Goal: Check status: Check status

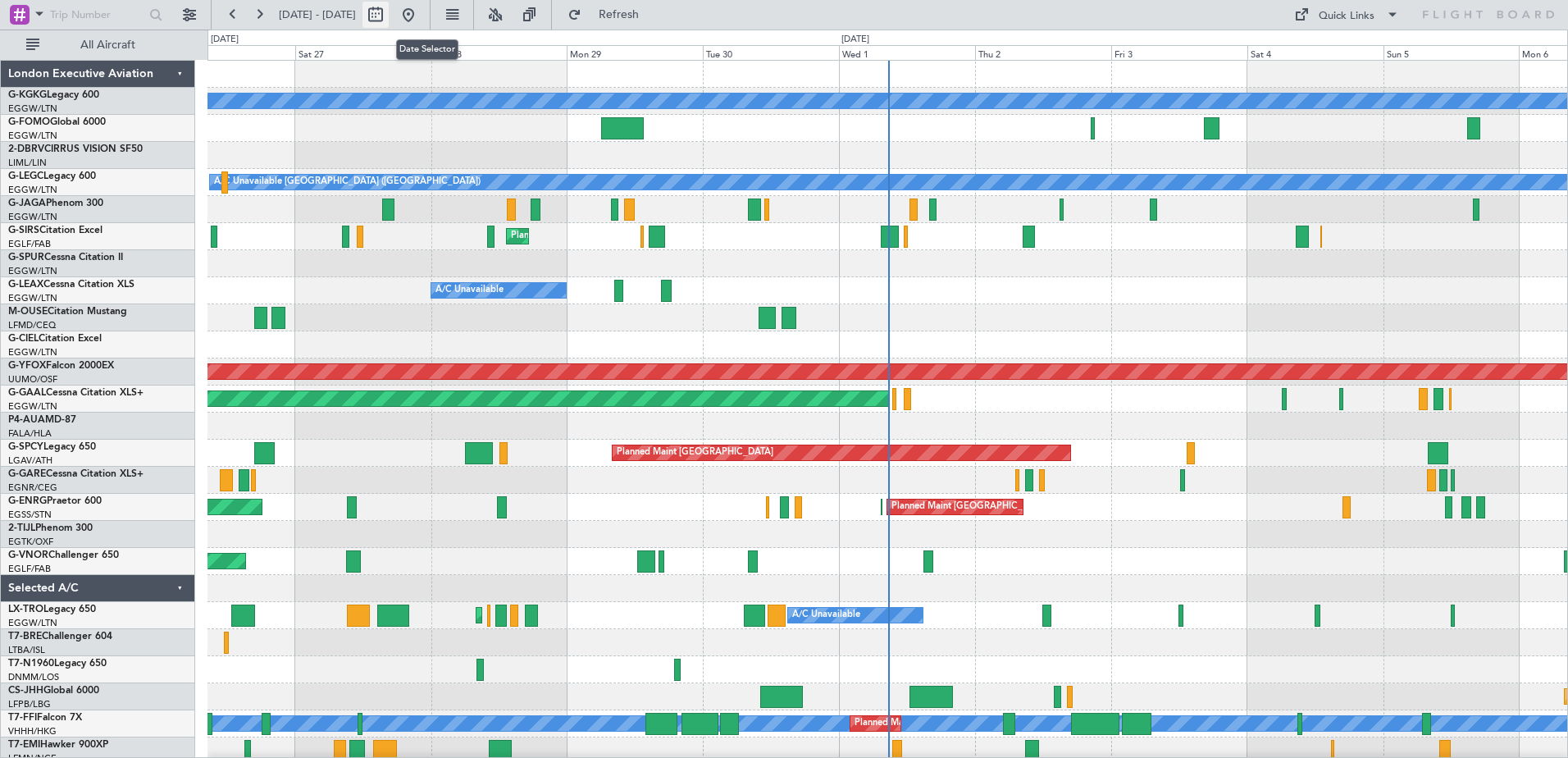
click at [388, 16] on button at bounding box center [375, 14] width 26 height 26
select select "9"
select select "2025"
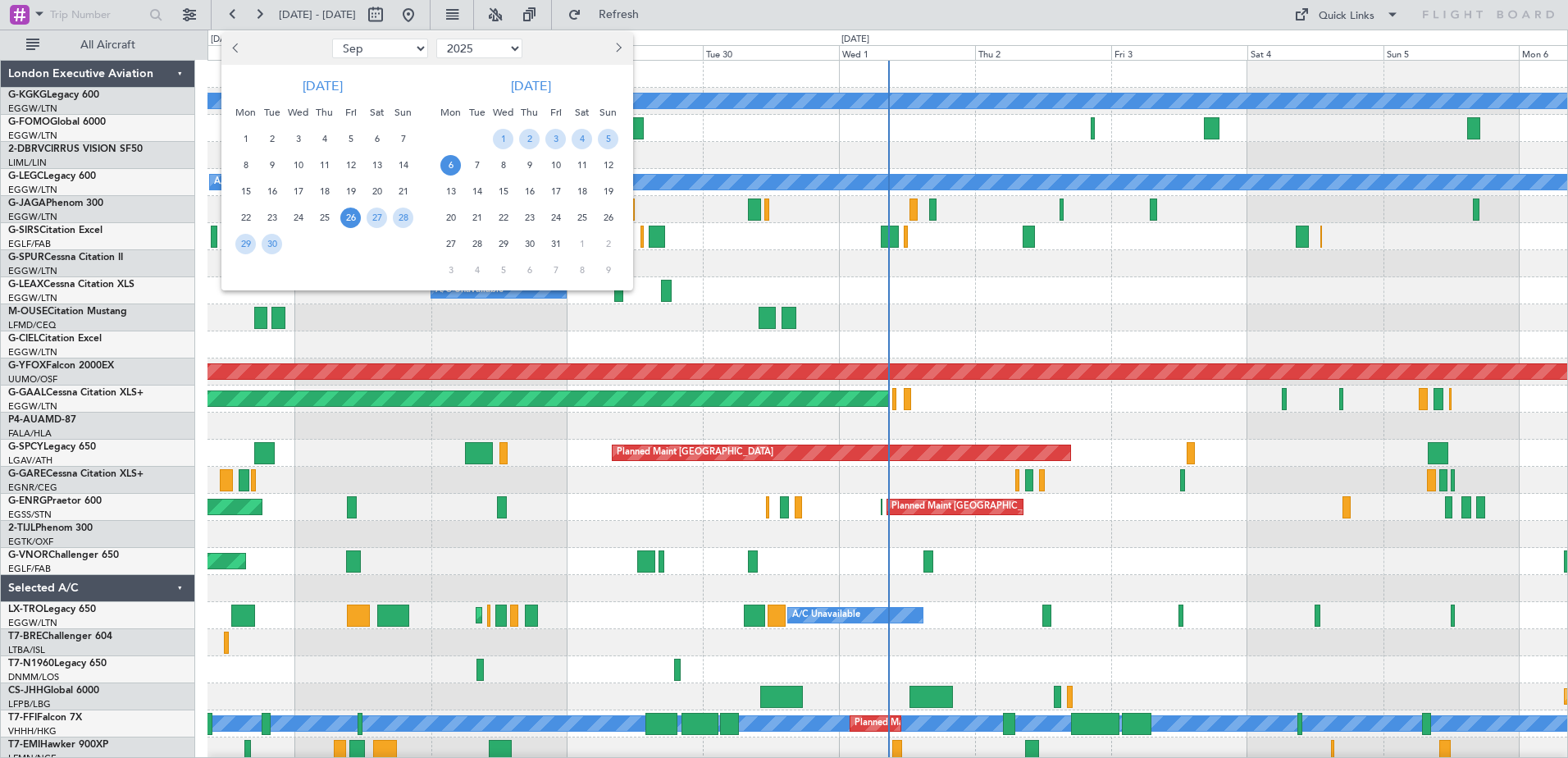
click at [233, 44] on button "Previous month" at bounding box center [237, 48] width 18 height 26
select select "5"
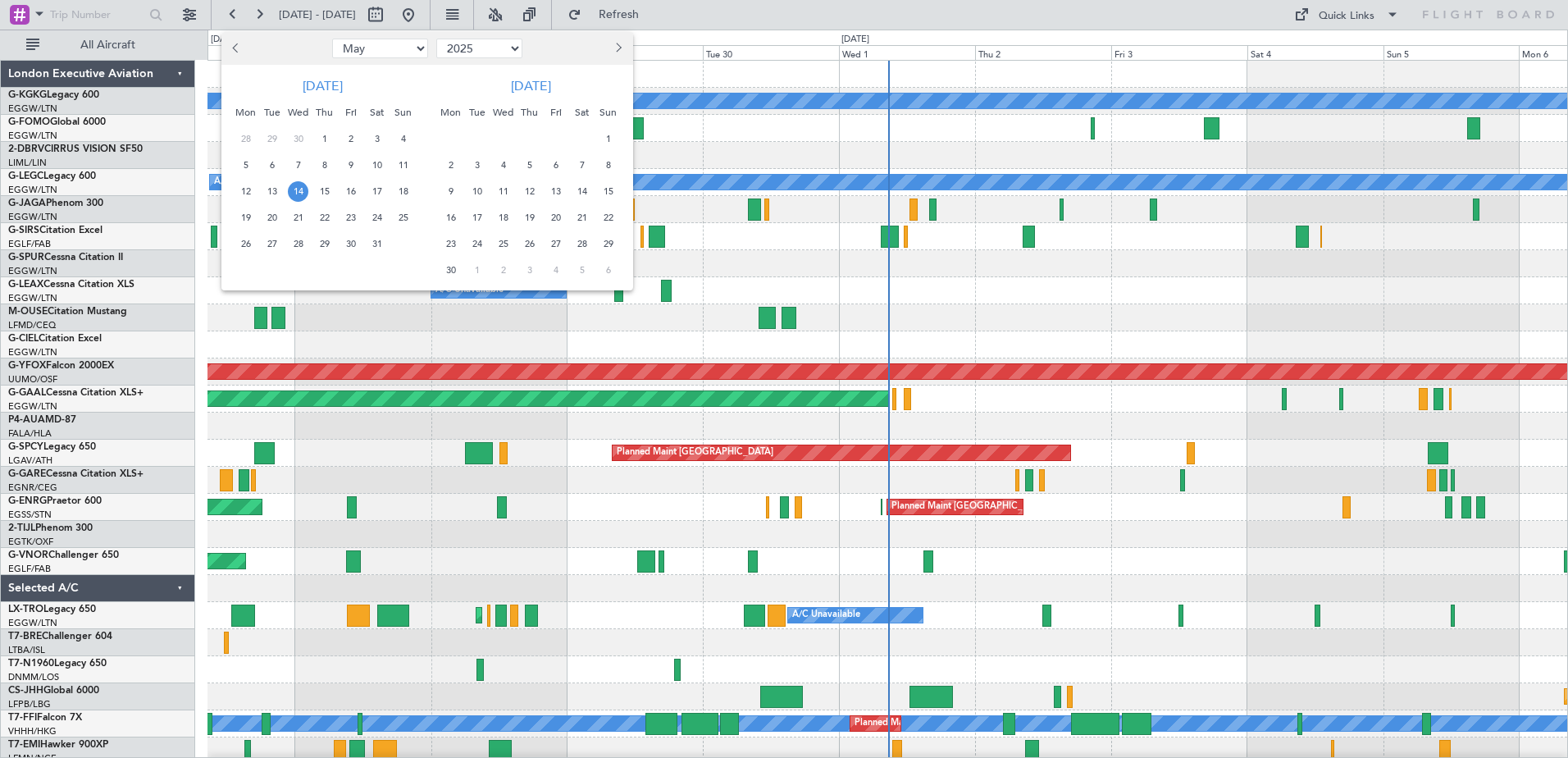
click at [306, 194] on span "14" at bounding box center [298, 191] width 20 height 20
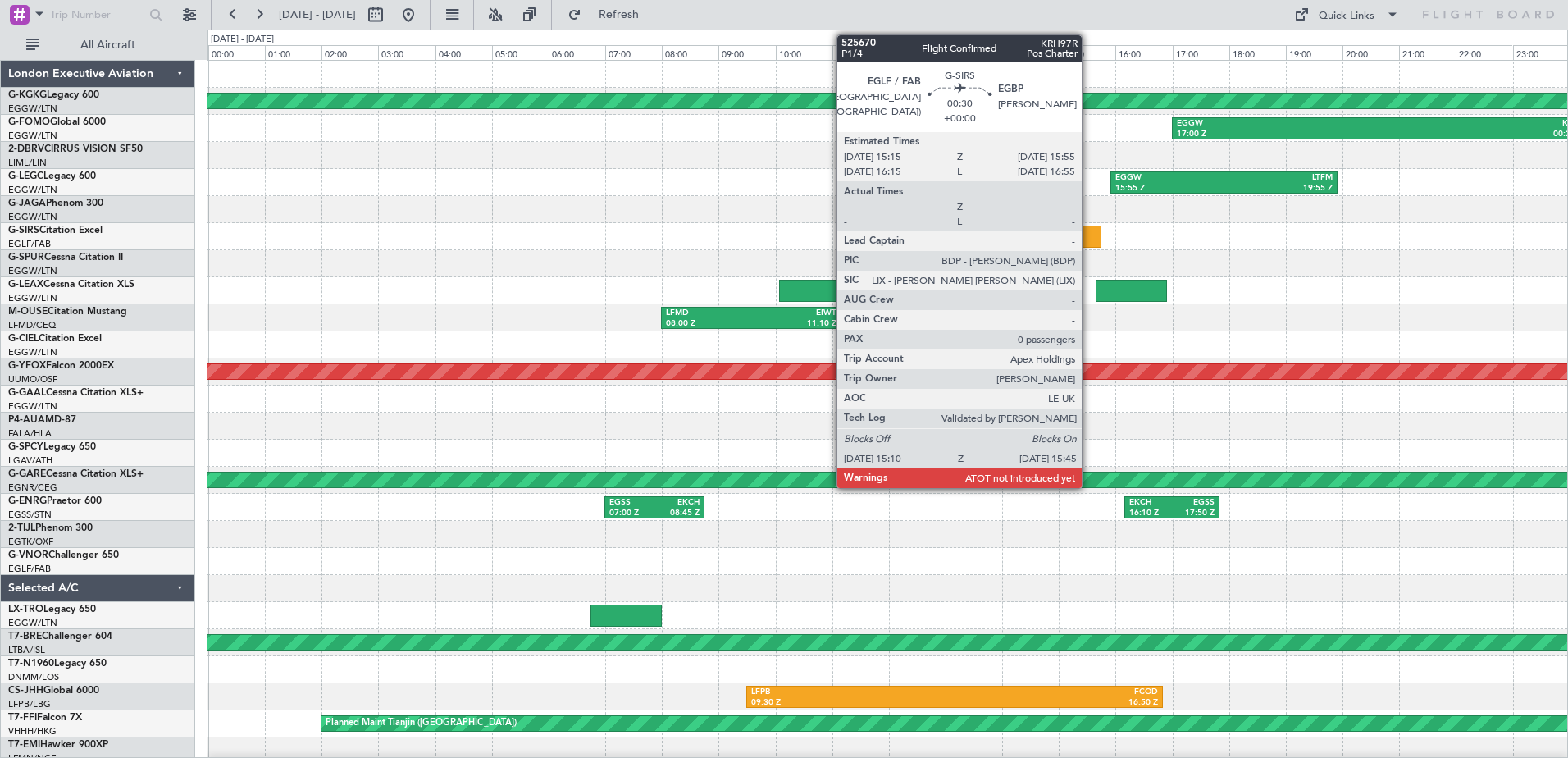
click at [1089, 238] on div at bounding box center [1084, 236] width 33 height 22
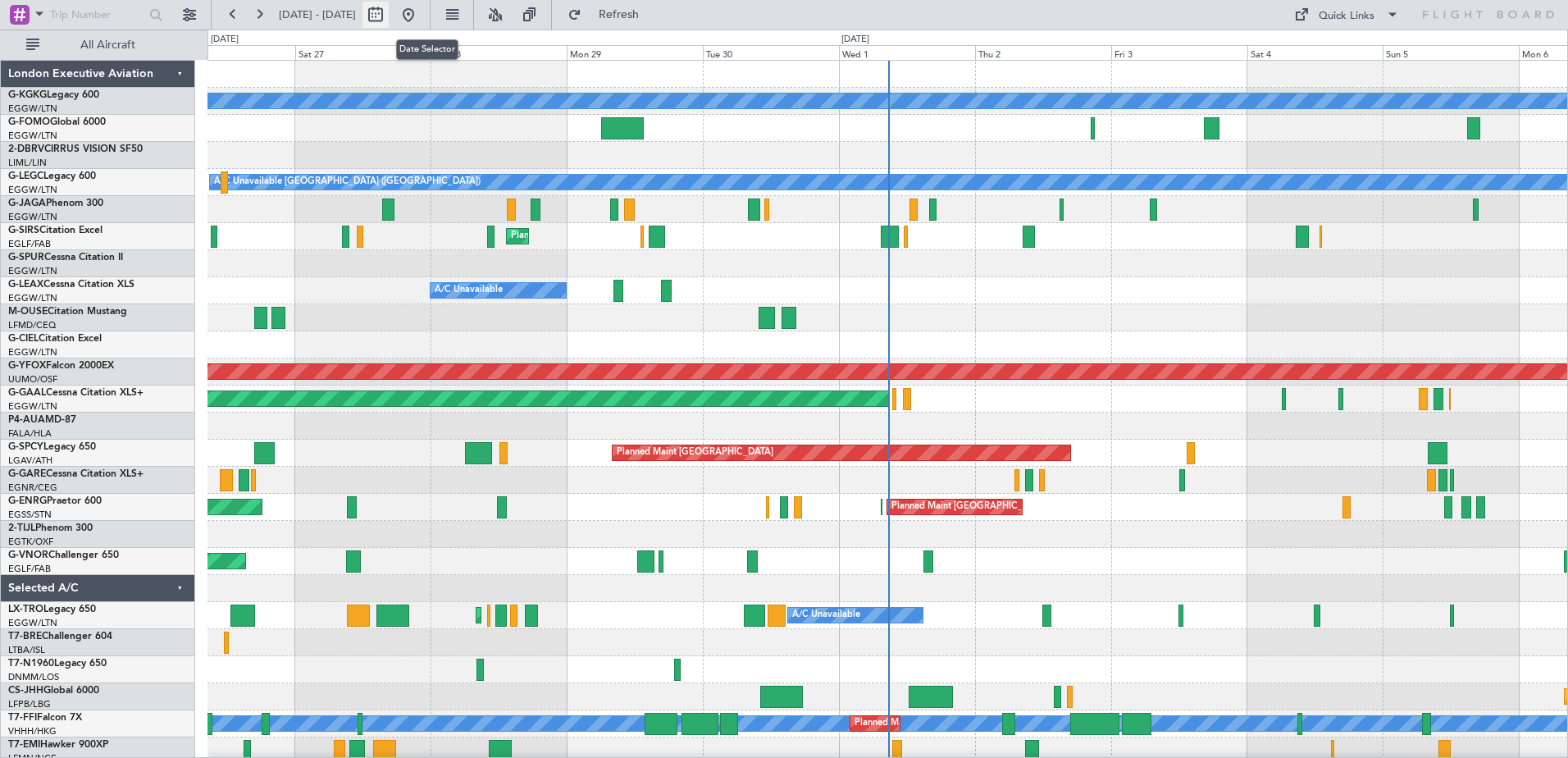
click at [388, 13] on button at bounding box center [375, 14] width 26 height 26
select select "9"
select select "2025"
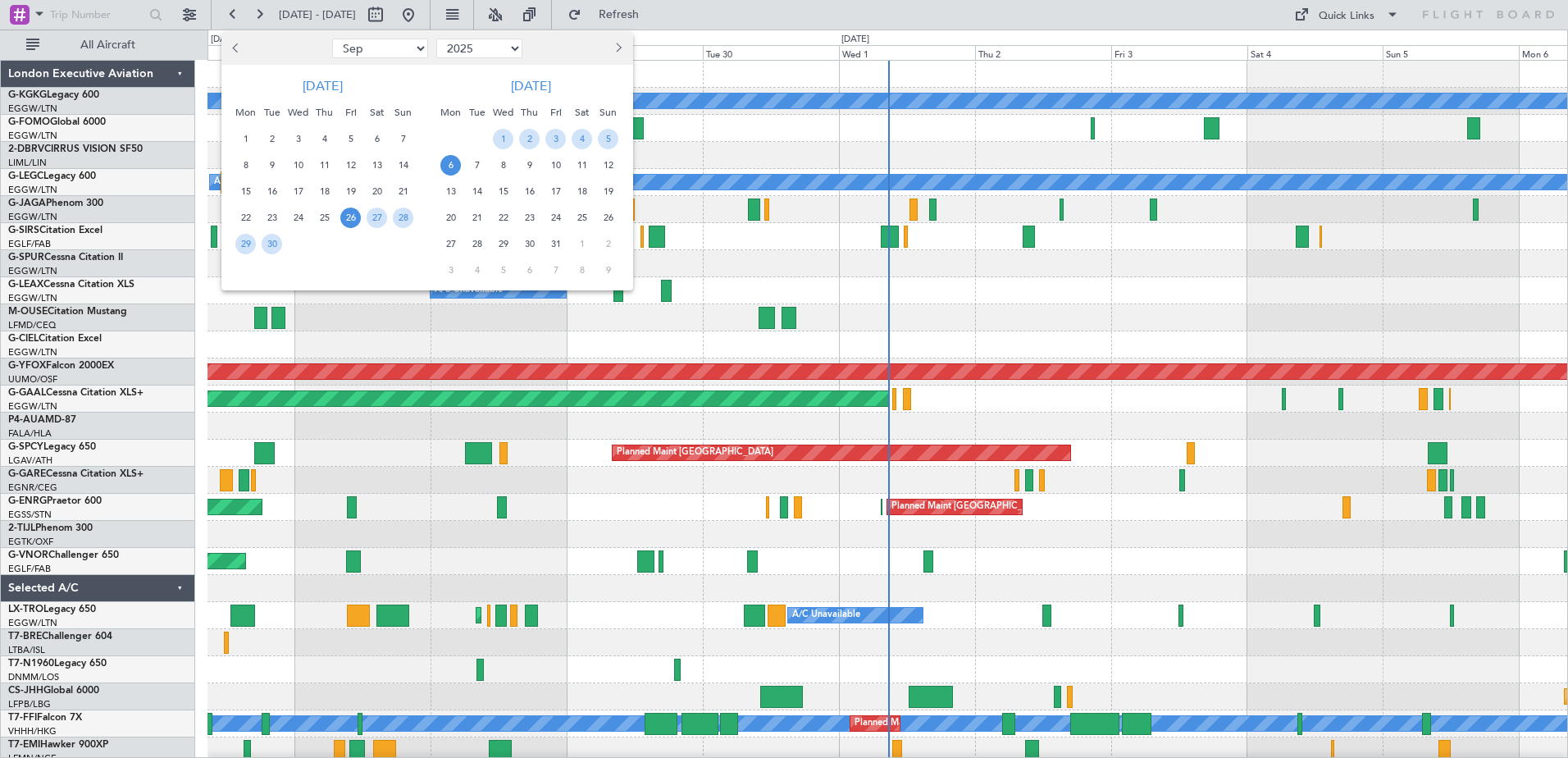
click at [229, 45] on button "Previous month" at bounding box center [237, 48] width 18 height 26
select select "5"
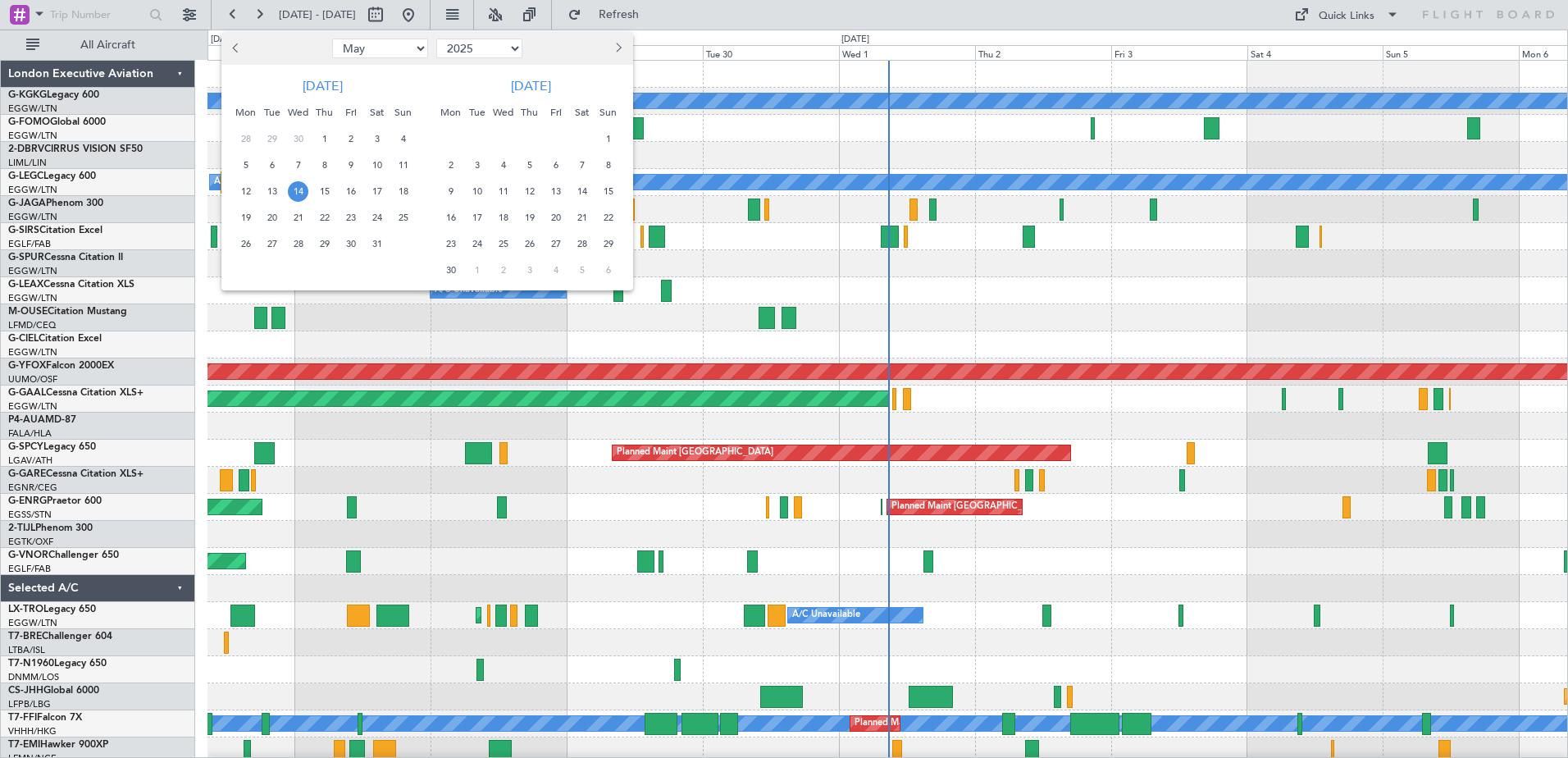
click at [299, 193] on span "14" at bounding box center [298, 191] width 20 height 20
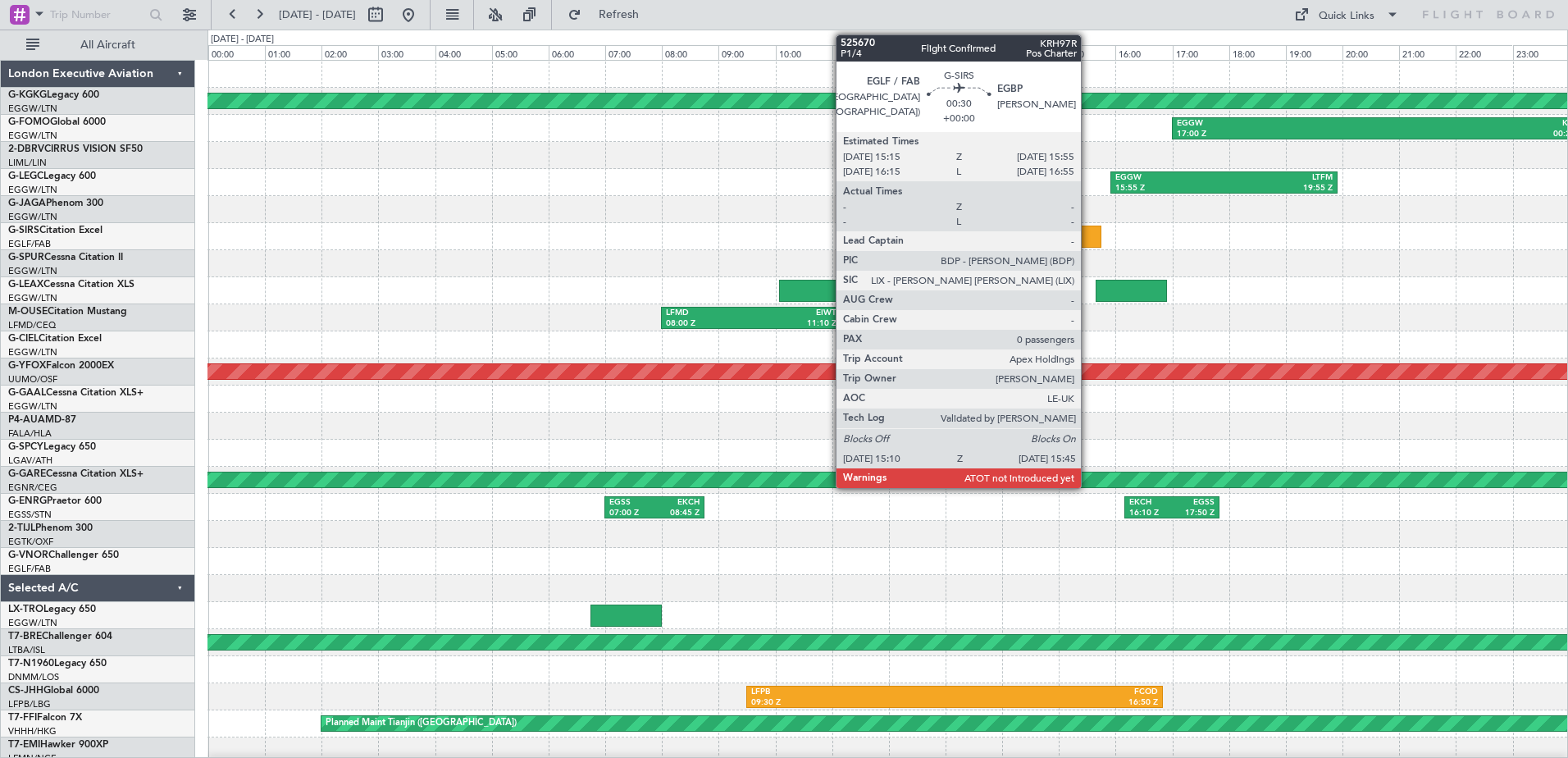
click at [1088, 236] on div at bounding box center [1084, 236] width 33 height 22
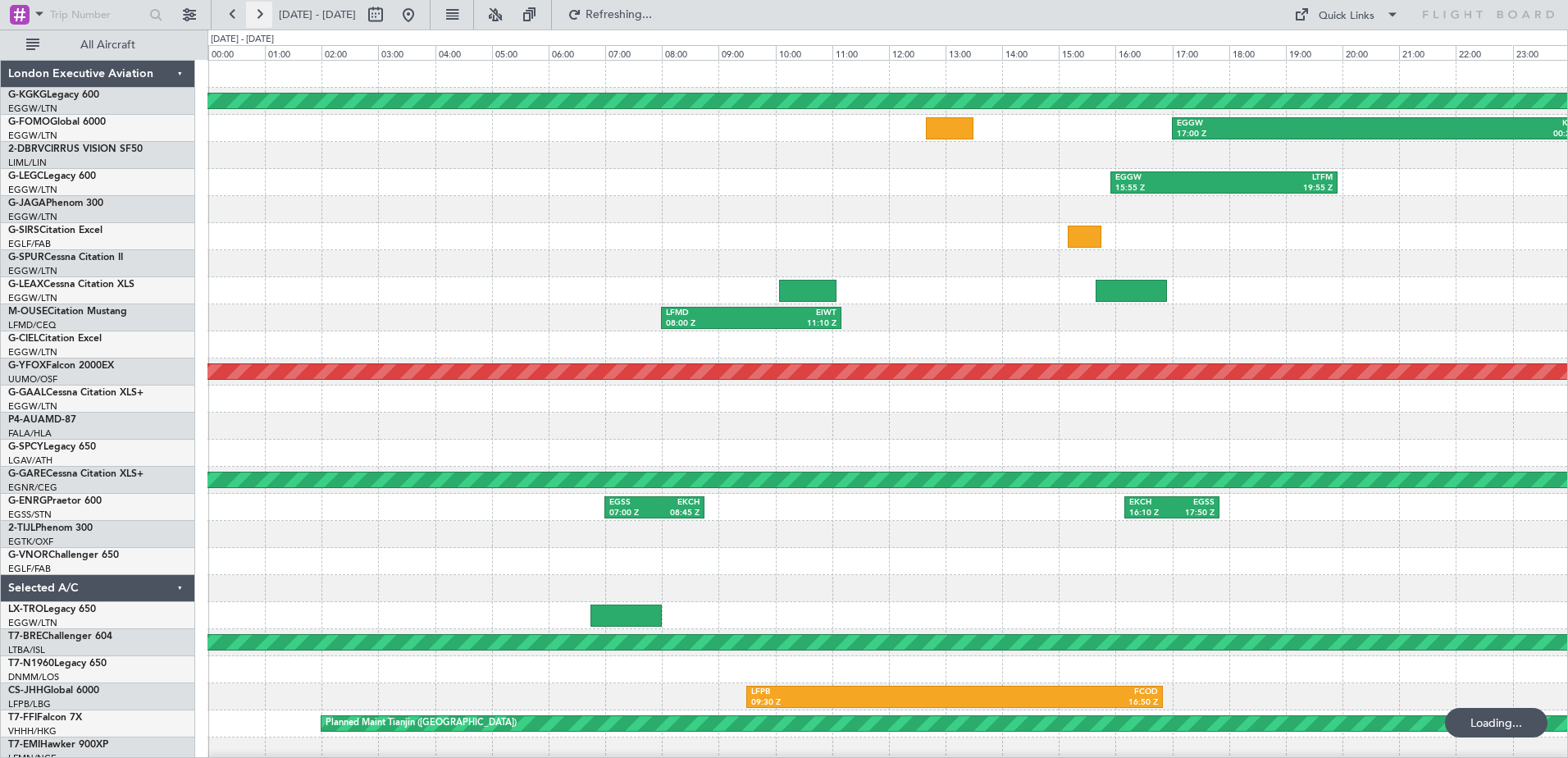
click at [264, 14] on button at bounding box center [259, 14] width 26 height 26
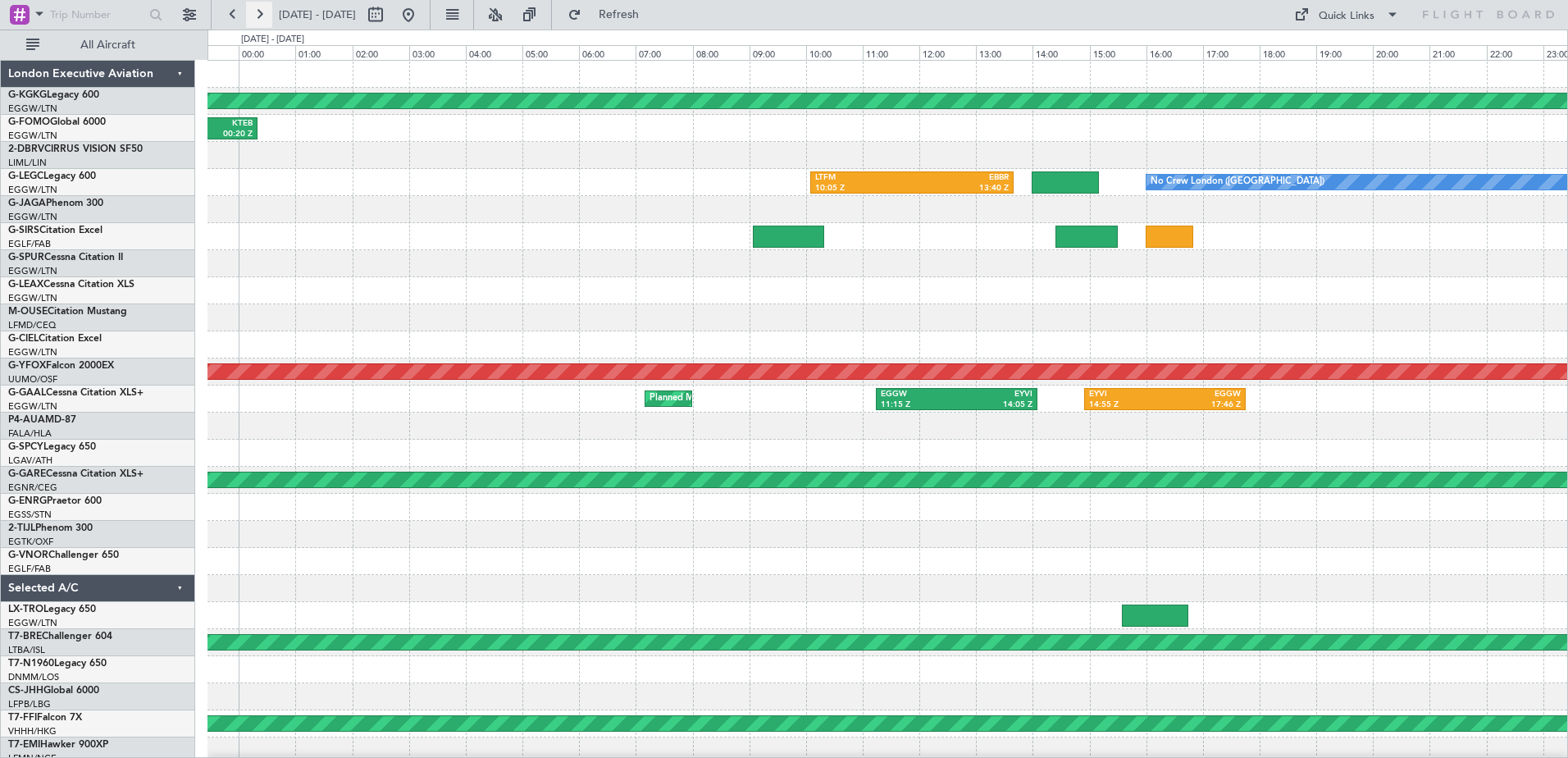
click at [264, 14] on button at bounding box center [259, 14] width 26 height 26
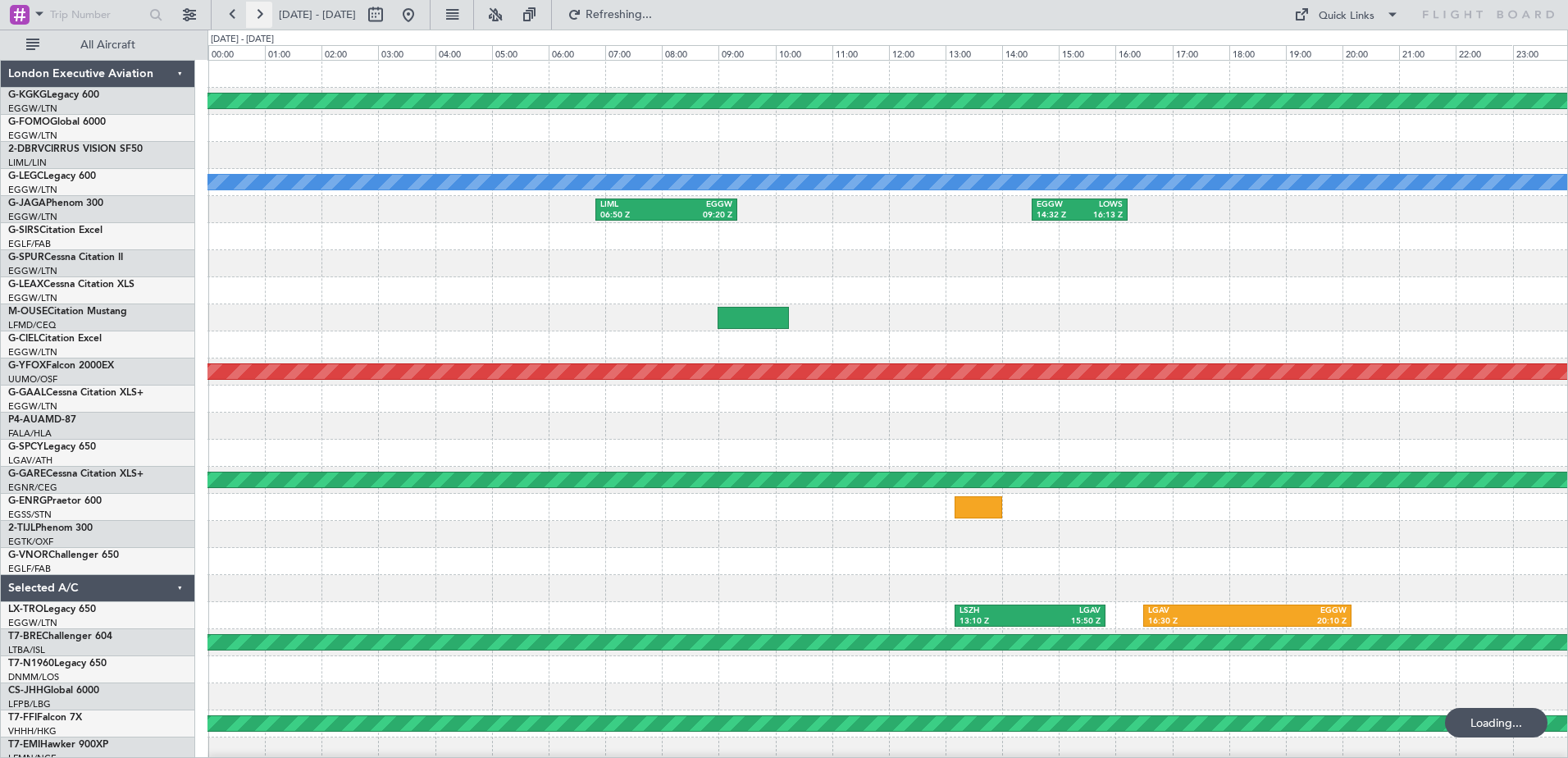
click at [264, 14] on button at bounding box center [259, 14] width 26 height 26
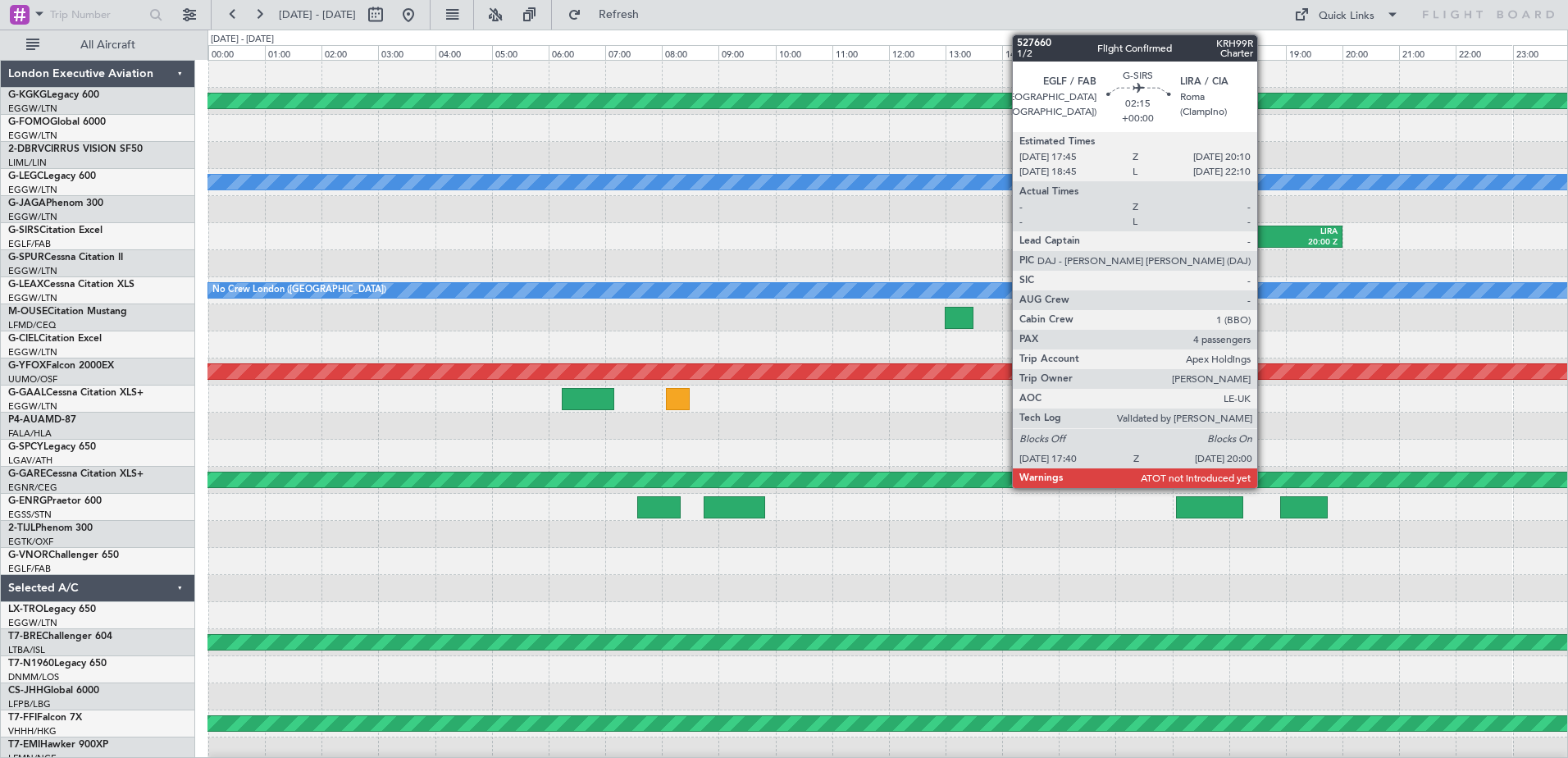
click at [1264, 232] on div "EGLF" at bounding box center [1244, 232] width 61 height 12
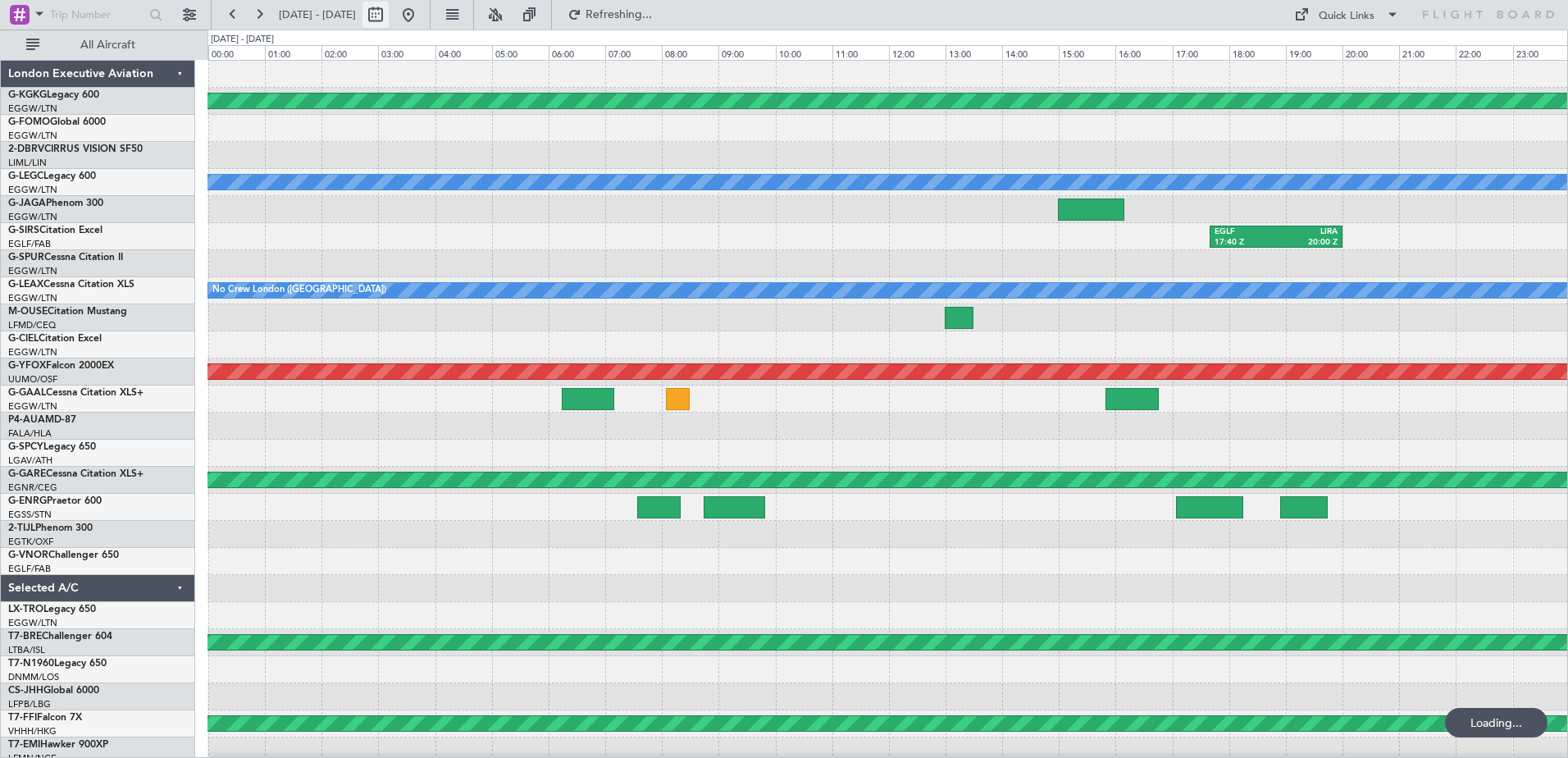
click at [388, 10] on button at bounding box center [375, 14] width 26 height 26
select select "5"
select select "2025"
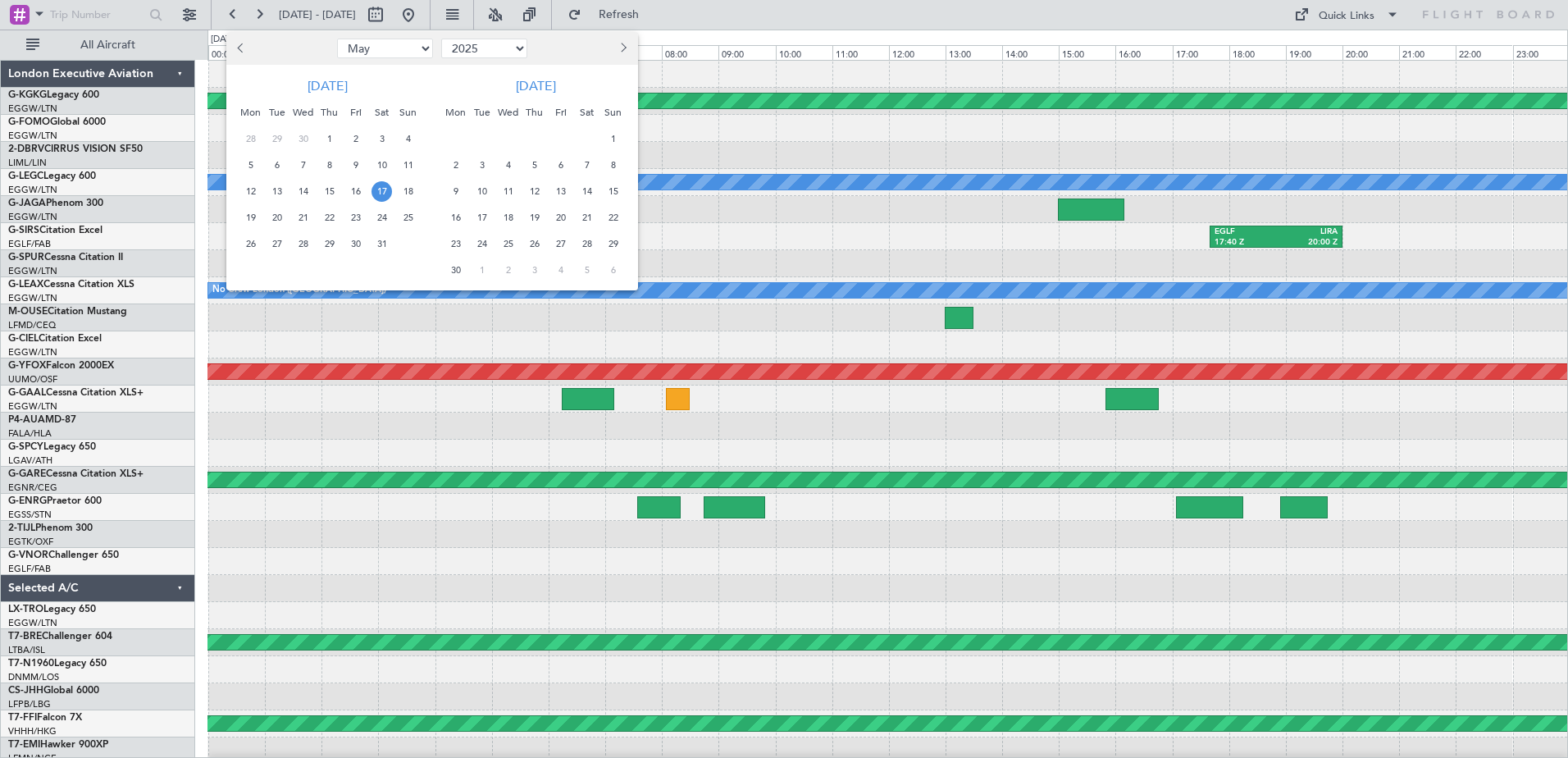
click at [629, 44] on button "Next month" at bounding box center [623, 48] width 18 height 26
click at [452, 245] on span "29" at bounding box center [455, 244] width 20 height 20
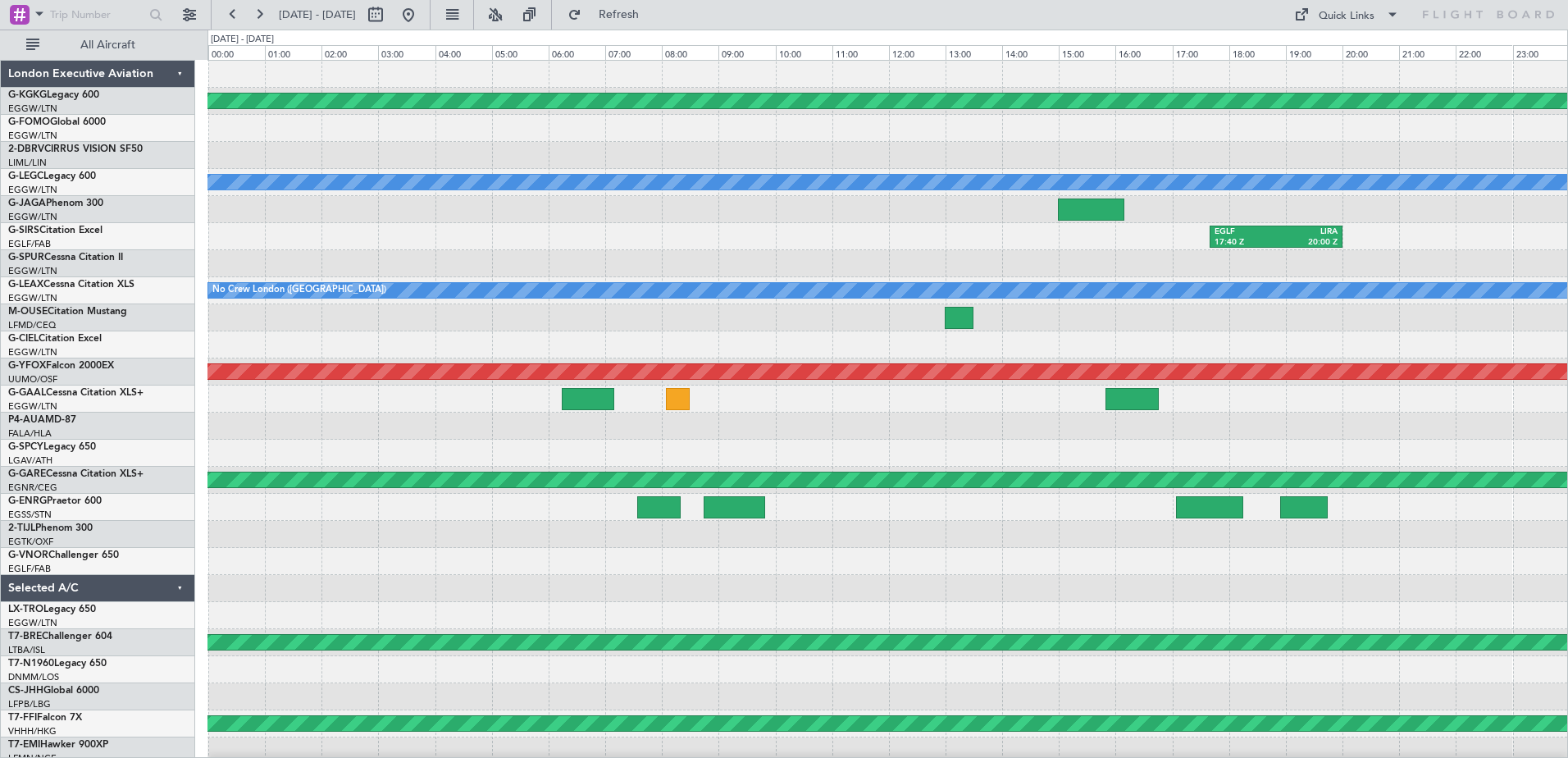
select select "9"
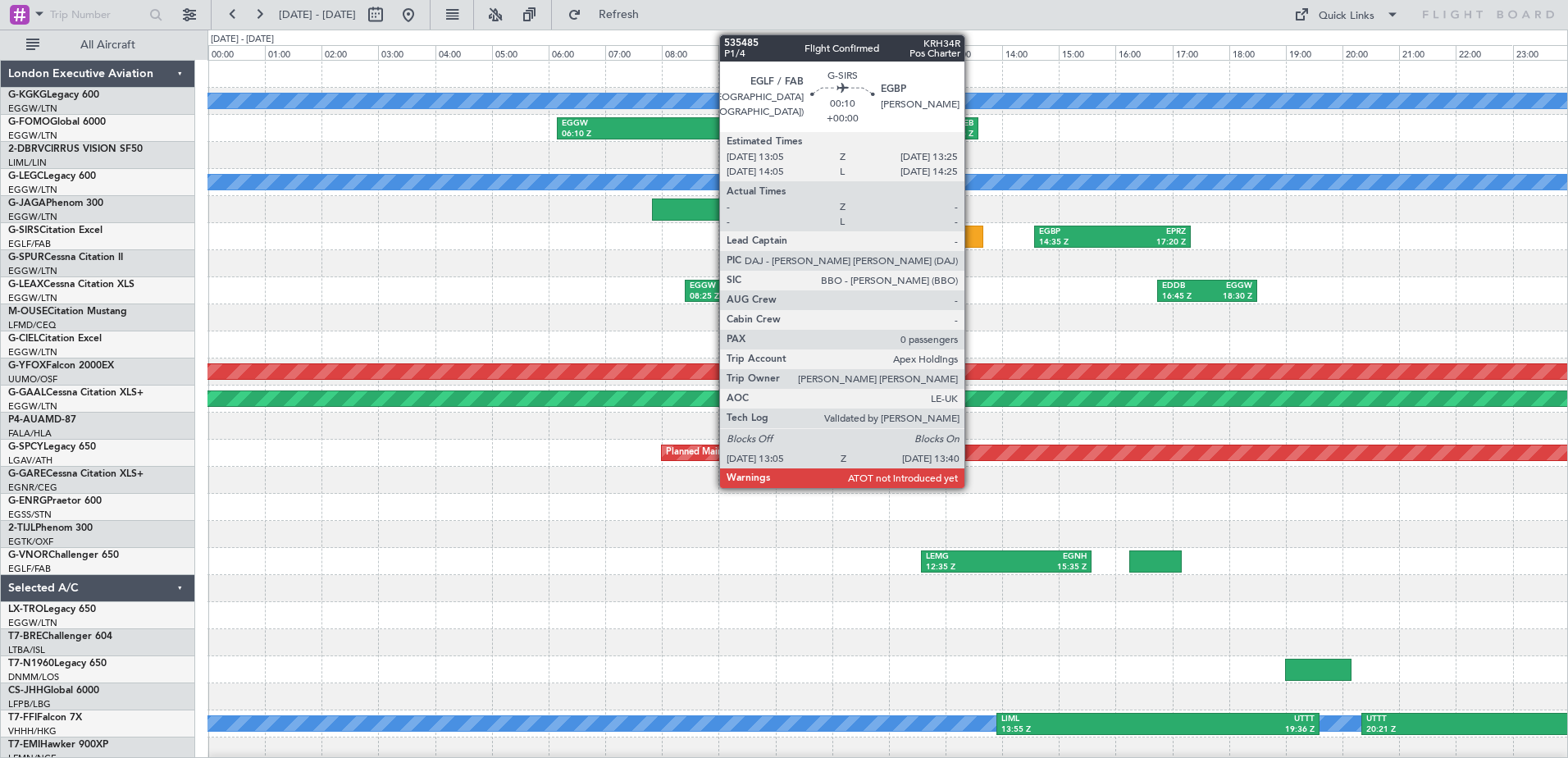
click at [972, 234] on div at bounding box center [966, 236] width 33 height 22
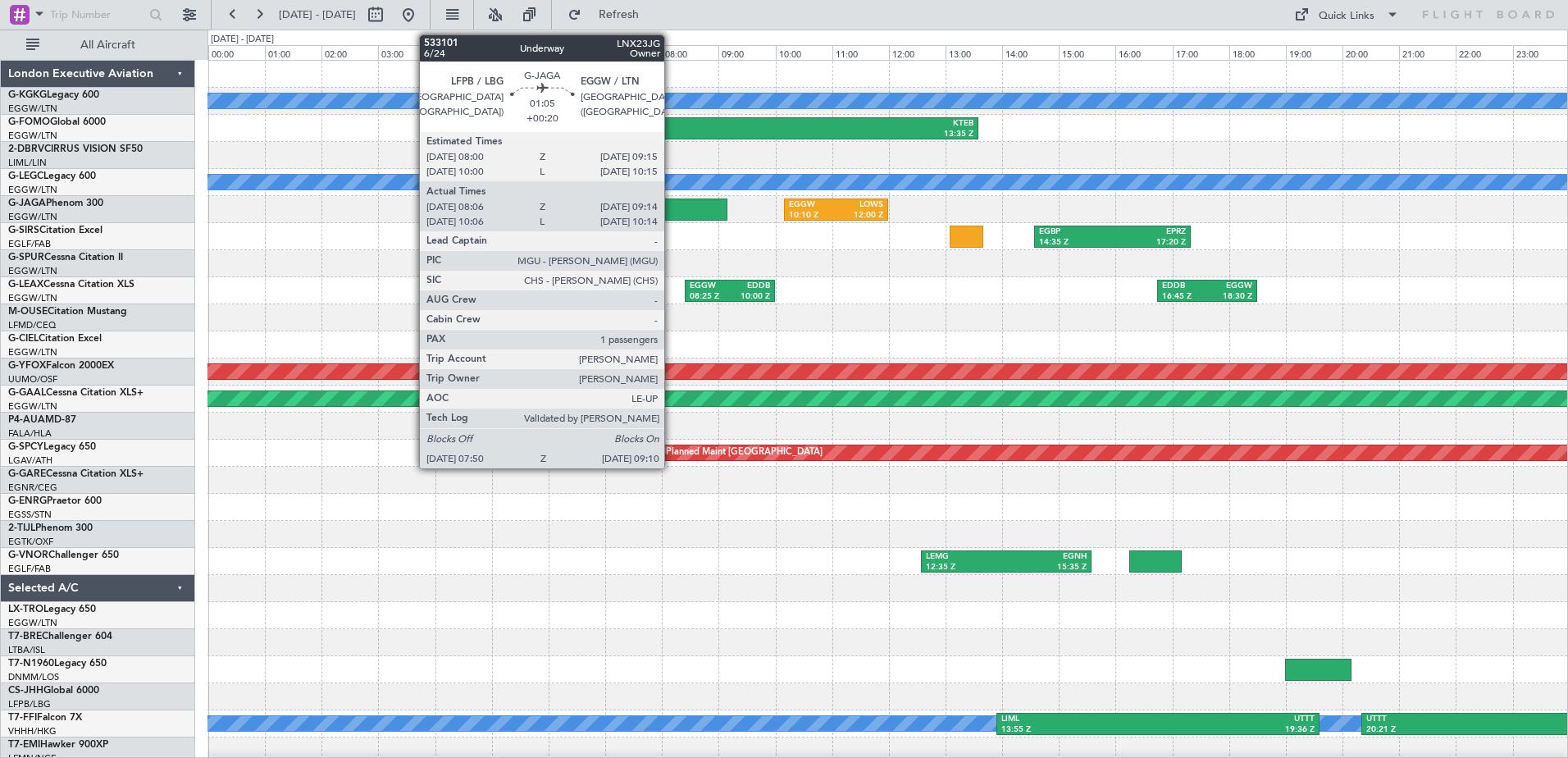
click at [671, 207] on div at bounding box center [690, 209] width 76 height 22
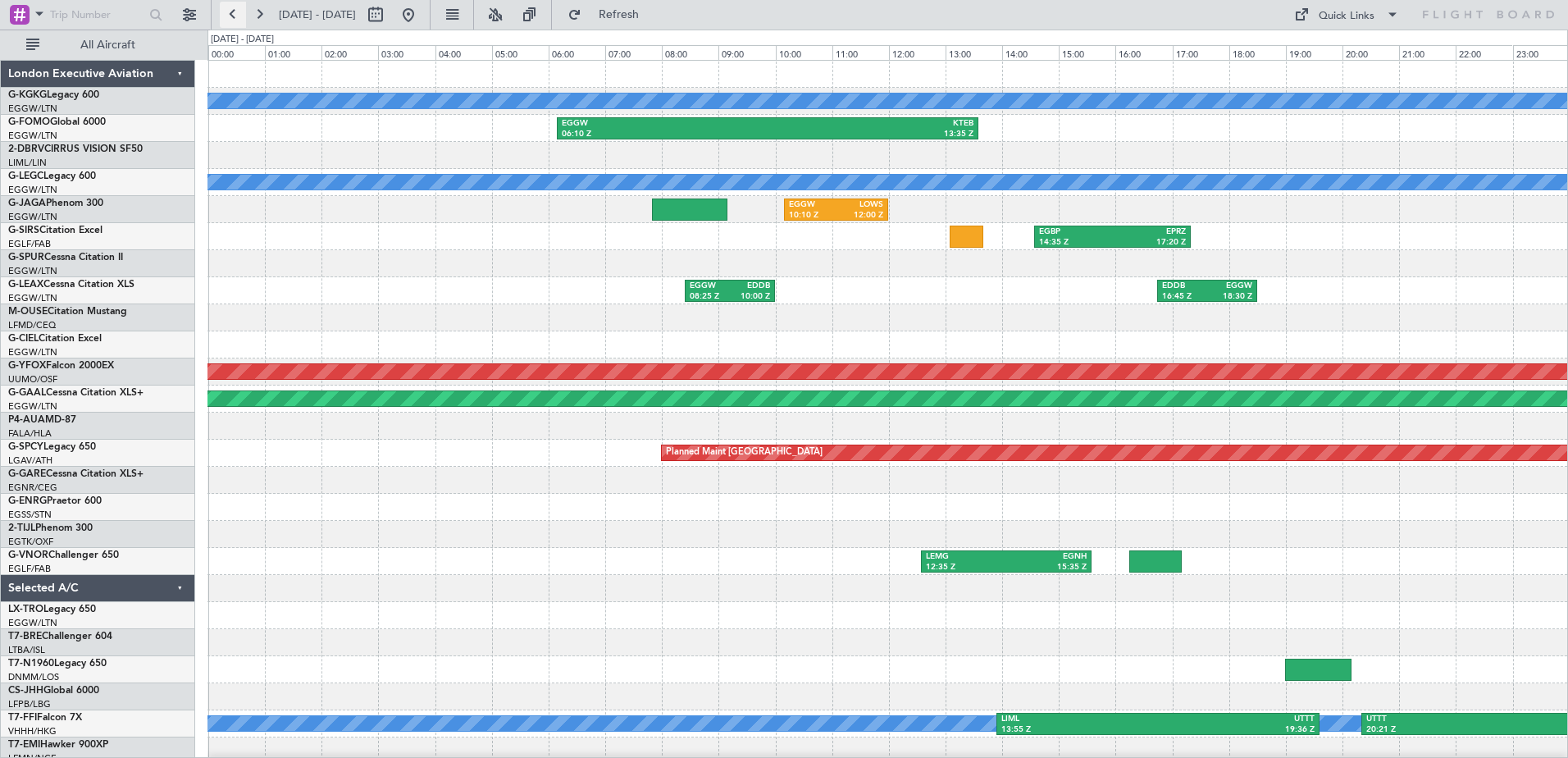
click at [236, 14] on button at bounding box center [232, 14] width 26 height 26
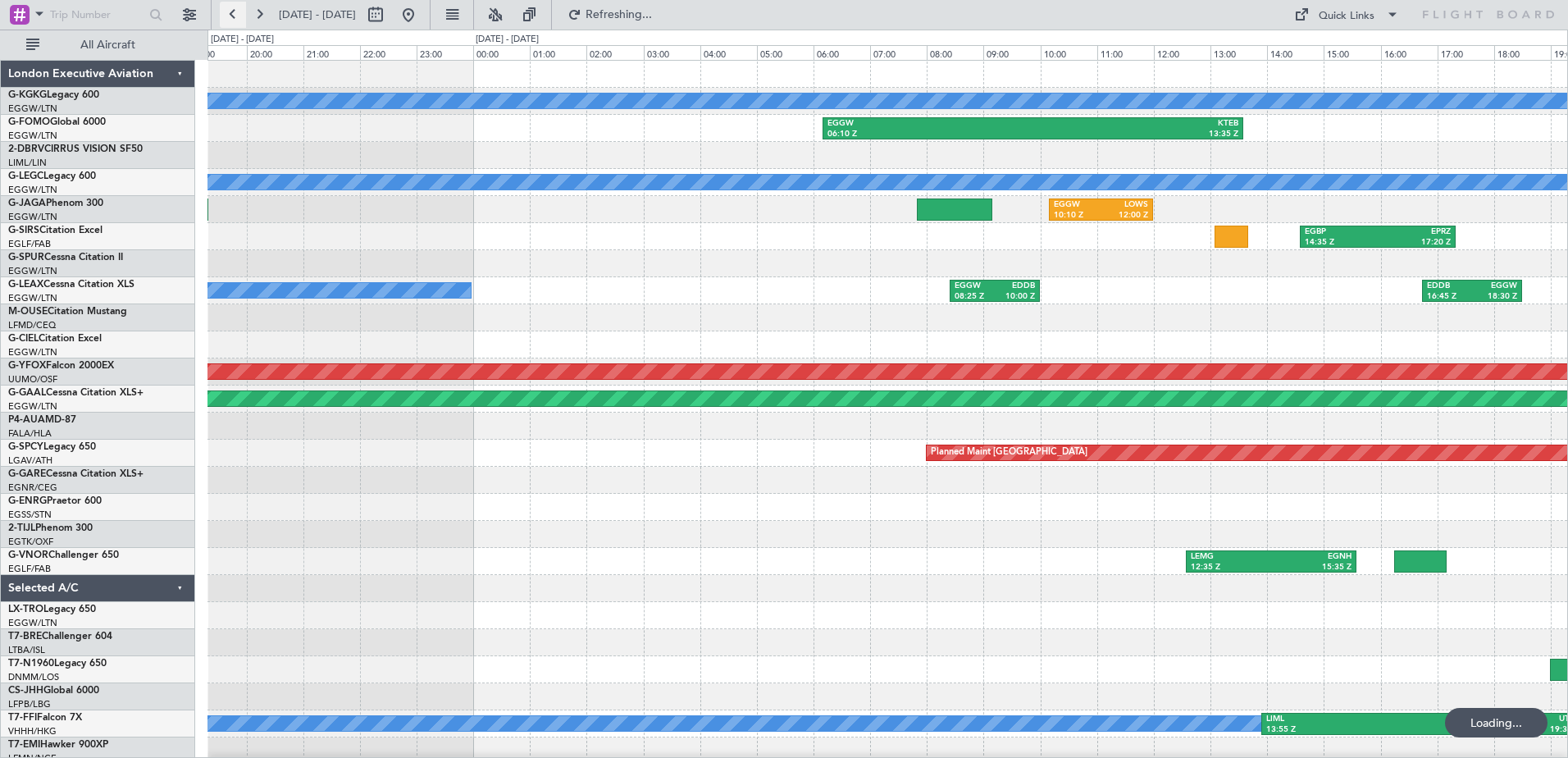
click at [236, 14] on button at bounding box center [232, 14] width 26 height 26
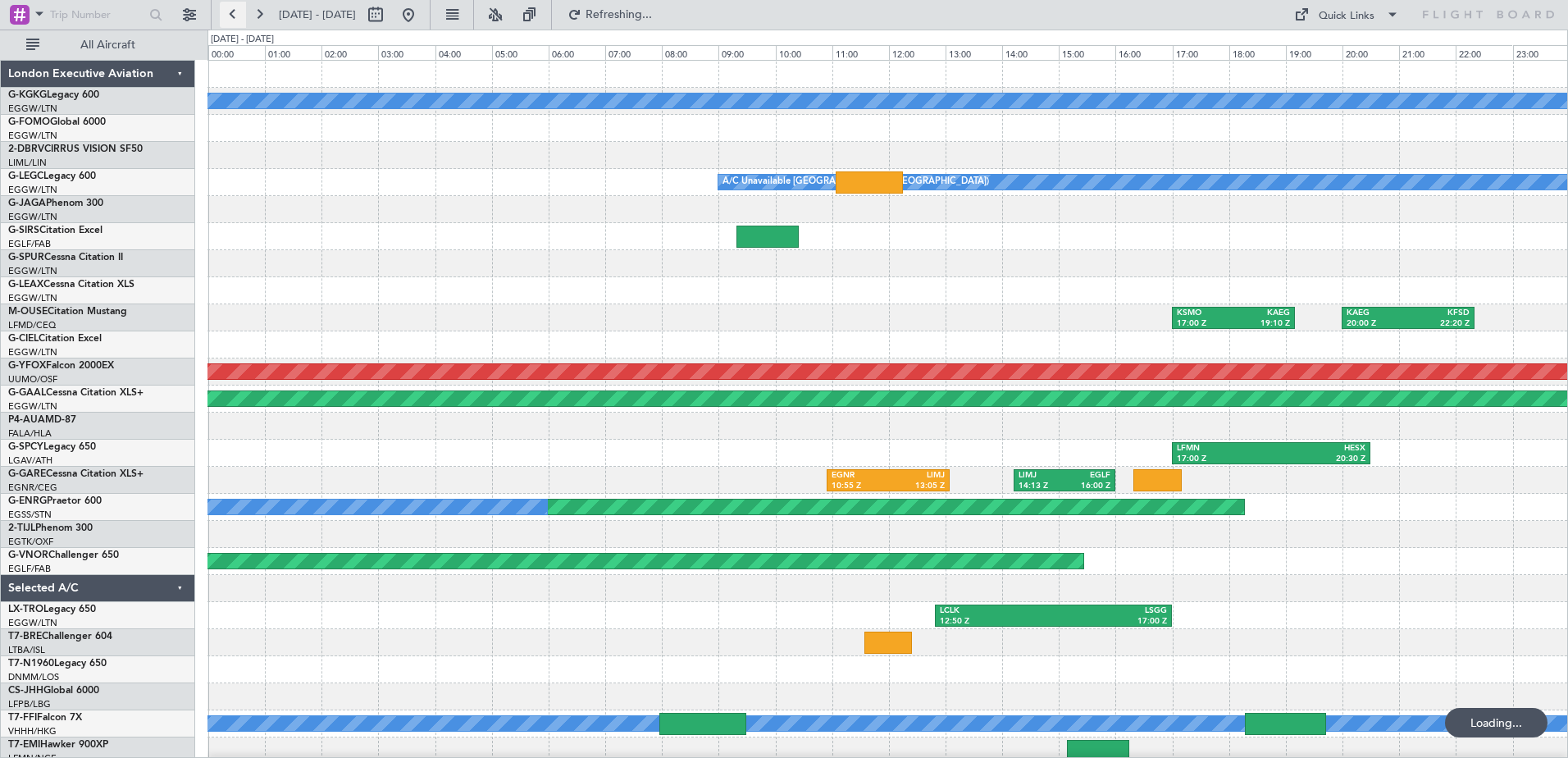
click at [236, 14] on button at bounding box center [232, 14] width 26 height 26
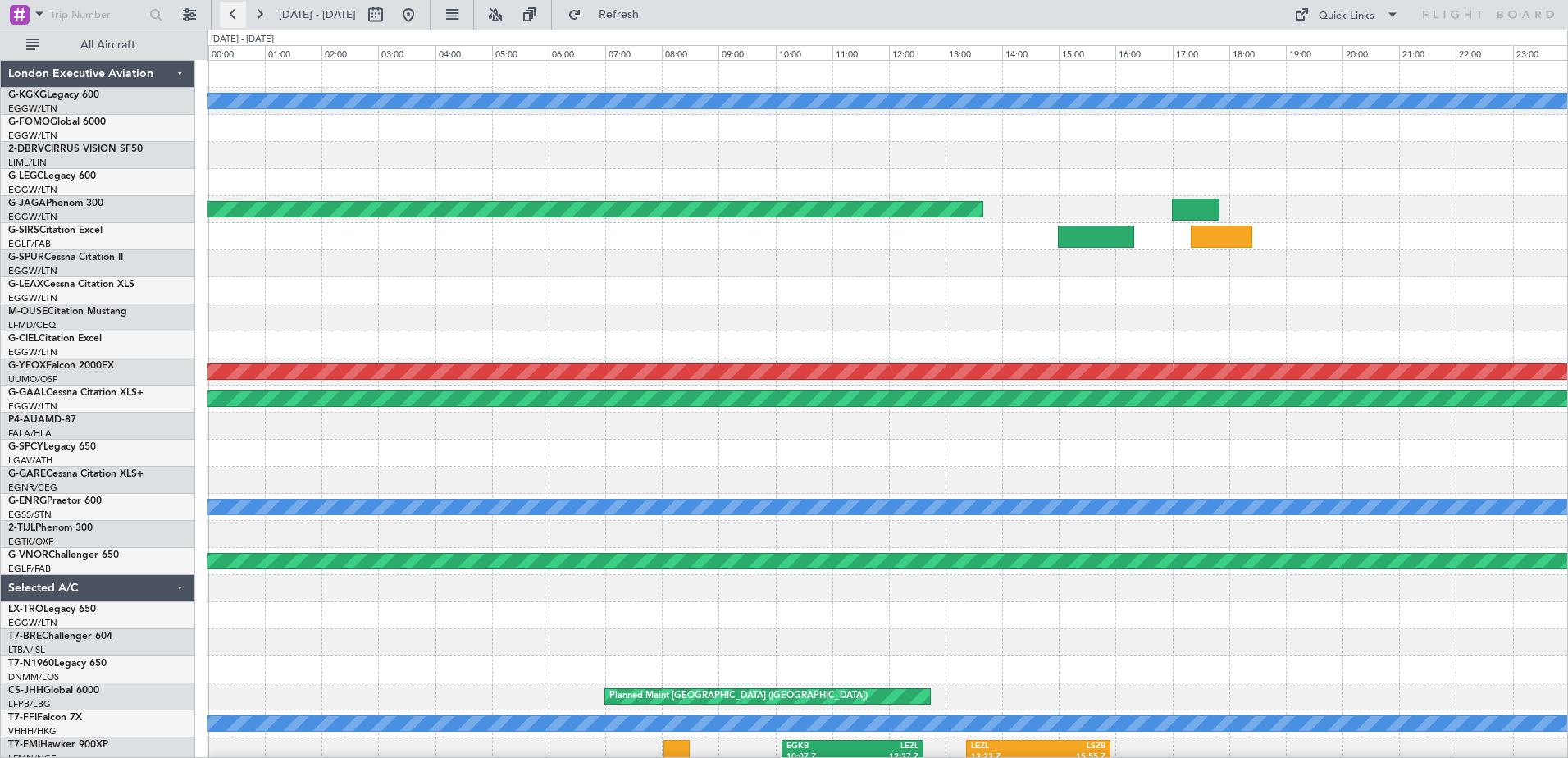
click at [236, 14] on button at bounding box center [232, 14] width 26 height 26
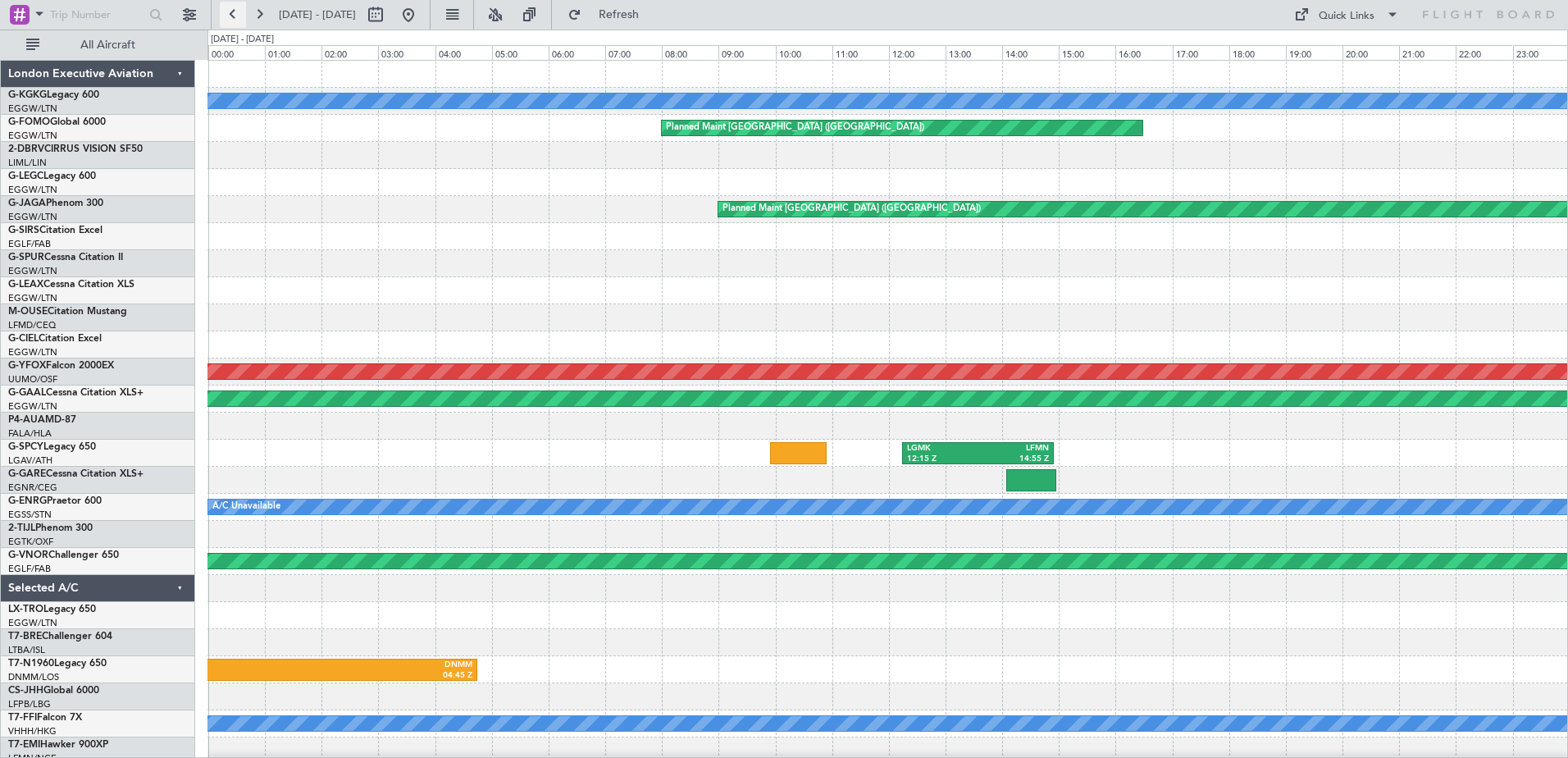
click at [236, 14] on button at bounding box center [232, 14] width 26 height 26
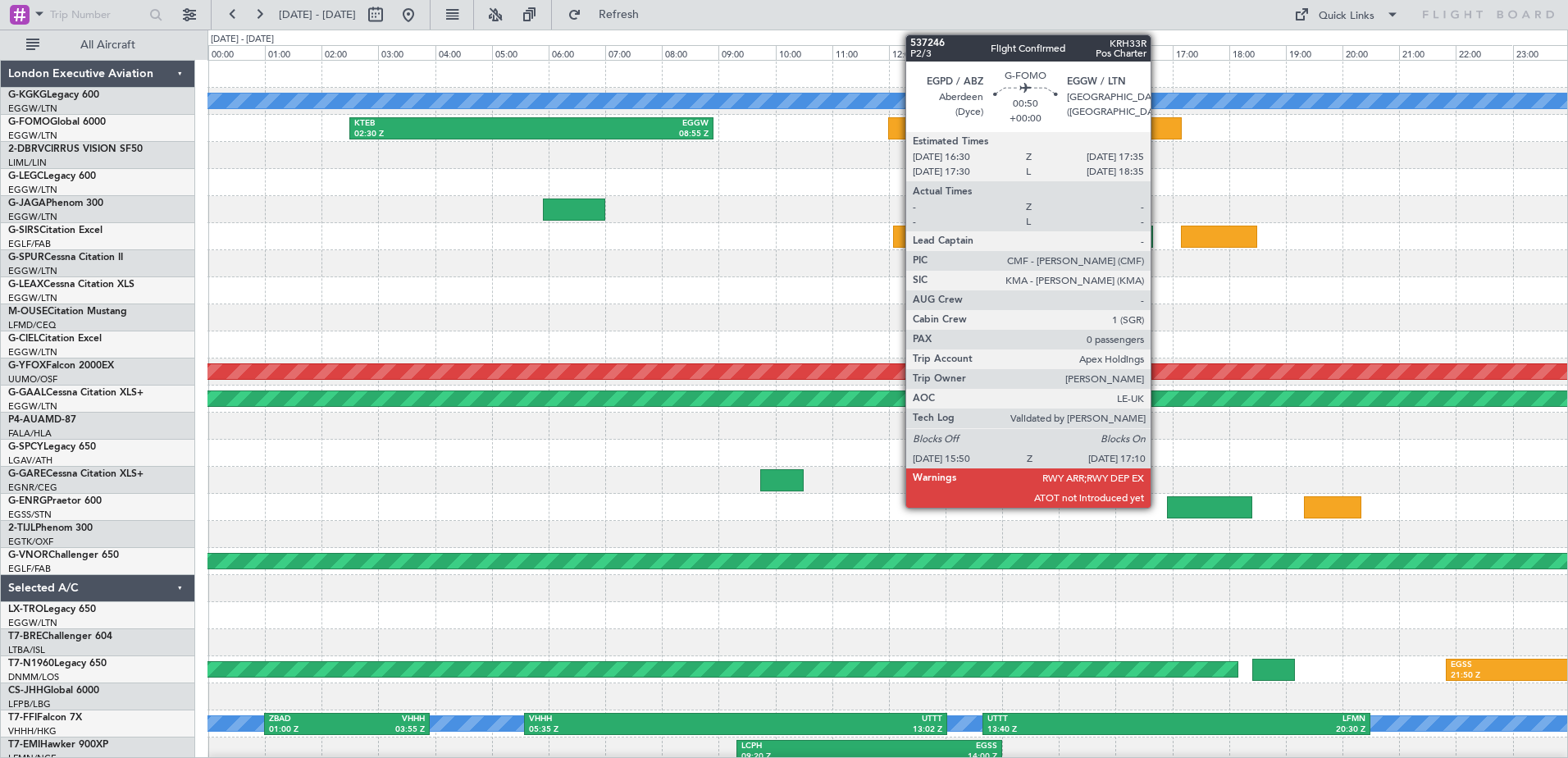
click at [1158, 125] on div at bounding box center [1143, 128] width 76 height 22
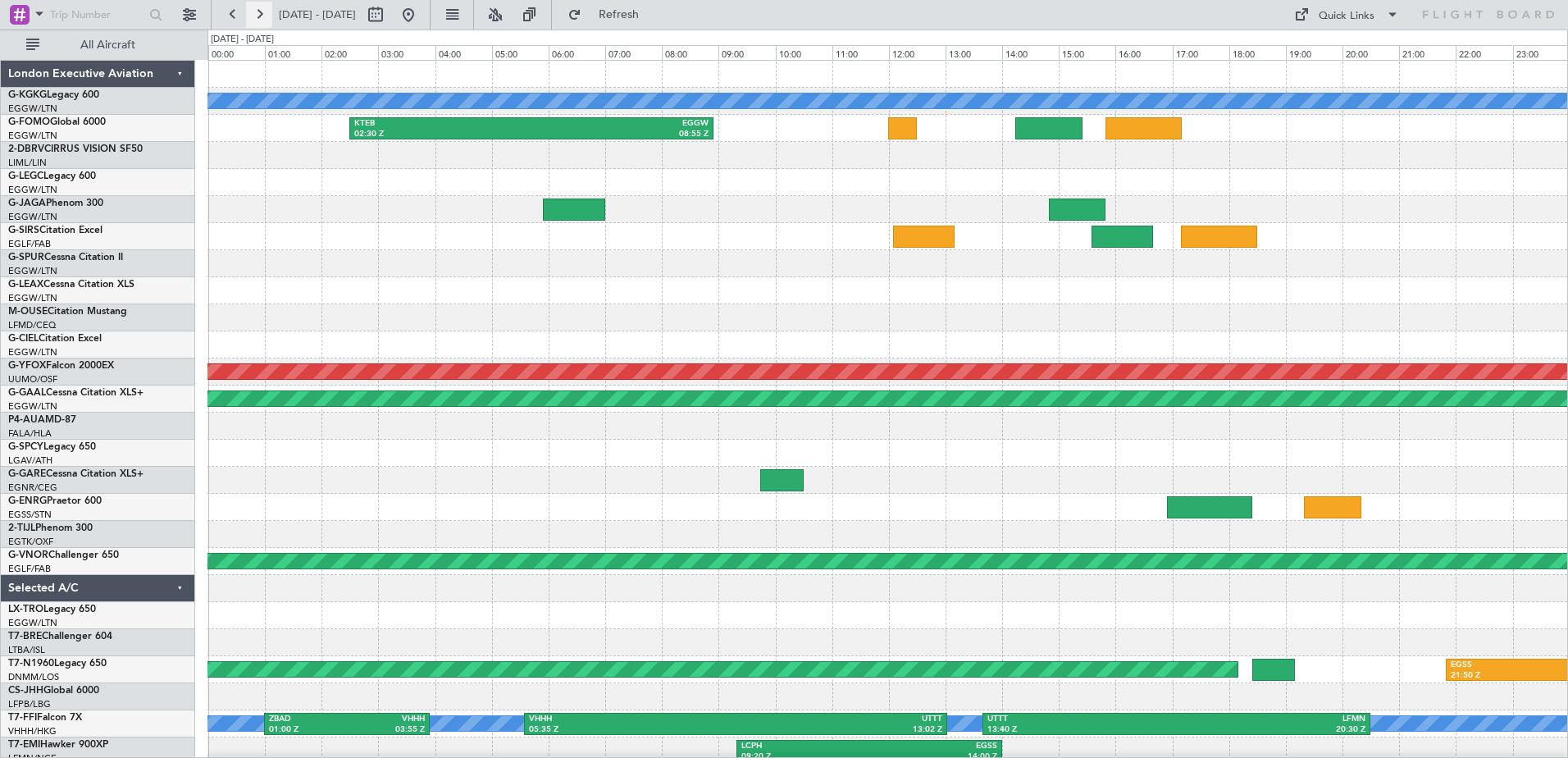
click at [260, 11] on button at bounding box center [259, 14] width 26 height 26
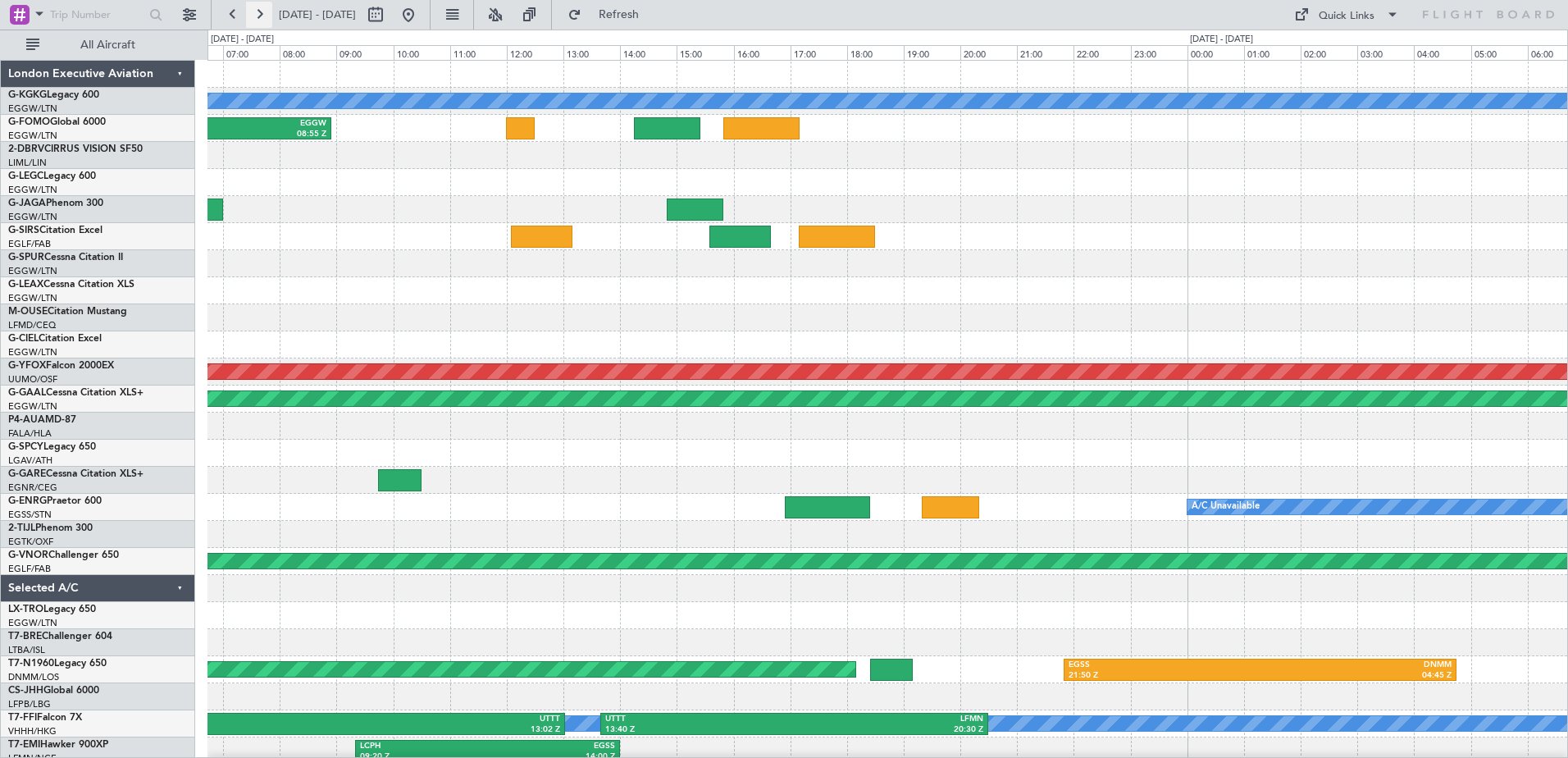
click at [260, 11] on button at bounding box center [259, 14] width 26 height 26
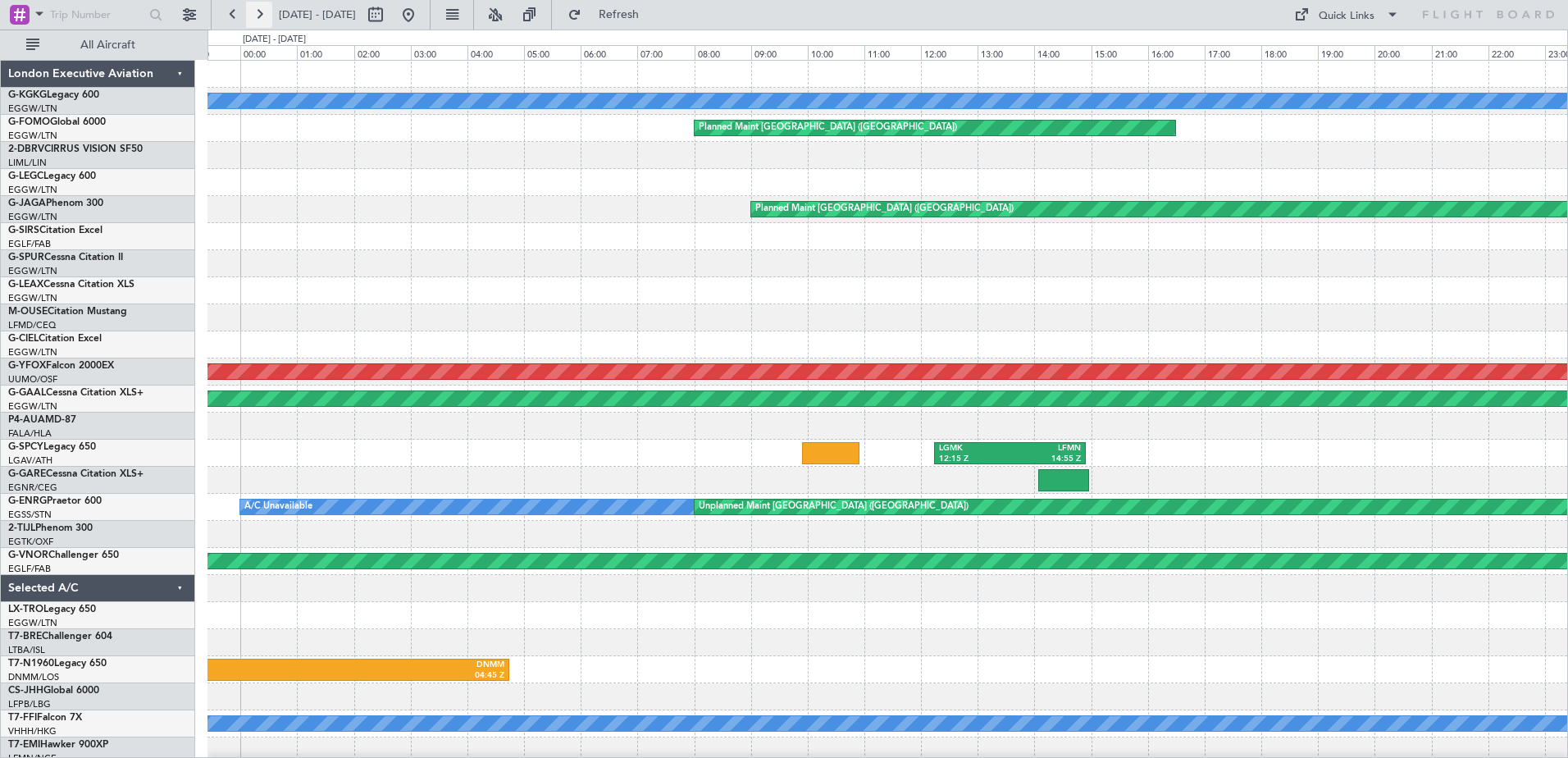
click at [260, 11] on button at bounding box center [259, 14] width 26 height 26
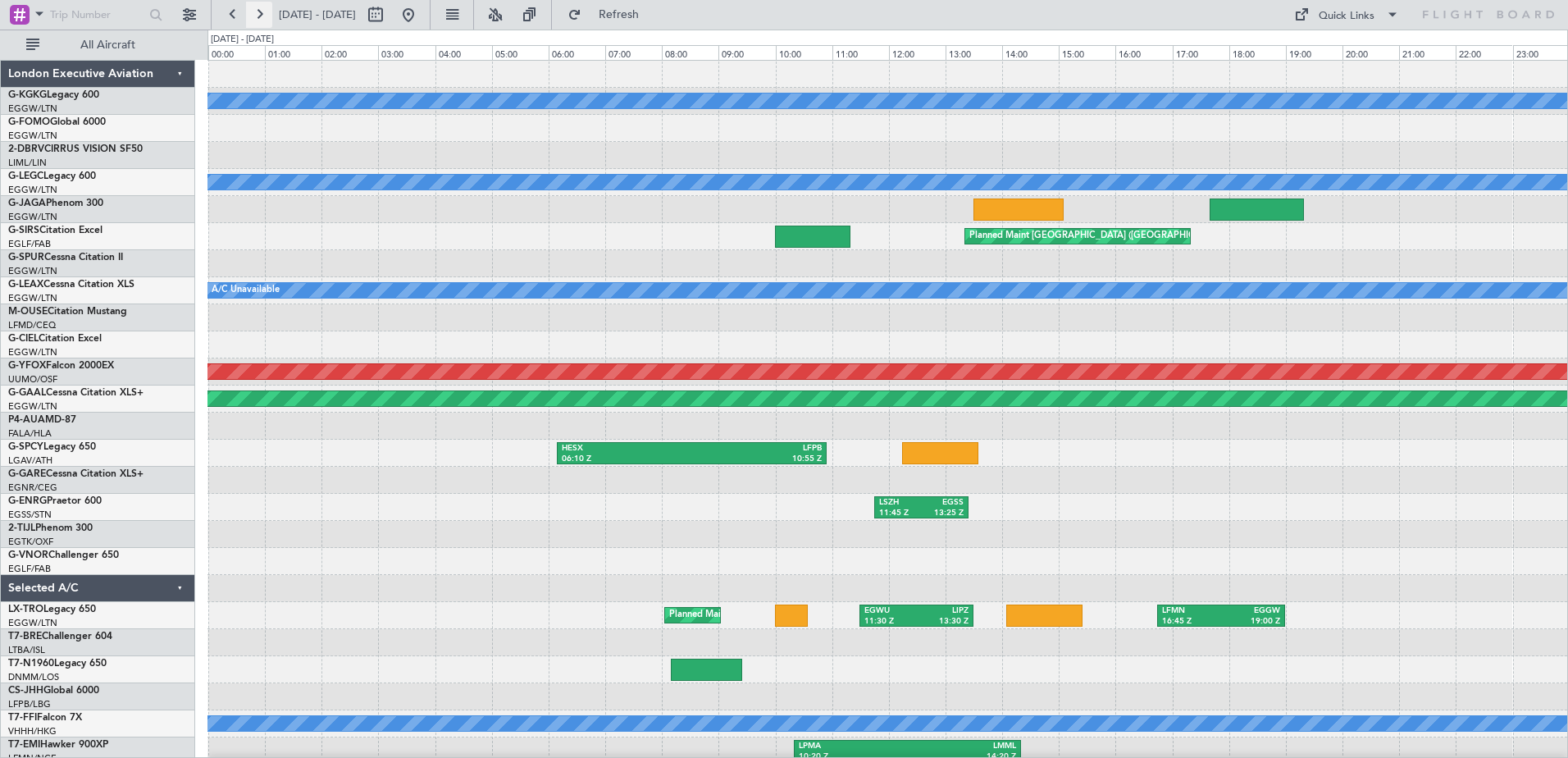
click at [260, 11] on button at bounding box center [259, 14] width 26 height 26
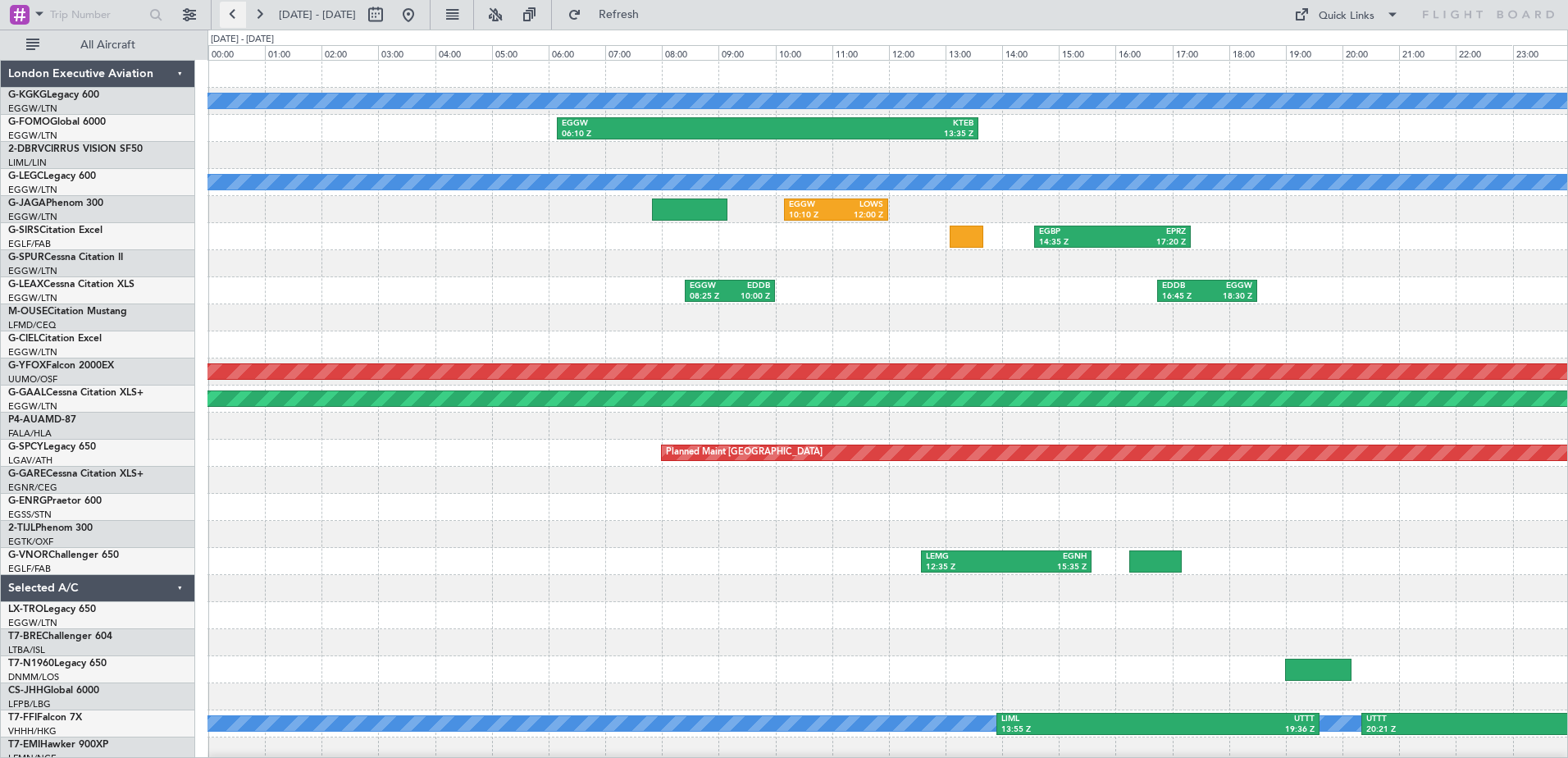
click at [234, 19] on button at bounding box center [232, 14] width 26 height 26
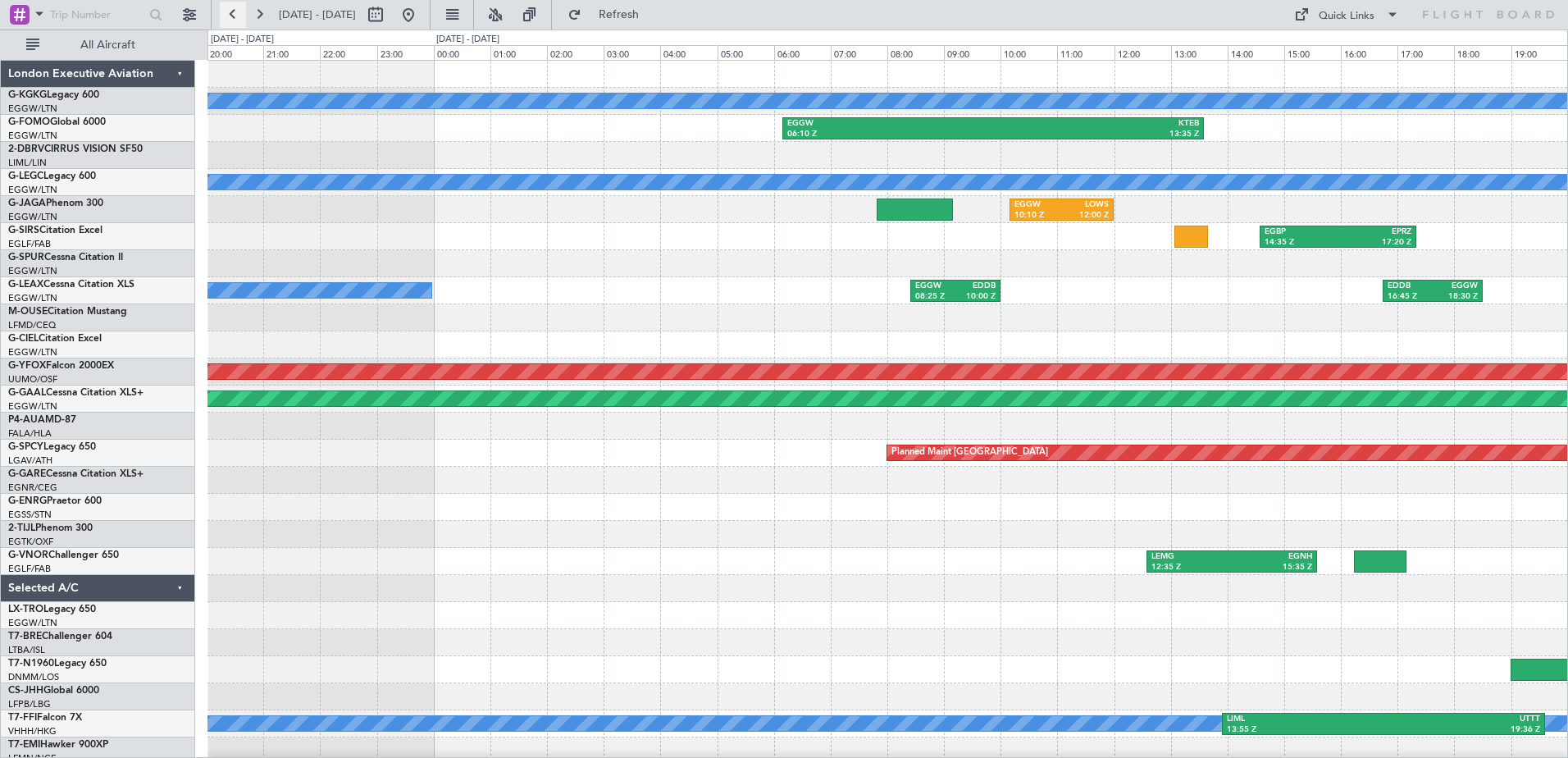
click at [234, 19] on button at bounding box center [232, 14] width 26 height 26
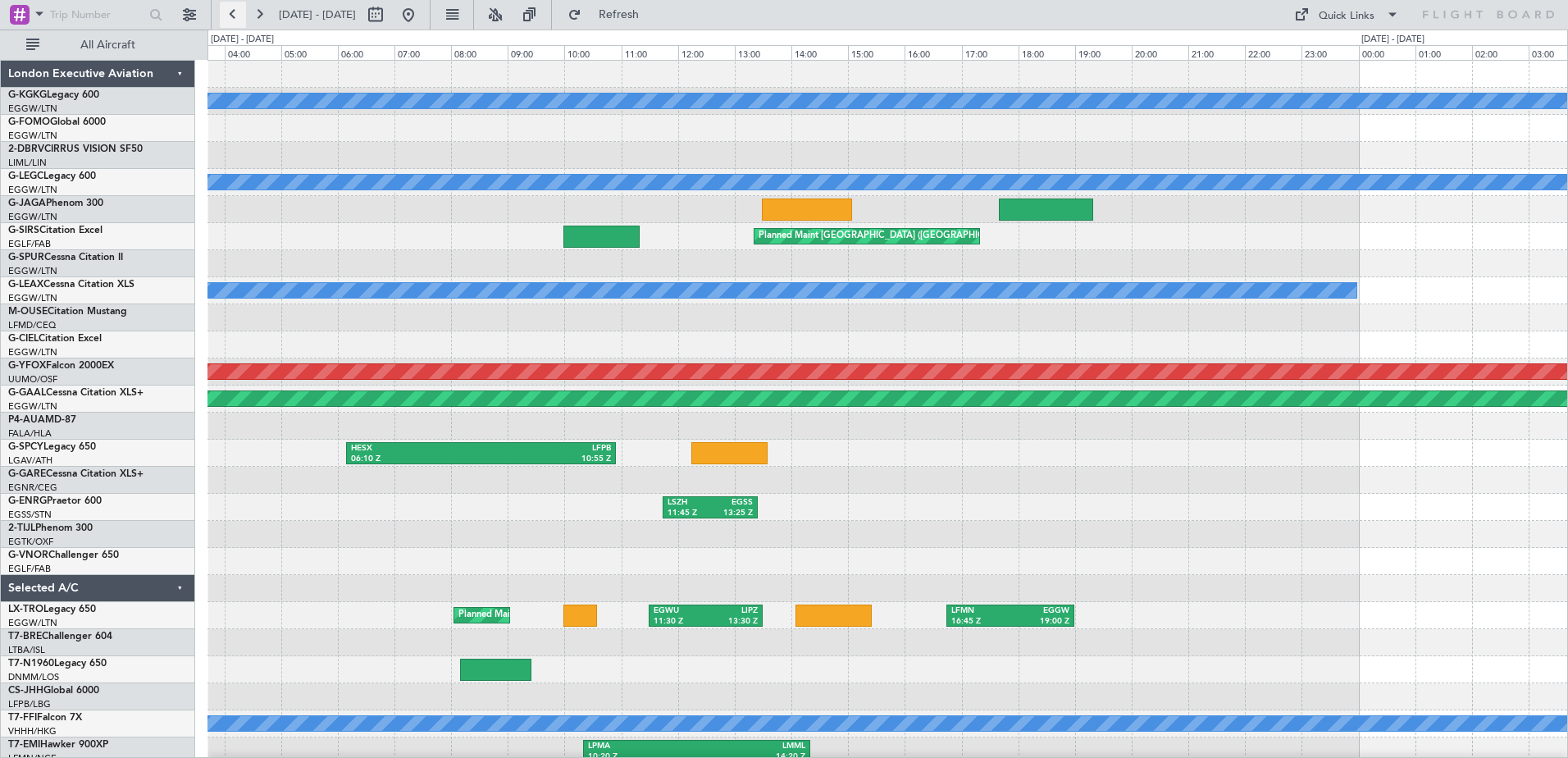
click at [234, 19] on button at bounding box center [232, 14] width 26 height 26
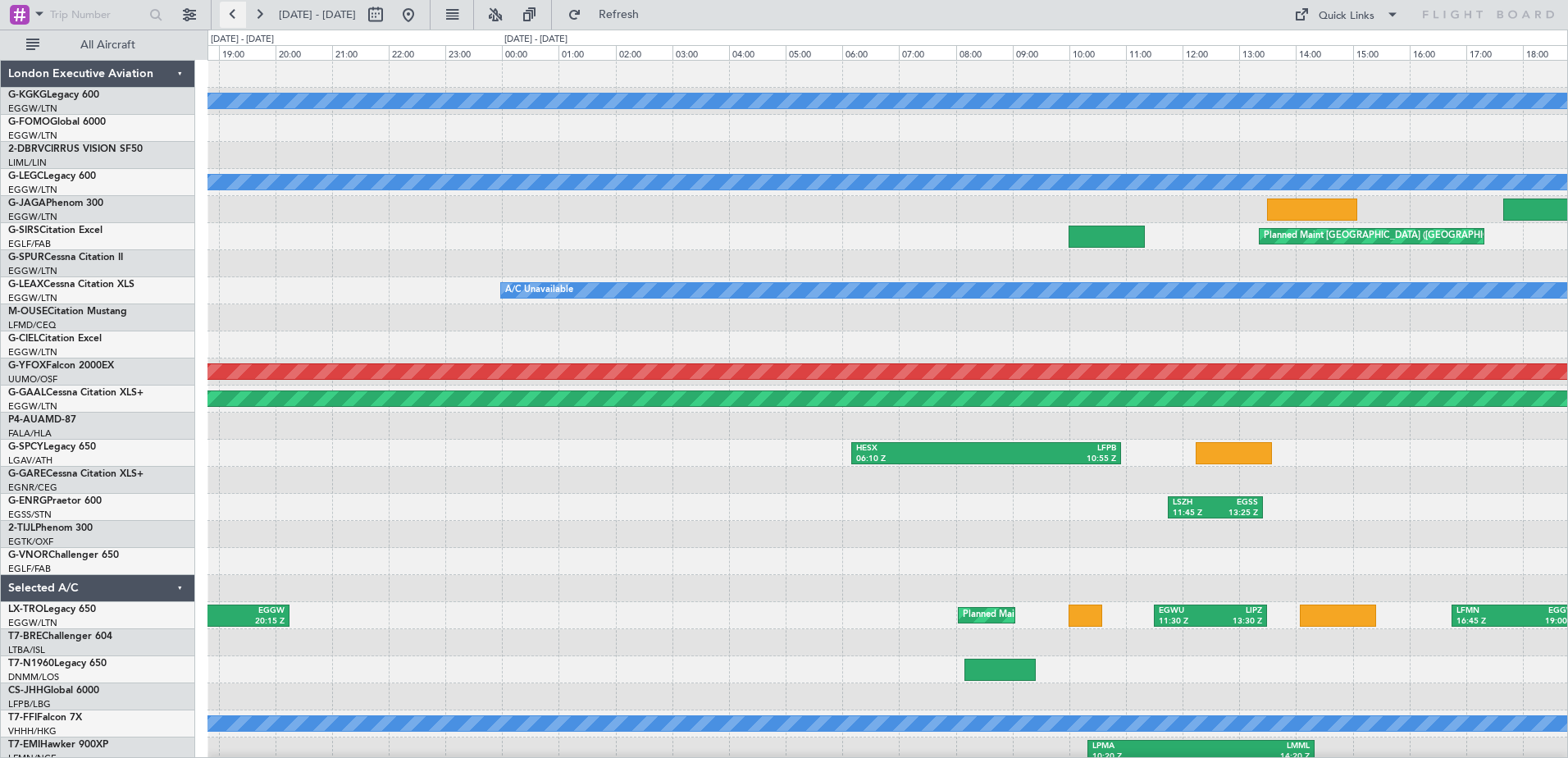
click at [234, 19] on button at bounding box center [232, 14] width 26 height 26
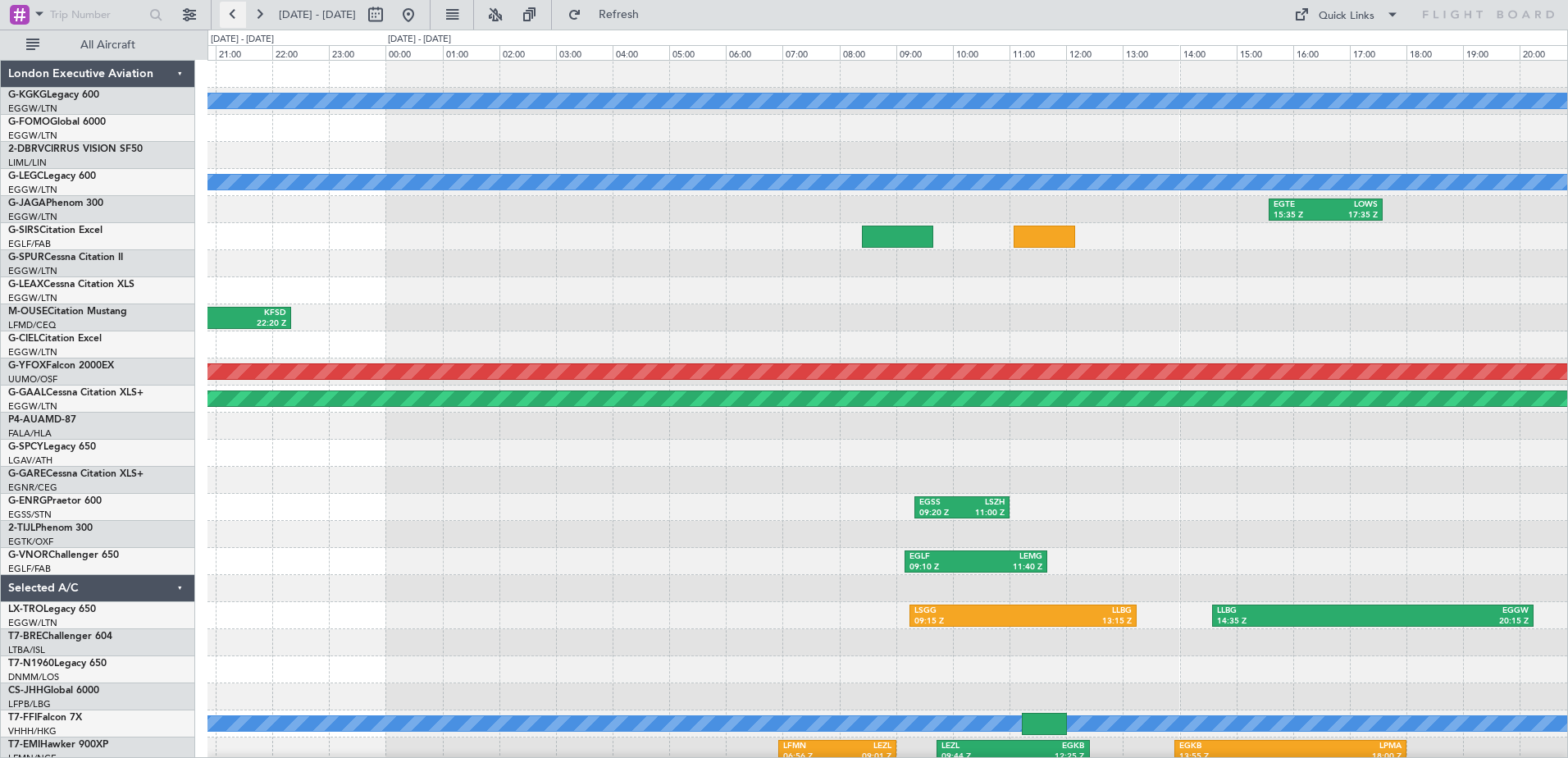
click at [234, 19] on button at bounding box center [232, 14] width 26 height 26
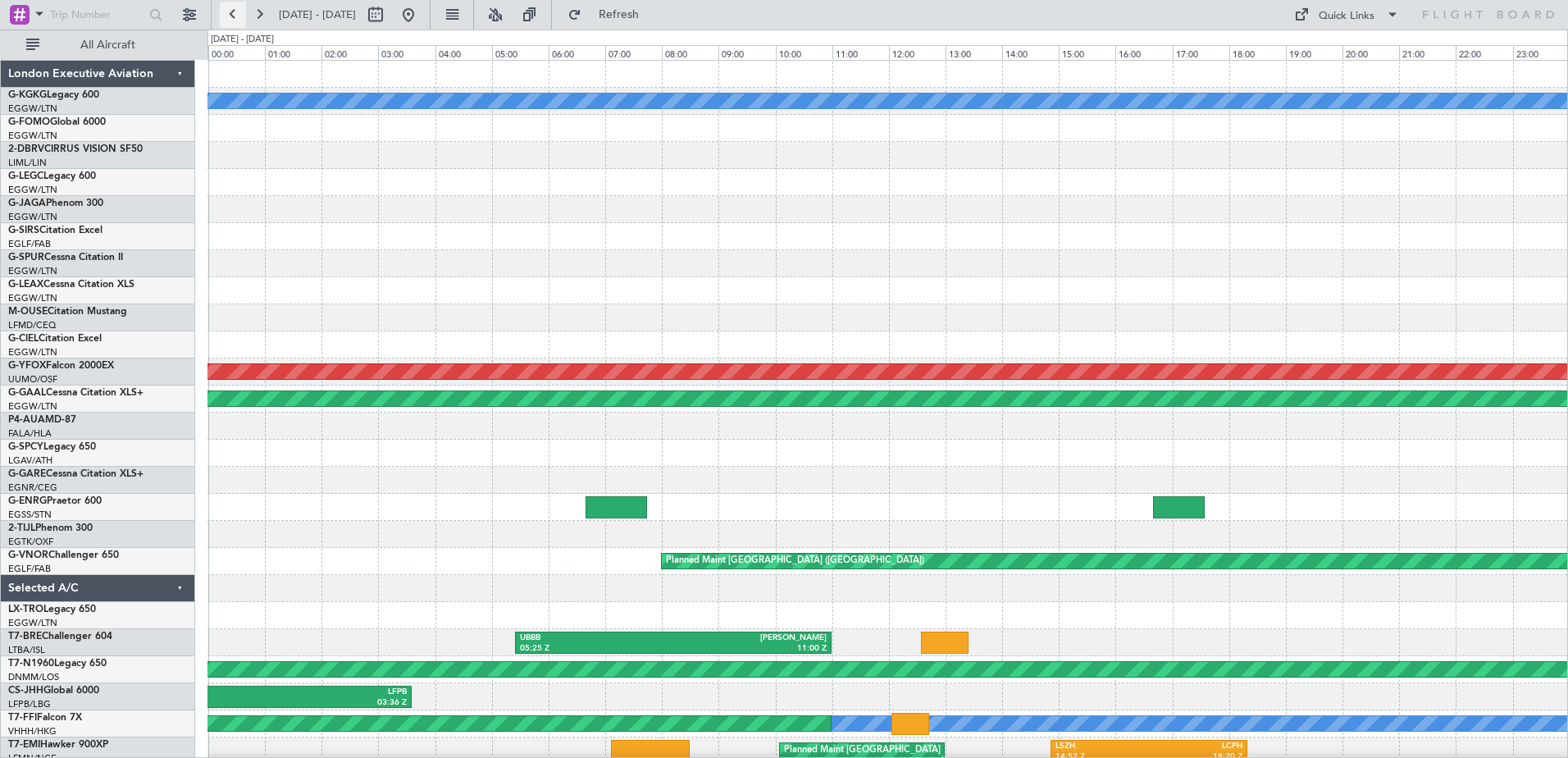
click at [234, 19] on button at bounding box center [232, 14] width 26 height 26
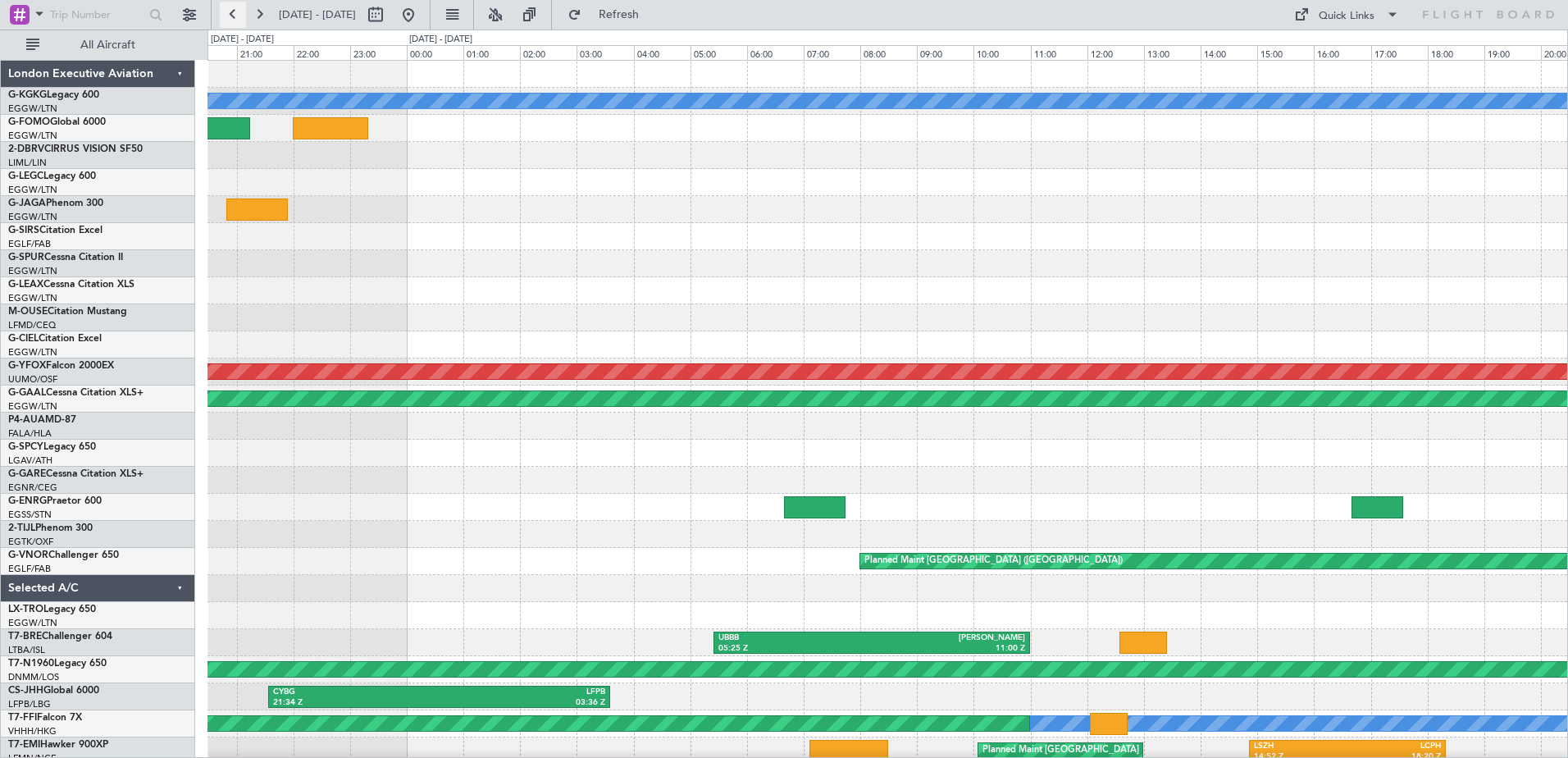
click at [234, 19] on button at bounding box center [232, 14] width 26 height 26
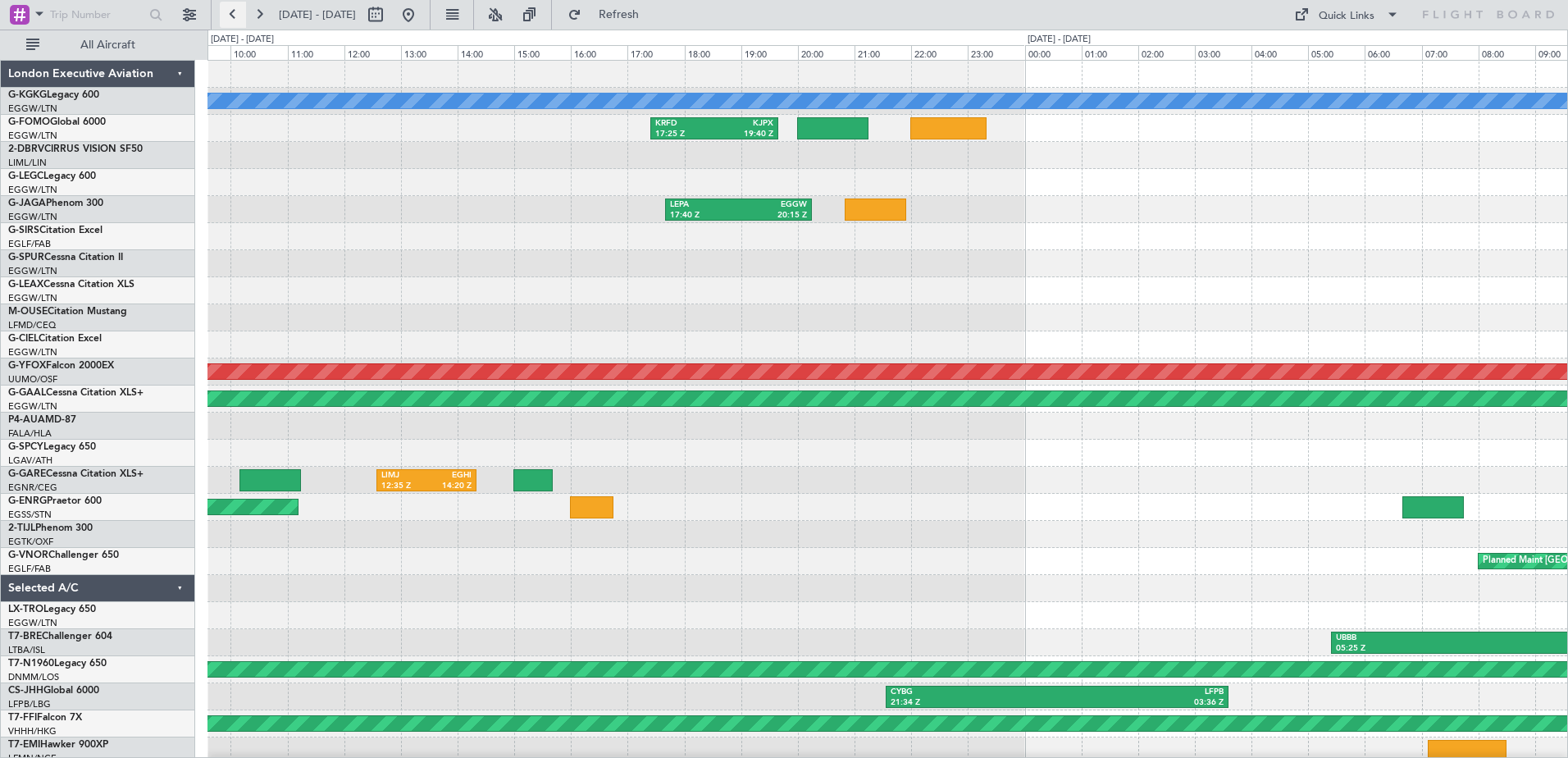
click at [234, 19] on button at bounding box center [232, 14] width 26 height 26
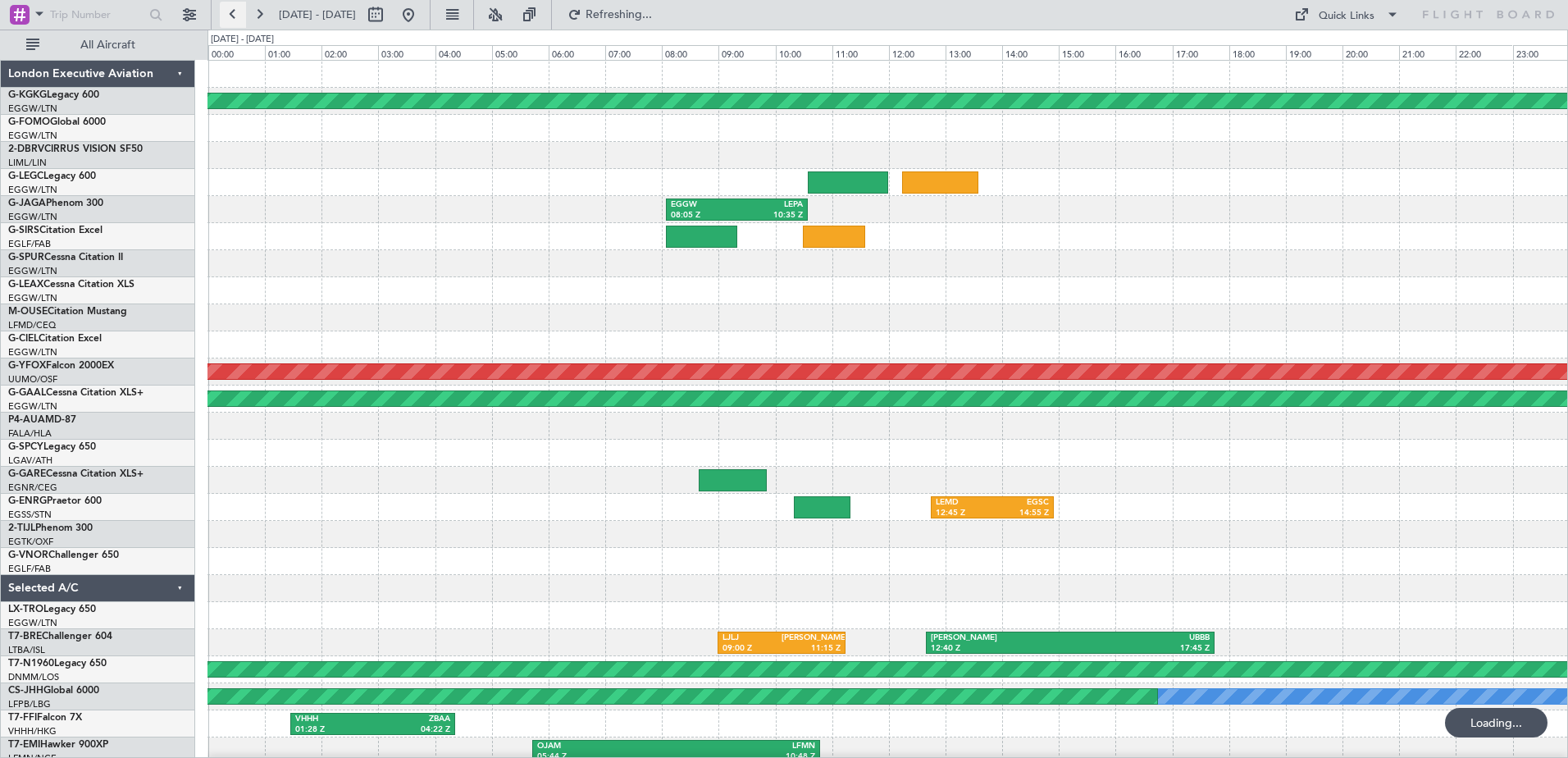
click at [234, 19] on button at bounding box center [232, 14] width 26 height 26
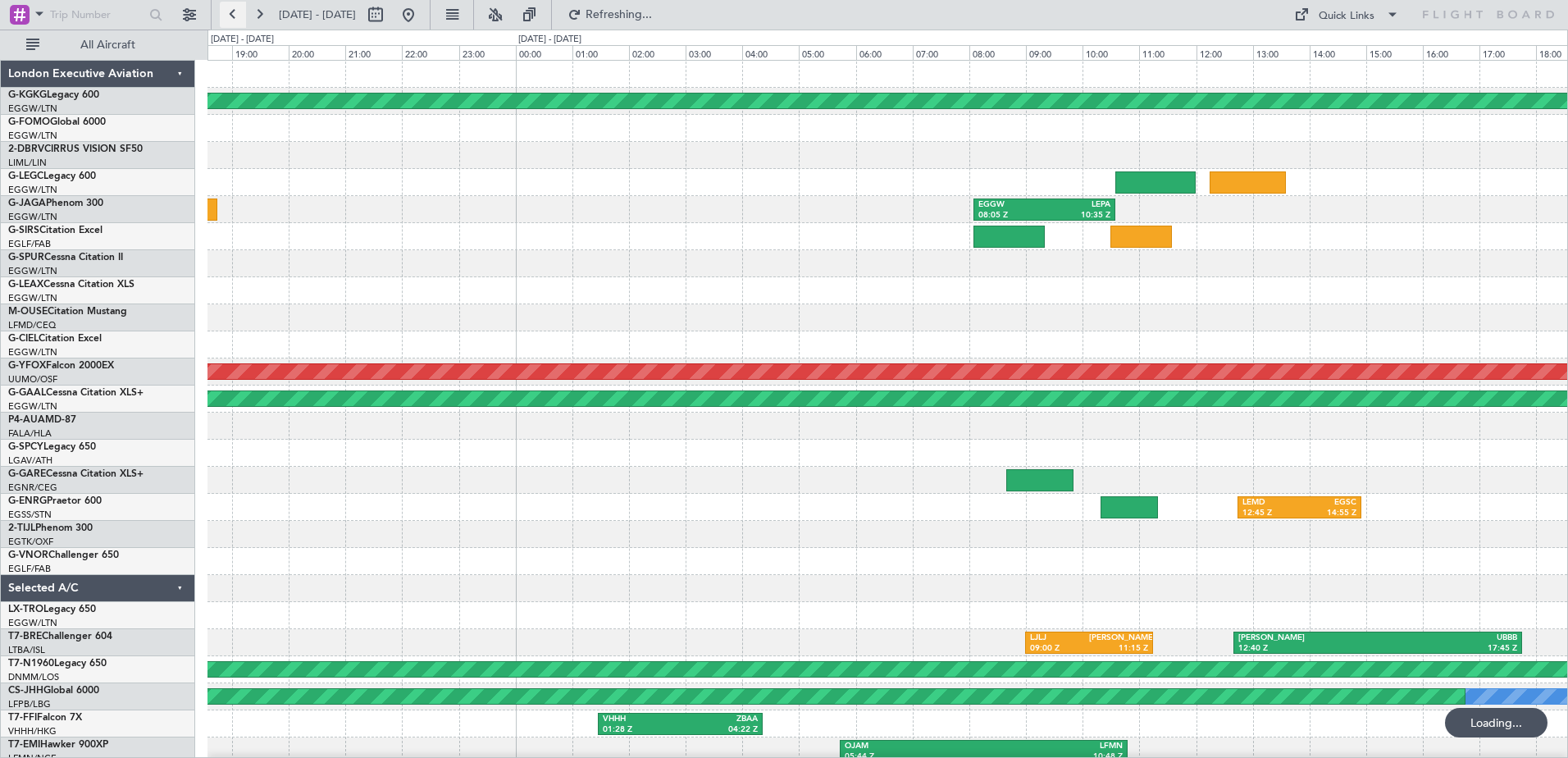
click at [234, 19] on button at bounding box center [232, 14] width 26 height 26
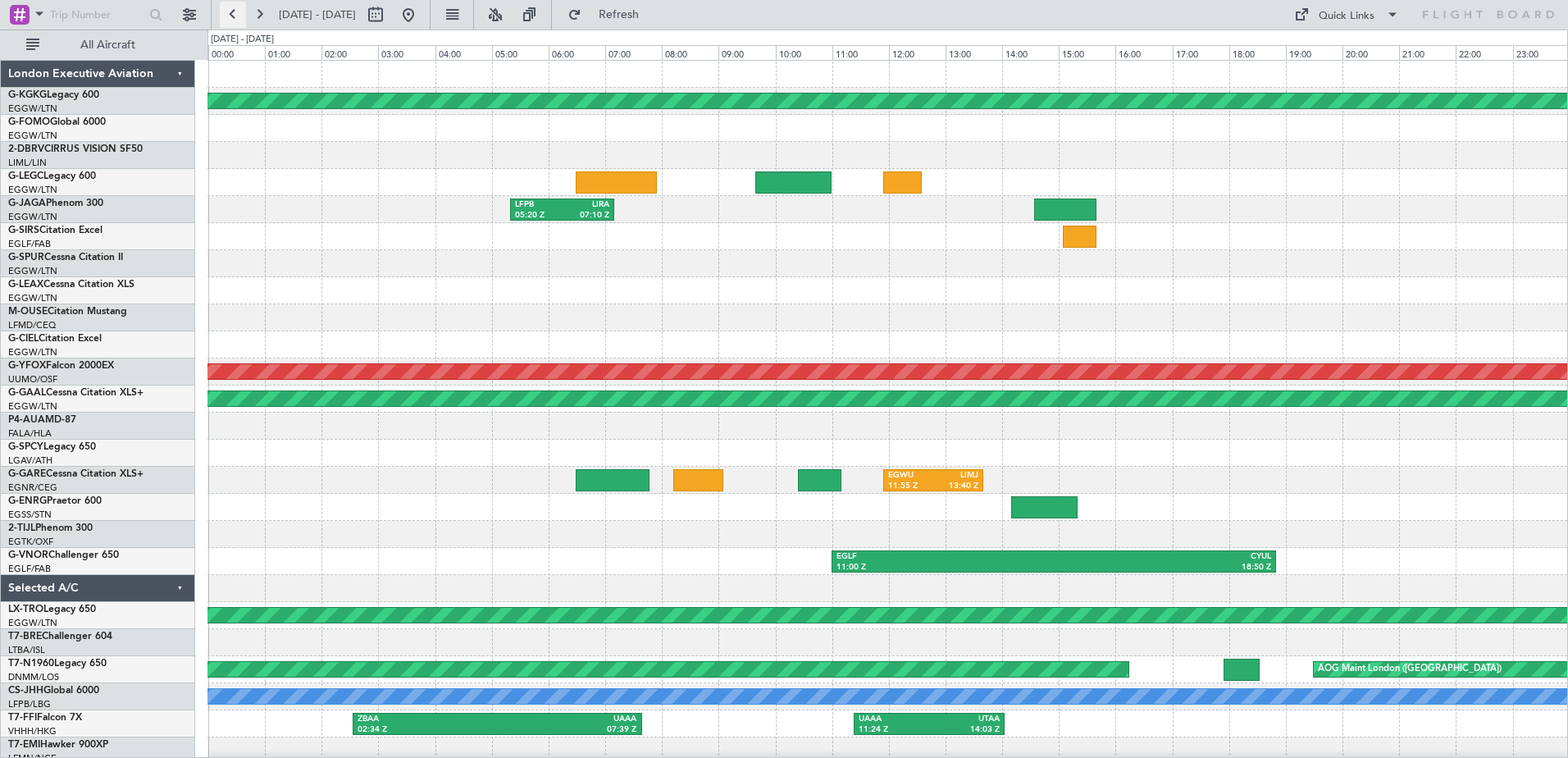
click at [234, 19] on button at bounding box center [232, 14] width 26 height 26
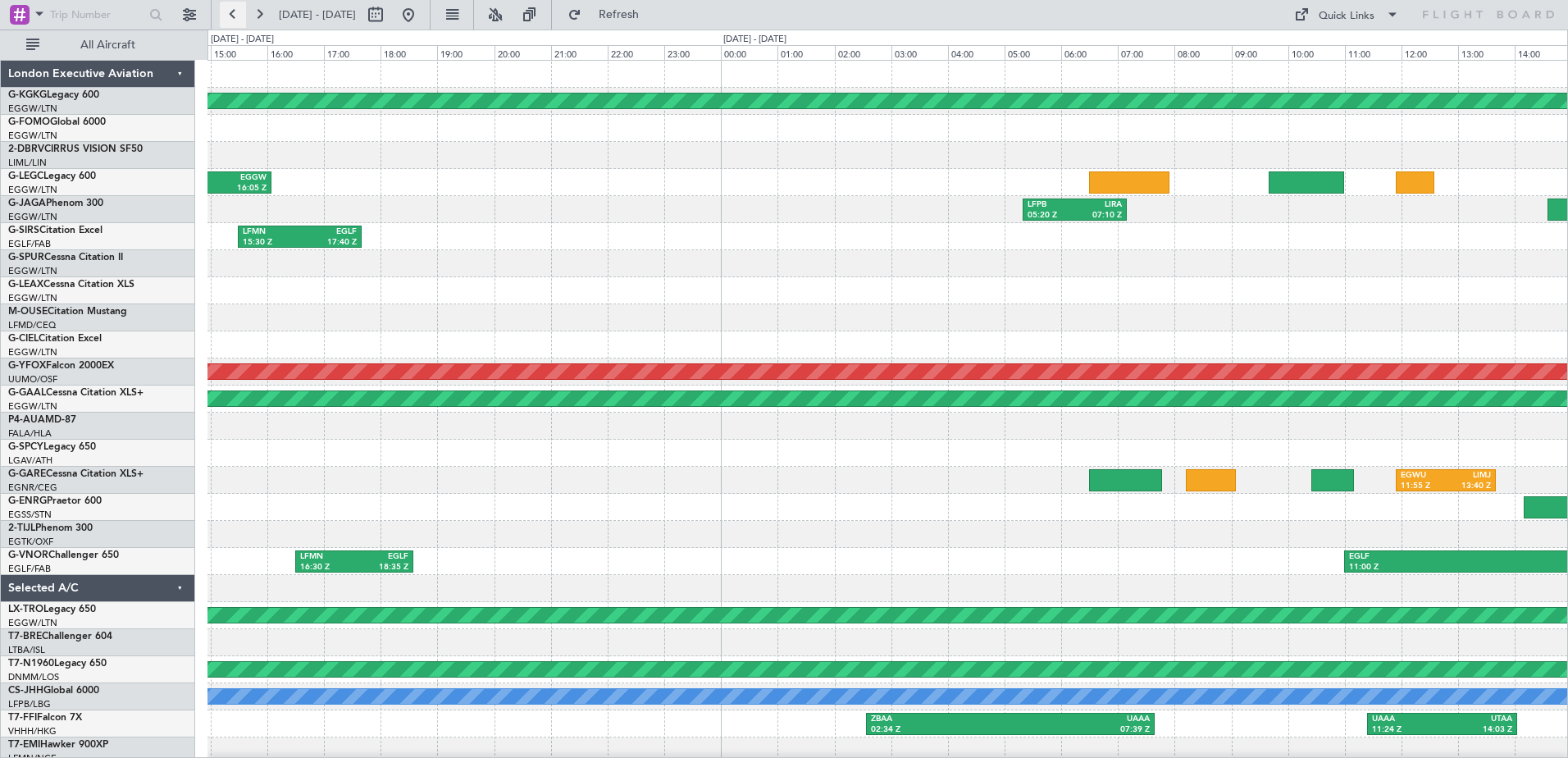
click at [234, 19] on button at bounding box center [232, 14] width 26 height 26
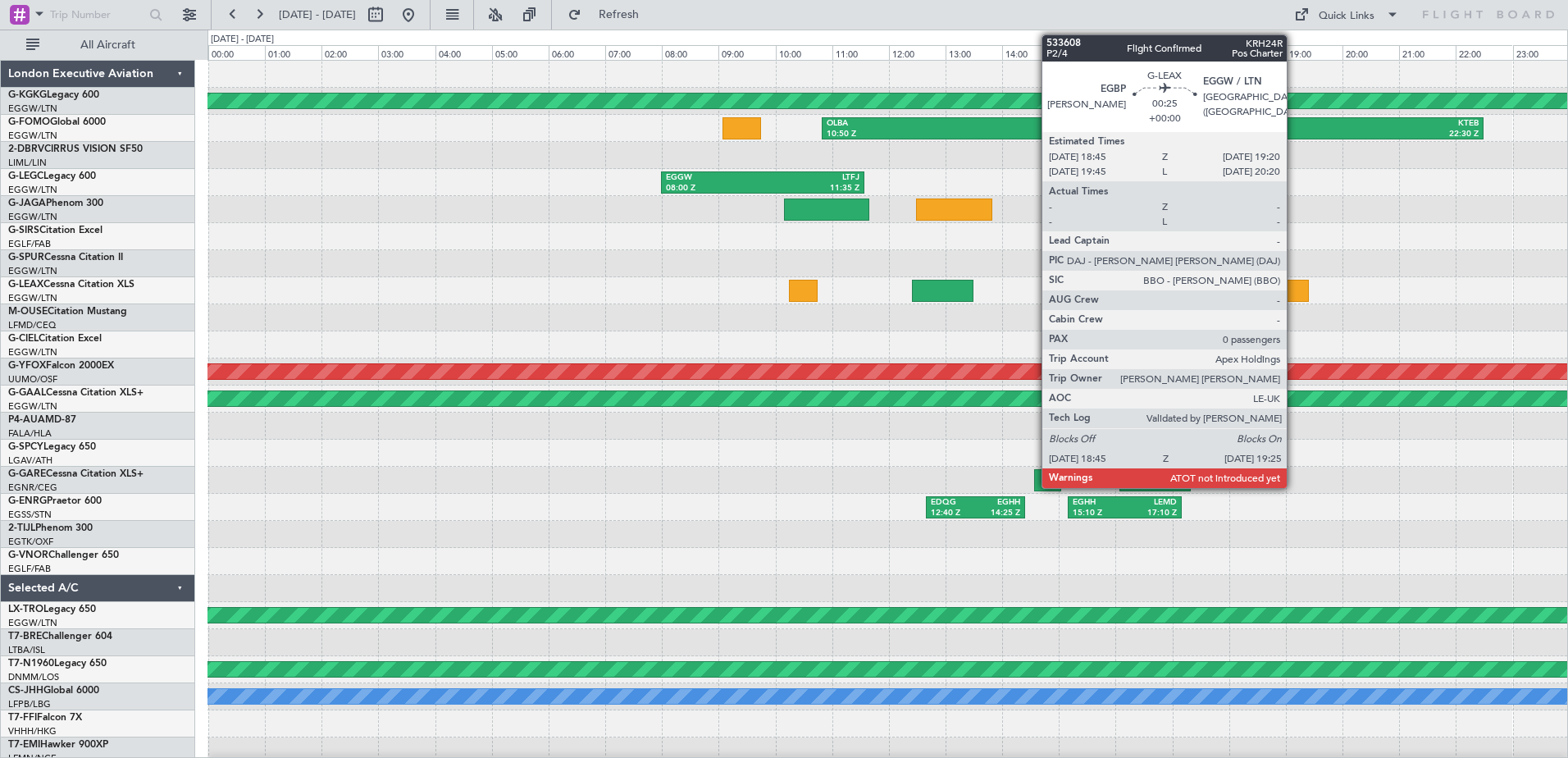
click at [1293, 285] on div at bounding box center [1290, 291] width 39 height 22
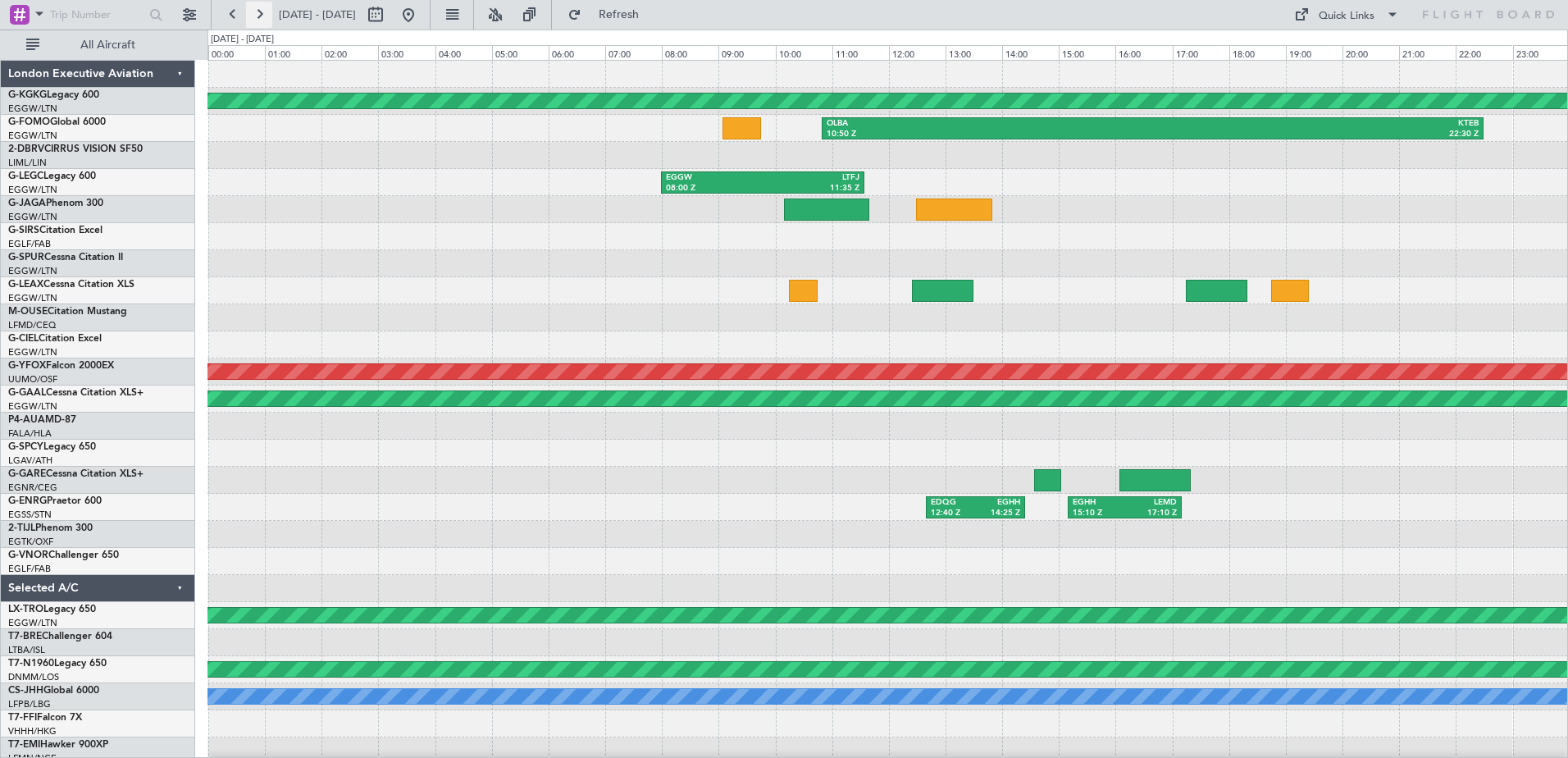
click at [255, 15] on button at bounding box center [259, 14] width 26 height 26
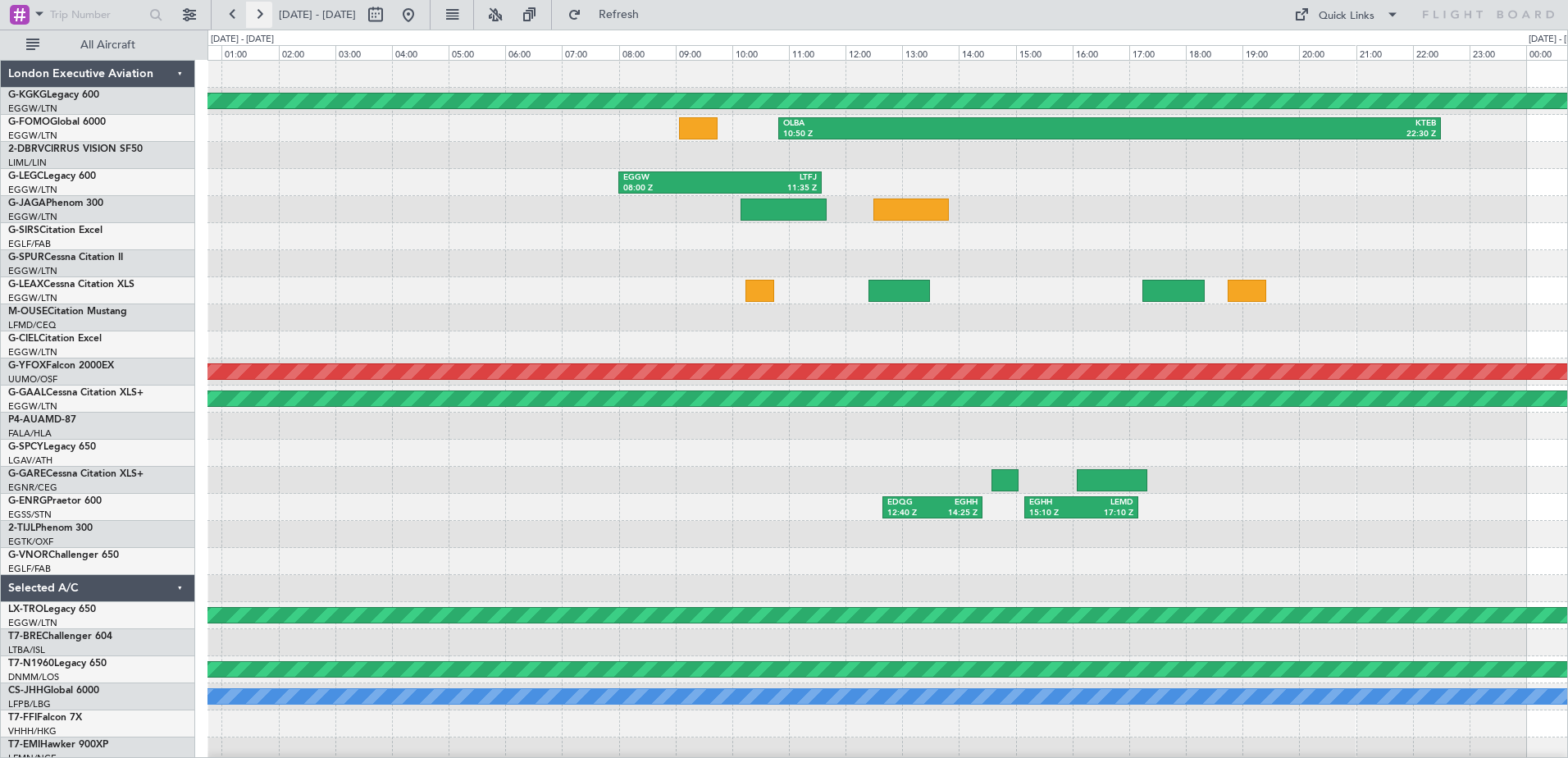
click at [255, 15] on button at bounding box center [259, 14] width 26 height 26
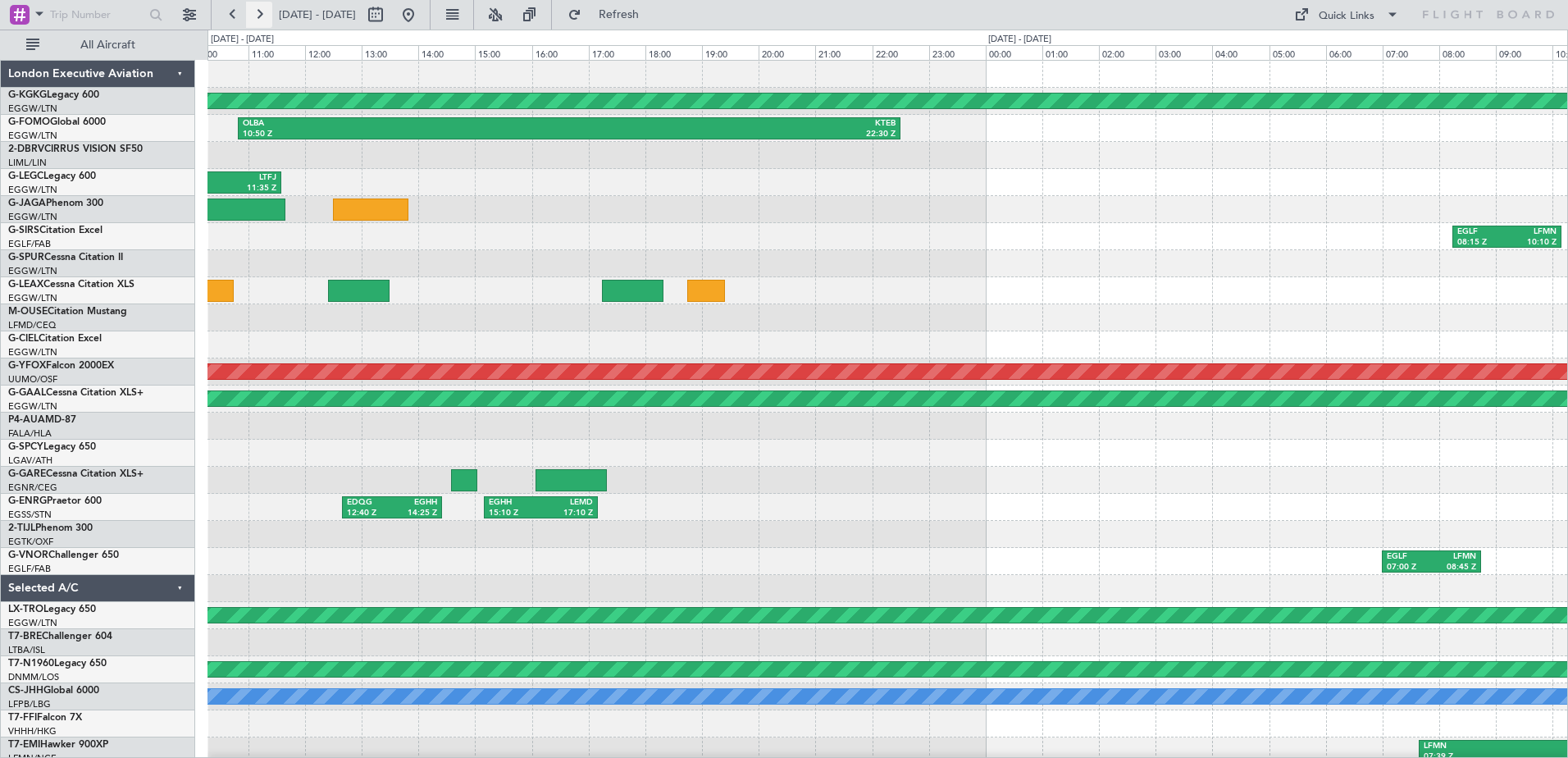
click at [255, 15] on button at bounding box center [259, 14] width 26 height 26
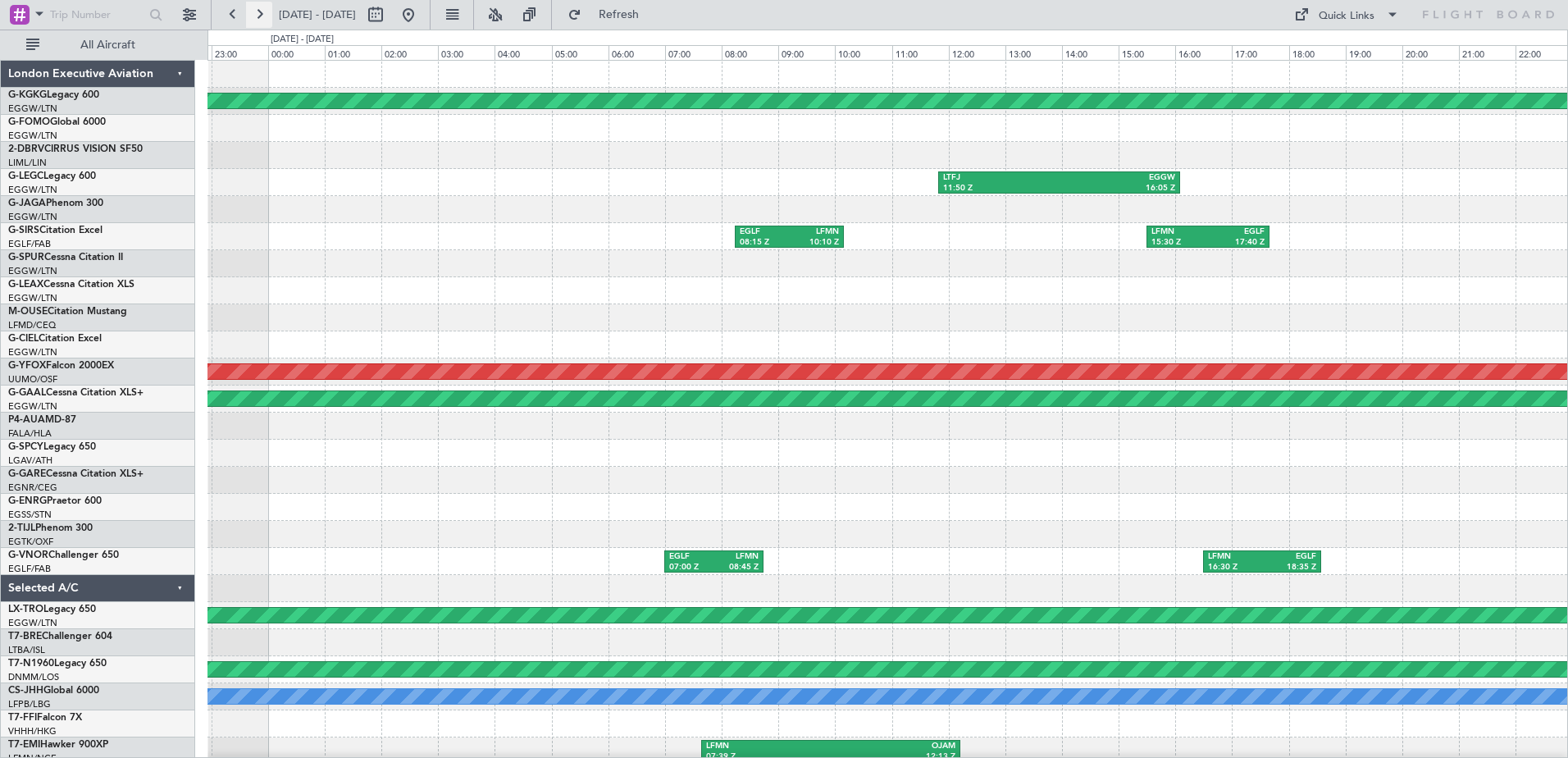
click at [255, 15] on button at bounding box center [259, 14] width 26 height 26
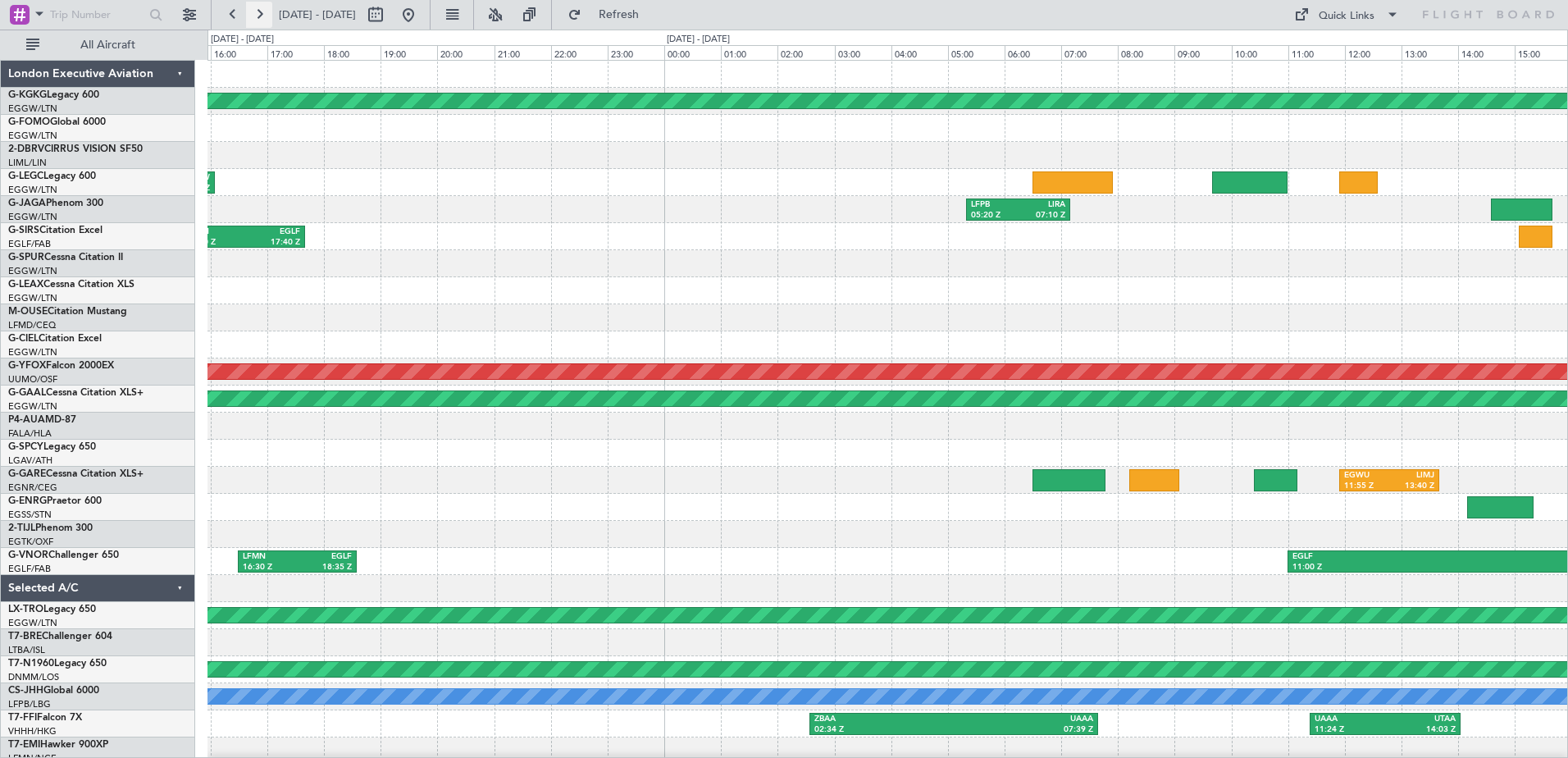
click at [255, 15] on button at bounding box center [259, 14] width 26 height 26
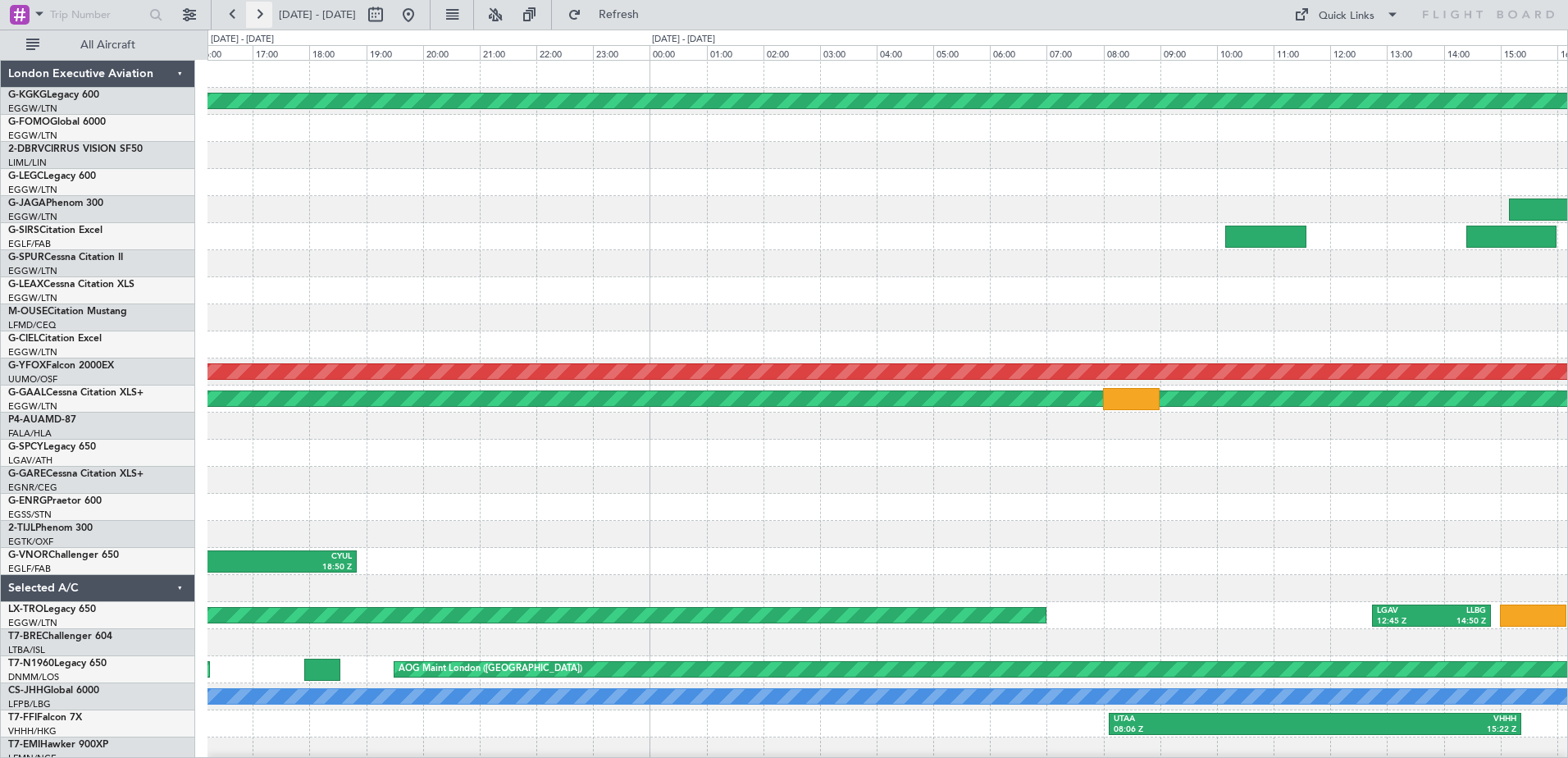
click at [255, 15] on button at bounding box center [259, 14] width 26 height 26
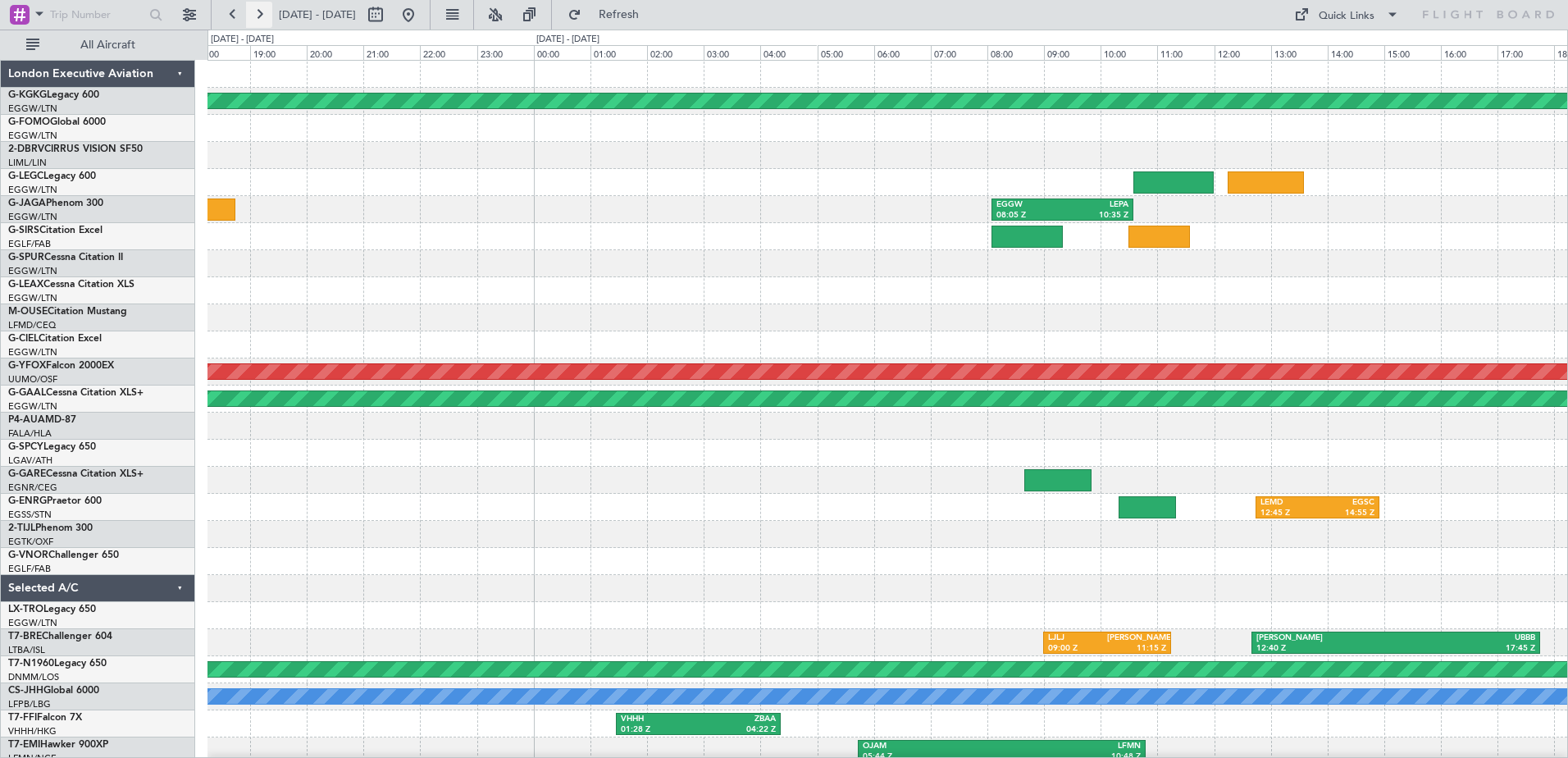
click at [255, 15] on button at bounding box center [259, 14] width 26 height 26
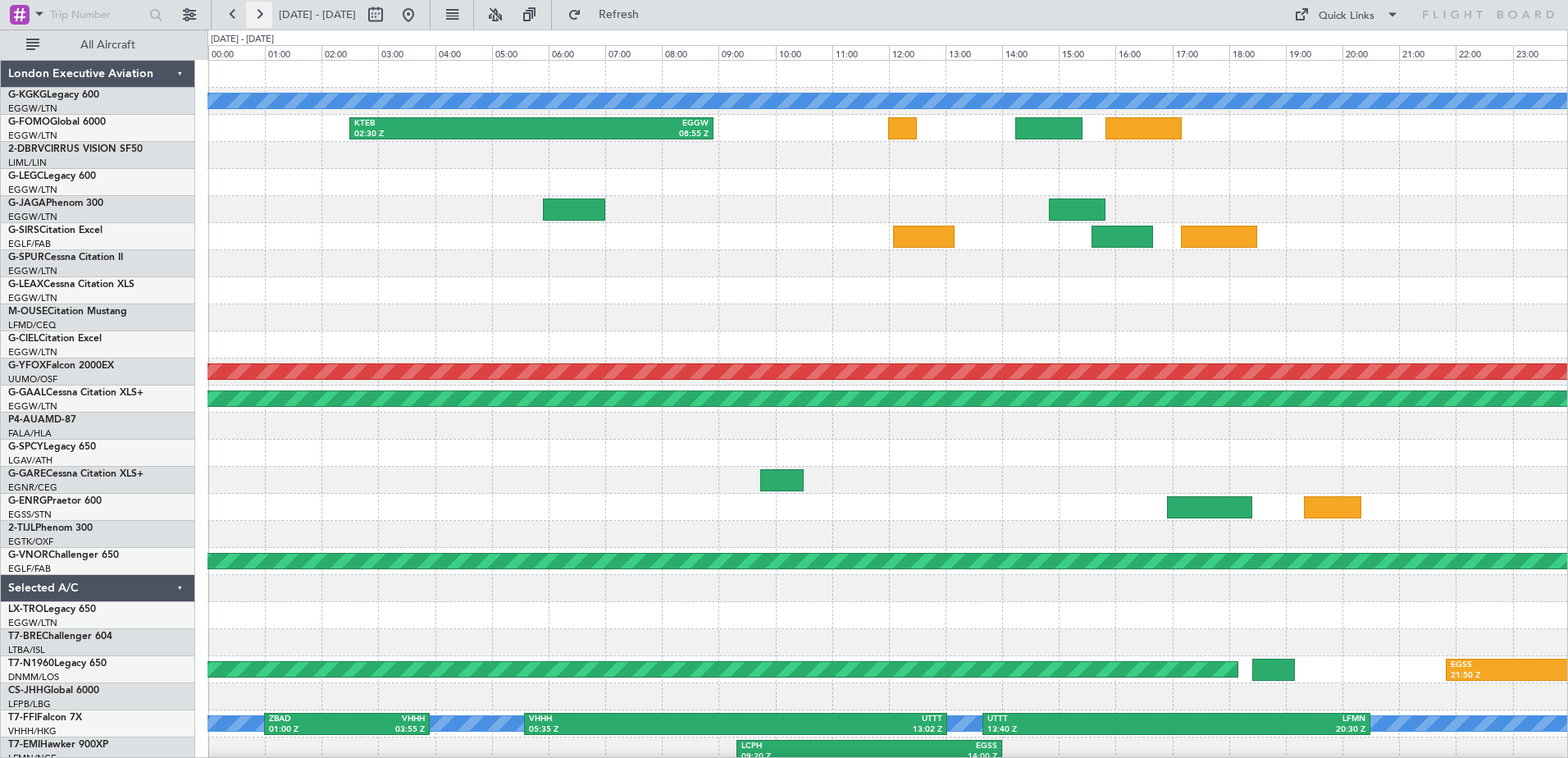
click at [255, 15] on button at bounding box center [259, 14] width 26 height 26
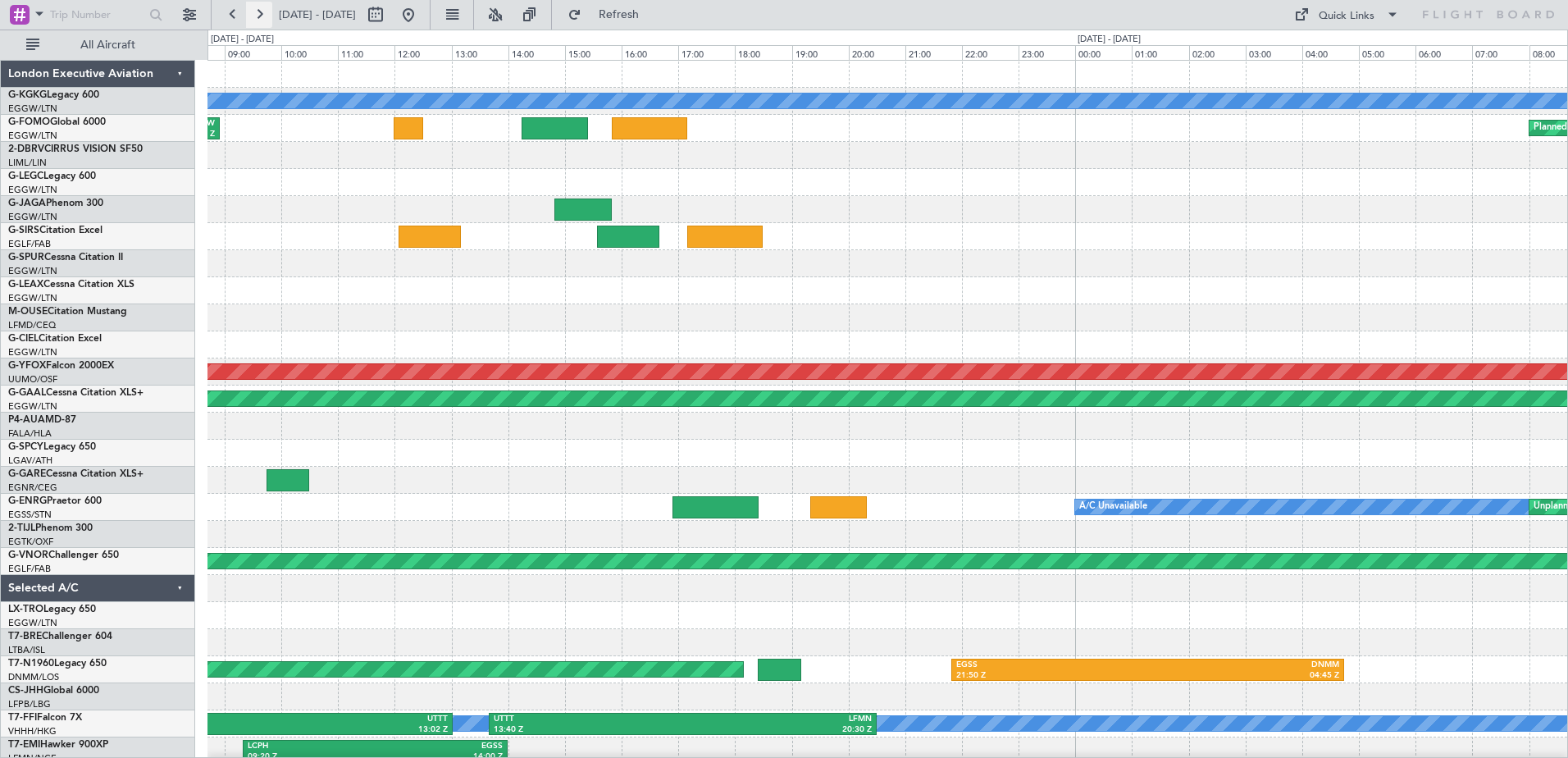
click at [255, 15] on button at bounding box center [259, 14] width 26 height 26
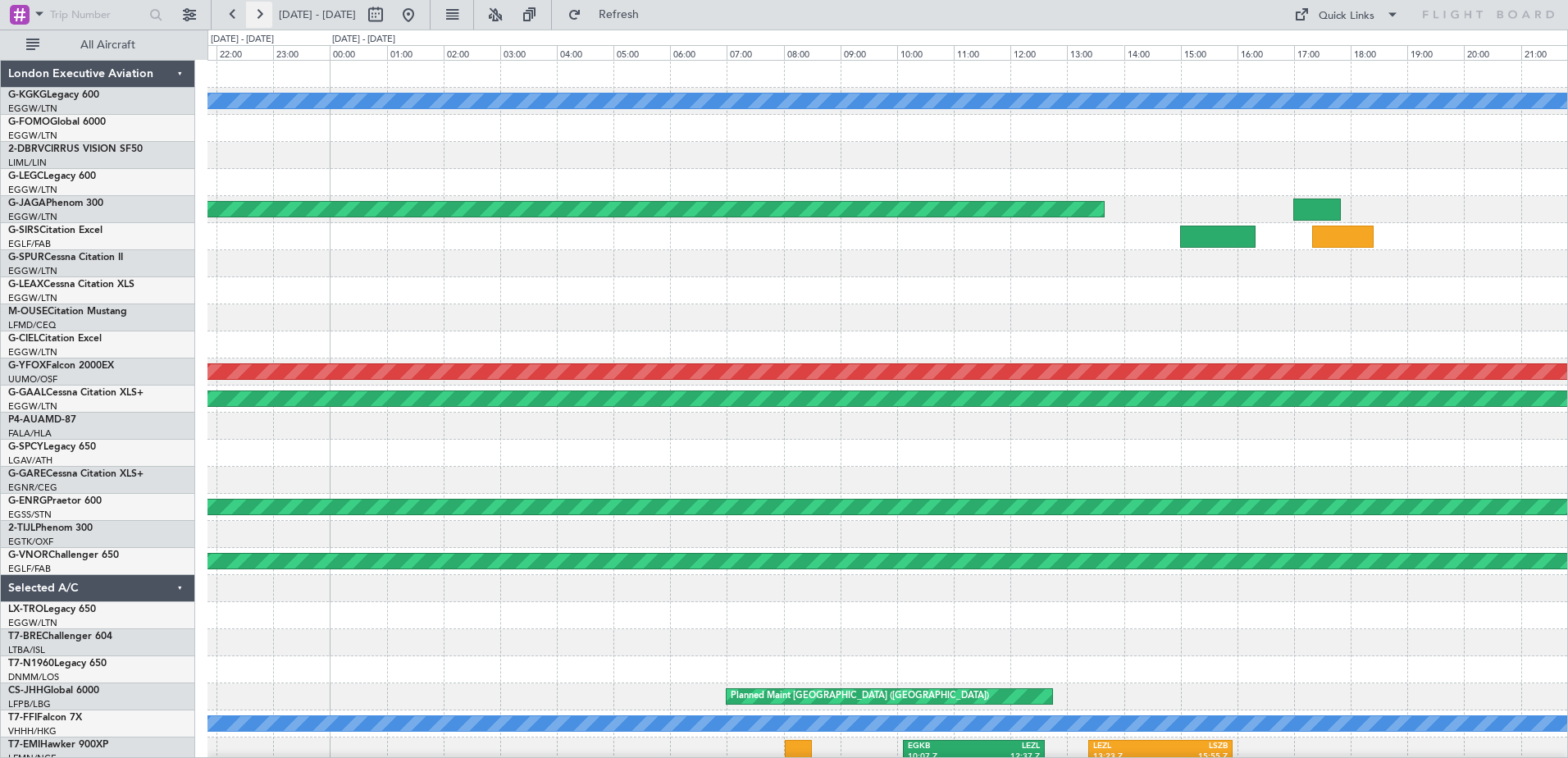
click at [255, 15] on button at bounding box center [259, 14] width 26 height 26
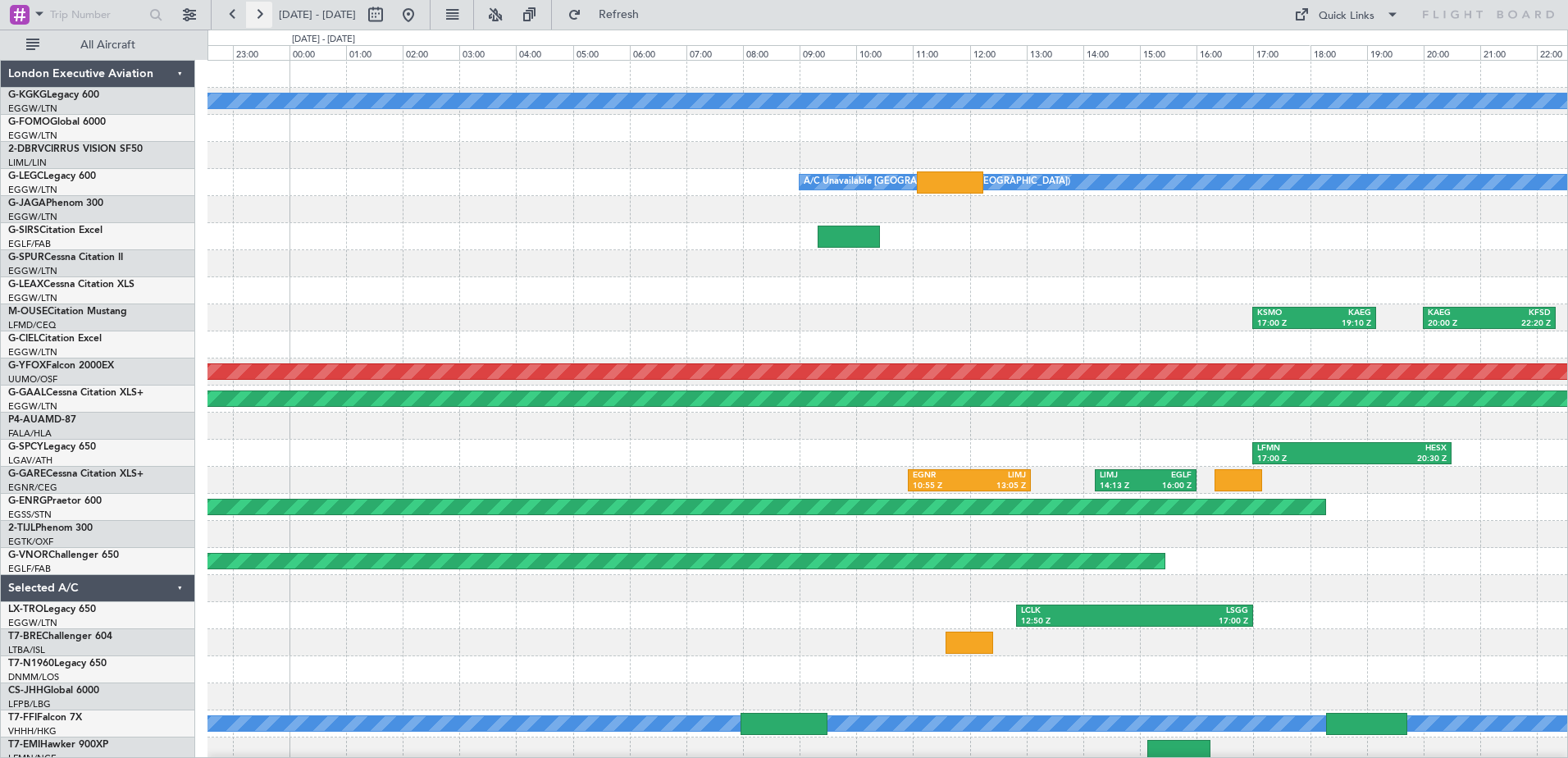
click at [255, 15] on button at bounding box center [259, 14] width 26 height 26
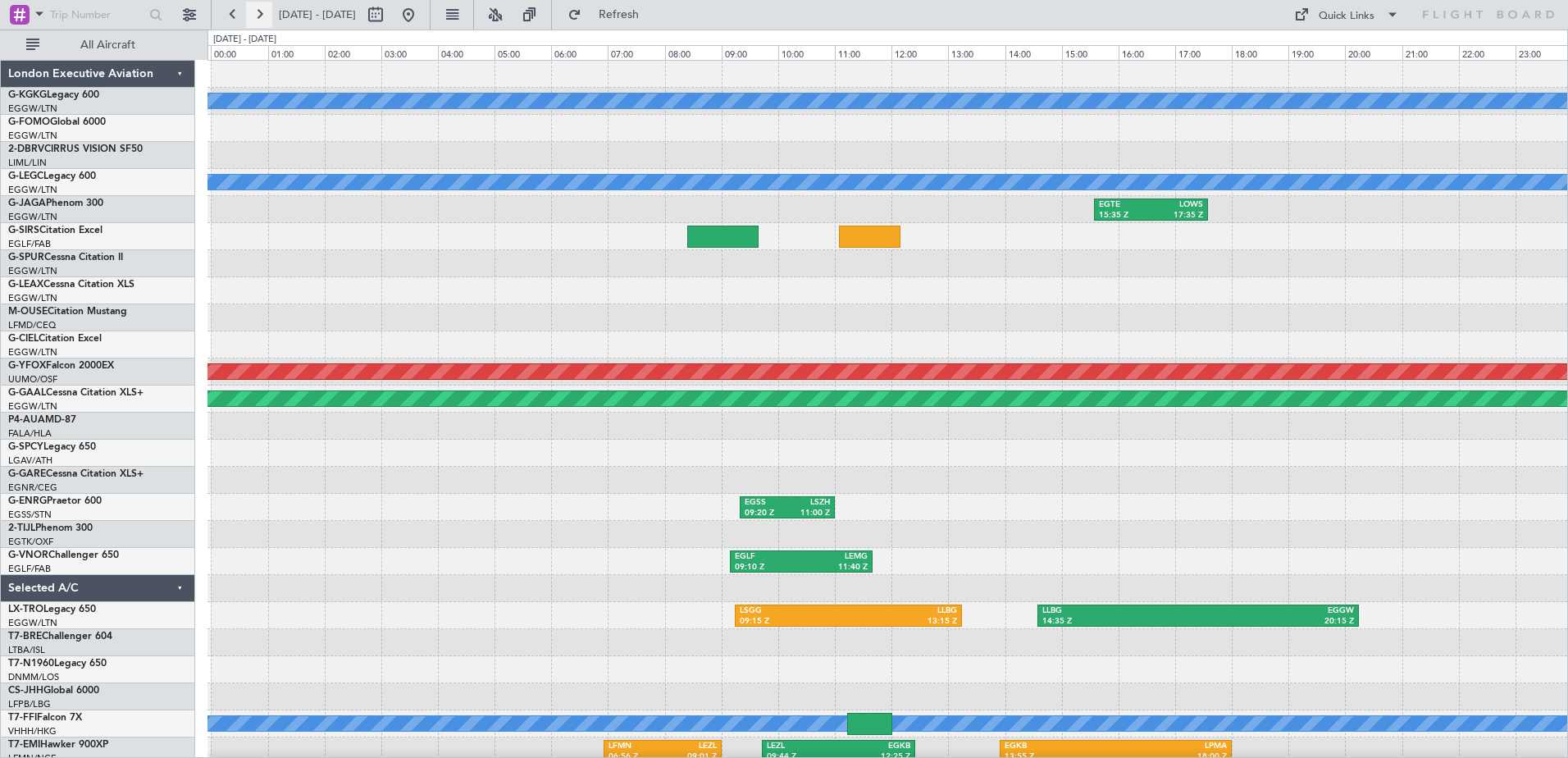
click at [255, 15] on button at bounding box center [259, 14] width 26 height 26
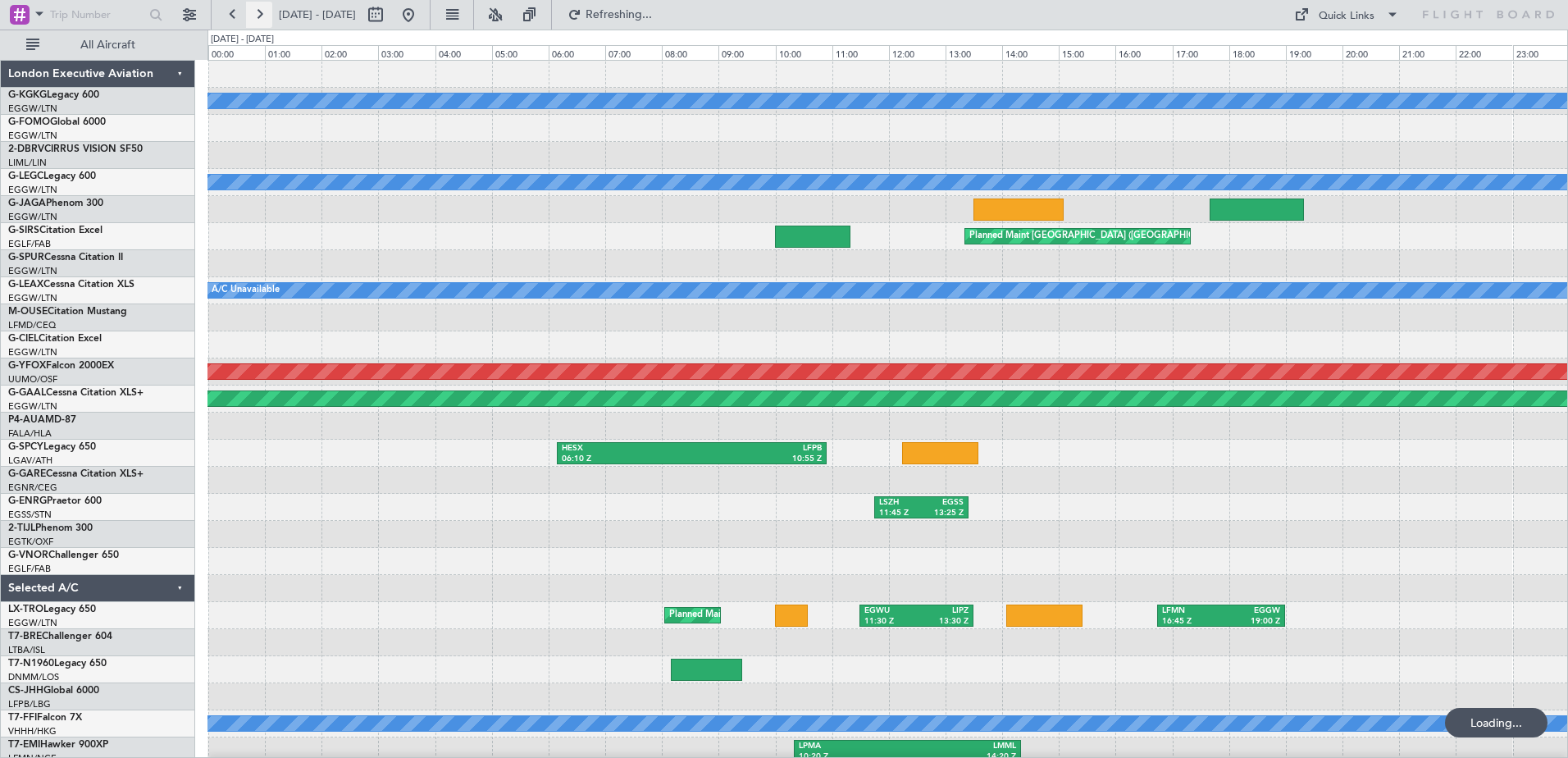
click at [255, 15] on button at bounding box center [259, 14] width 26 height 26
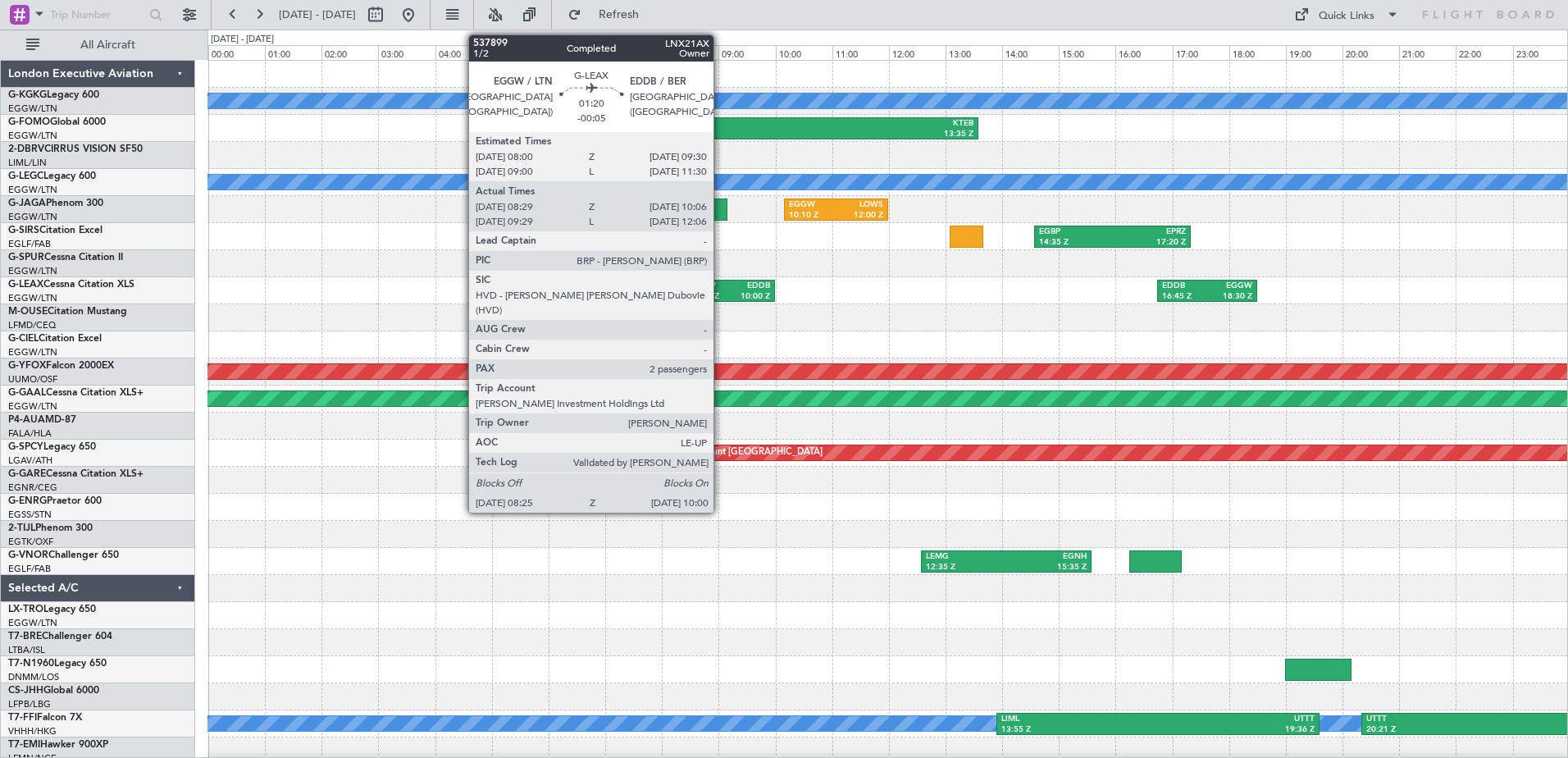
click at [721, 286] on div "EGGW" at bounding box center [710, 286] width 40 height 12
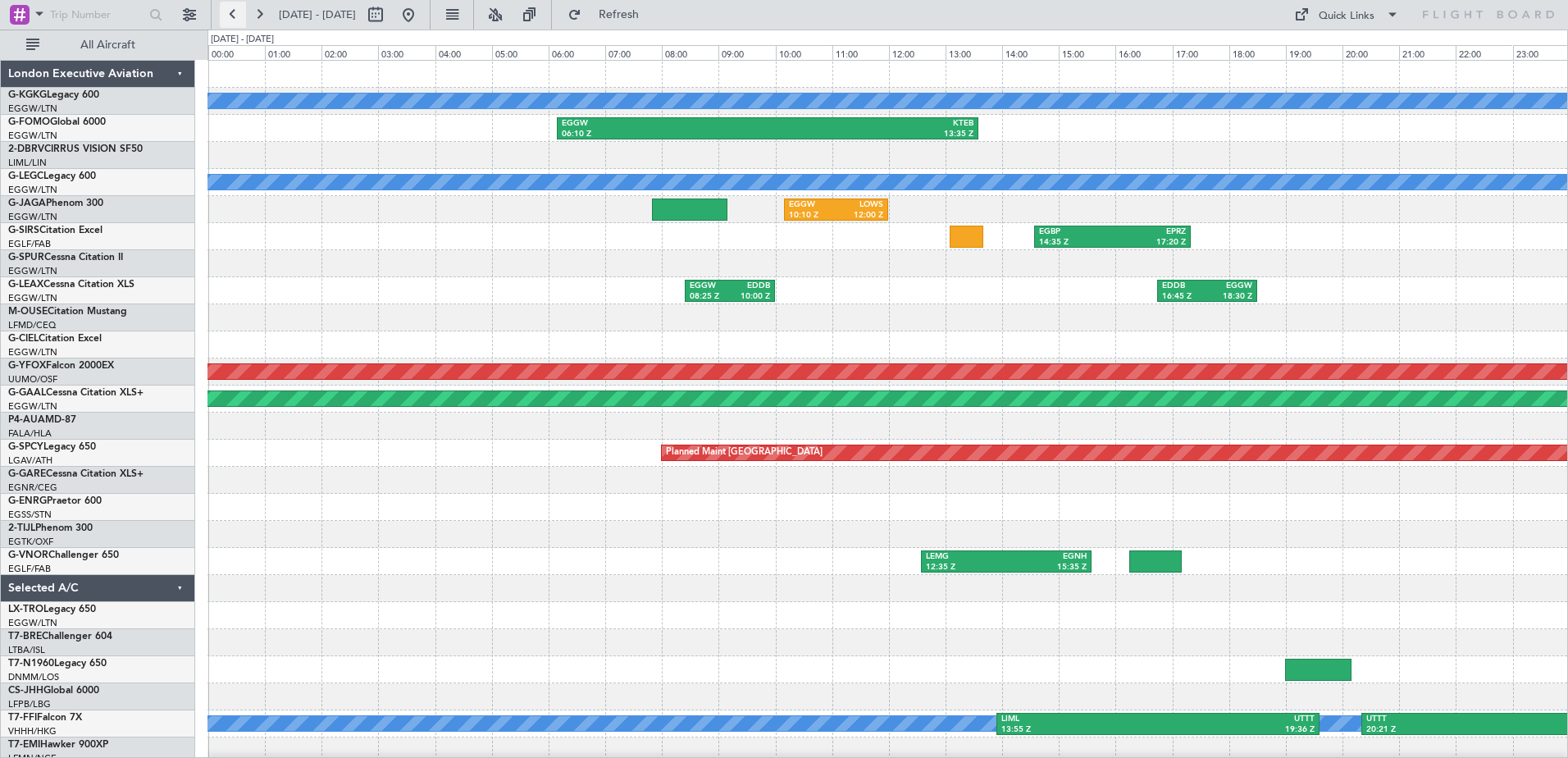
click at [229, 13] on button at bounding box center [232, 14] width 26 height 26
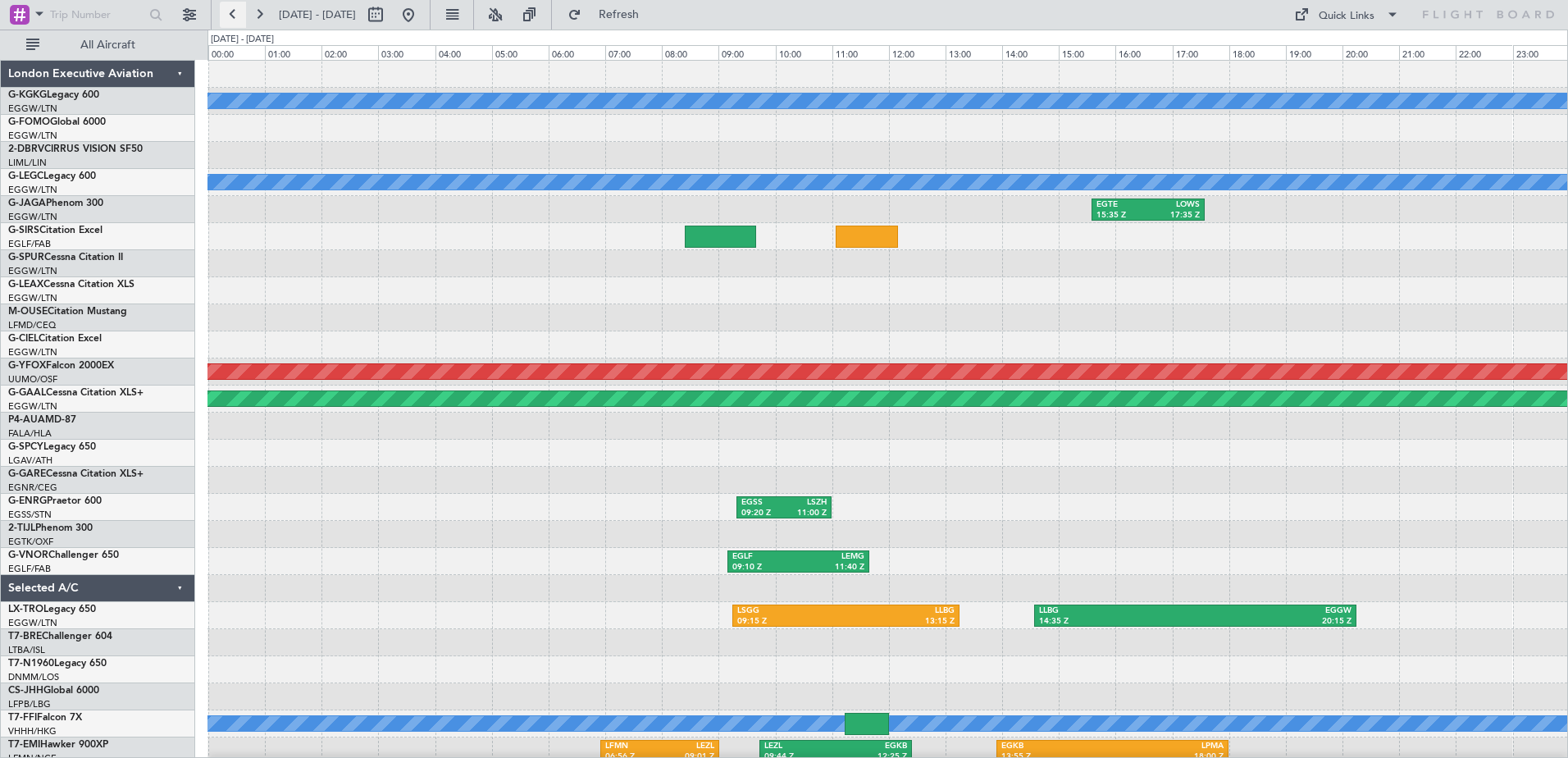
click at [229, 13] on button at bounding box center [232, 14] width 26 height 26
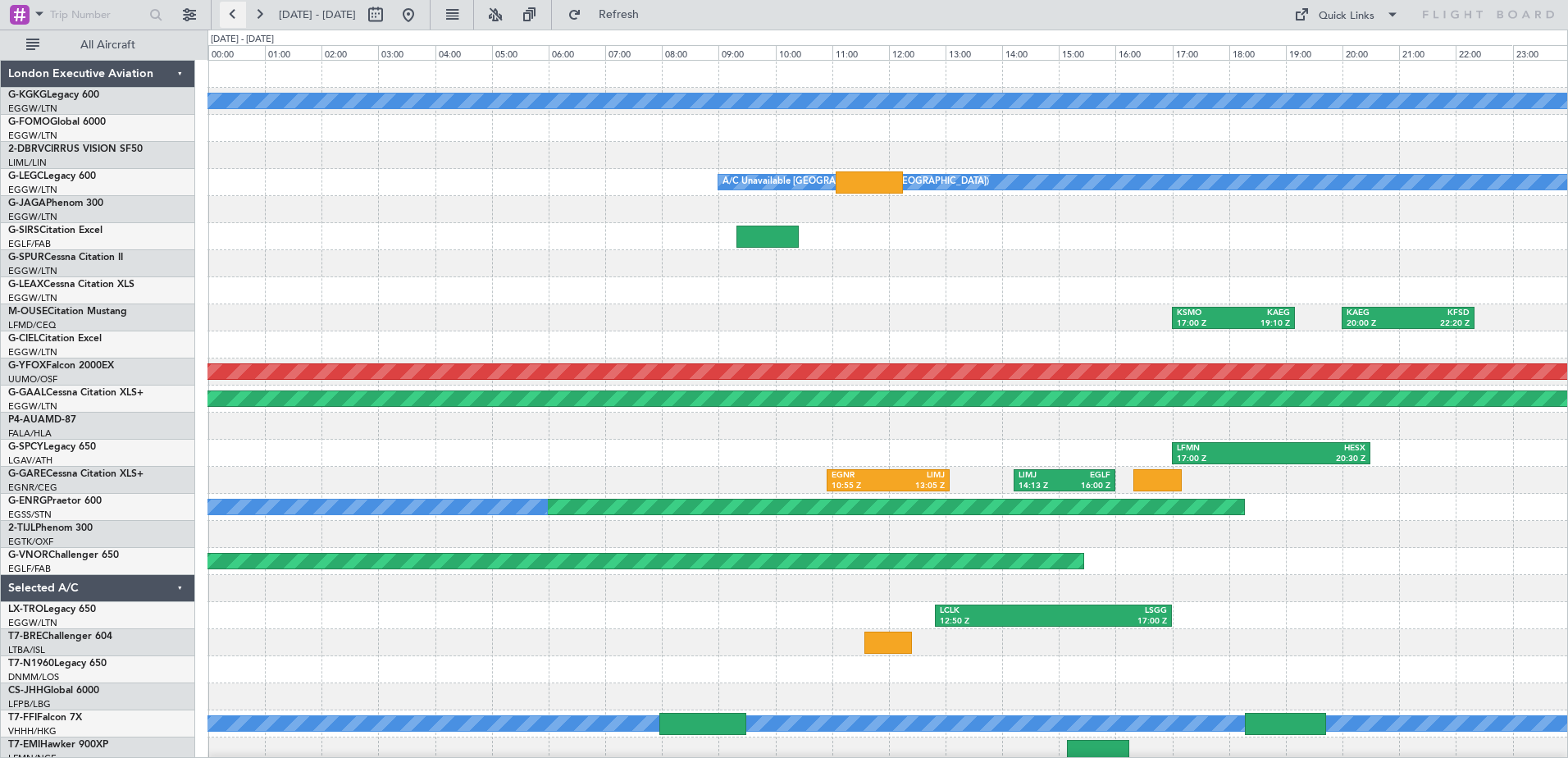
click at [229, 13] on button at bounding box center [232, 14] width 26 height 26
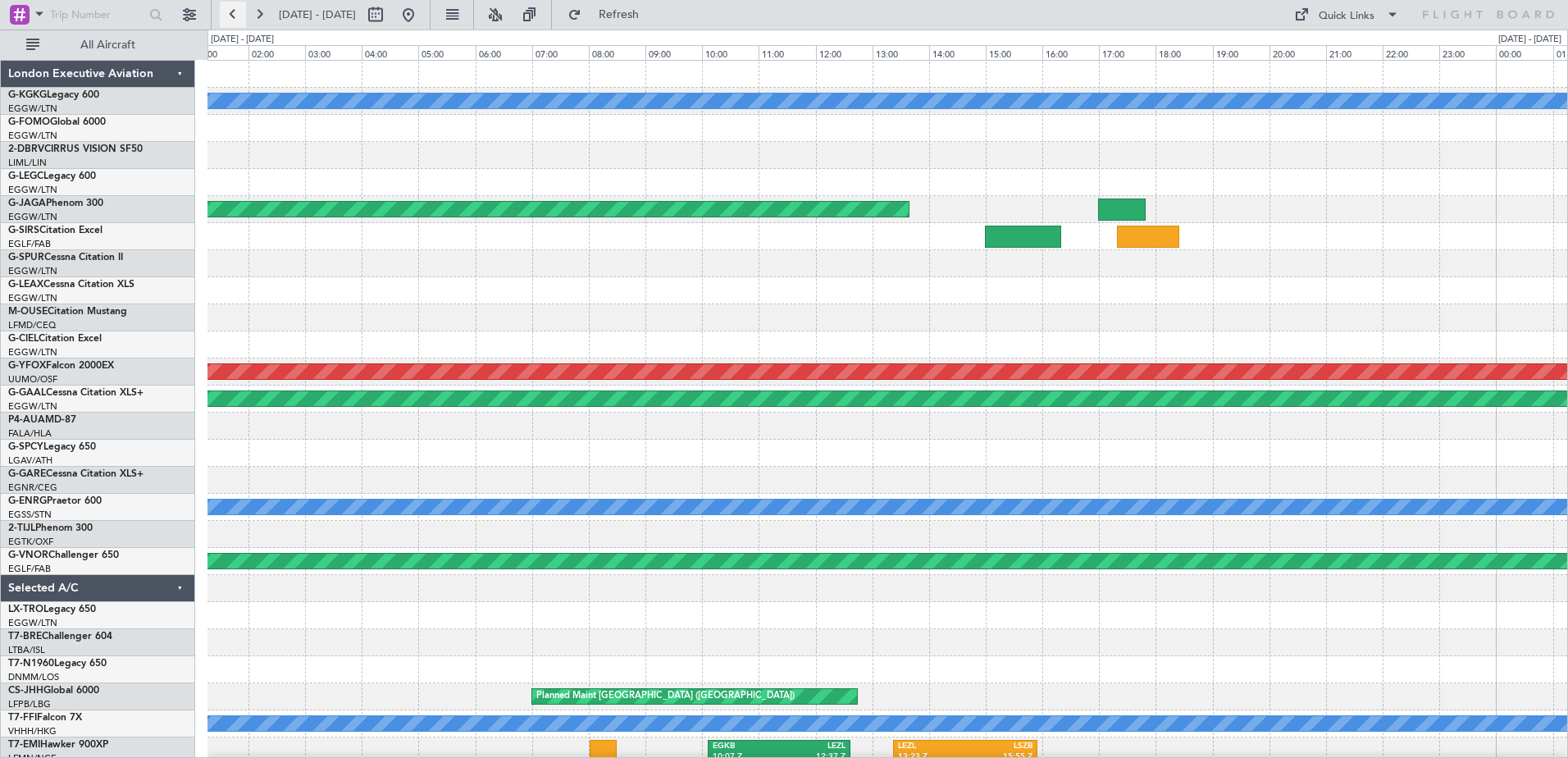
click at [229, 13] on button at bounding box center [232, 14] width 26 height 26
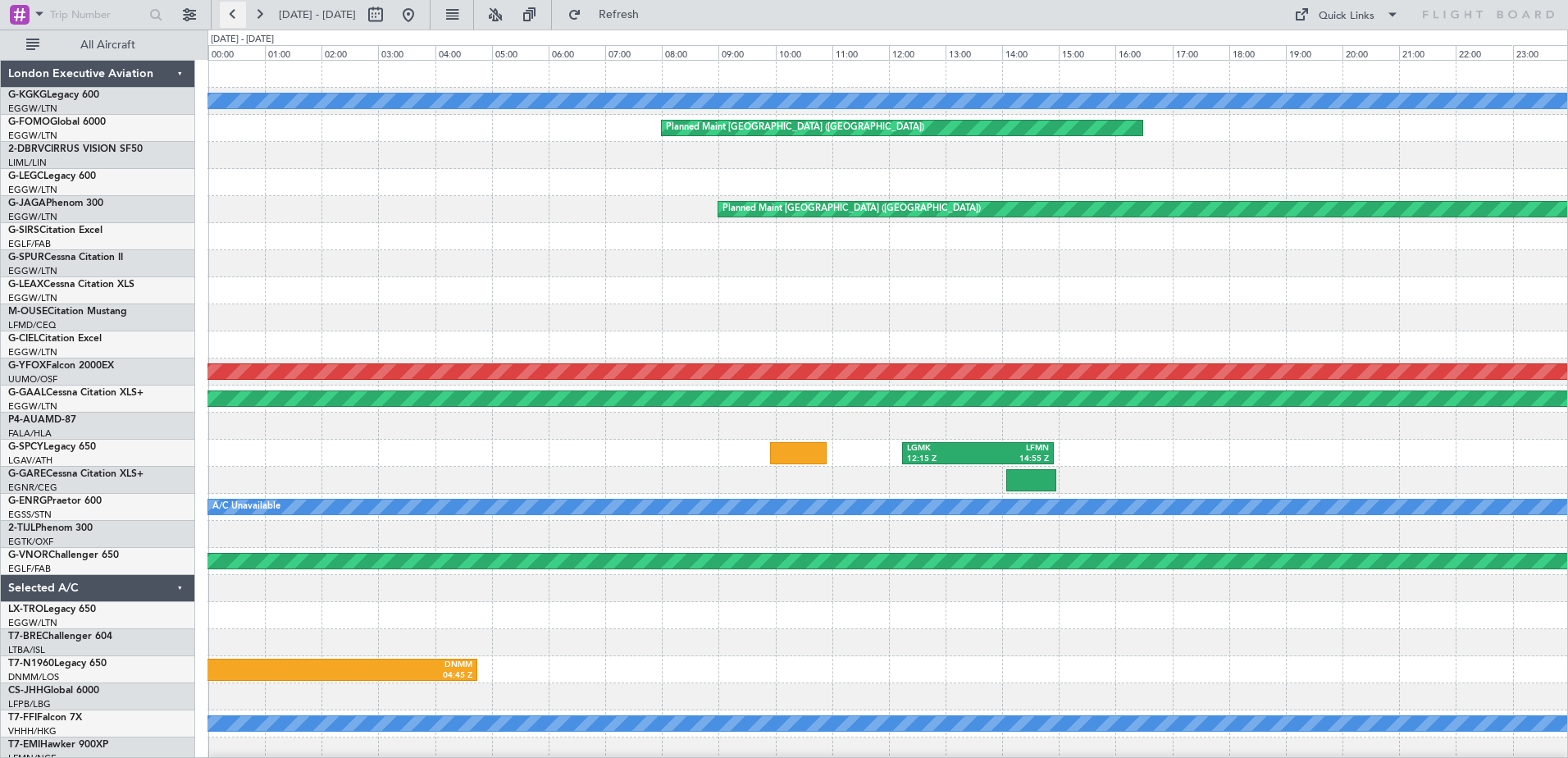
click at [229, 13] on button at bounding box center [232, 14] width 26 height 26
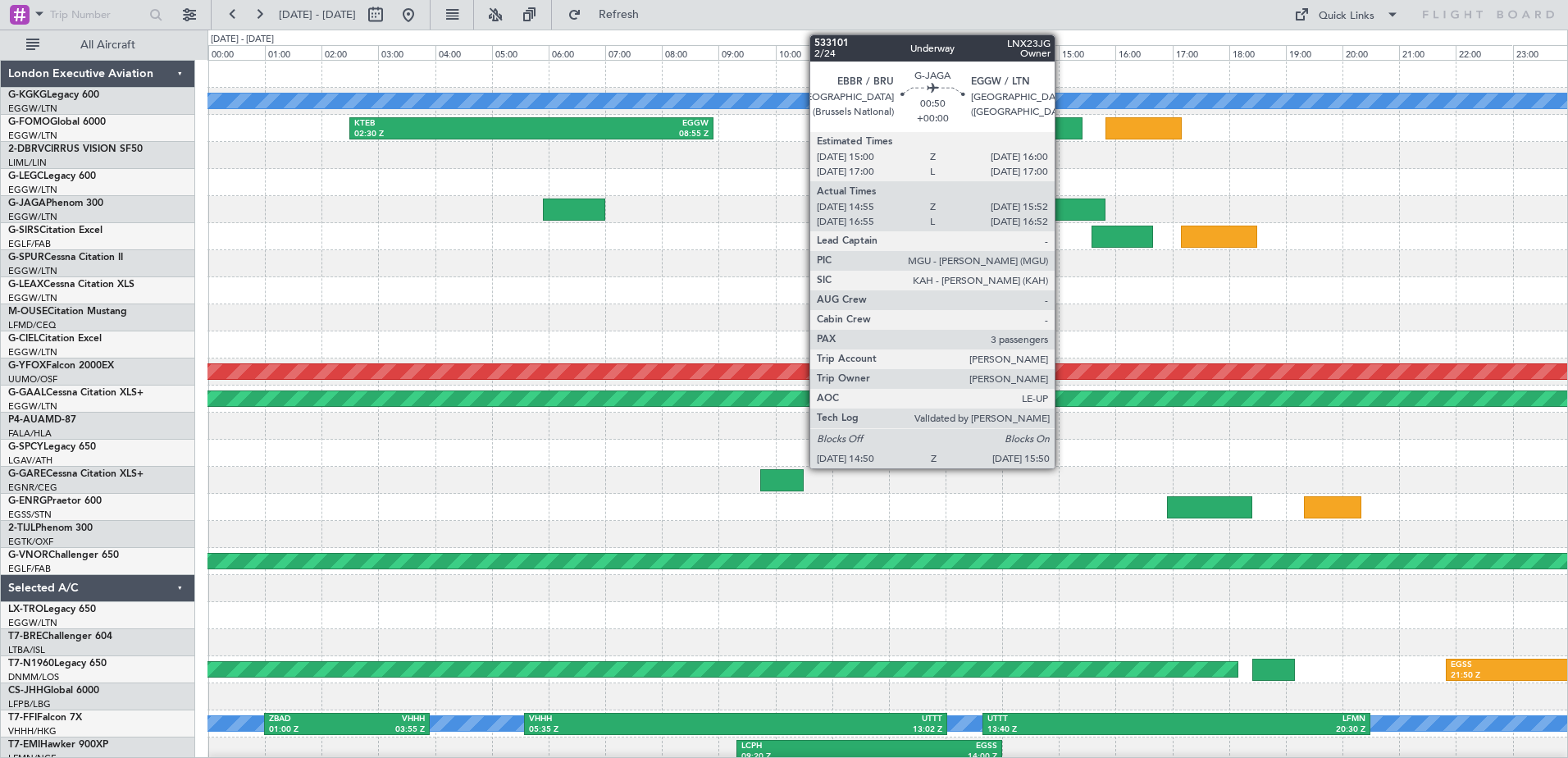
click at [1062, 211] on div at bounding box center [1077, 209] width 58 height 22
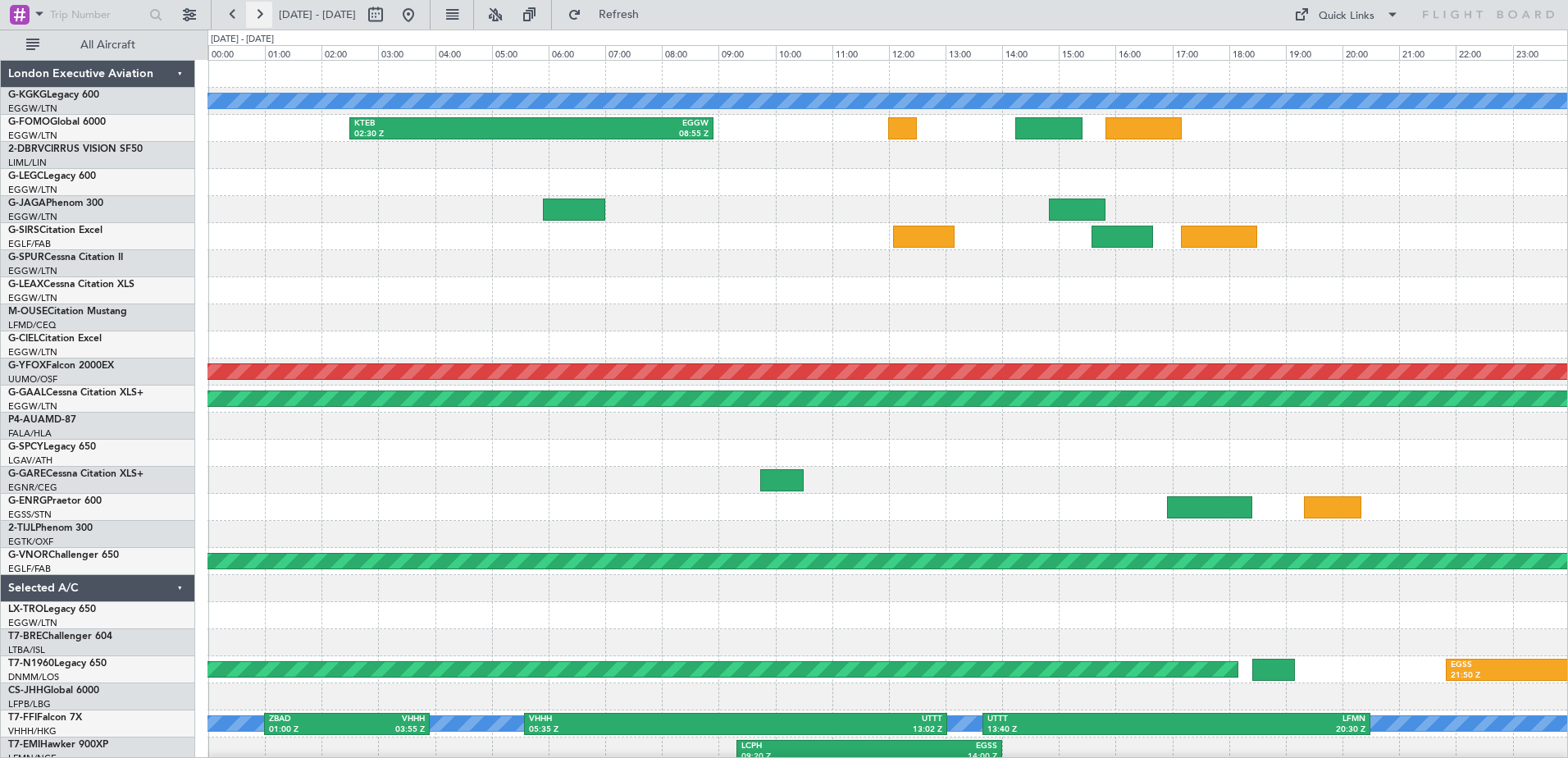
click at [260, 14] on button at bounding box center [259, 14] width 26 height 26
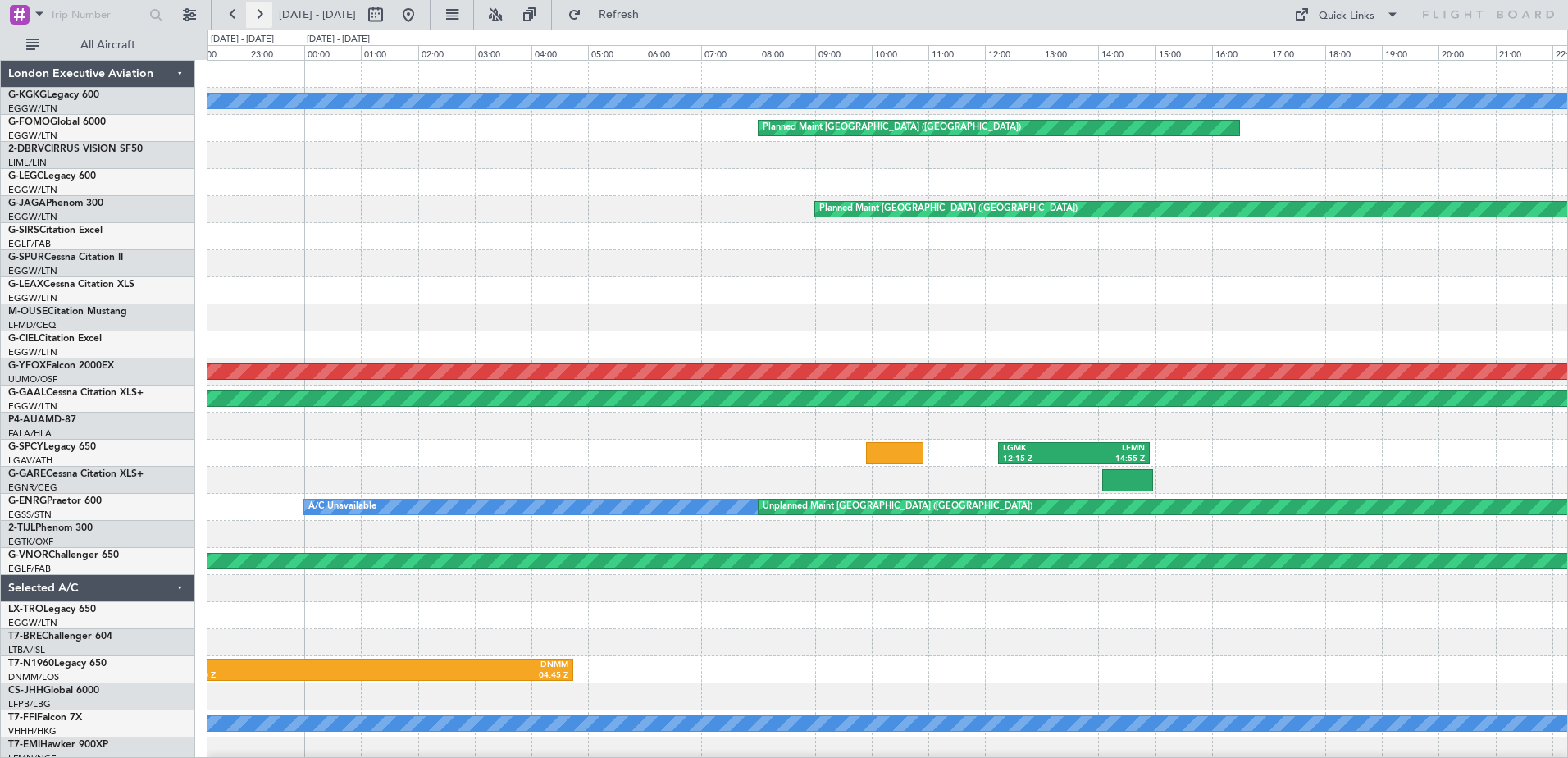
click at [260, 14] on button at bounding box center [259, 14] width 26 height 26
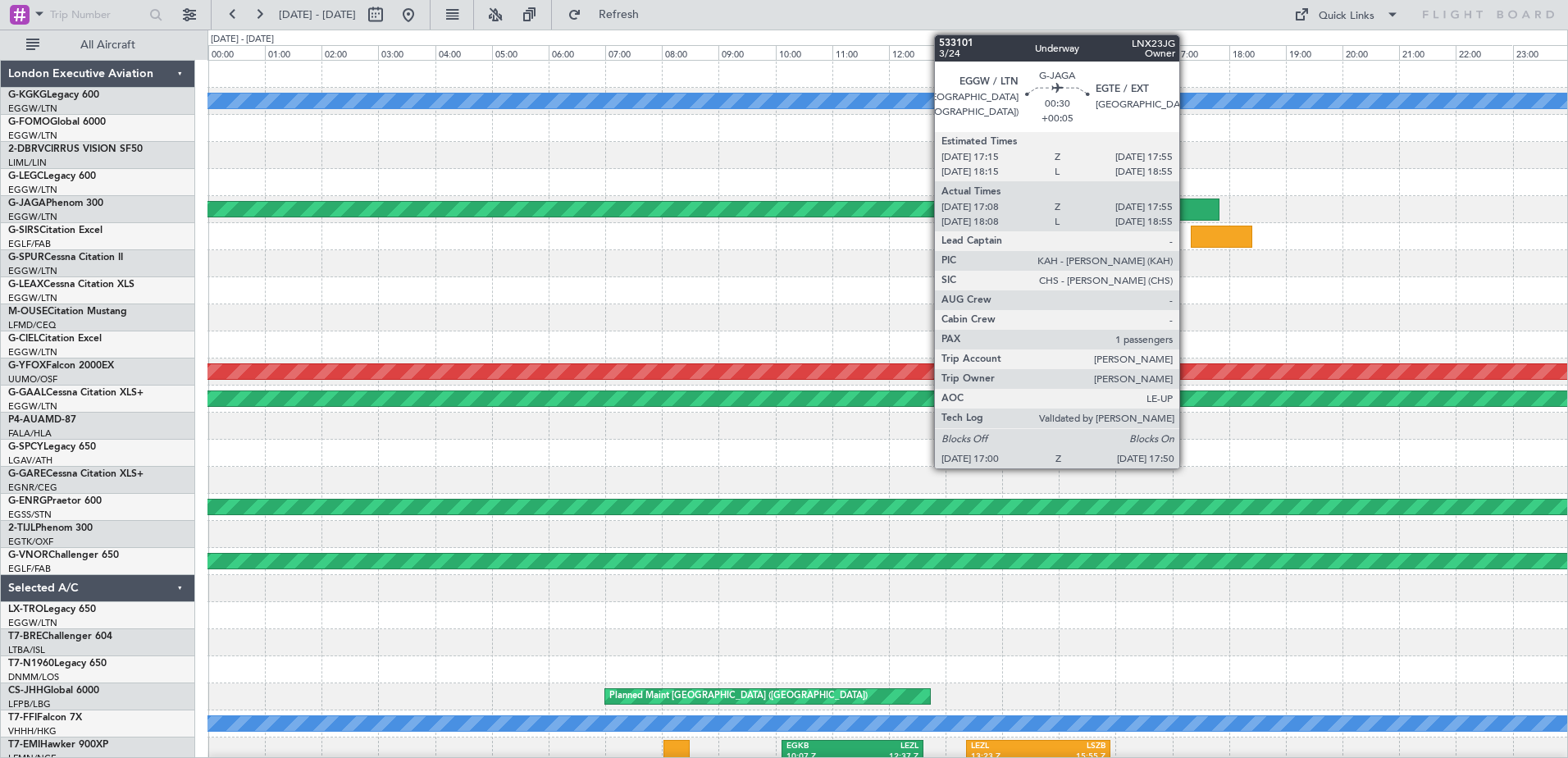
click at [1186, 204] on div at bounding box center [1195, 209] width 48 height 22
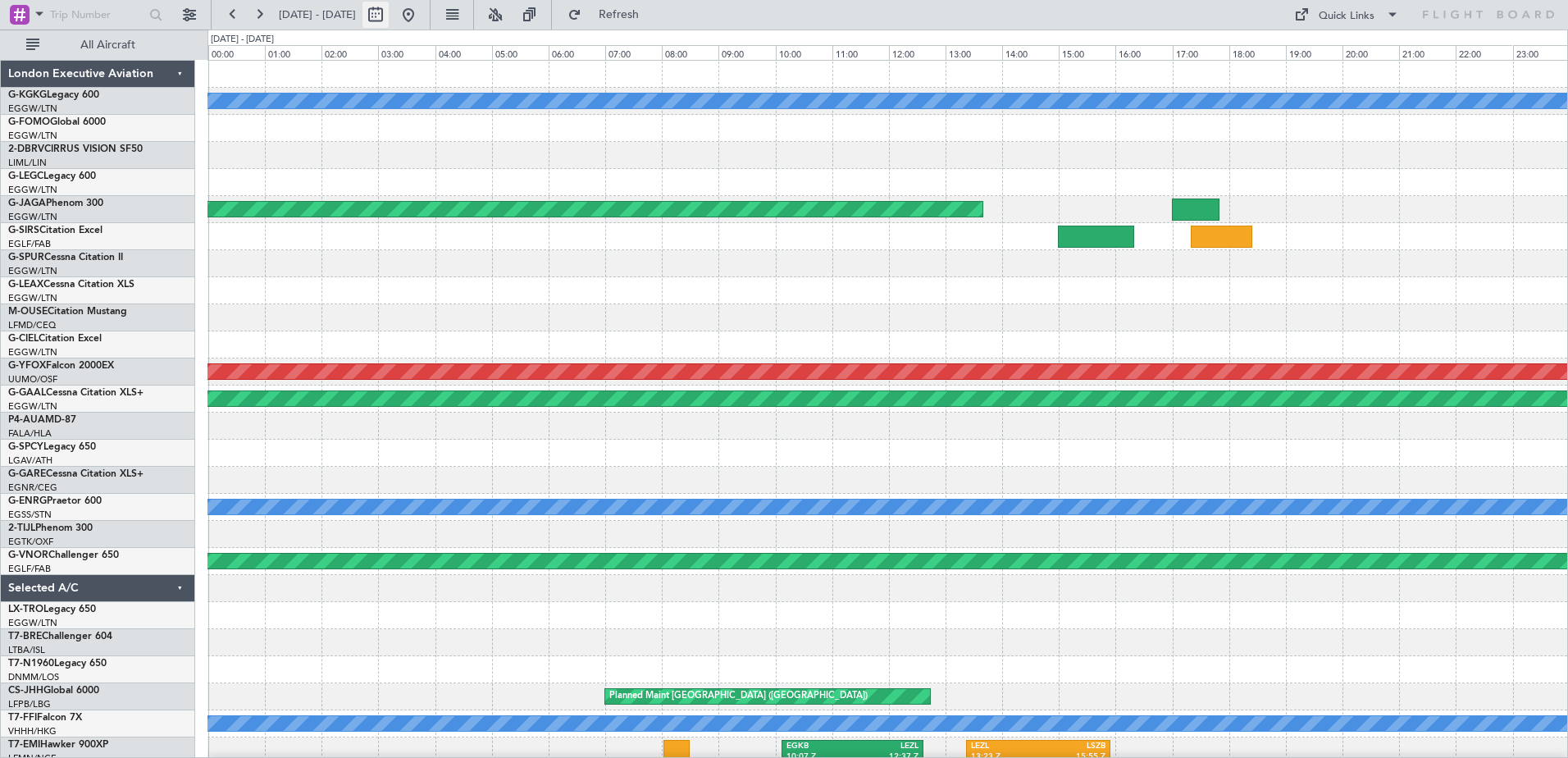
click at [388, 20] on button at bounding box center [375, 14] width 26 height 26
select select "9"
select select "2025"
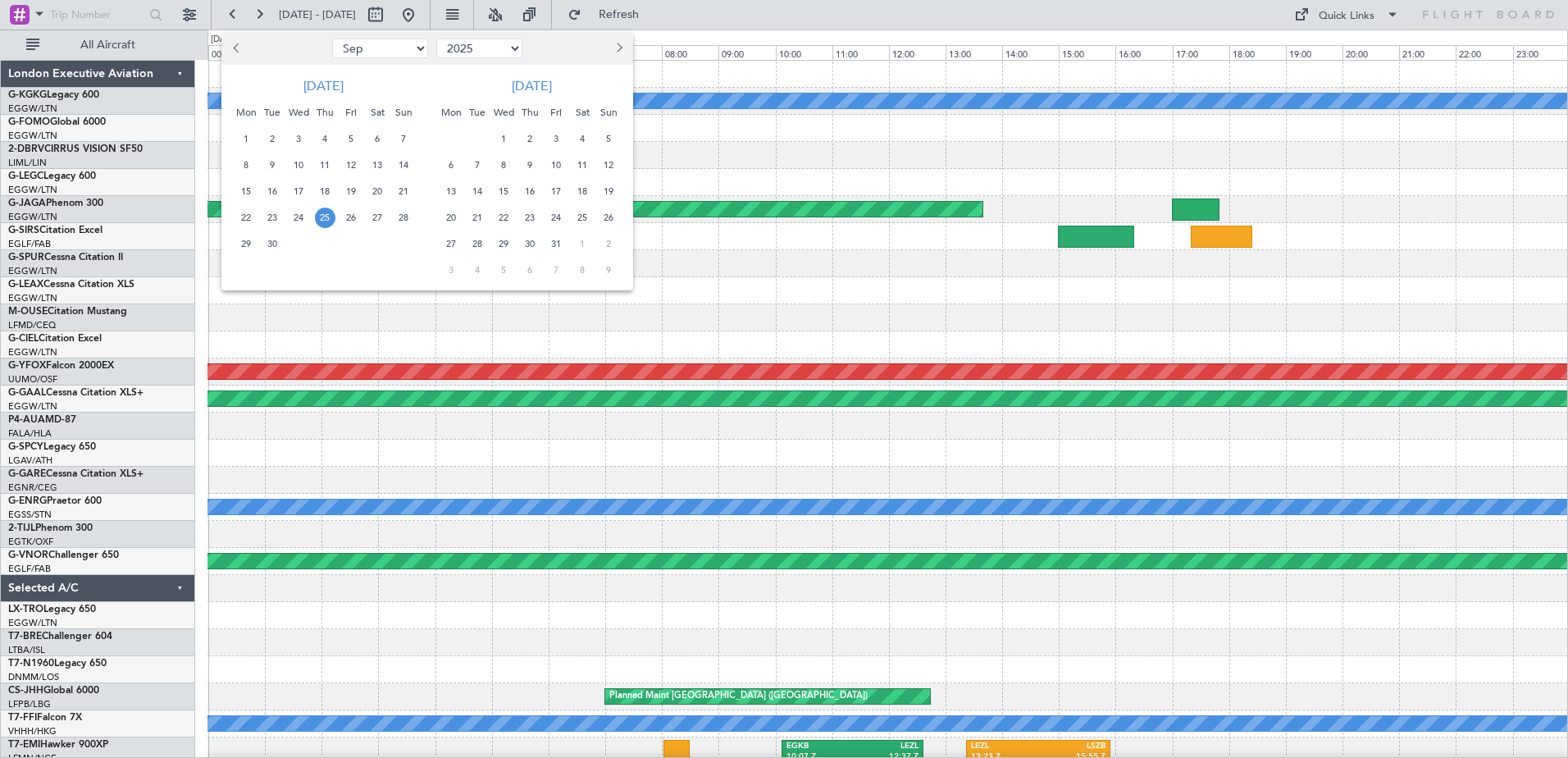
click at [236, 42] on button "Previous month" at bounding box center [237, 48] width 18 height 26
select select "6"
click at [318, 242] on span "26" at bounding box center [325, 244] width 20 height 20
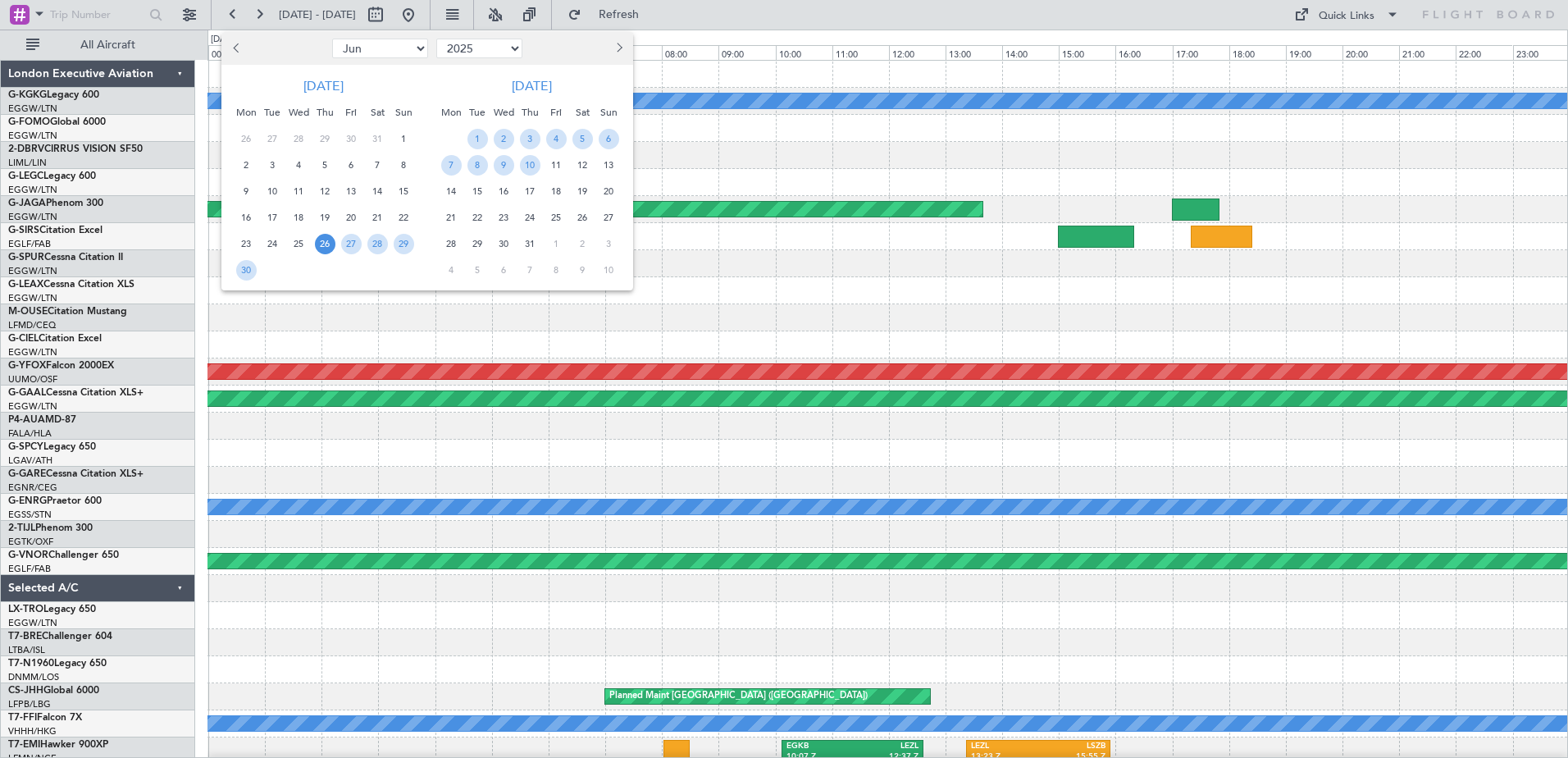
click at [318, 242] on span "26" at bounding box center [325, 244] width 20 height 20
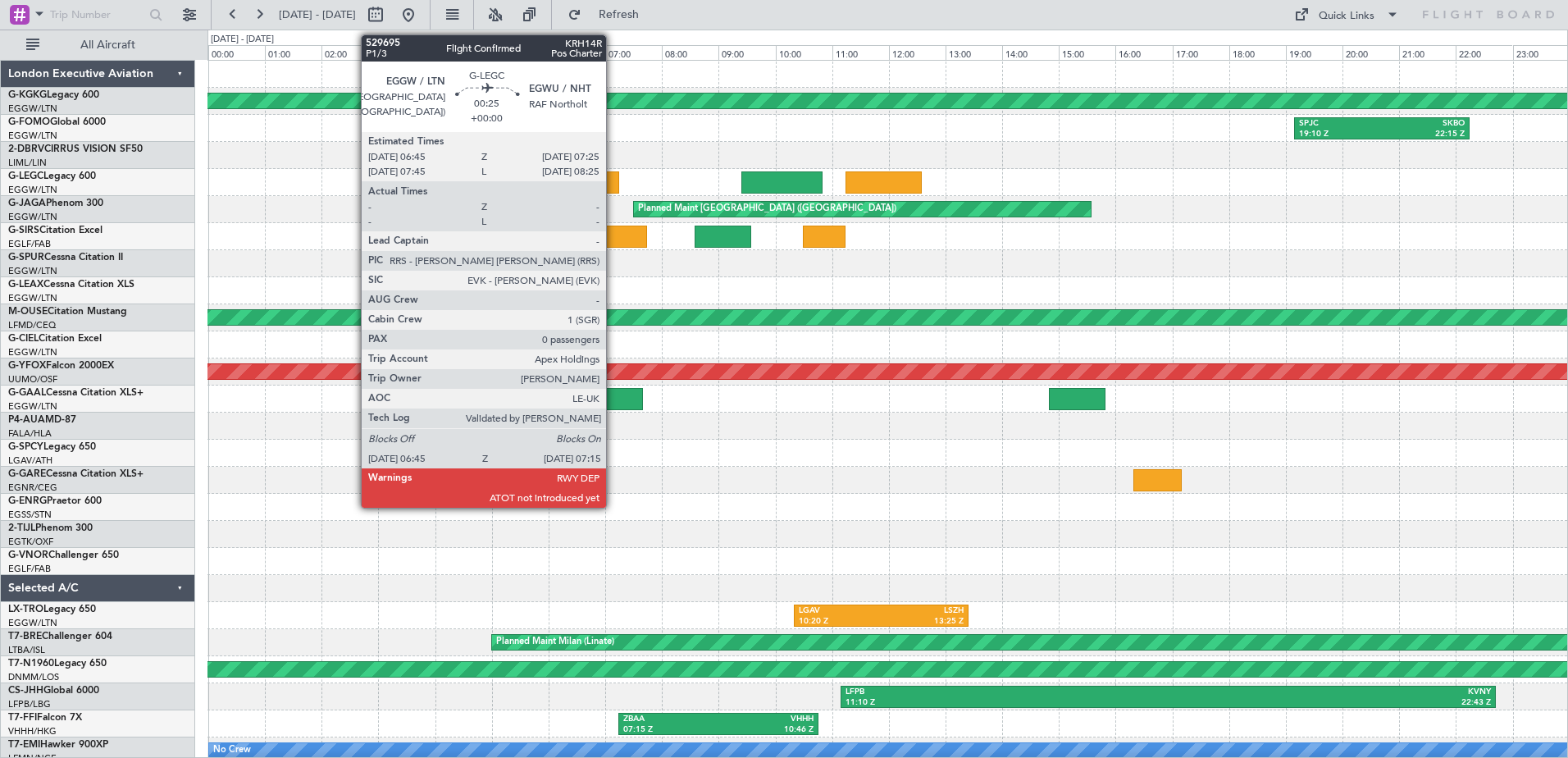
click at [614, 180] on div at bounding box center [604, 183] width 28 height 22
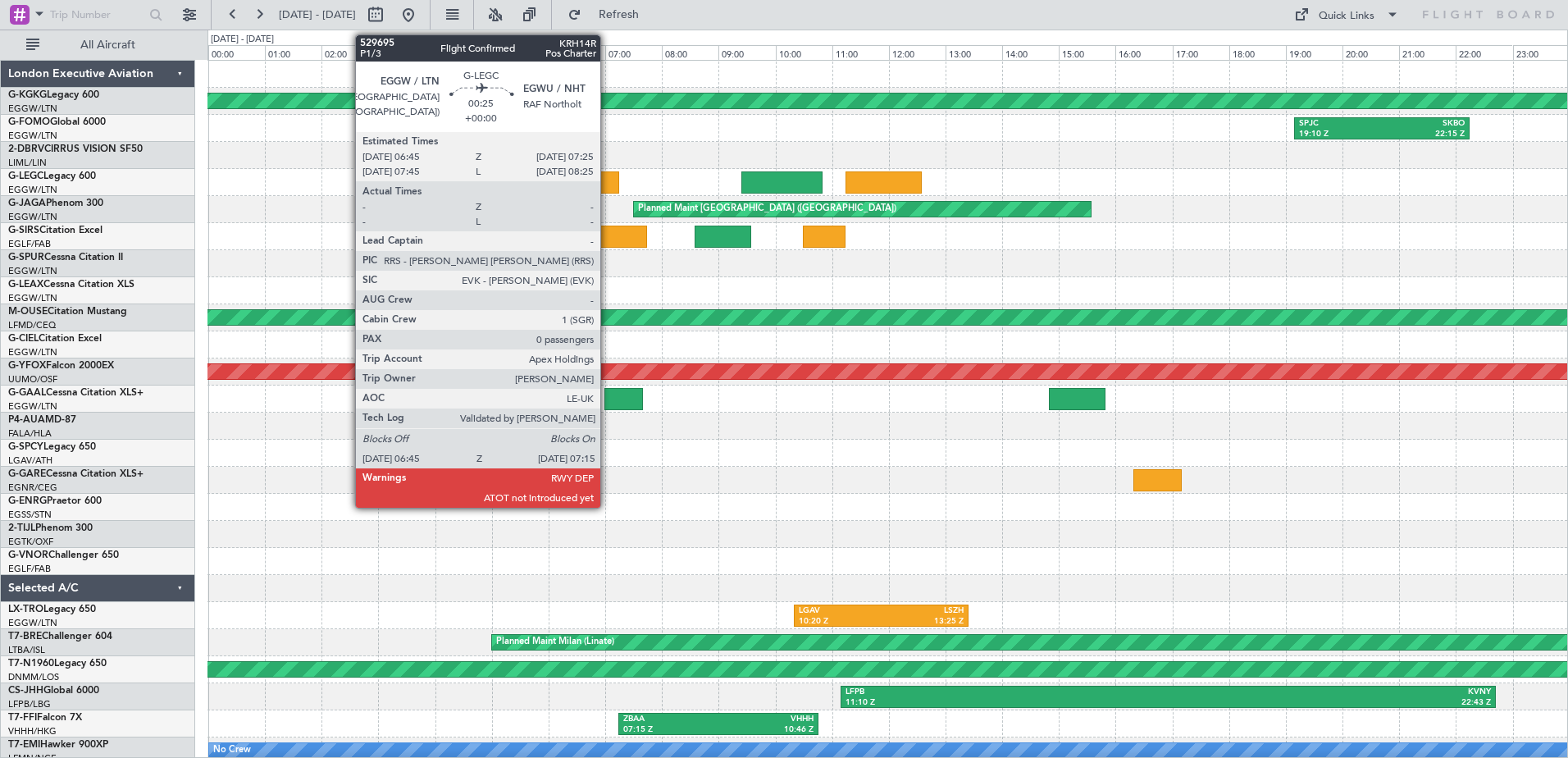
click at [608, 181] on div at bounding box center [604, 183] width 28 height 22
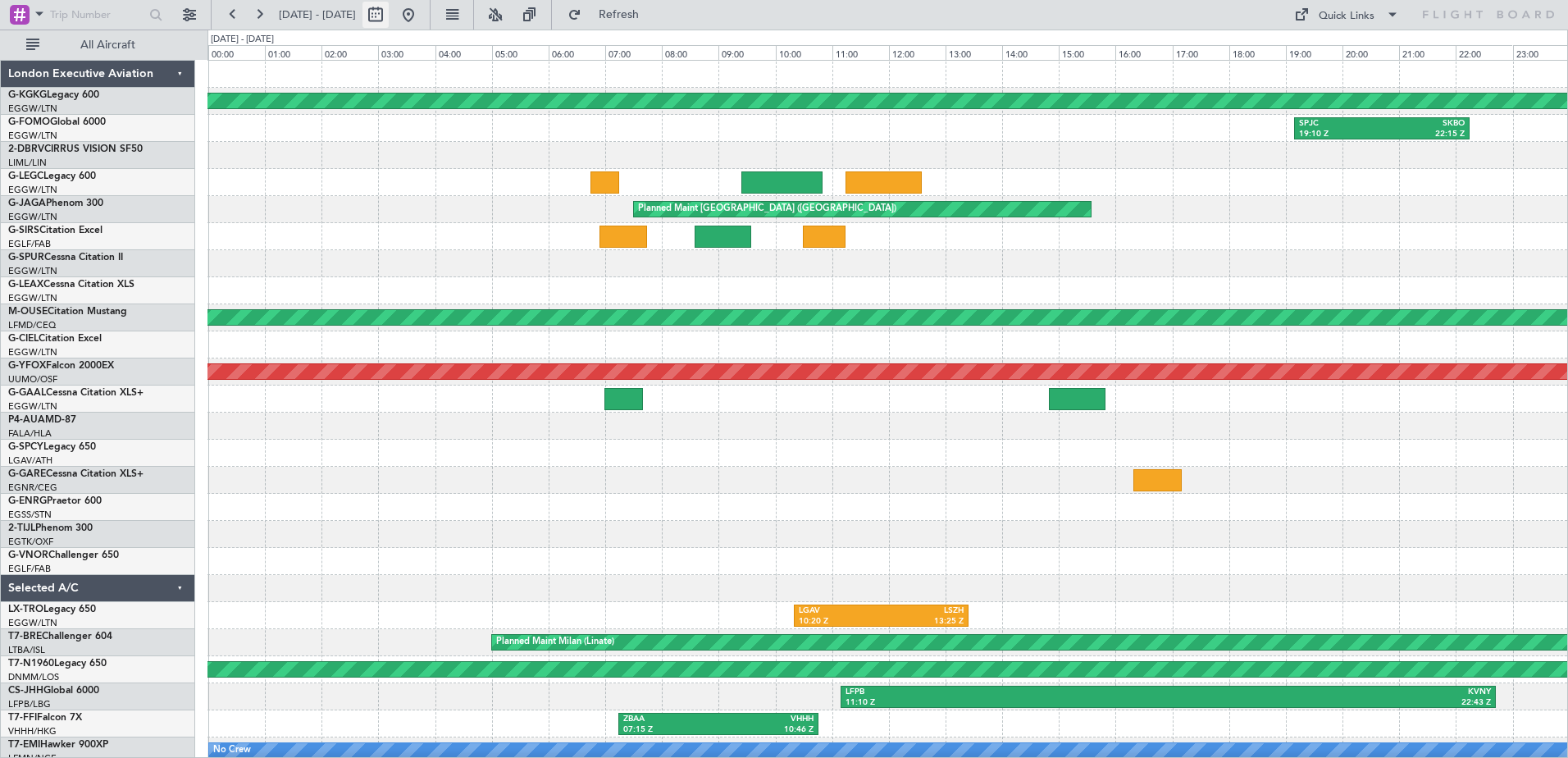
click at [388, 15] on button at bounding box center [375, 14] width 26 height 26
select select "6"
select select "2025"
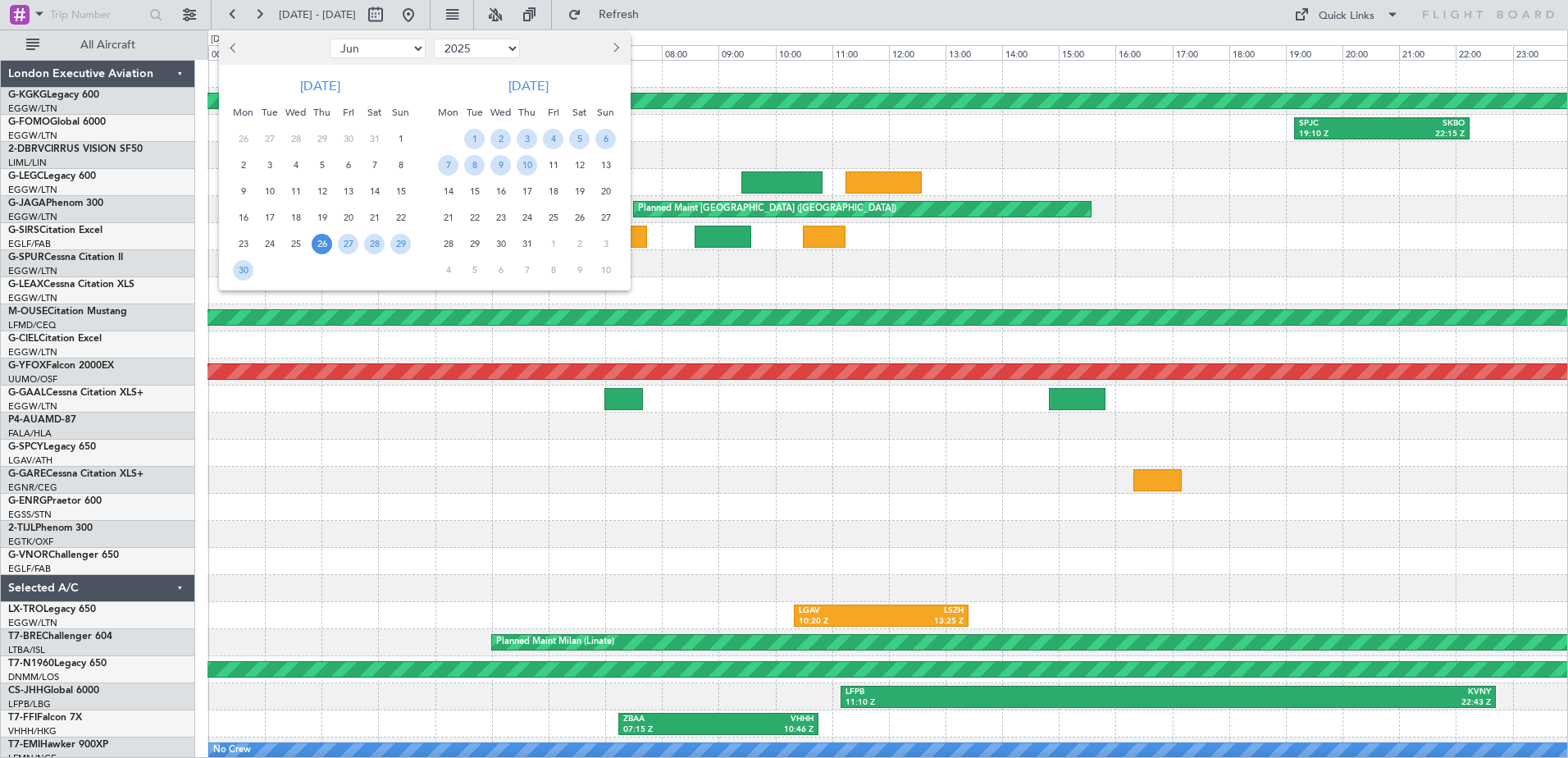
click at [613, 47] on span "Next month" at bounding box center [615, 48] width 10 height 10
click at [530, 214] on span "25" at bounding box center [527, 218] width 20 height 20
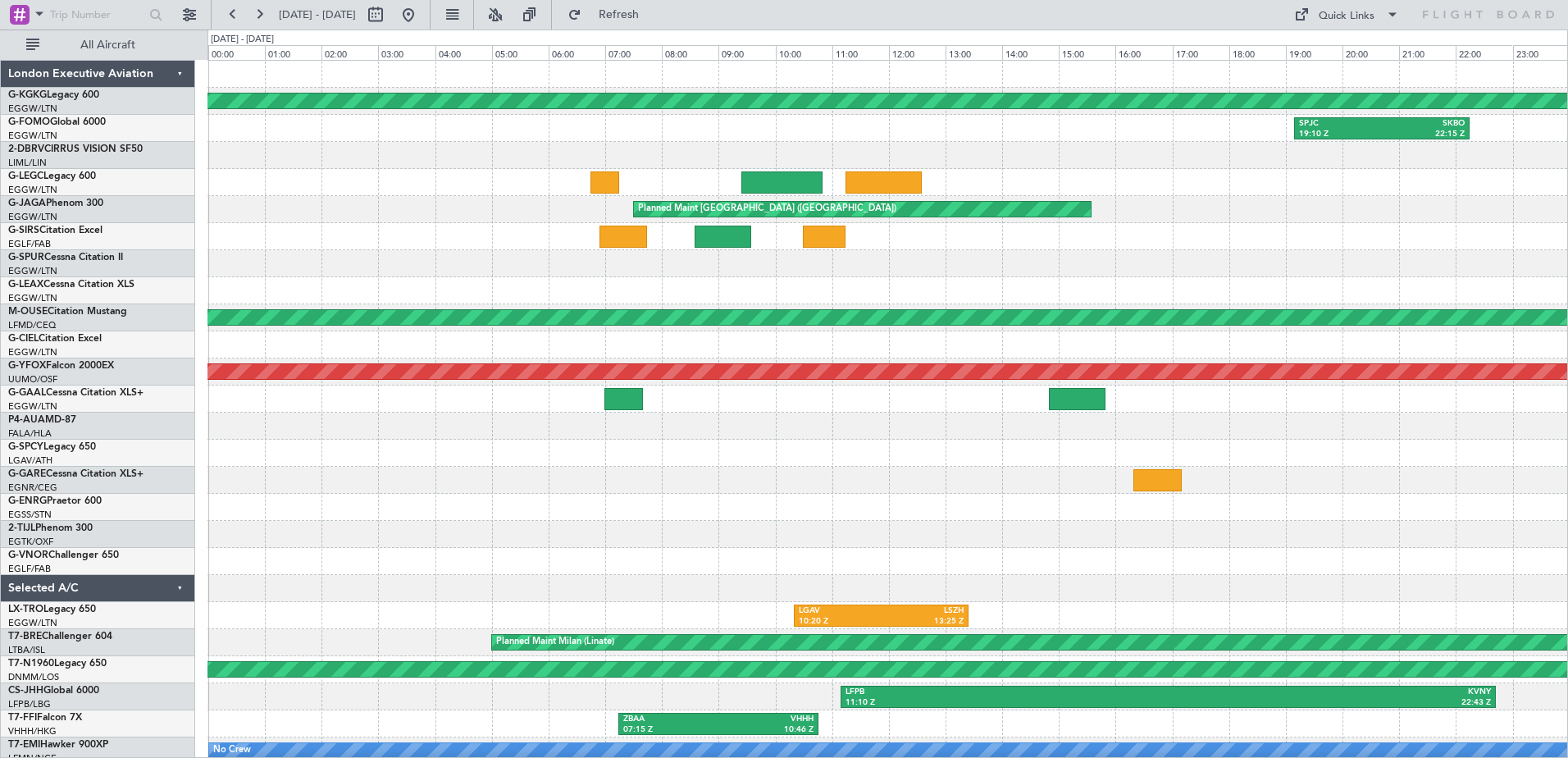
select select "9"
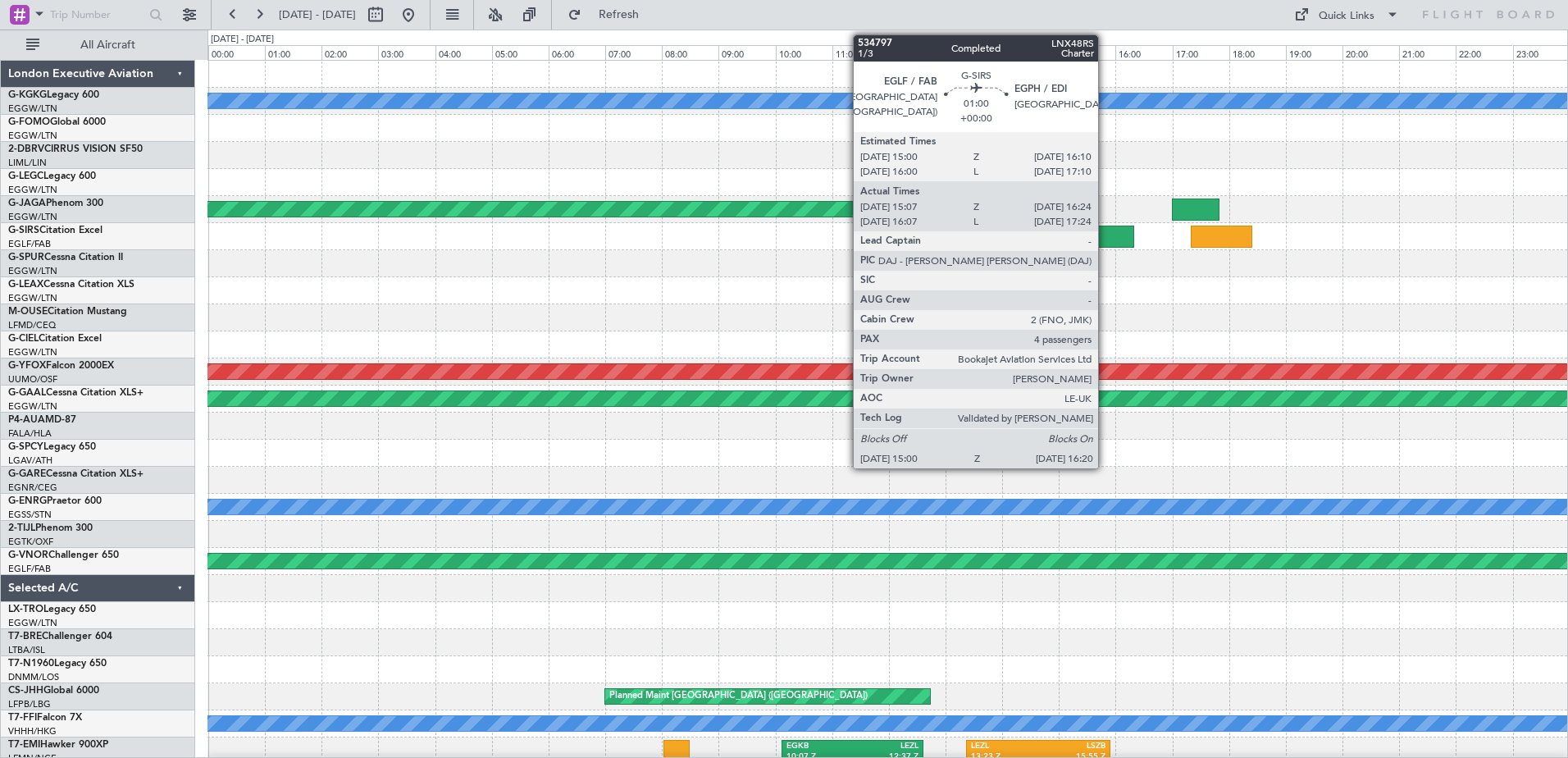
click at [1105, 239] on div at bounding box center [1095, 236] width 76 height 22
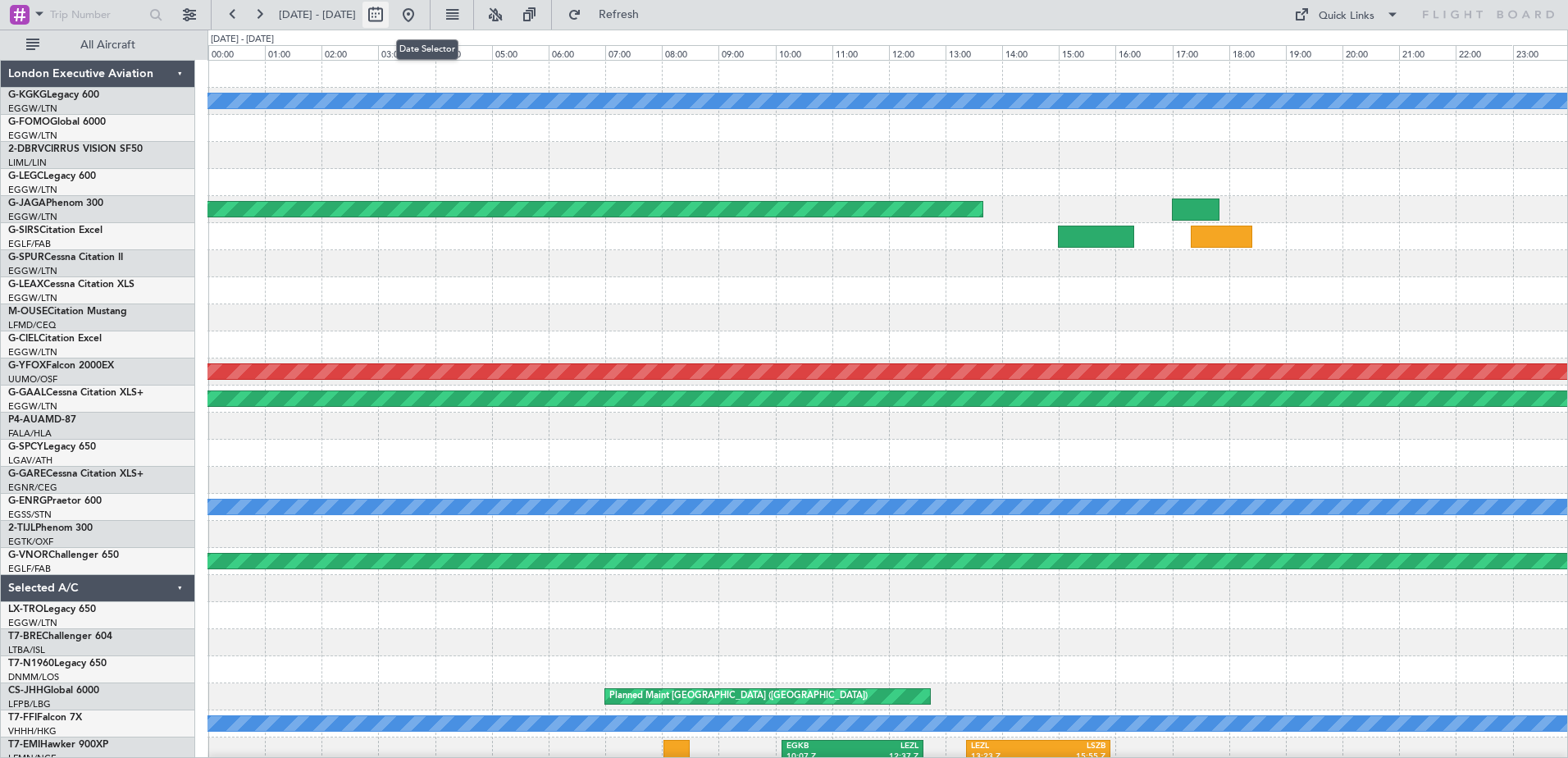
click at [388, 15] on button at bounding box center [375, 14] width 26 height 26
select select "9"
select select "2025"
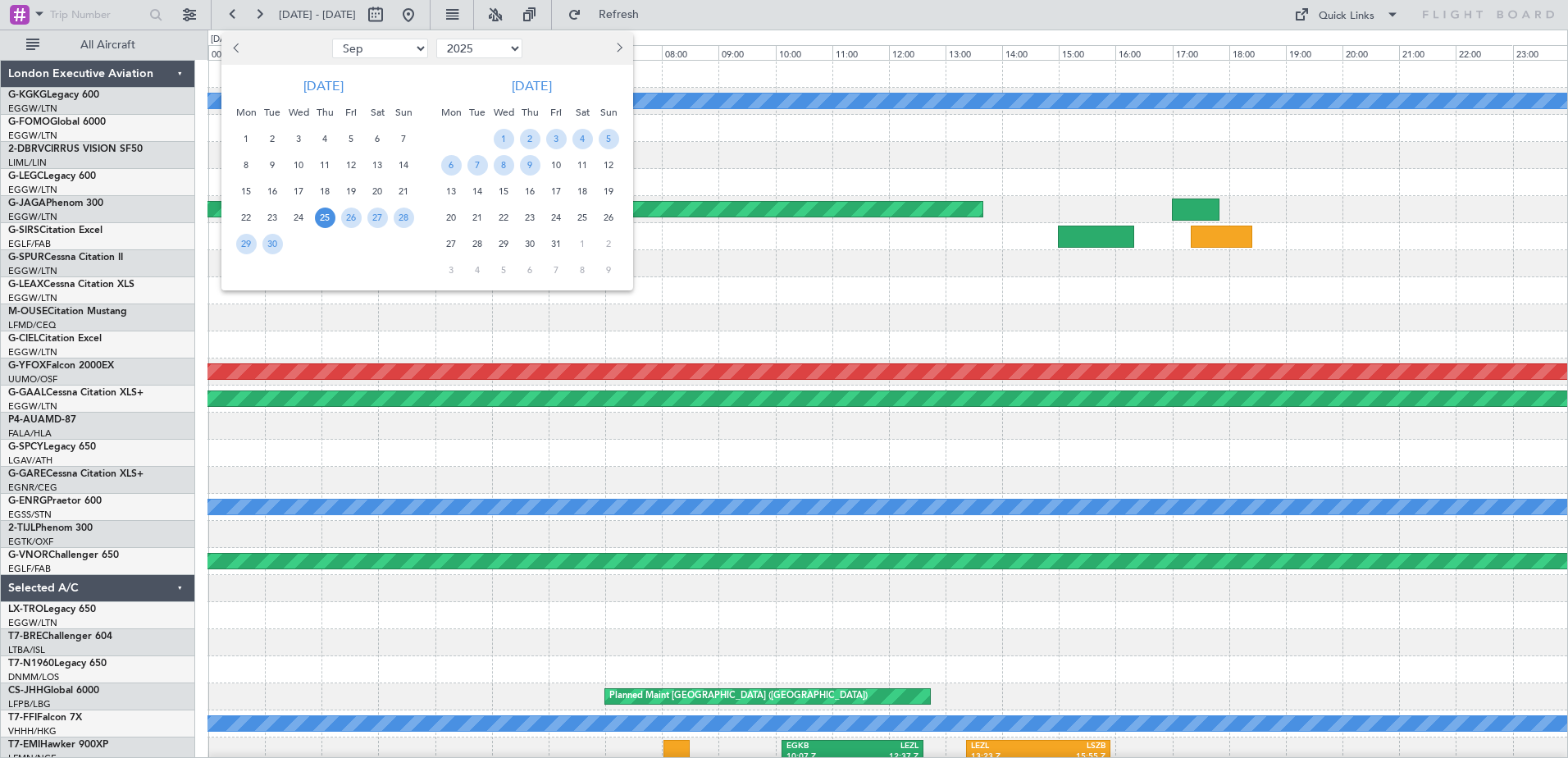
click at [235, 51] on span "Previous month" at bounding box center [238, 48] width 10 height 10
select select "8"
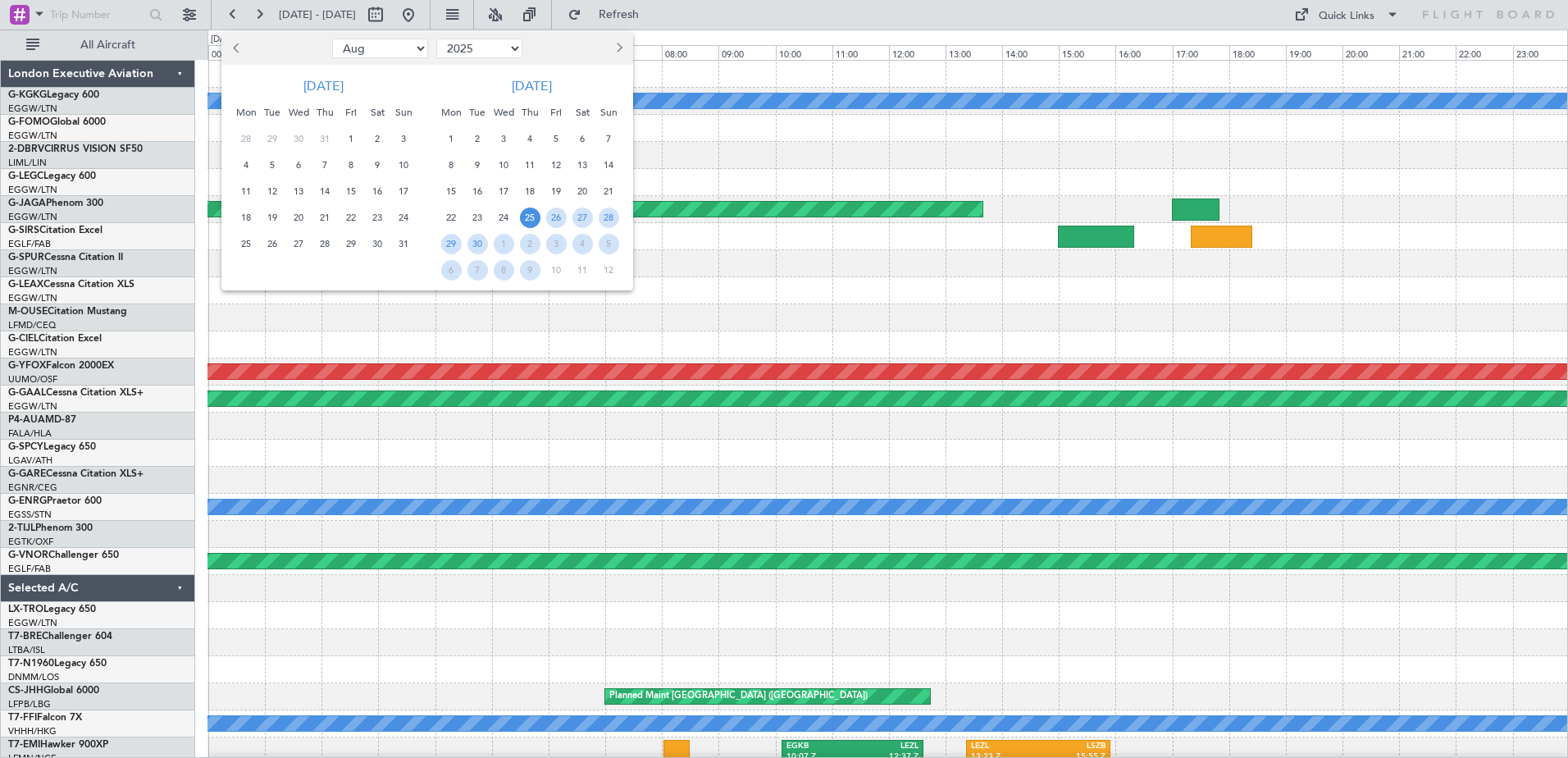
click at [943, 377] on div at bounding box center [784, 379] width 1568 height 758
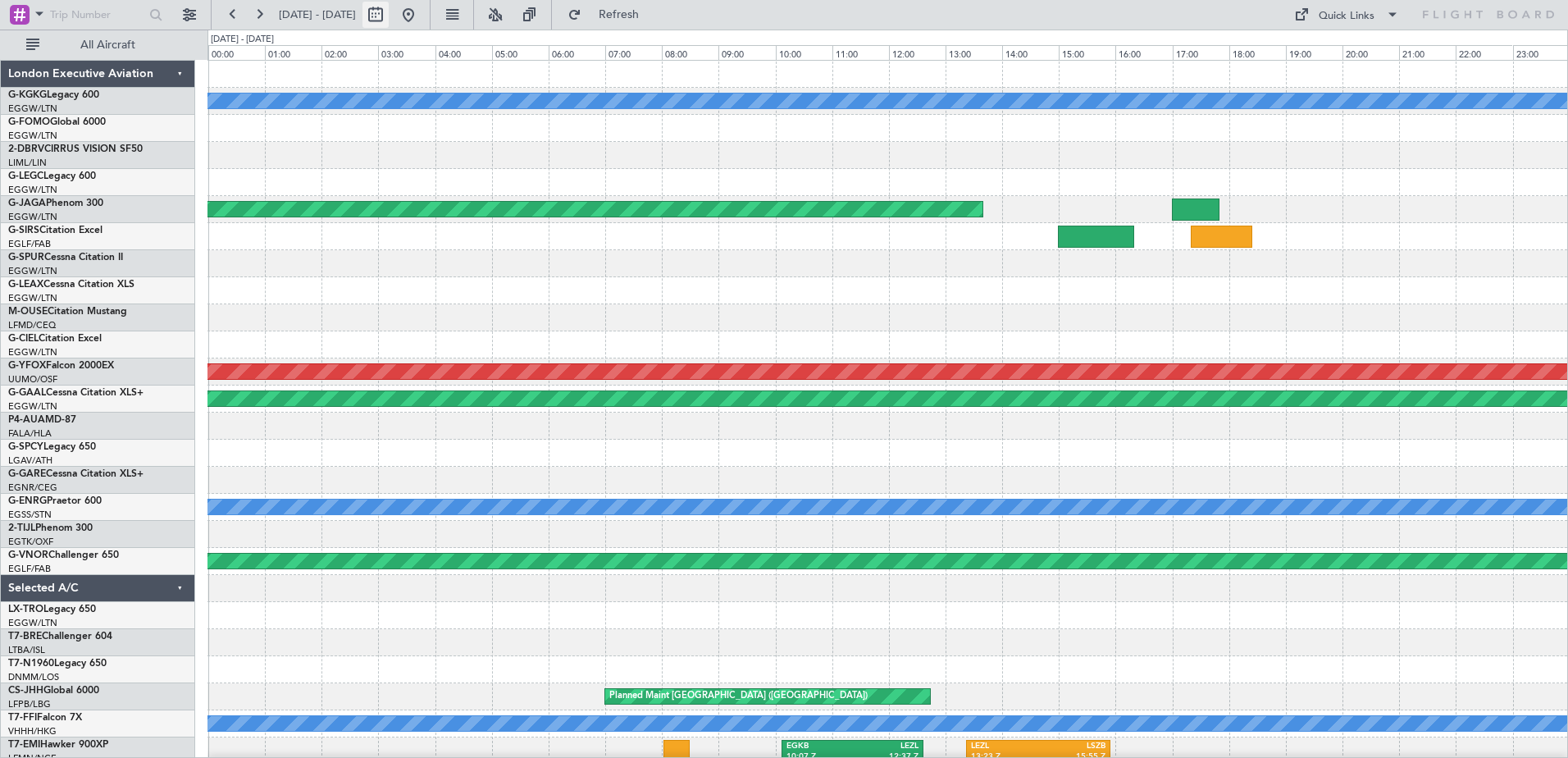
click at [388, 10] on button at bounding box center [375, 14] width 26 height 26
select select "8"
select select "2025"
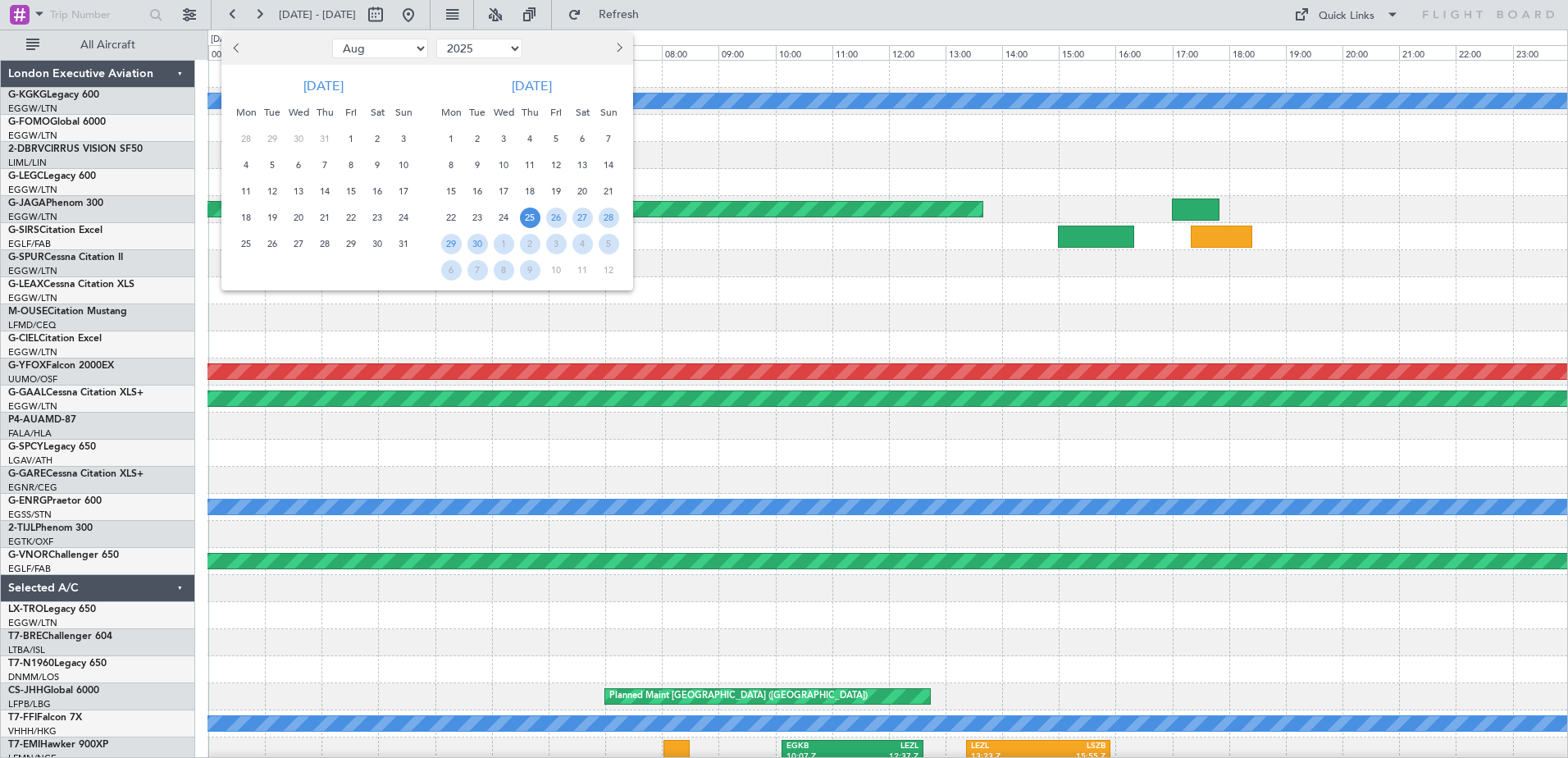
click at [239, 48] on span "Previous month" at bounding box center [238, 48] width 10 height 10
select select "6"
click at [247, 238] on span "23" at bounding box center [246, 244] width 20 height 20
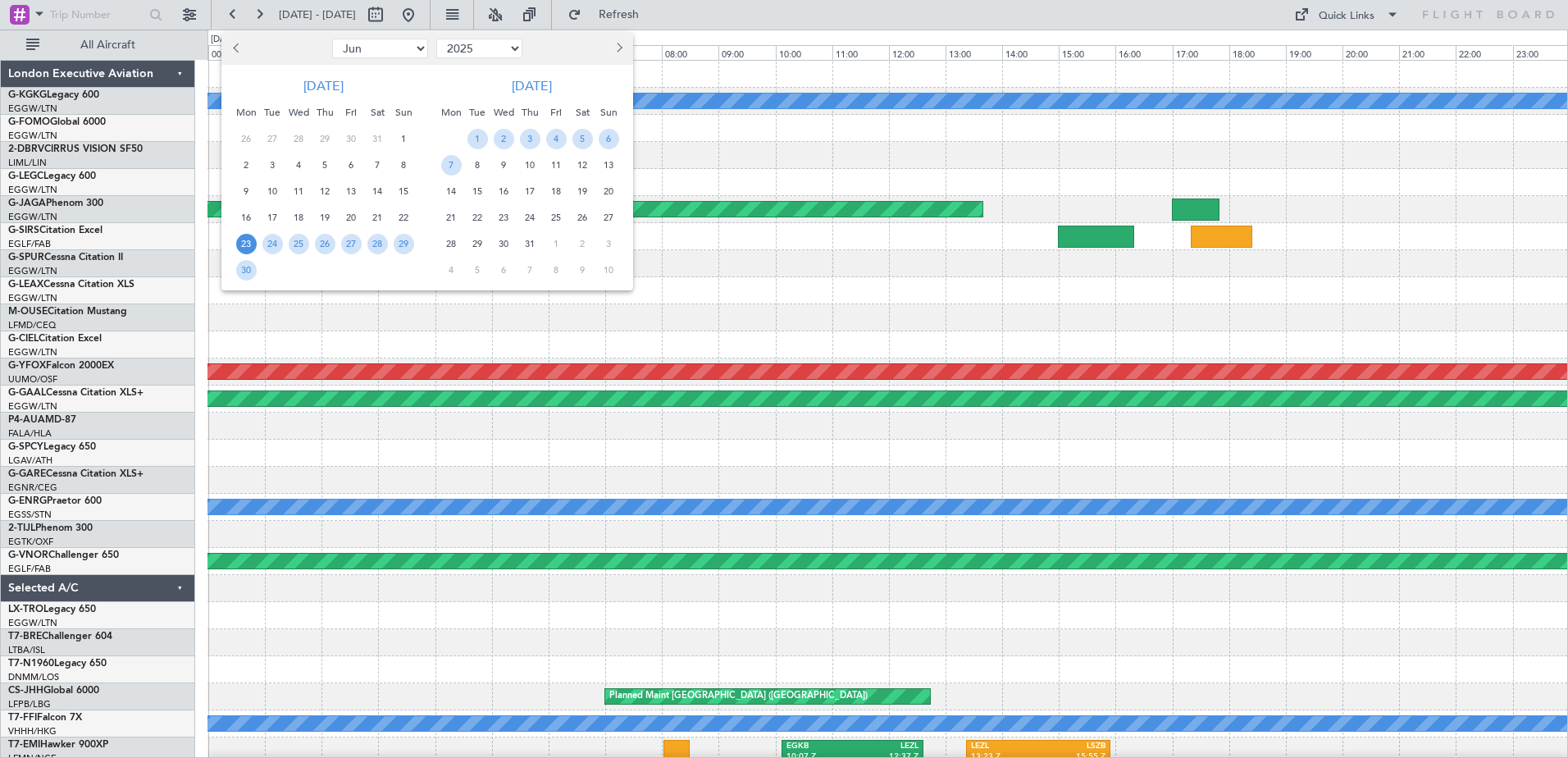
click at [247, 238] on span "23" at bounding box center [246, 244] width 20 height 20
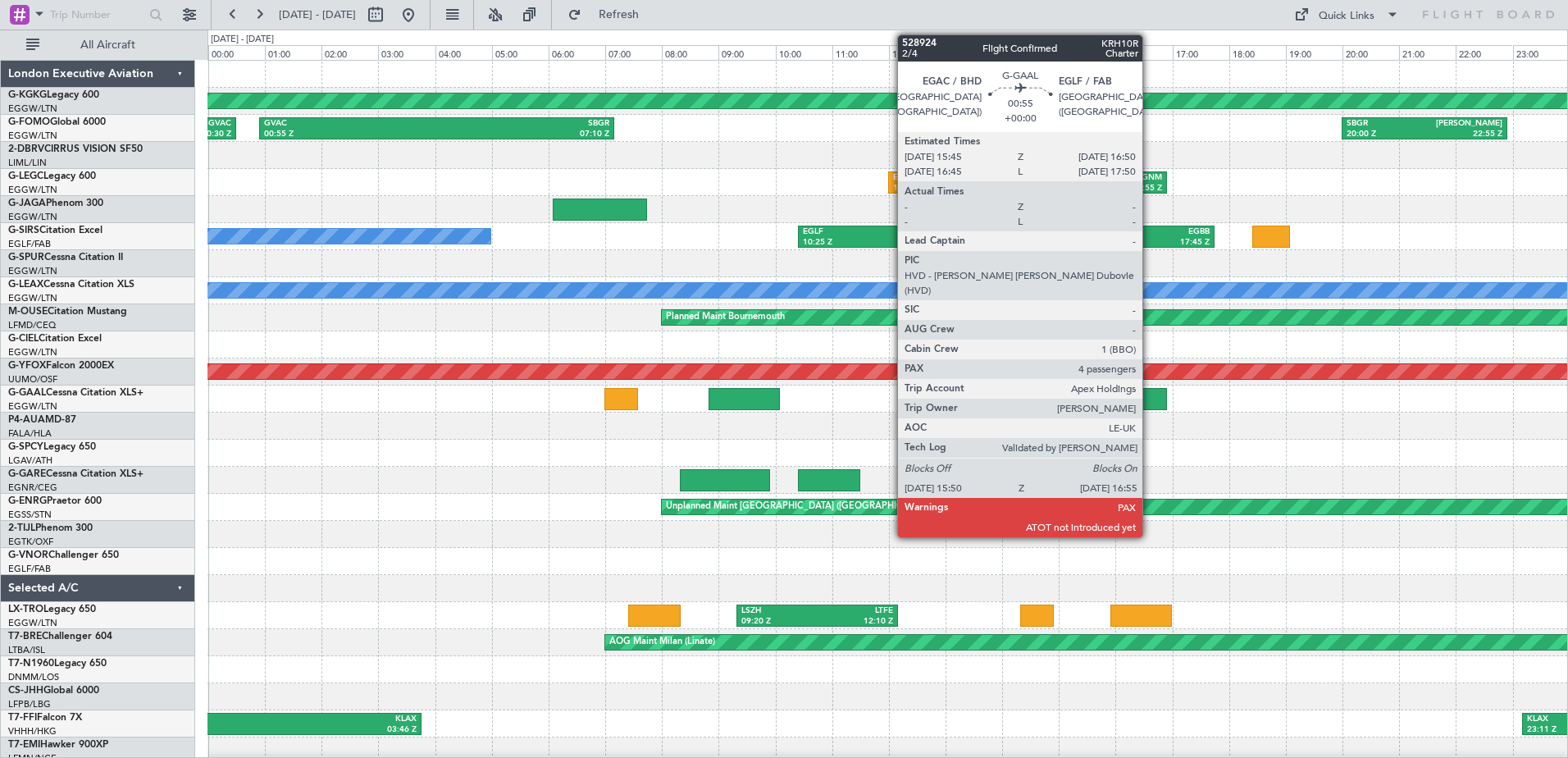
click at [1149, 396] on div at bounding box center [1135, 399] width 61 height 22
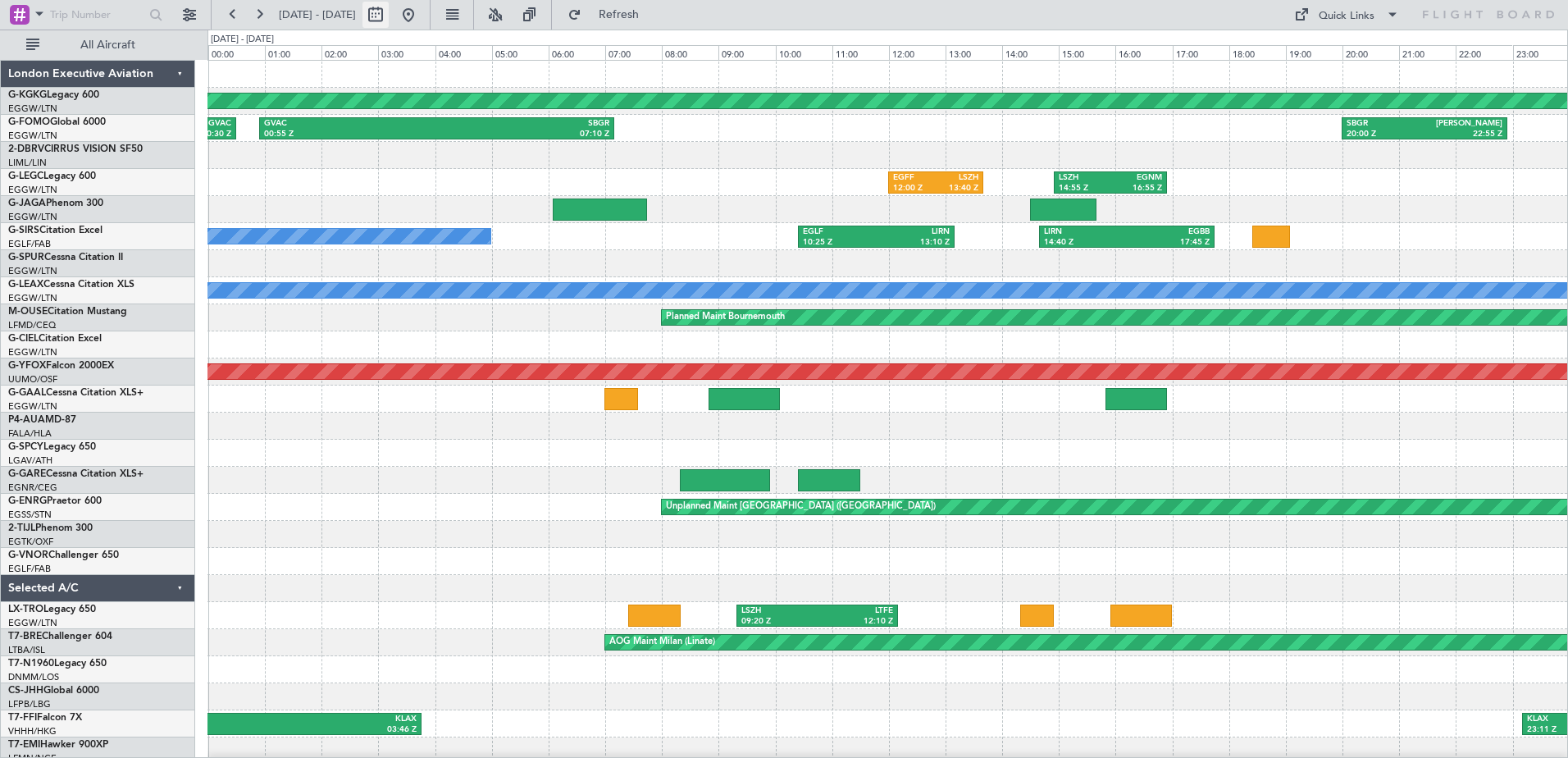
click at [388, 15] on button at bounding box center [375, 14] width 26 height 26
select select "6"
select select "2025"
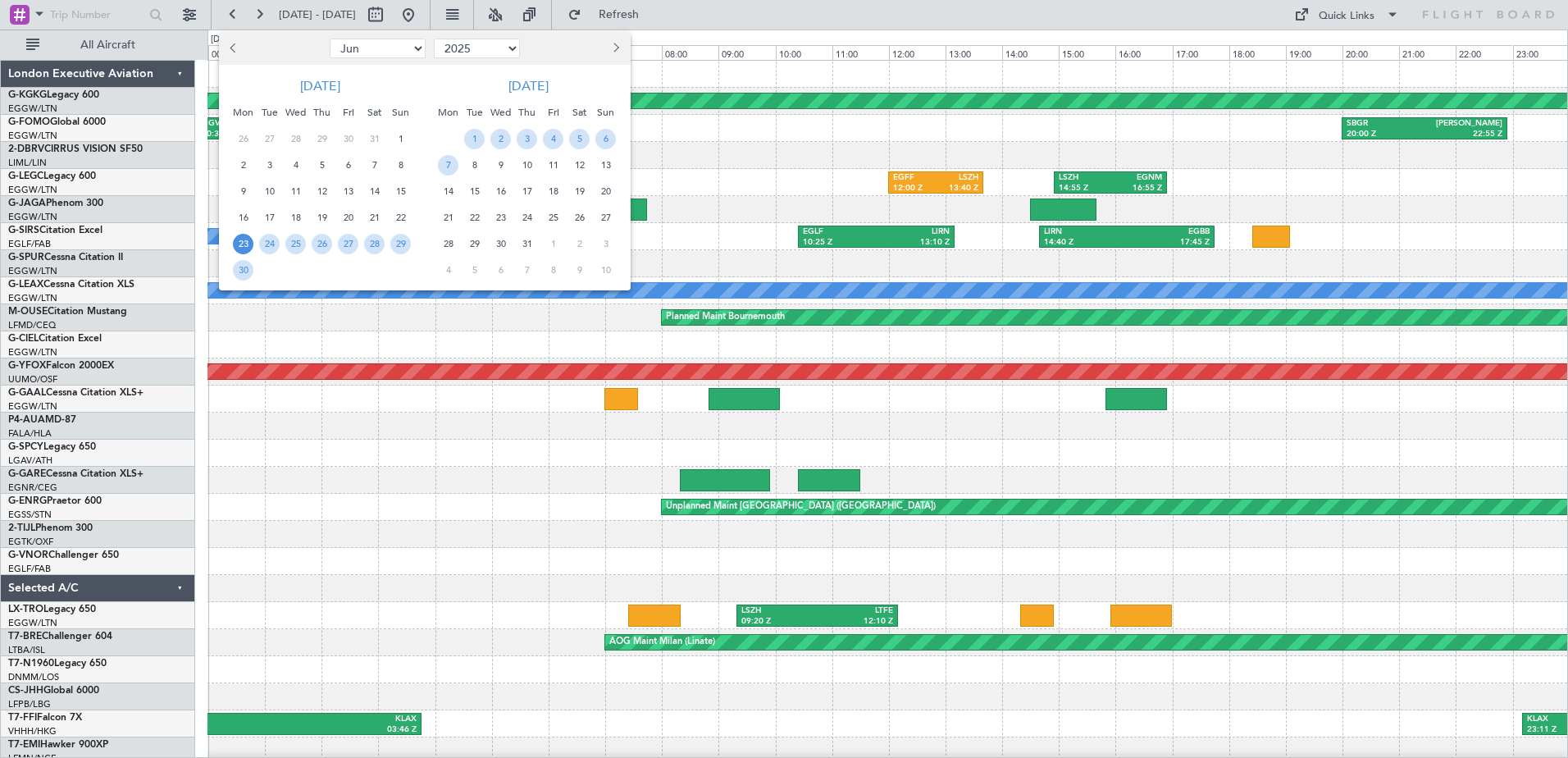
click at [617, 50] on span "Next month" at bounding box center [615, 48] width 10 height 10
click at [455, 214] on span "22" at bounding box center [448, 218] width 20 height 20
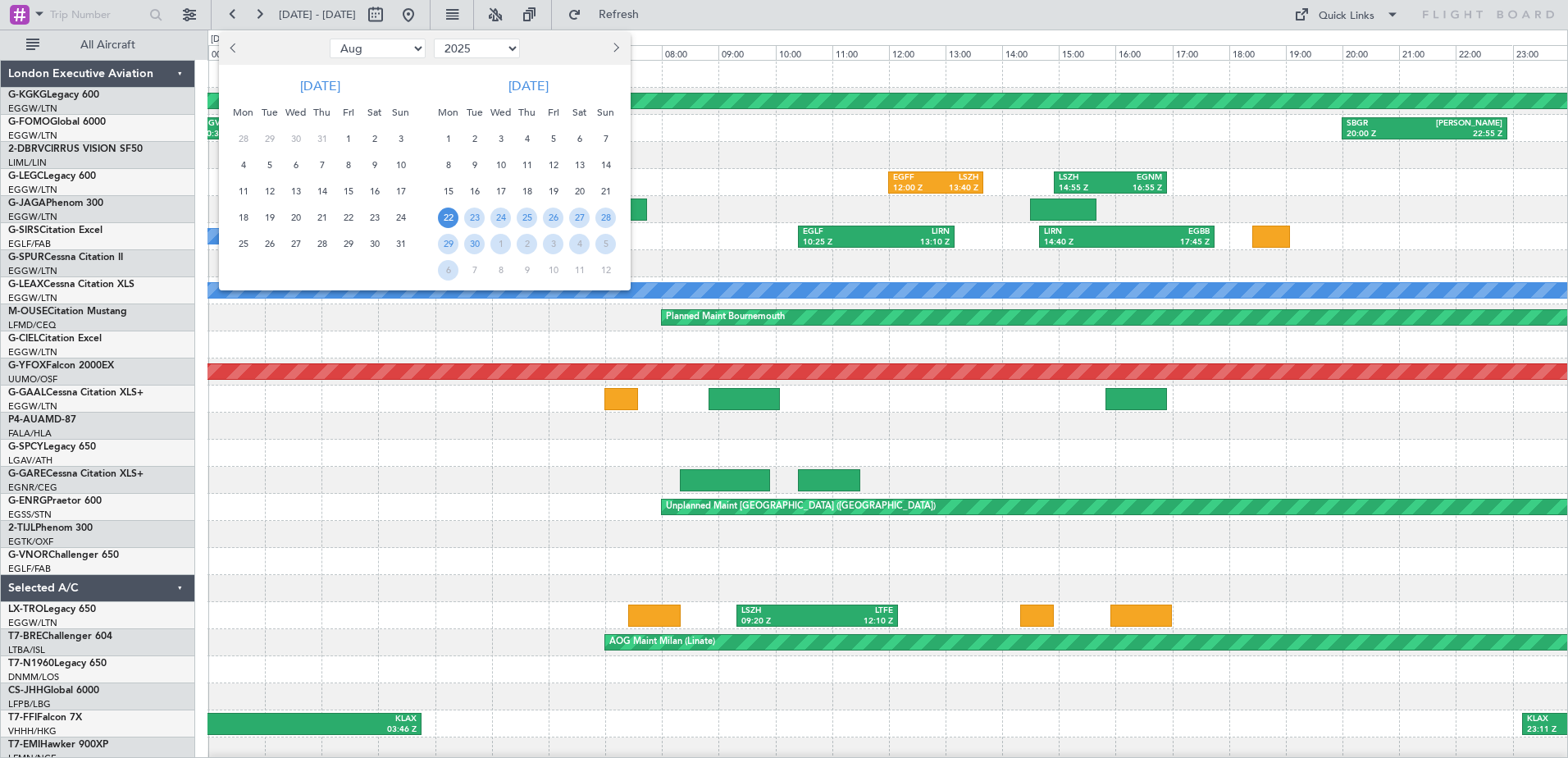
click at [455, 214] on span "22" at bounding box center [448, 218] width 20 height 20
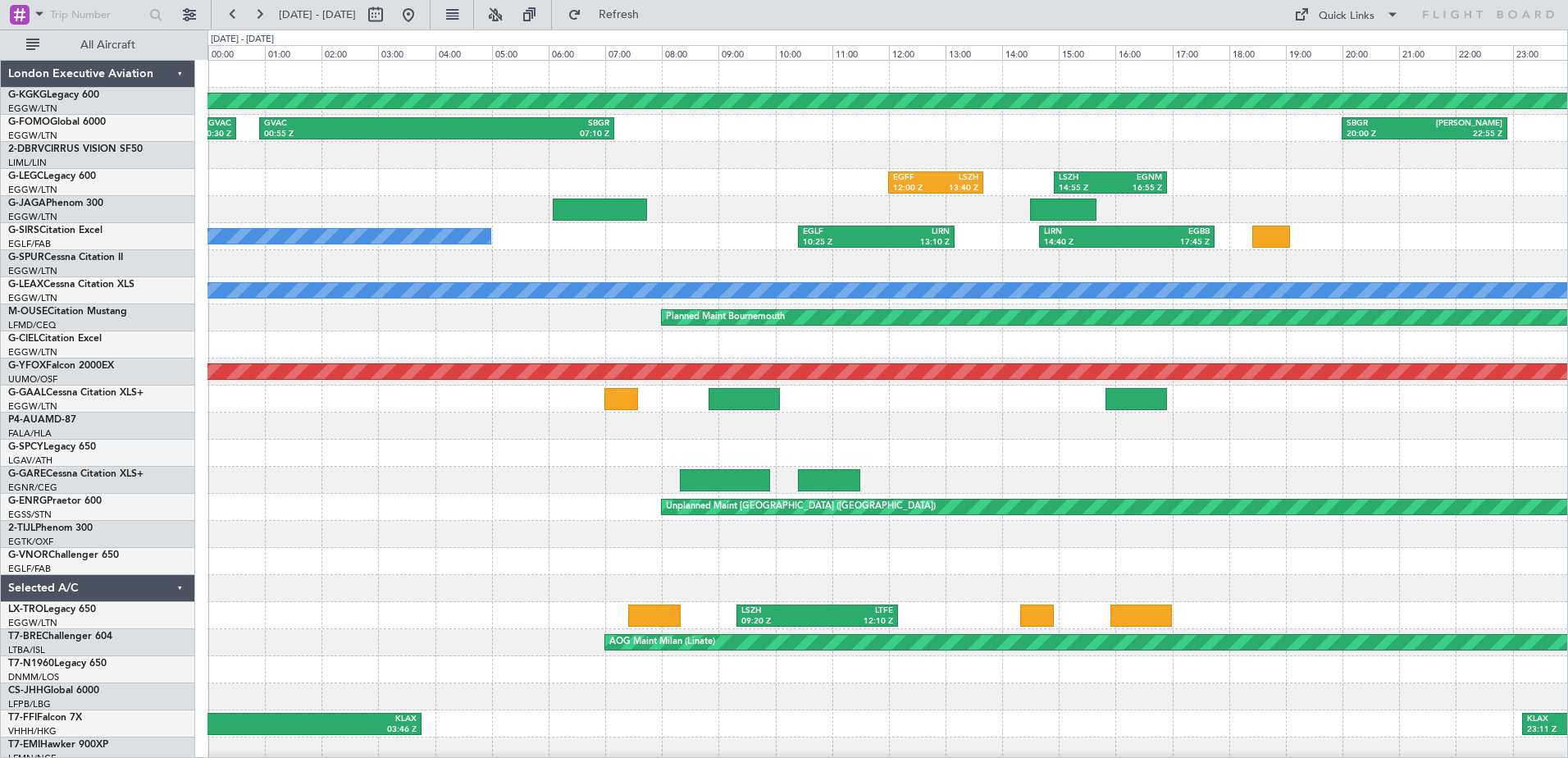
select select "9"
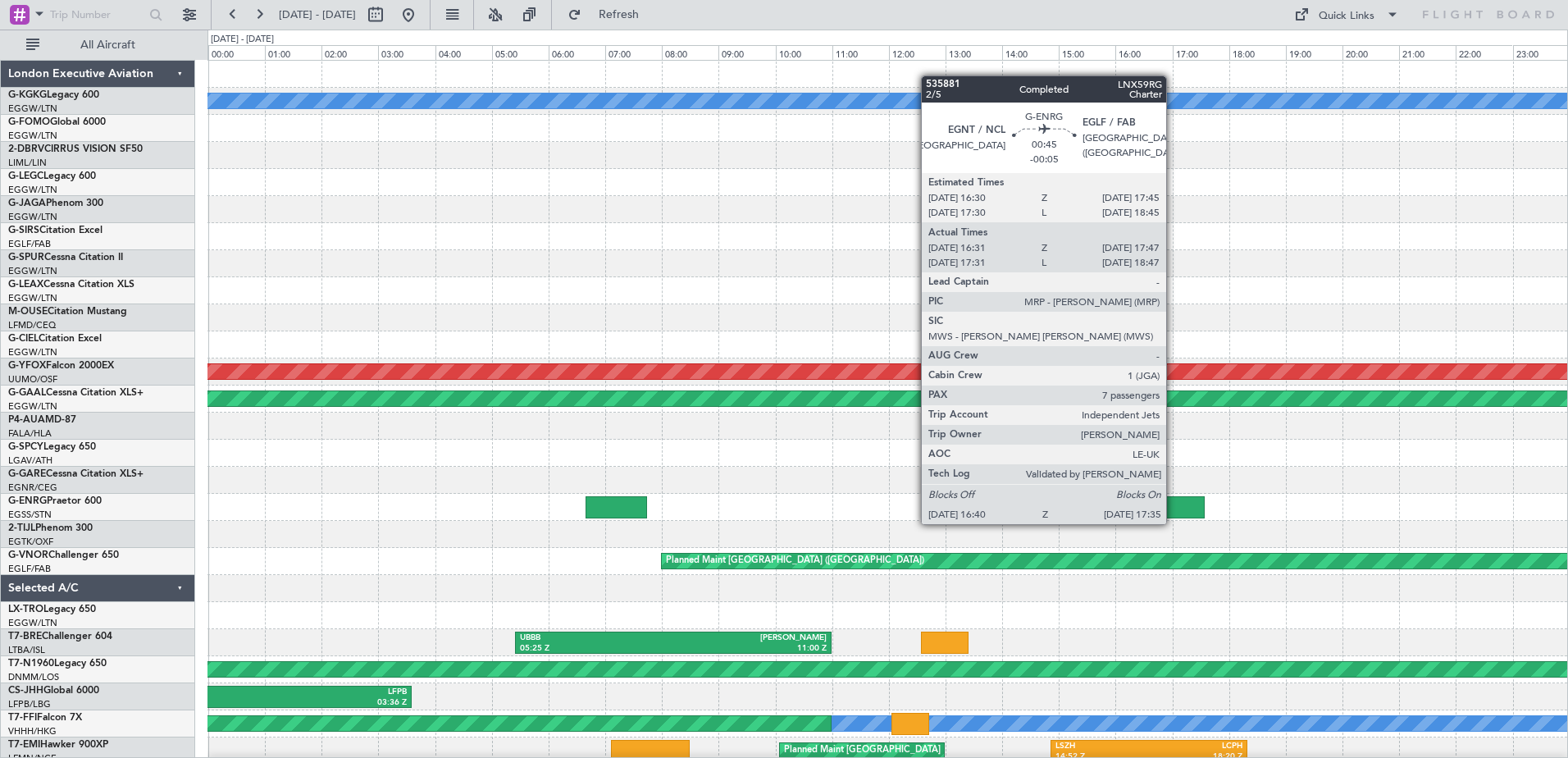
click at [1174, 508] on div at bounding box center [1179, 508] width 53 height 22
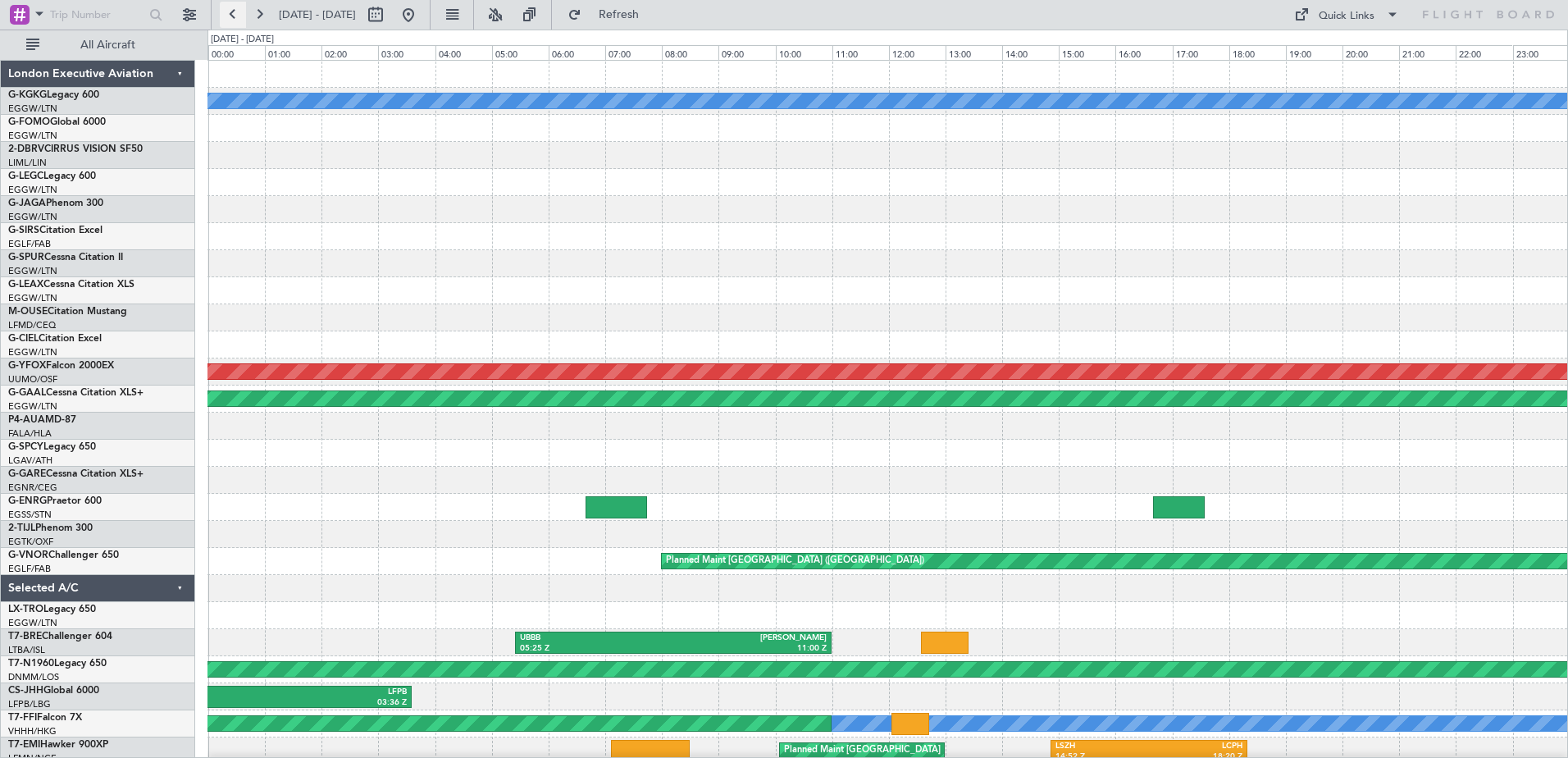
click at [237, 9] on button at bounding box center [232, 14] width 26 height 26
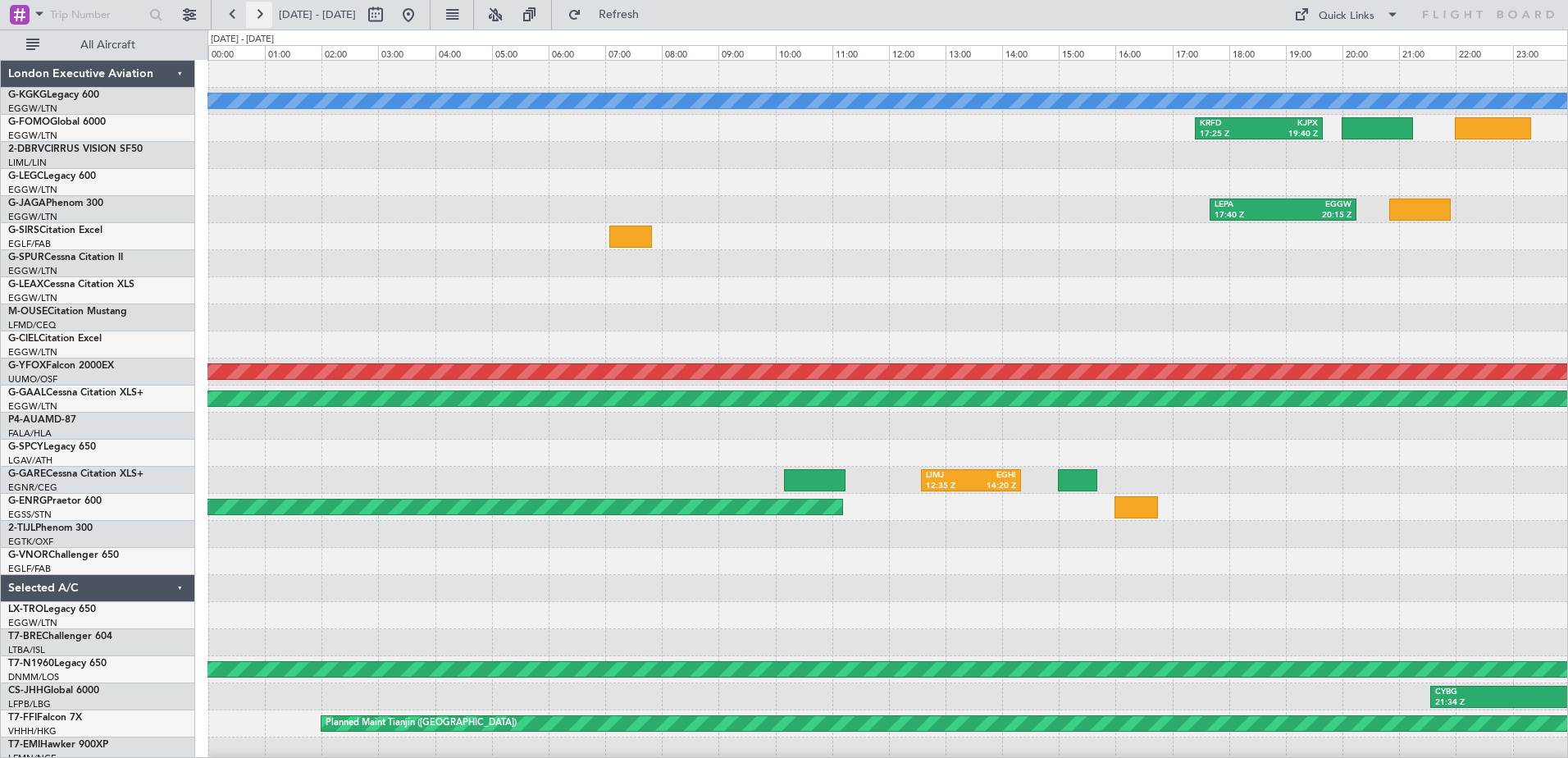
click at [260, 13] on button at bounding box center [259, 14] width 26 height 26
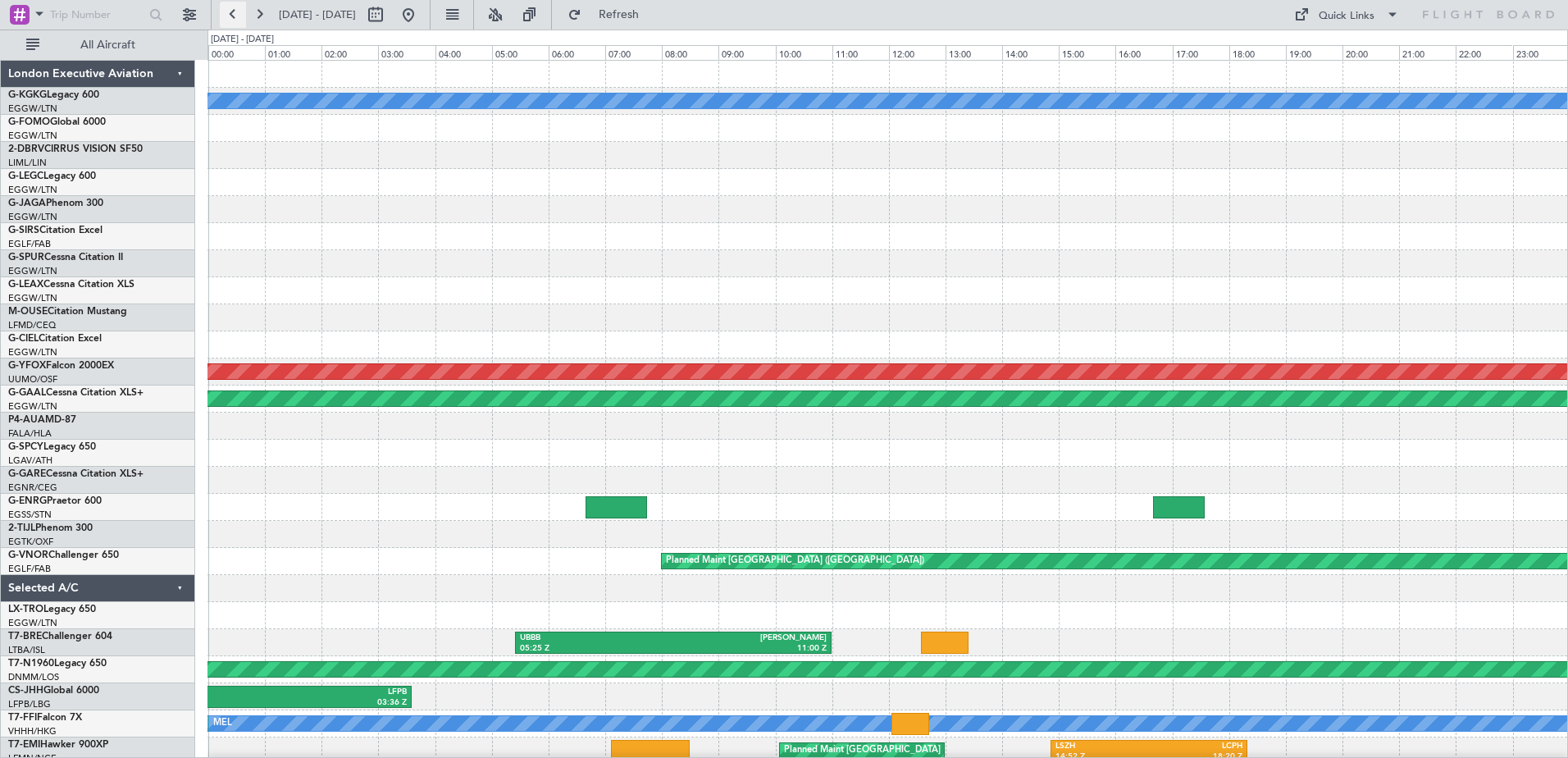
click at [229, 12] on button at bounding box center [232, 14] width 26 height 26
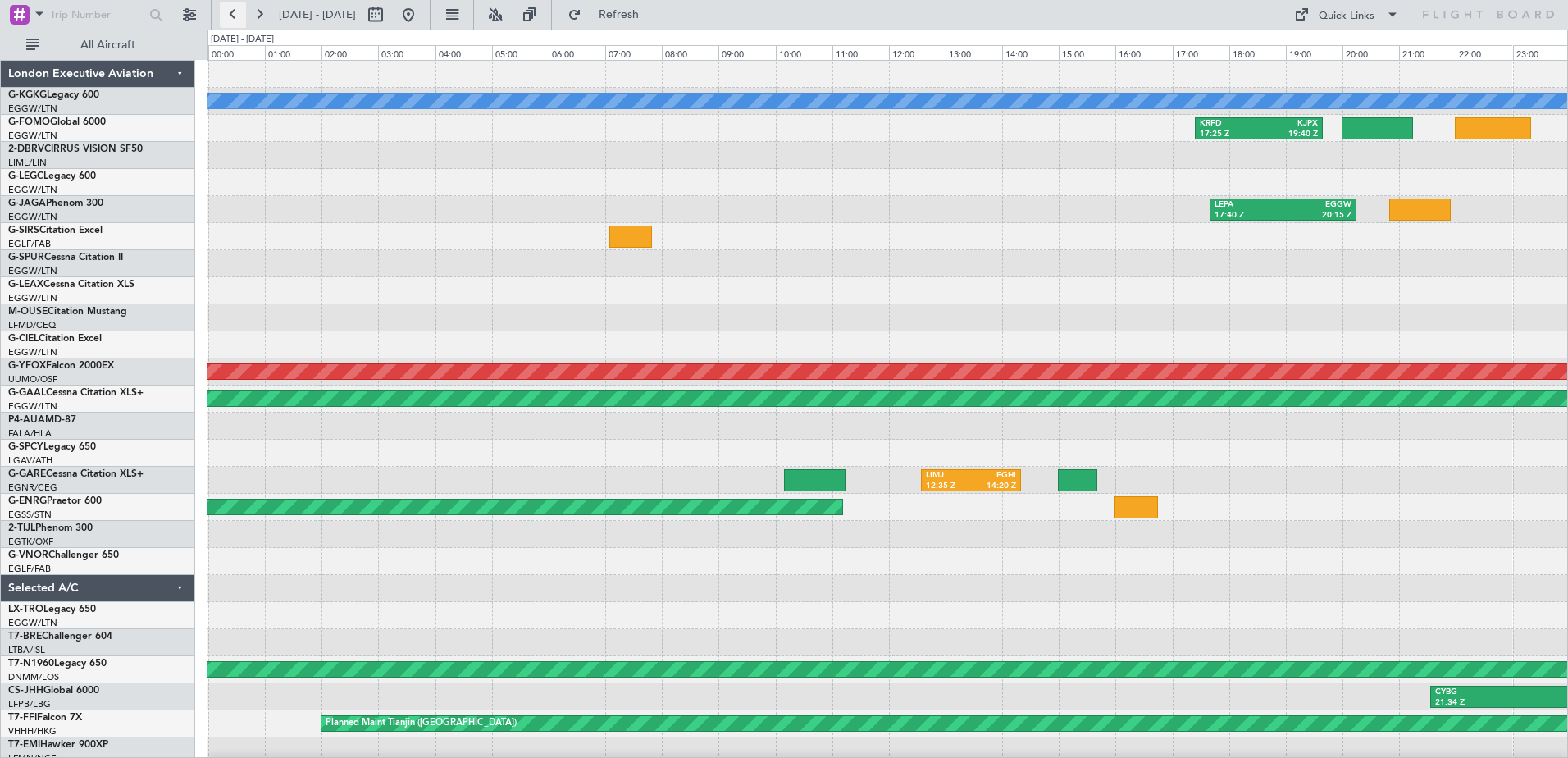
click at [229, 12] on button at bounding box center [232, 14] width 26 height 26
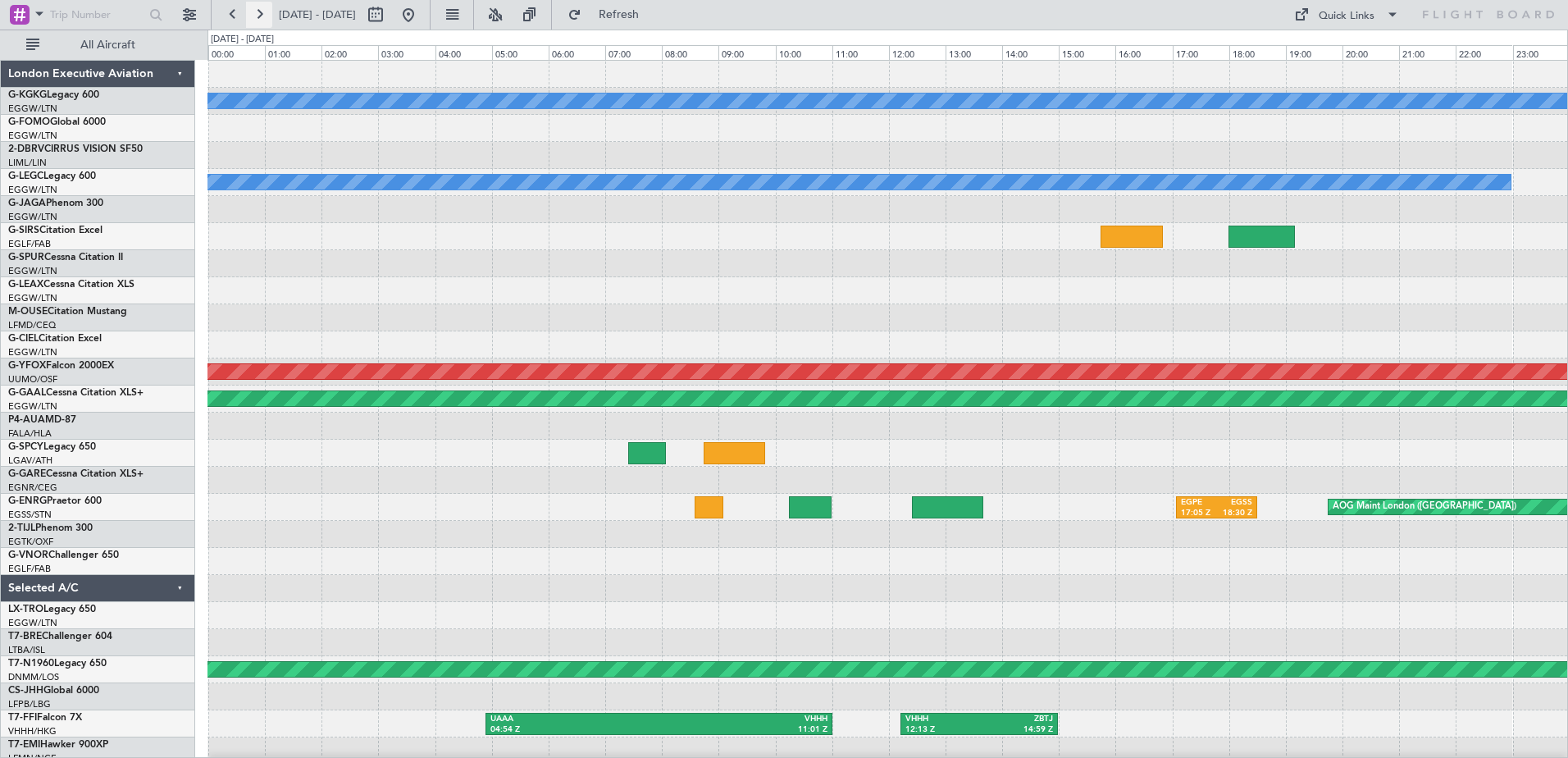
click at [257, 14] on button at bounding box center [259, 14] width 26 height 26
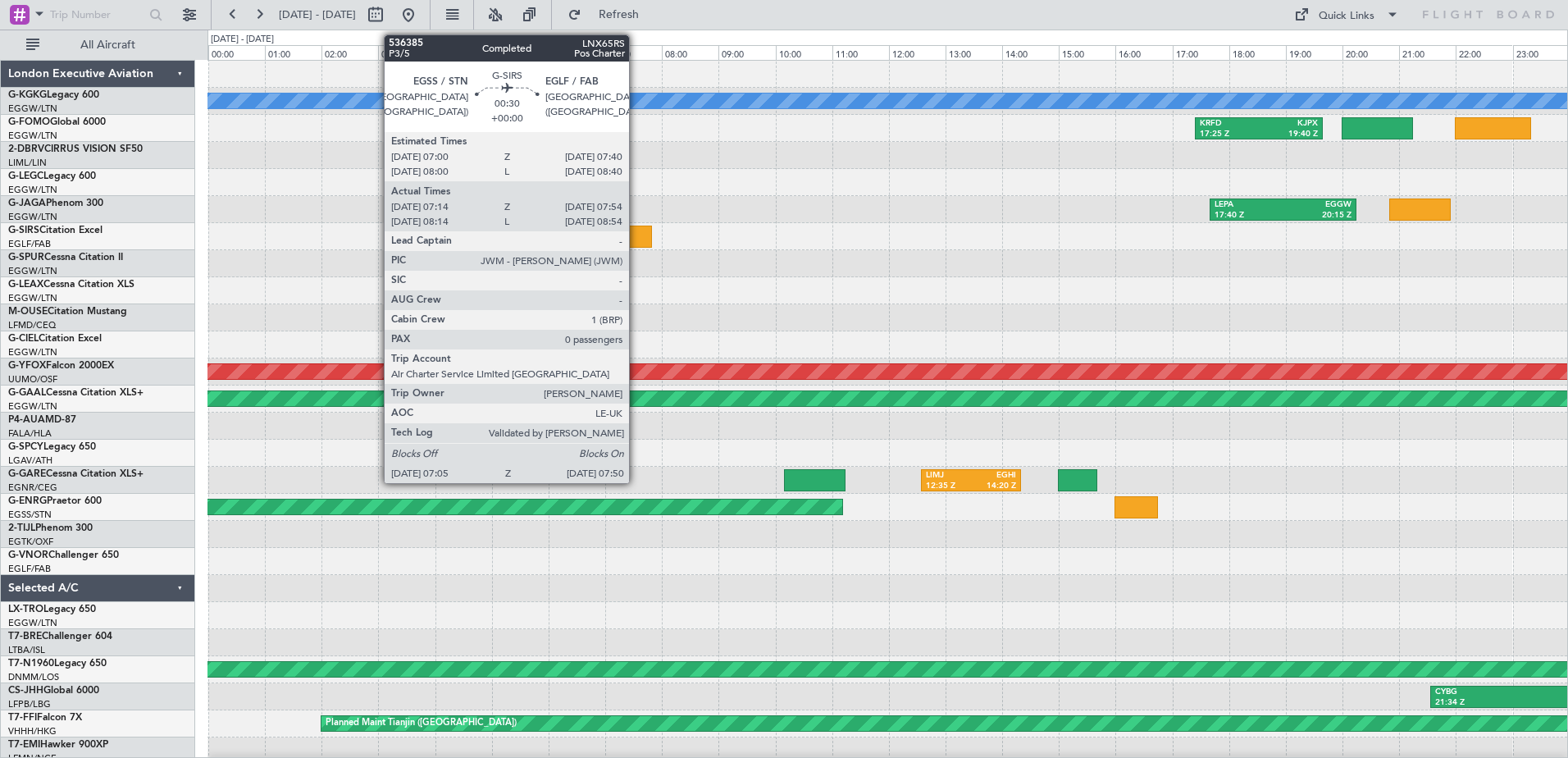
click at [636, 237] on div at bounding box center [630, 236] width 43 height 22
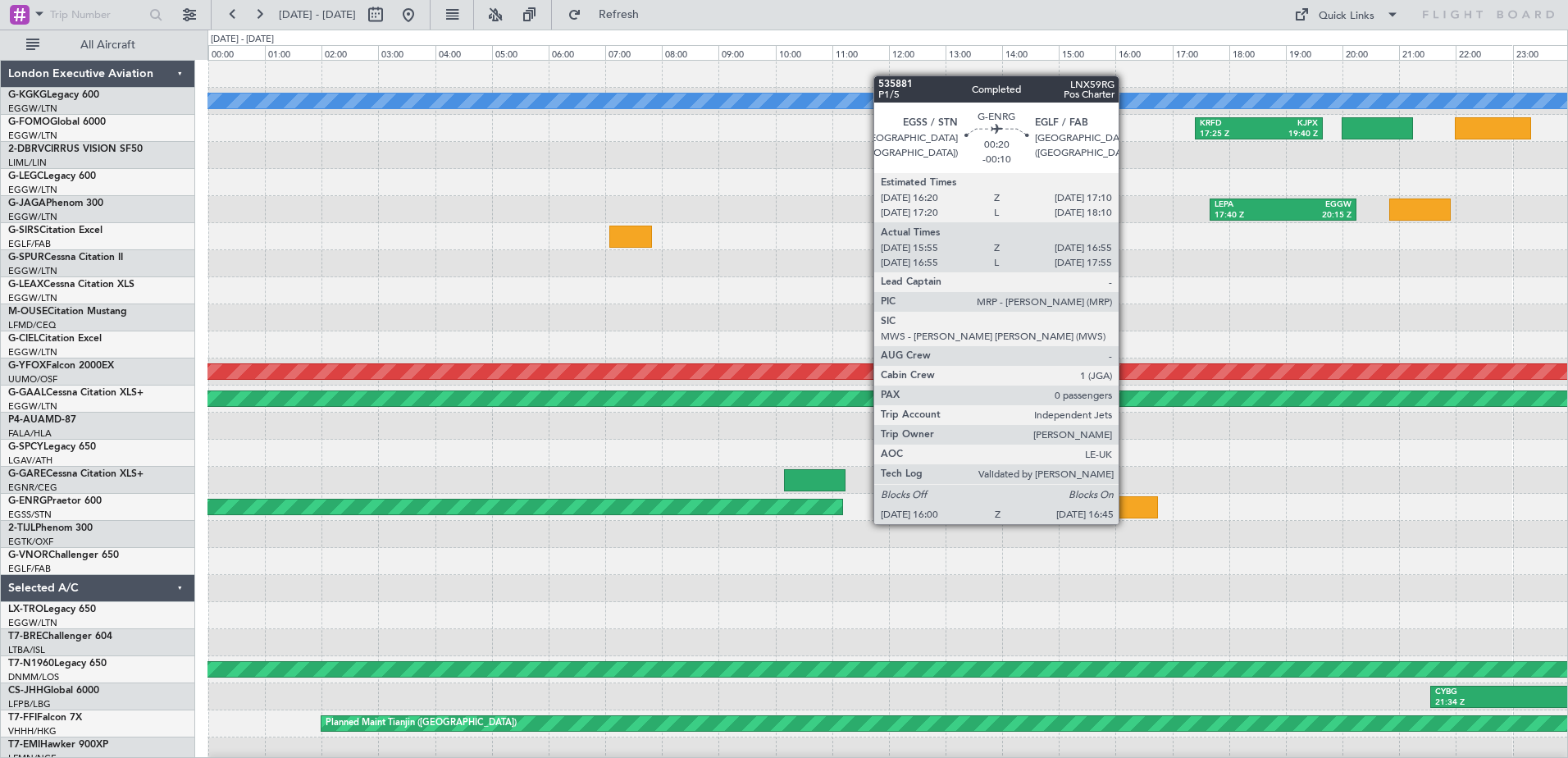
click at [1126, 508] on div at bounding box center [1135, 508] width 43 height 22
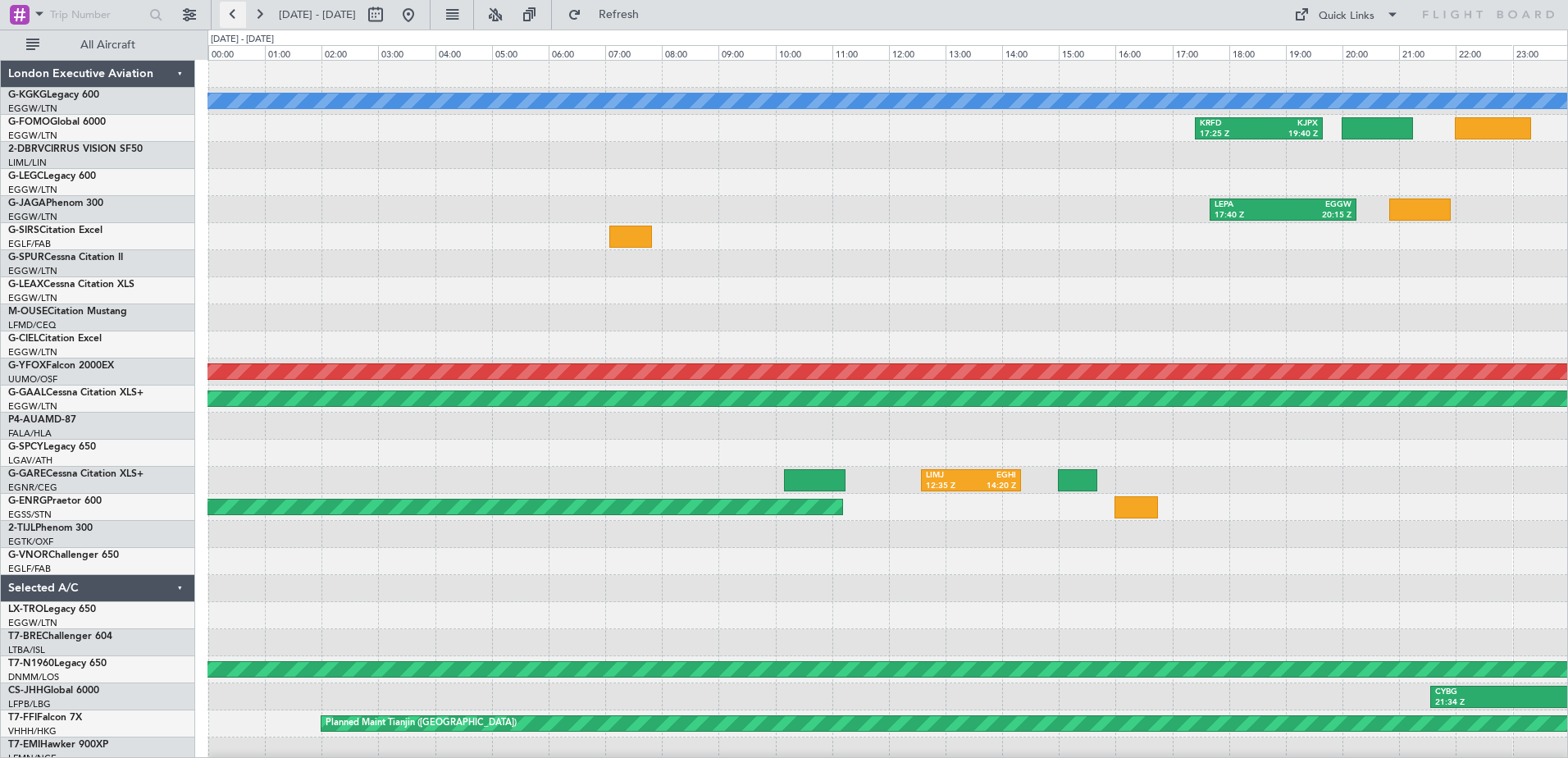
click at [236, 19] on button at bounding box center [232, 14] width 26 height 26
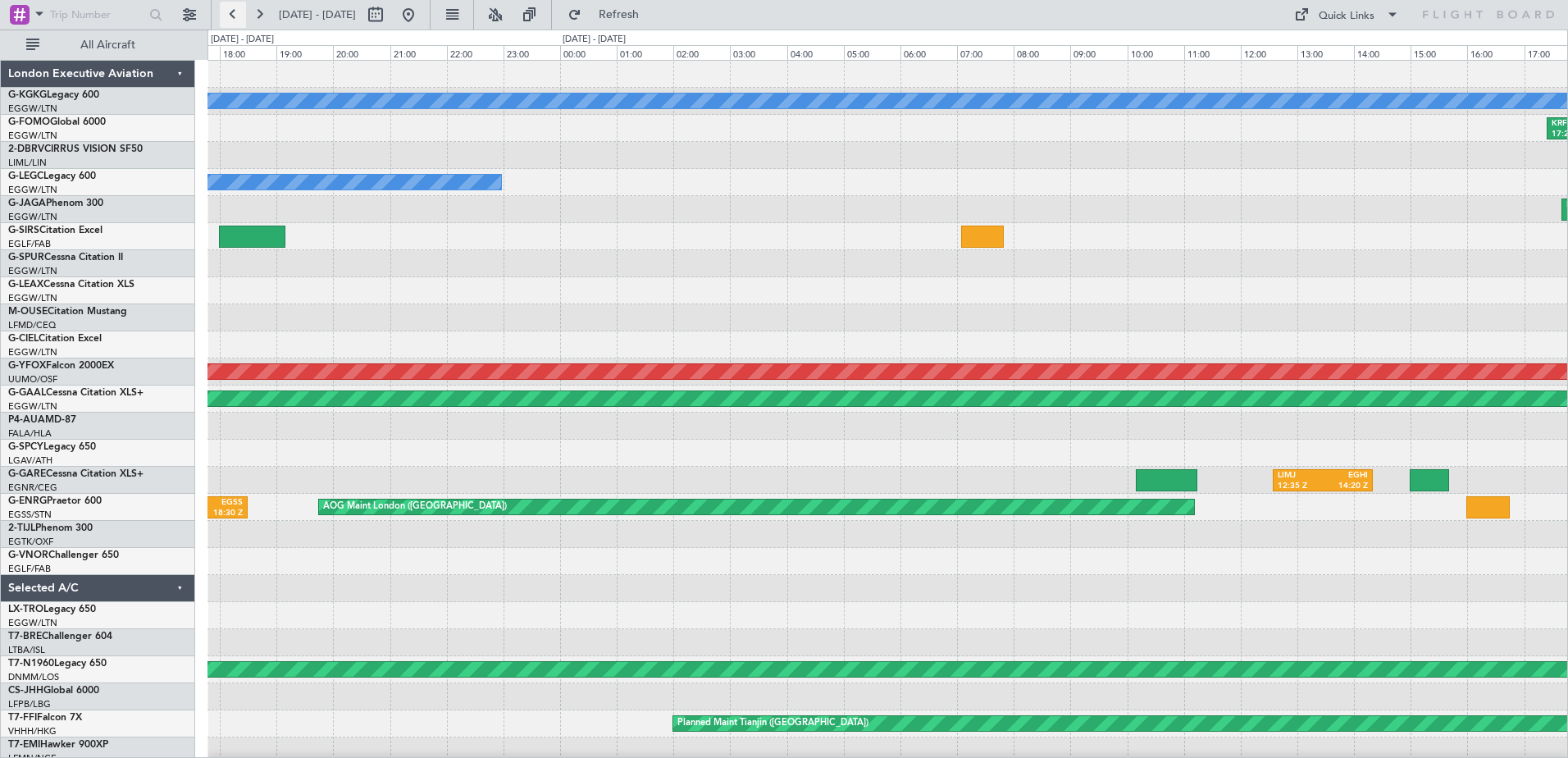
click at [236, 19] on button at bounding box center [232, 14] width 26 height 26
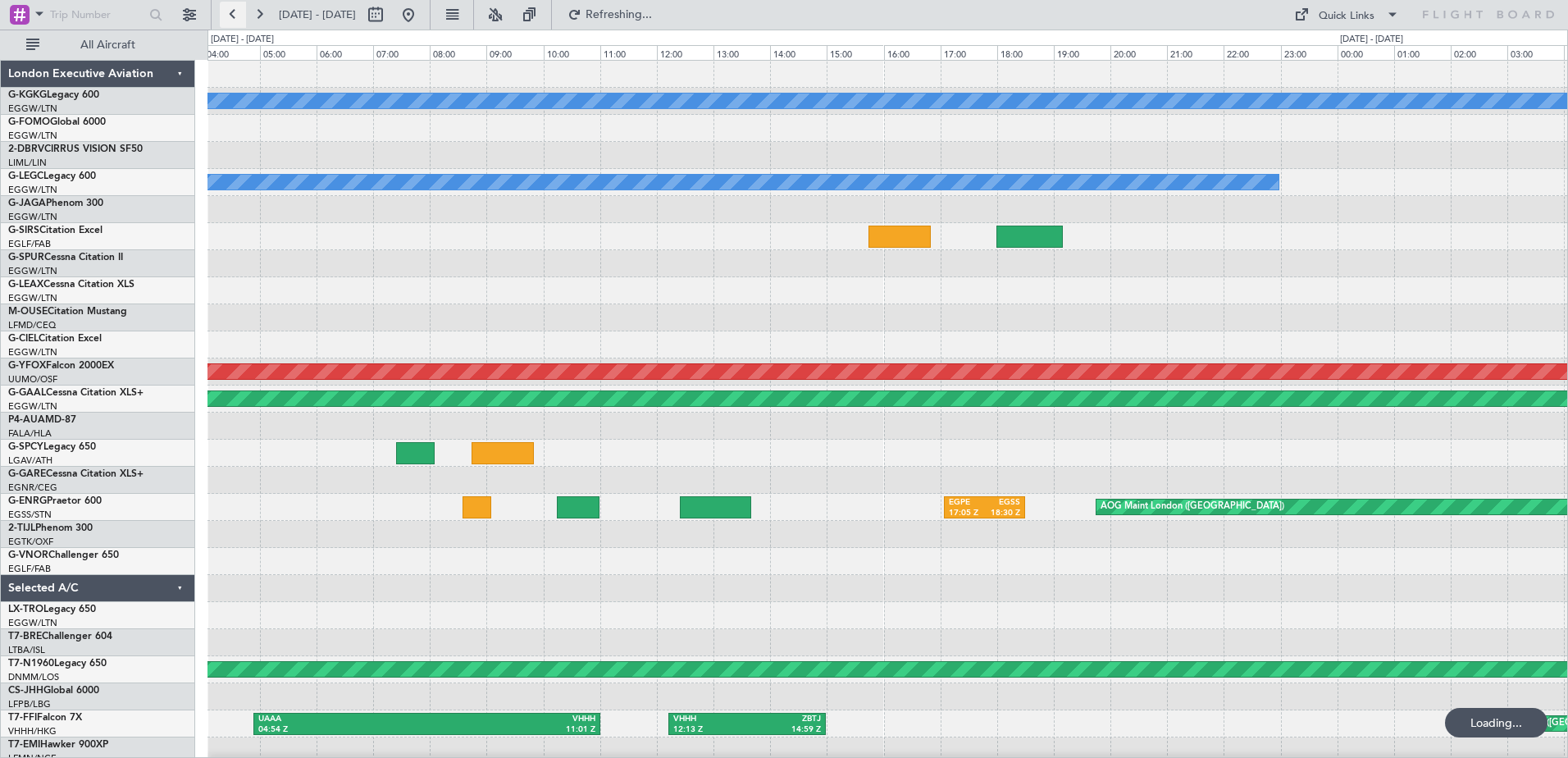
click at [236, 19] on button at bounding box center [232, 14] width 26 height 26
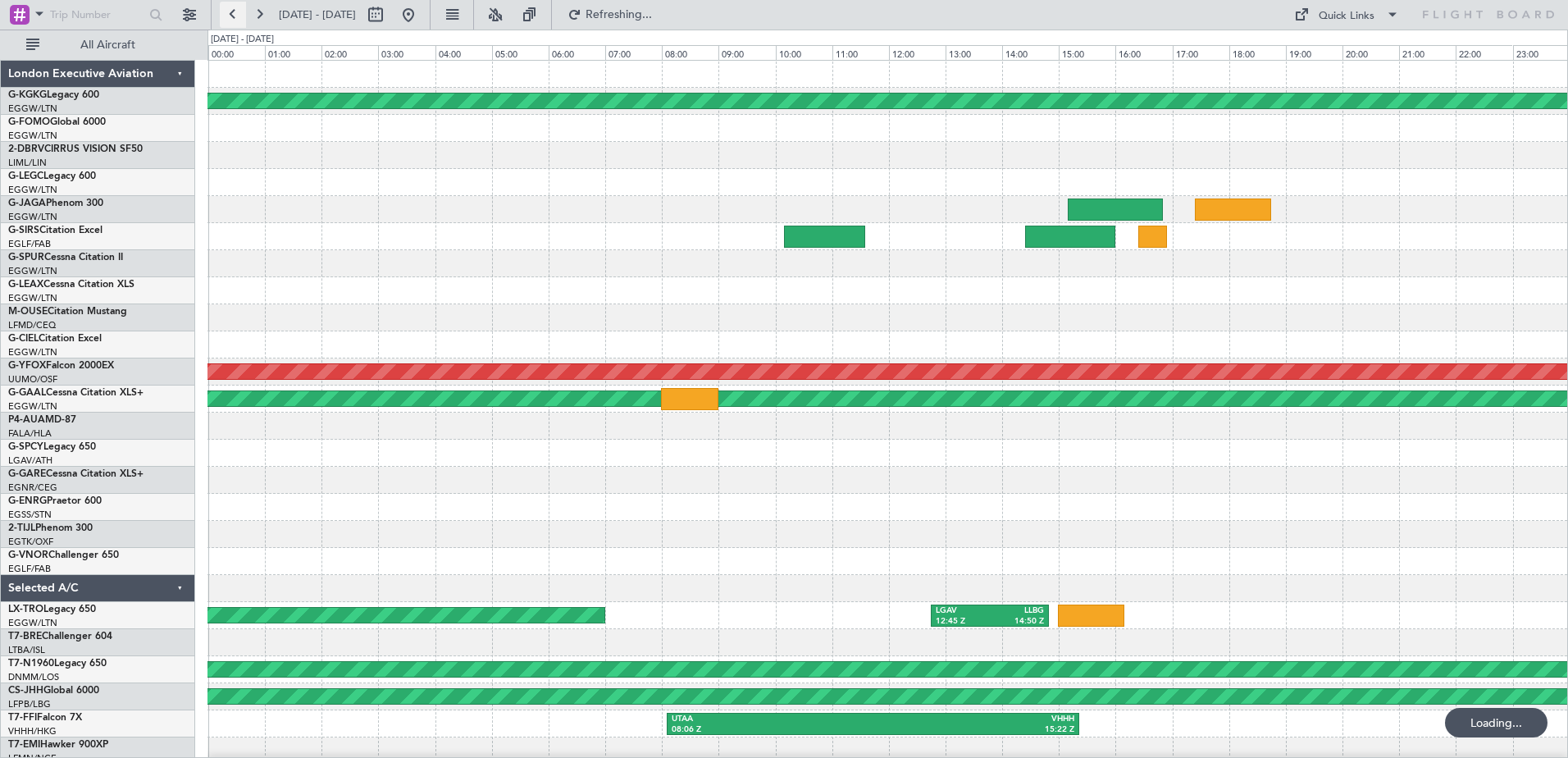
click at [236, 19] on button at bounding box center [232, 14] width 26 height 26
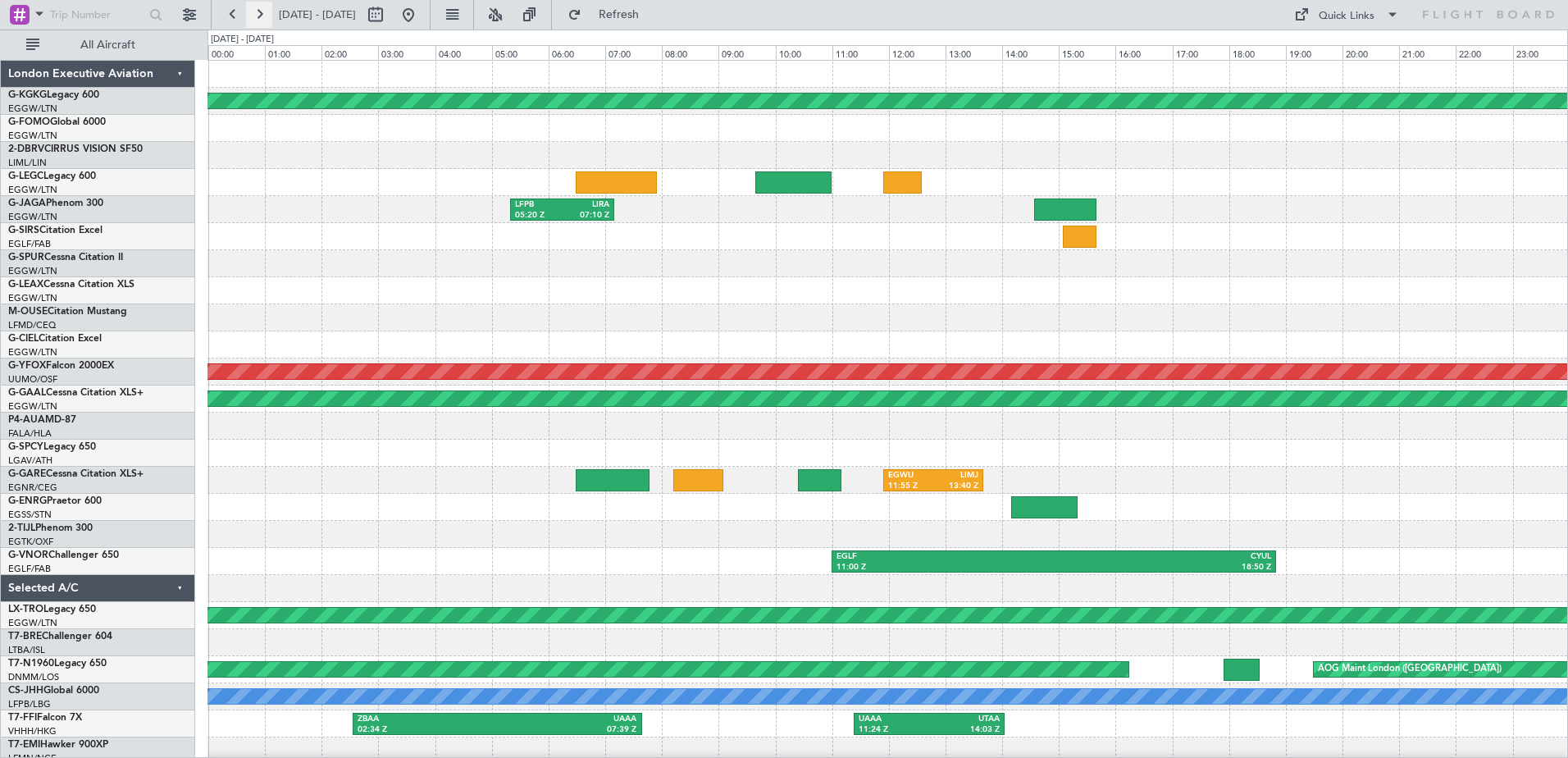
click at [262, 13] on button at bounding box center [259, 14] width 26 height 26
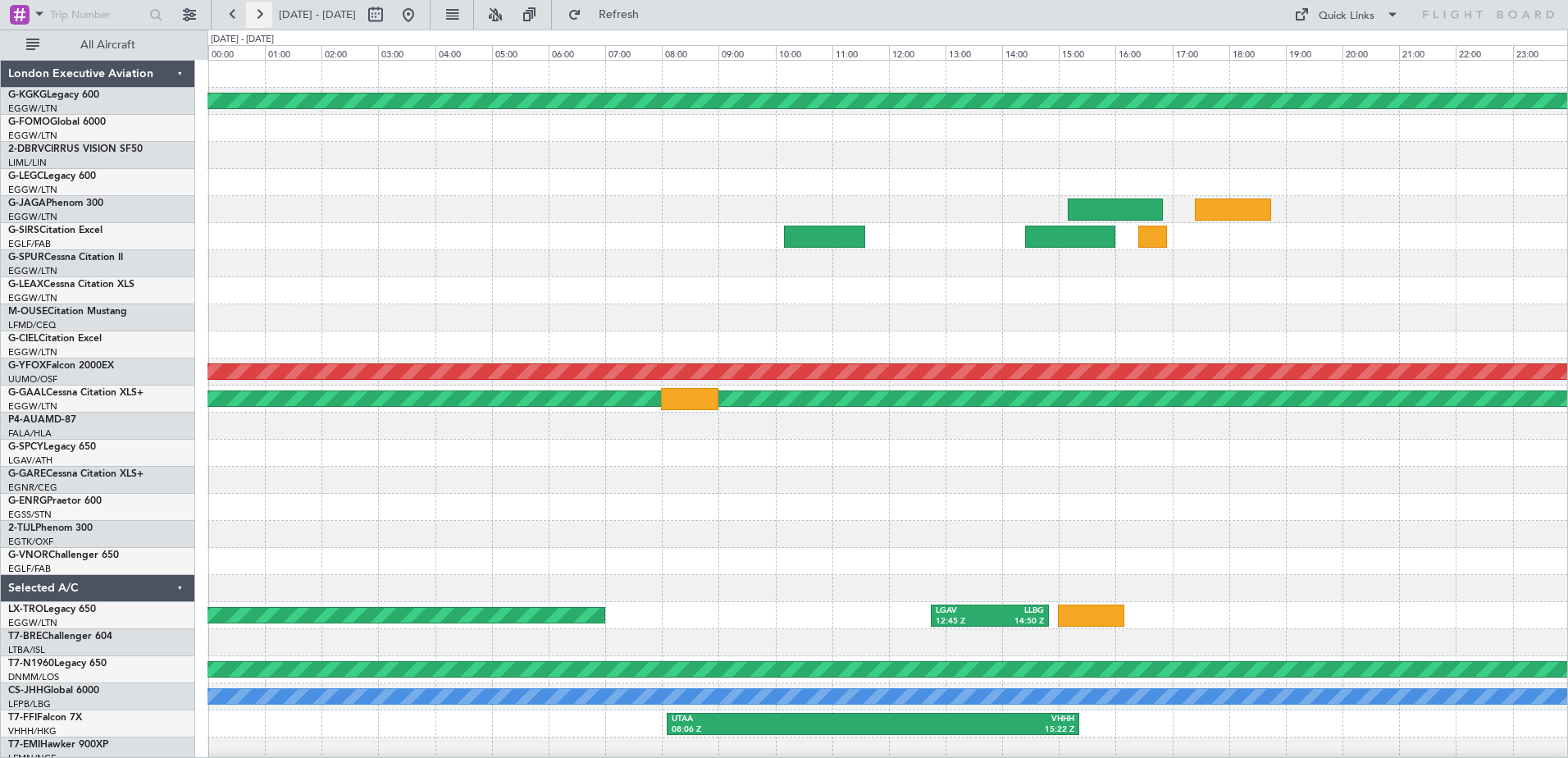
click at [262, 13] on button at bounding box center [259, 14] width 26 height 26
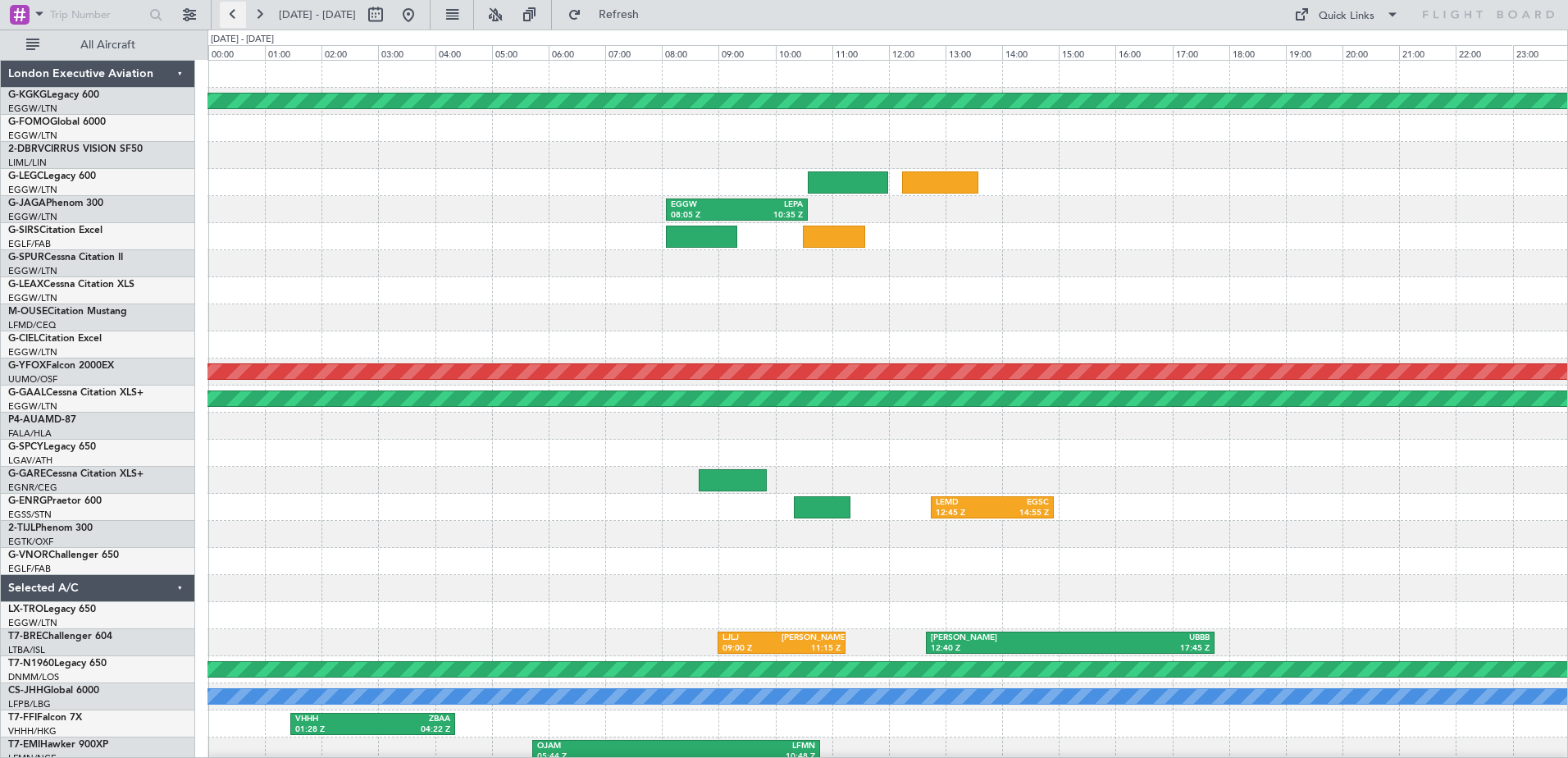
click at [235, 10] on button at bounding box center [232, 14] width 26 height 26
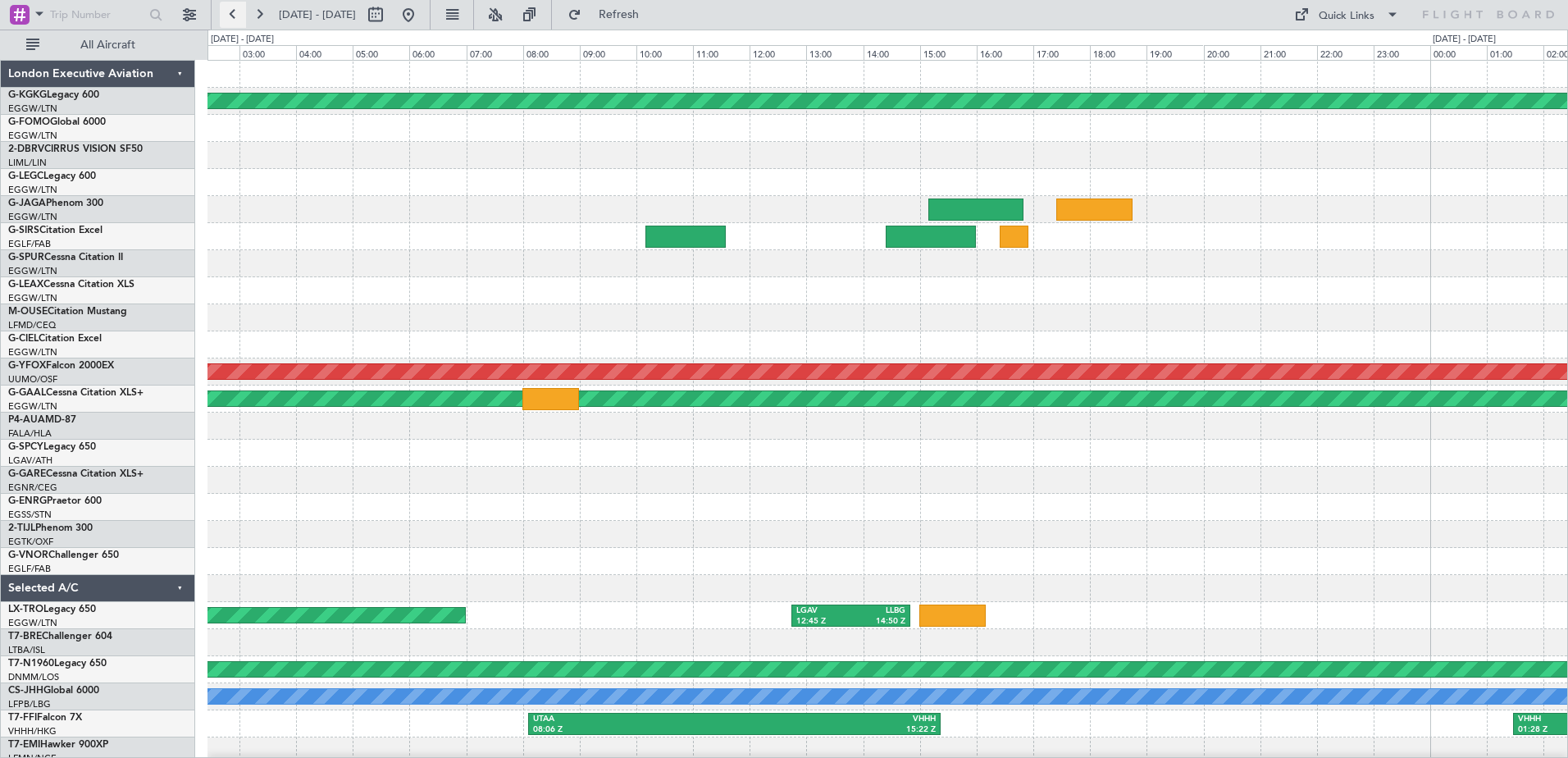
click at [235, 10] on button at bounding box center [232, 14] width 26 height 26
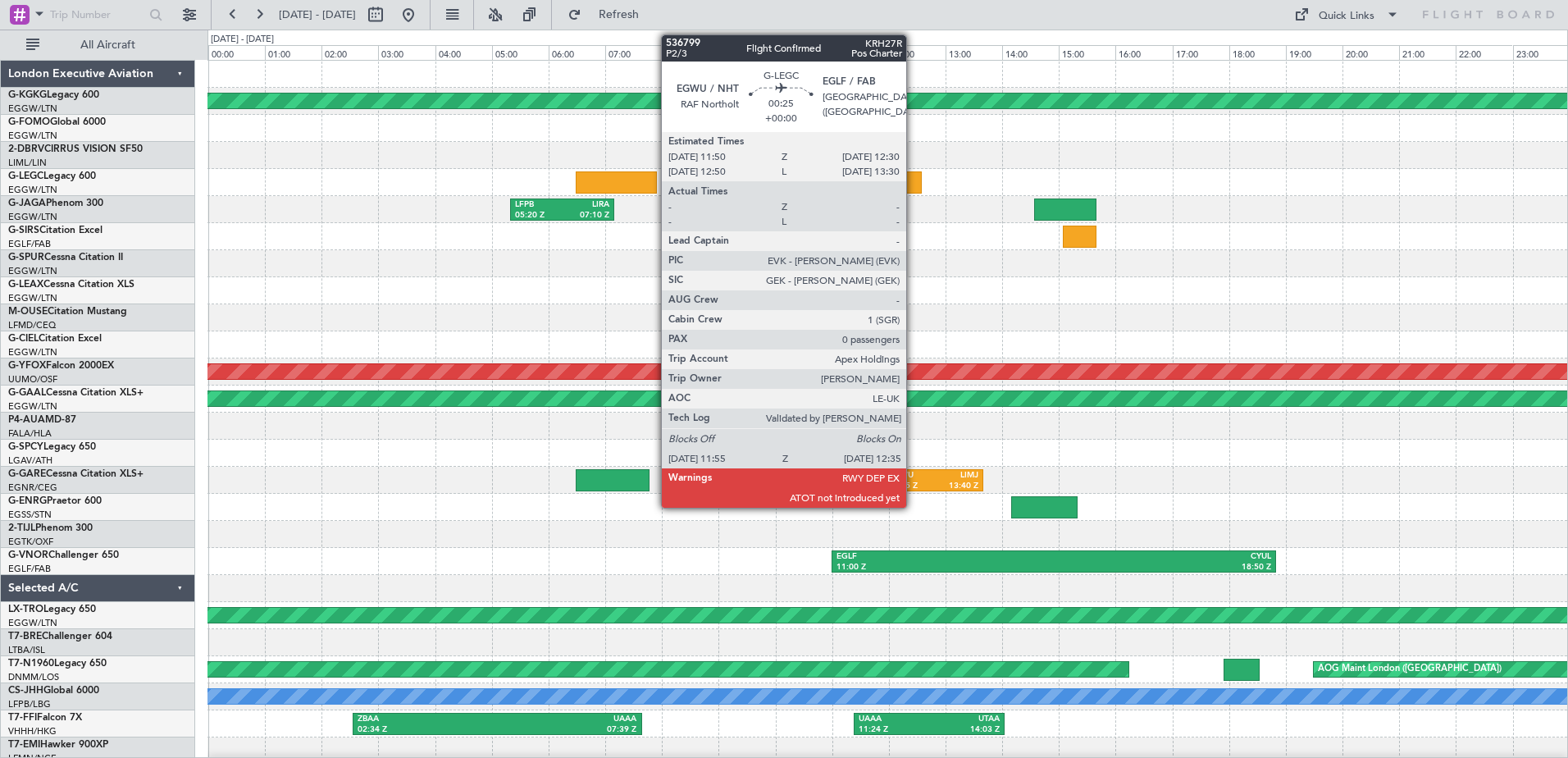
click at [913, 183] on div at bounding box center [902, 183] width 39 height 22
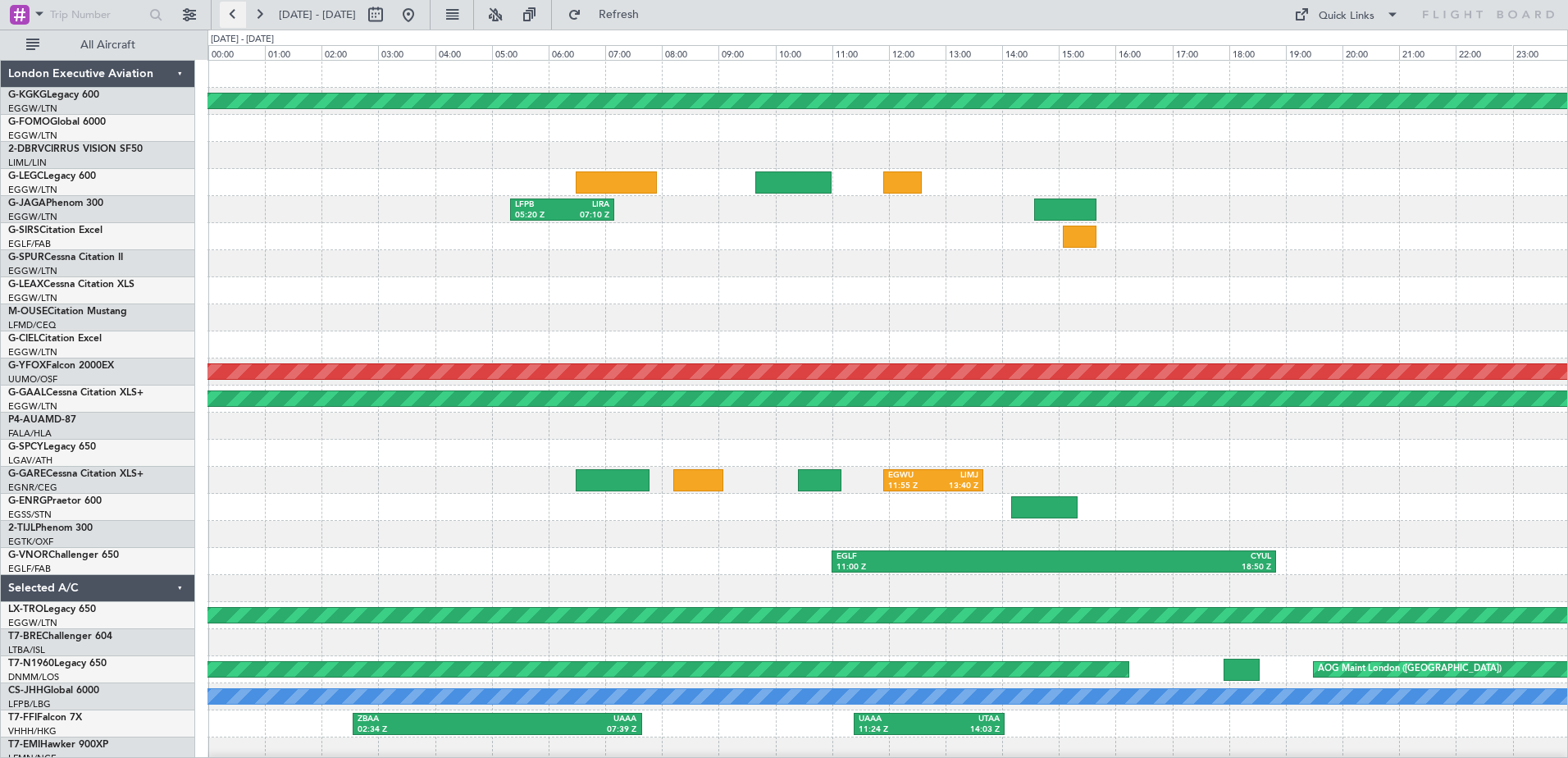
click at [239, 7] on button at bounding box center [232, 14] width 26 height 26
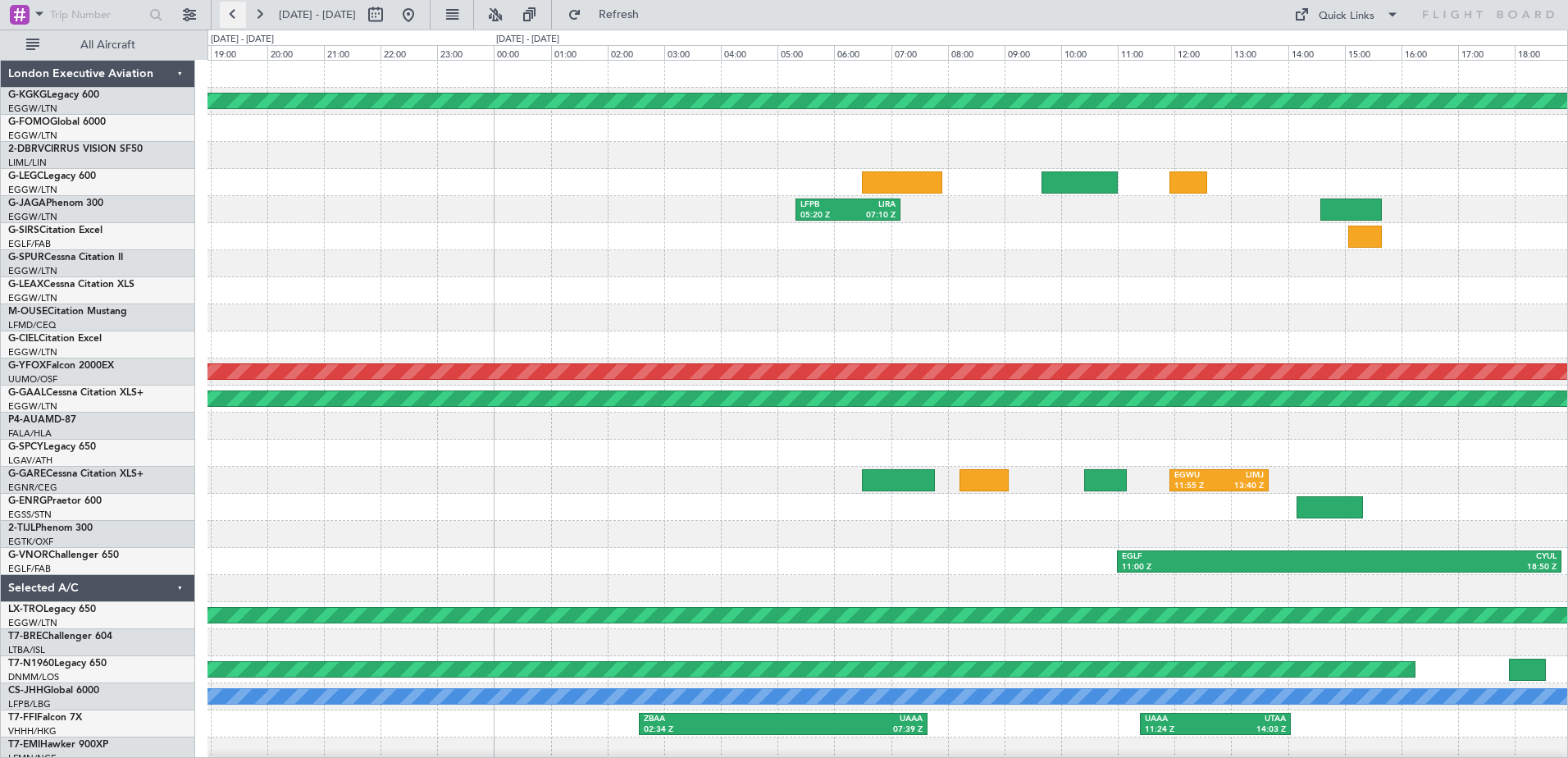
click at [239, 7] on button at bounding box center [232, 14] width 26 height 26
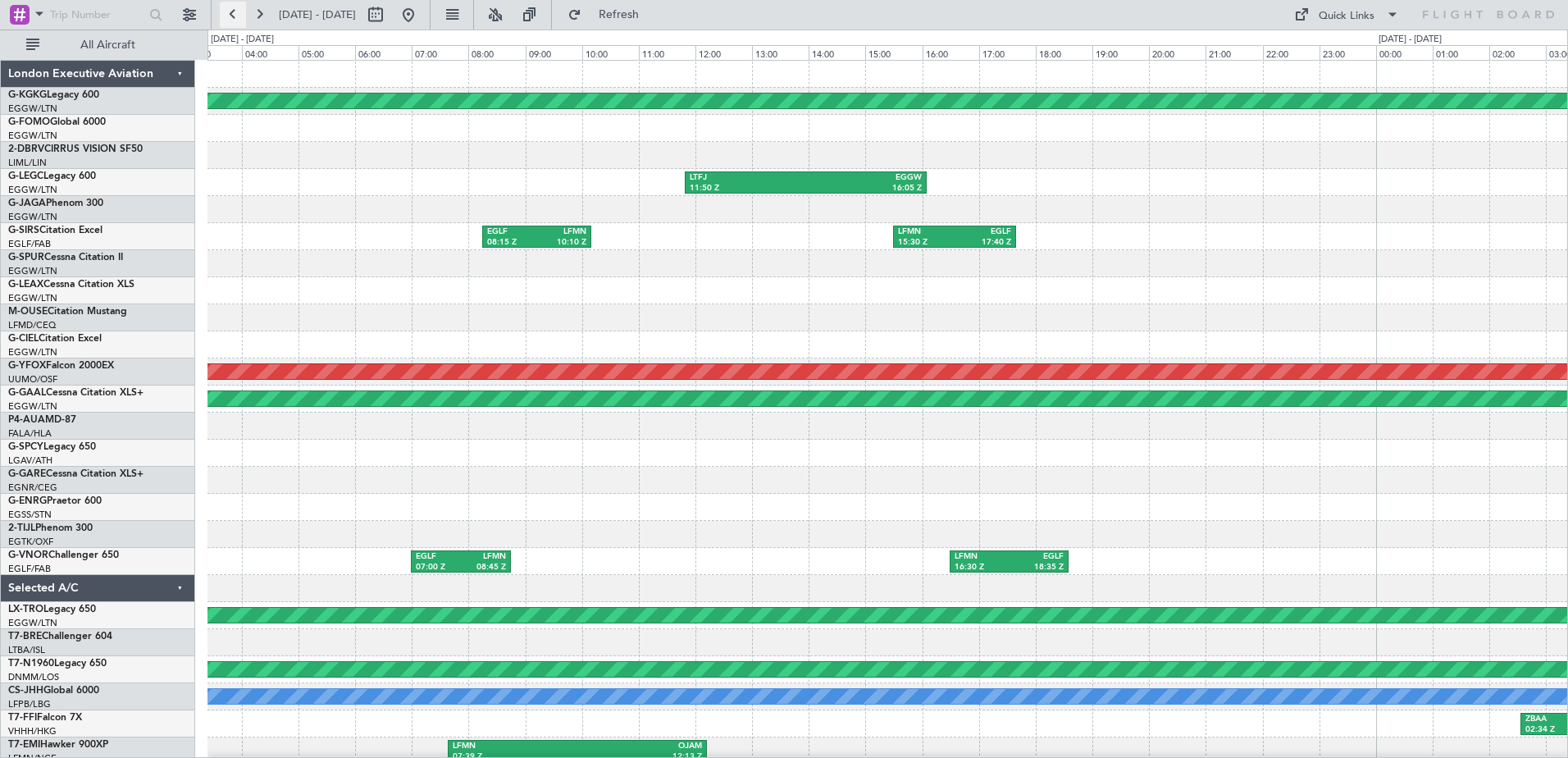
click at [239, 7] on button at bounding box center [232, 14] width 26 height 26
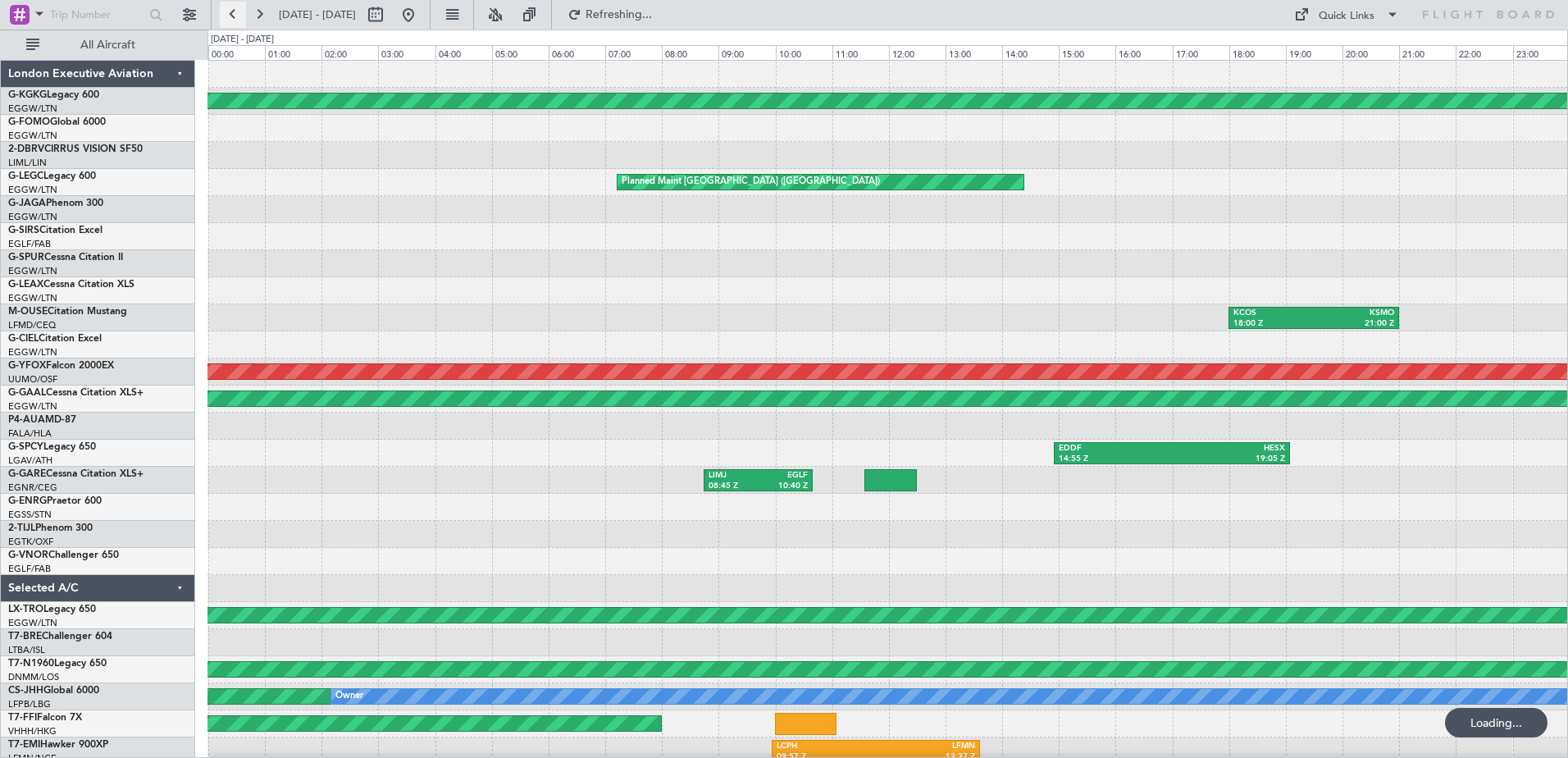
click at [239, 7] on button at bounding box center [232, 14] width 26 height 26
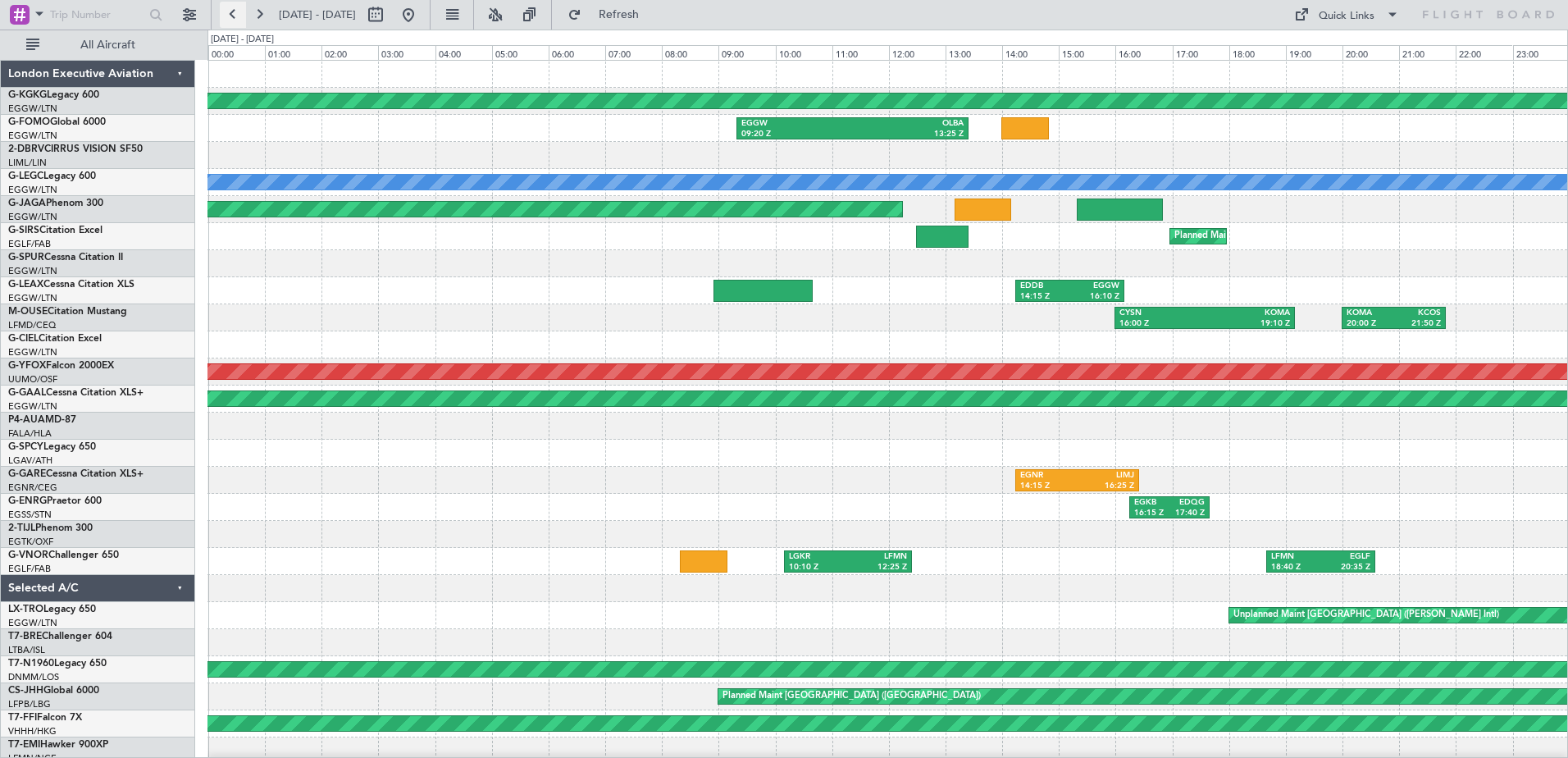
click at [228, 12] on button at bounding box center [232, 14] width 26 height 26
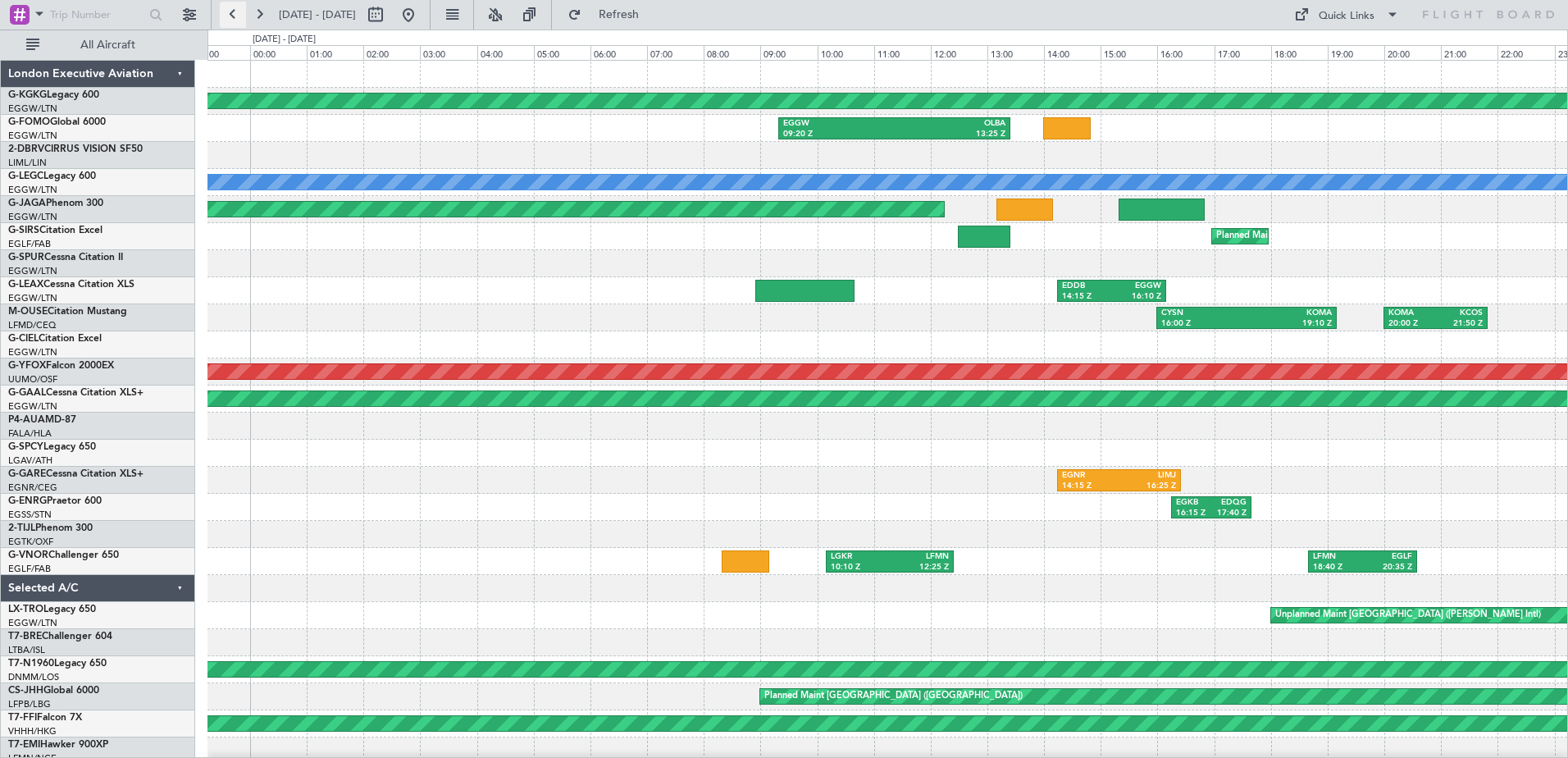
click at [228, 12] on button at bounding box center [232, 14] width 26 height 26
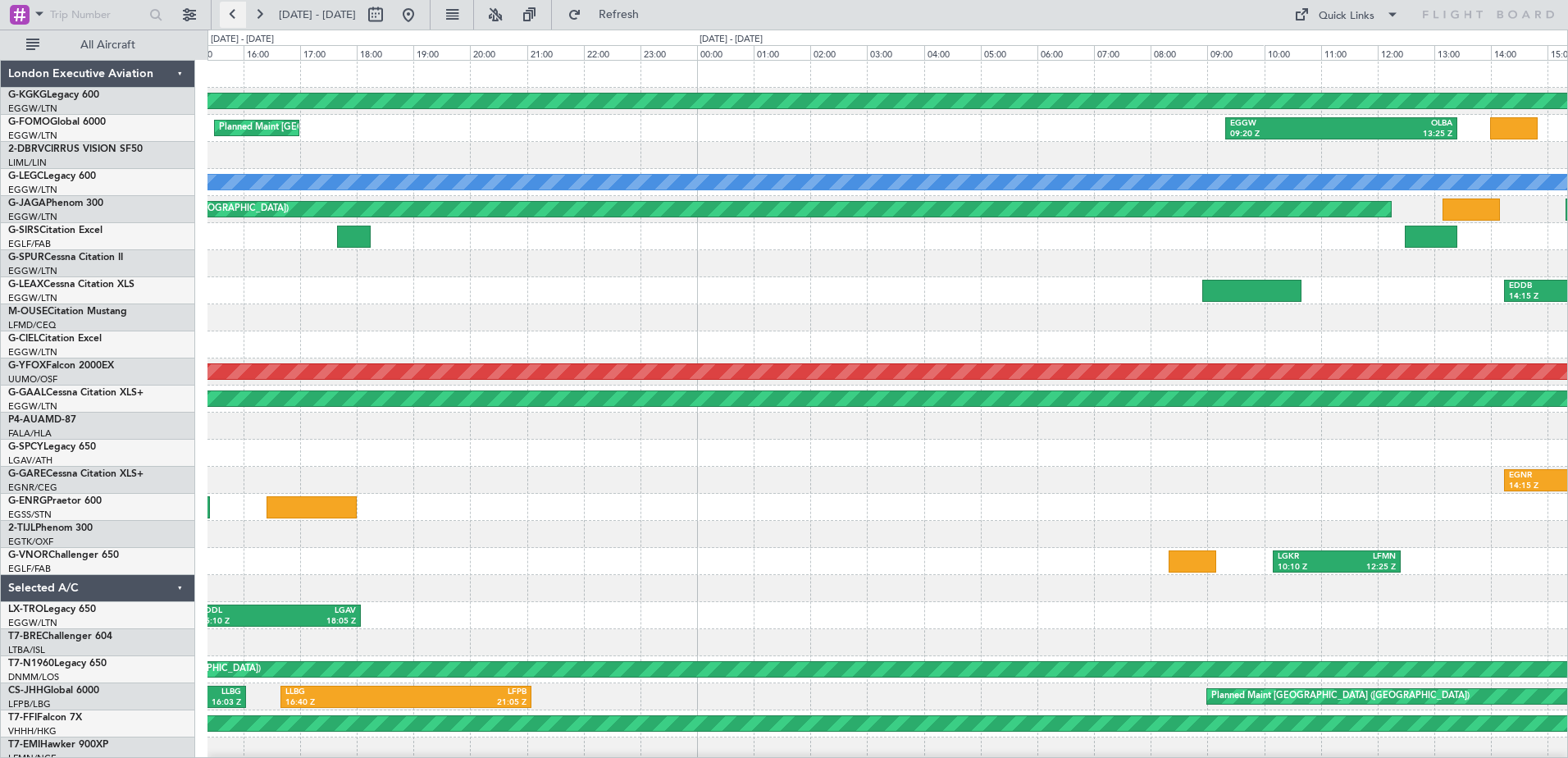
click at [228, 12] on button at bounding box center [232, 14] width 26 height 26
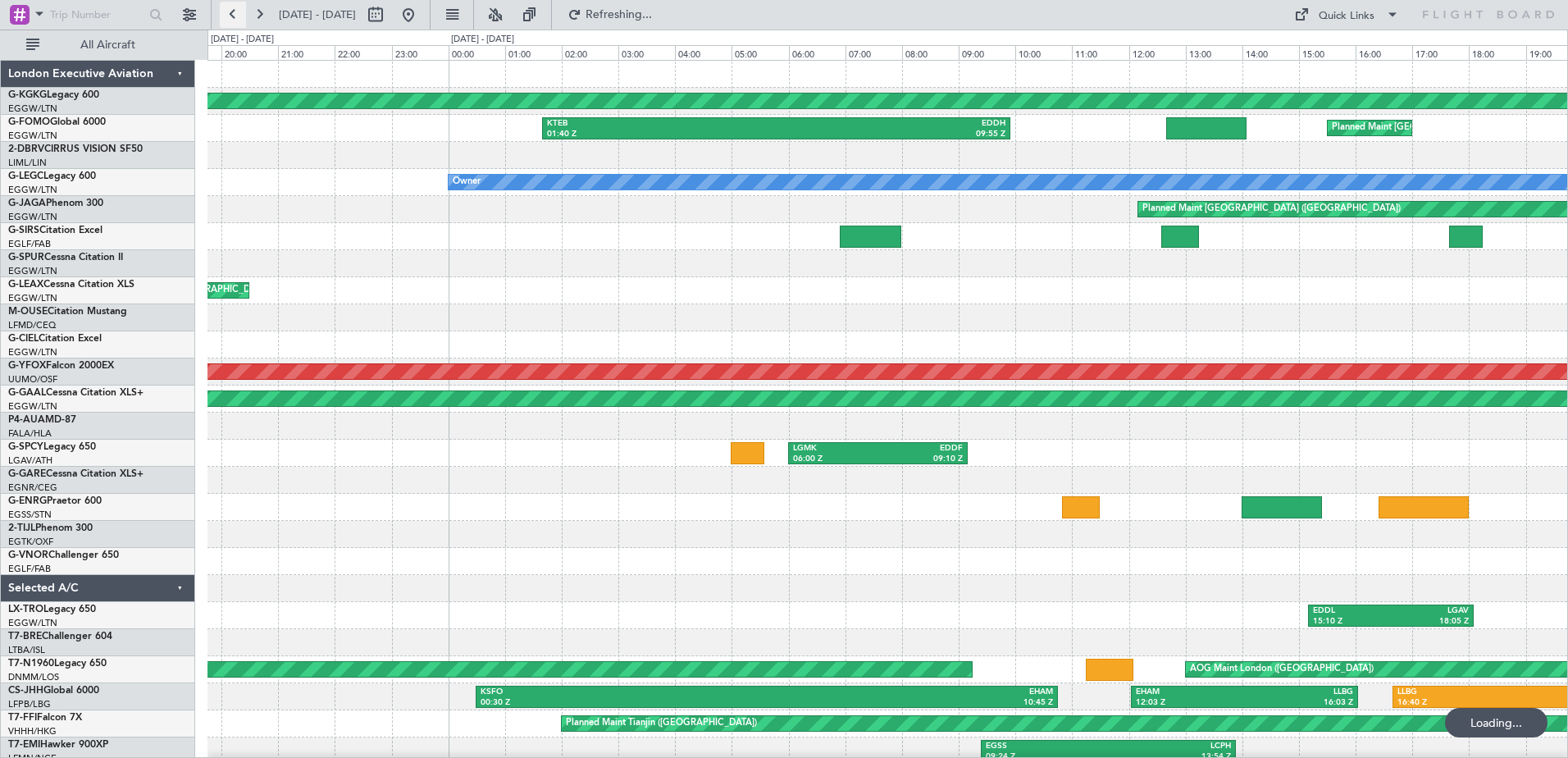
click at [228, 12] on button at bounding box center [232, 14] width 26 height 26
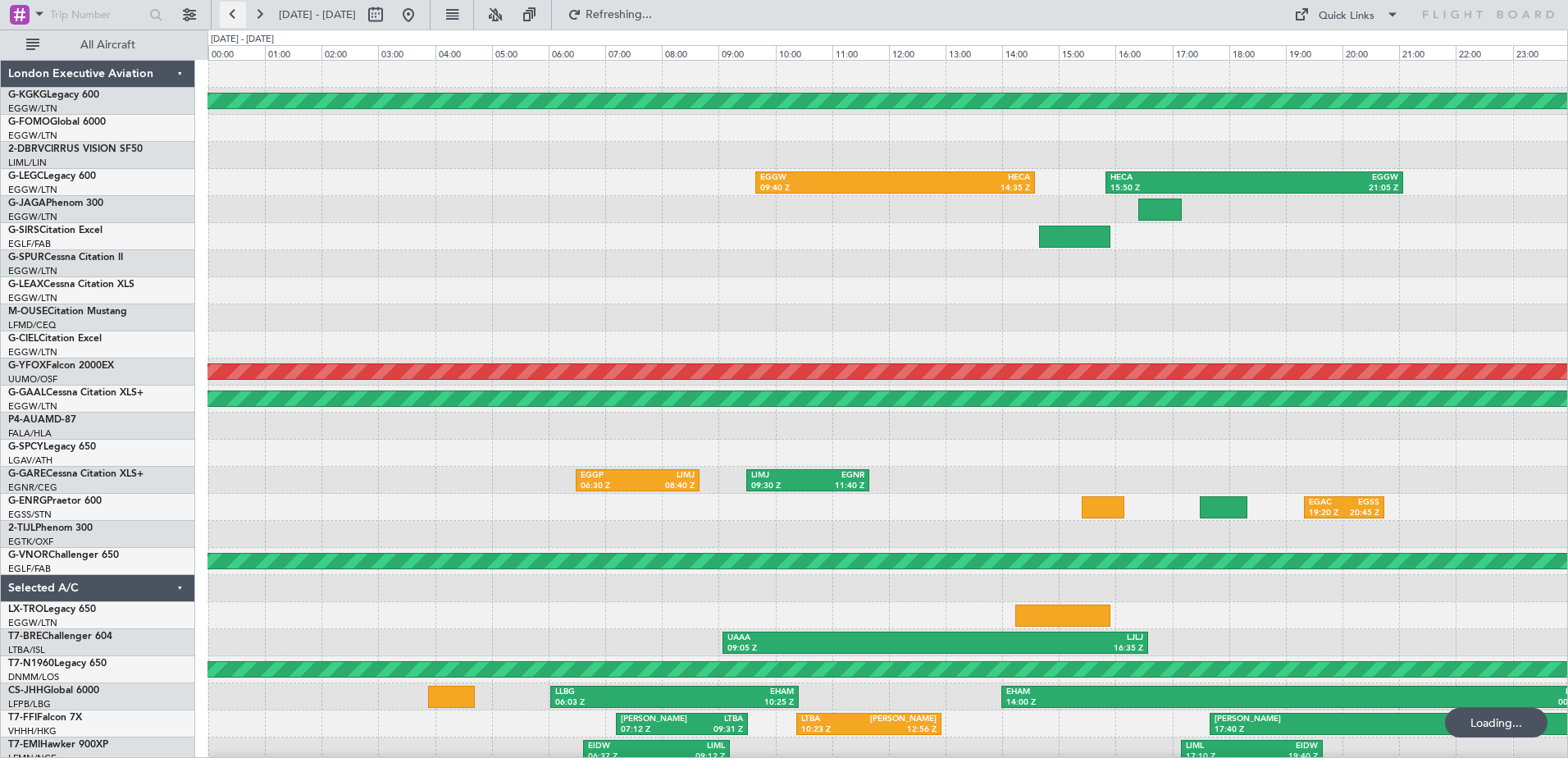
click at [228, 12] on button at bounding box center [232, 14] width 26 height 26
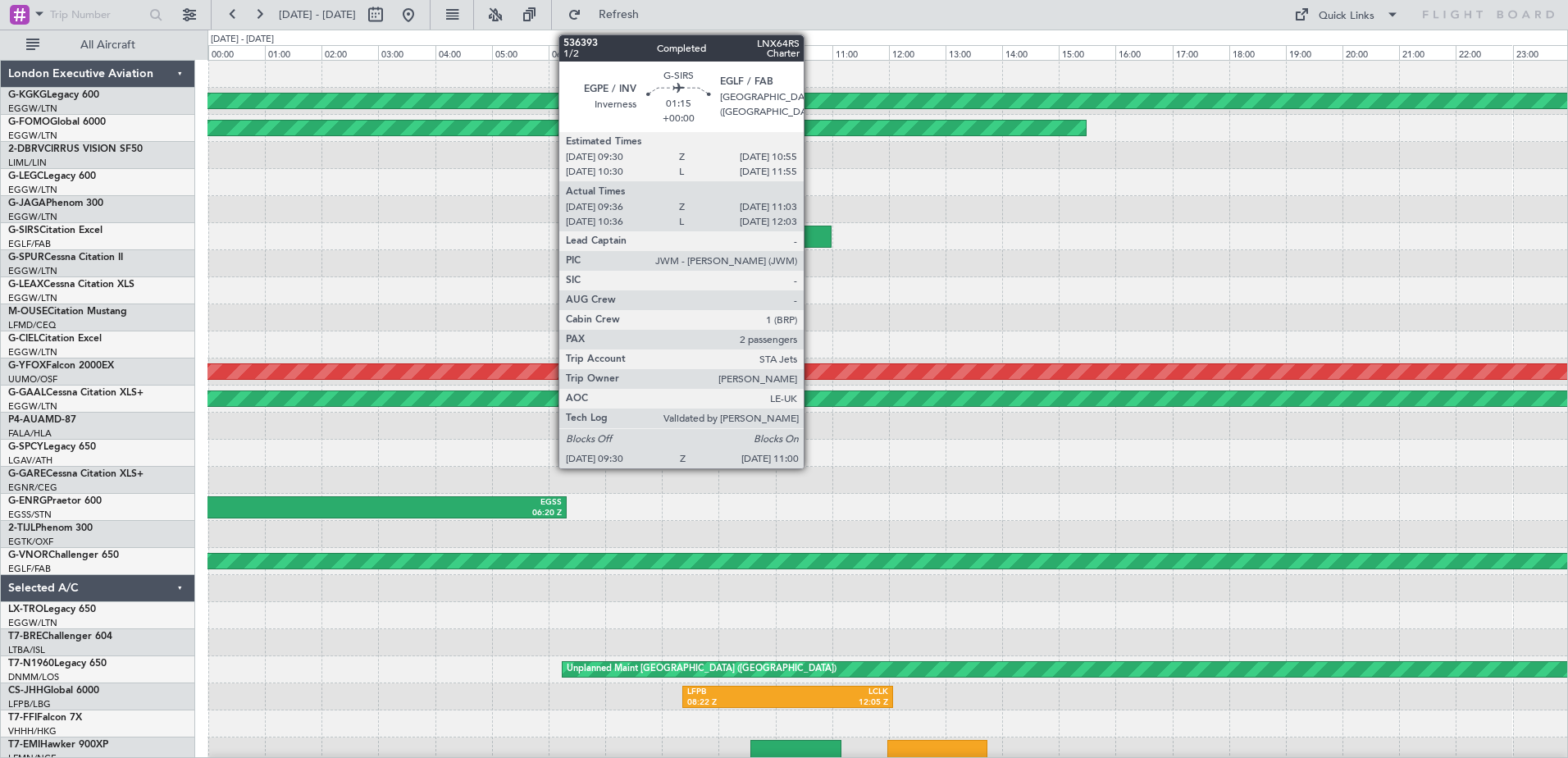
click at [811, 234] on div at bounding box center [789, 236] width 85 height 22
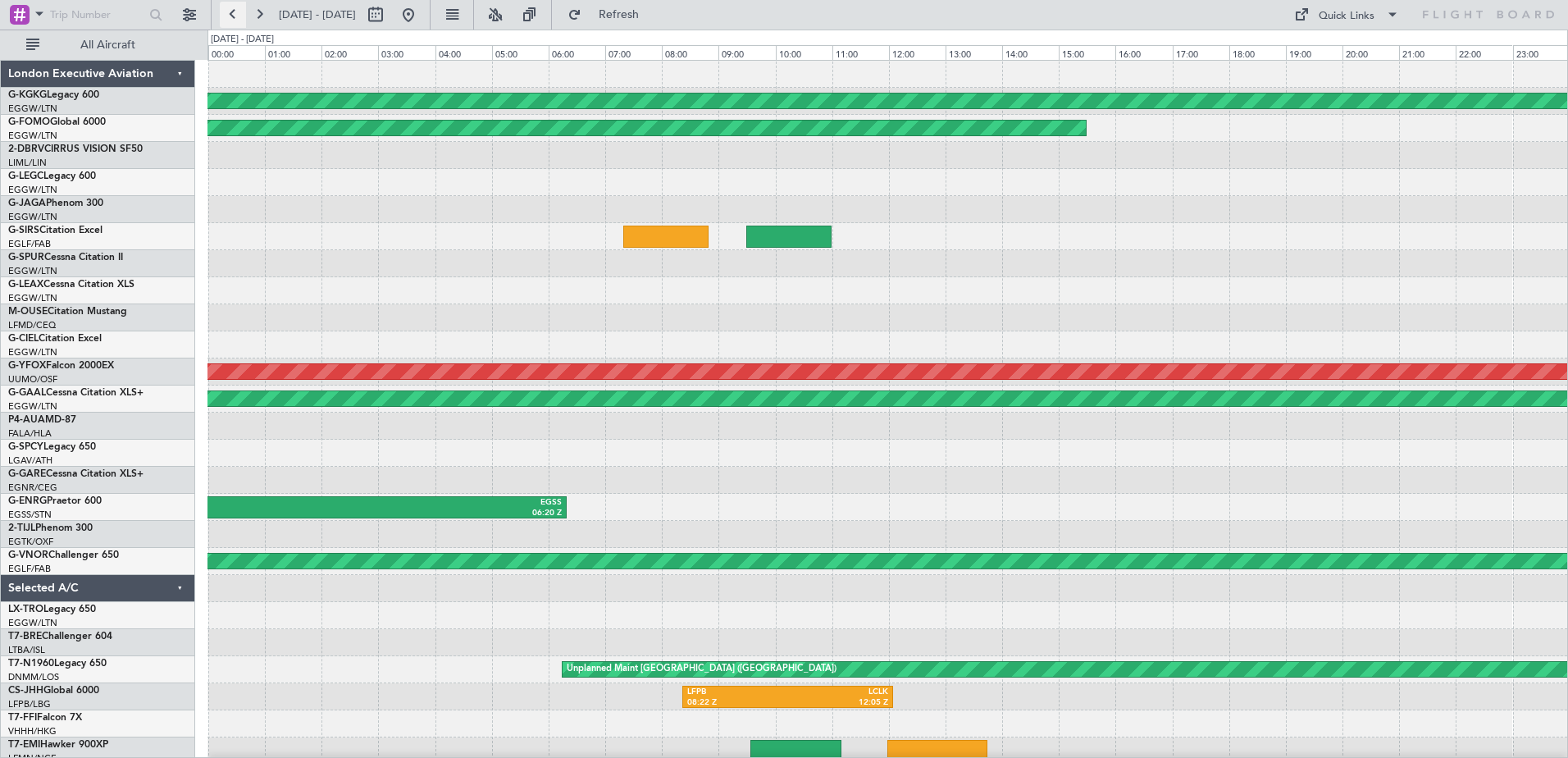
click at [238, 14] on button at bounding box center [232, 14] width 26 height 26
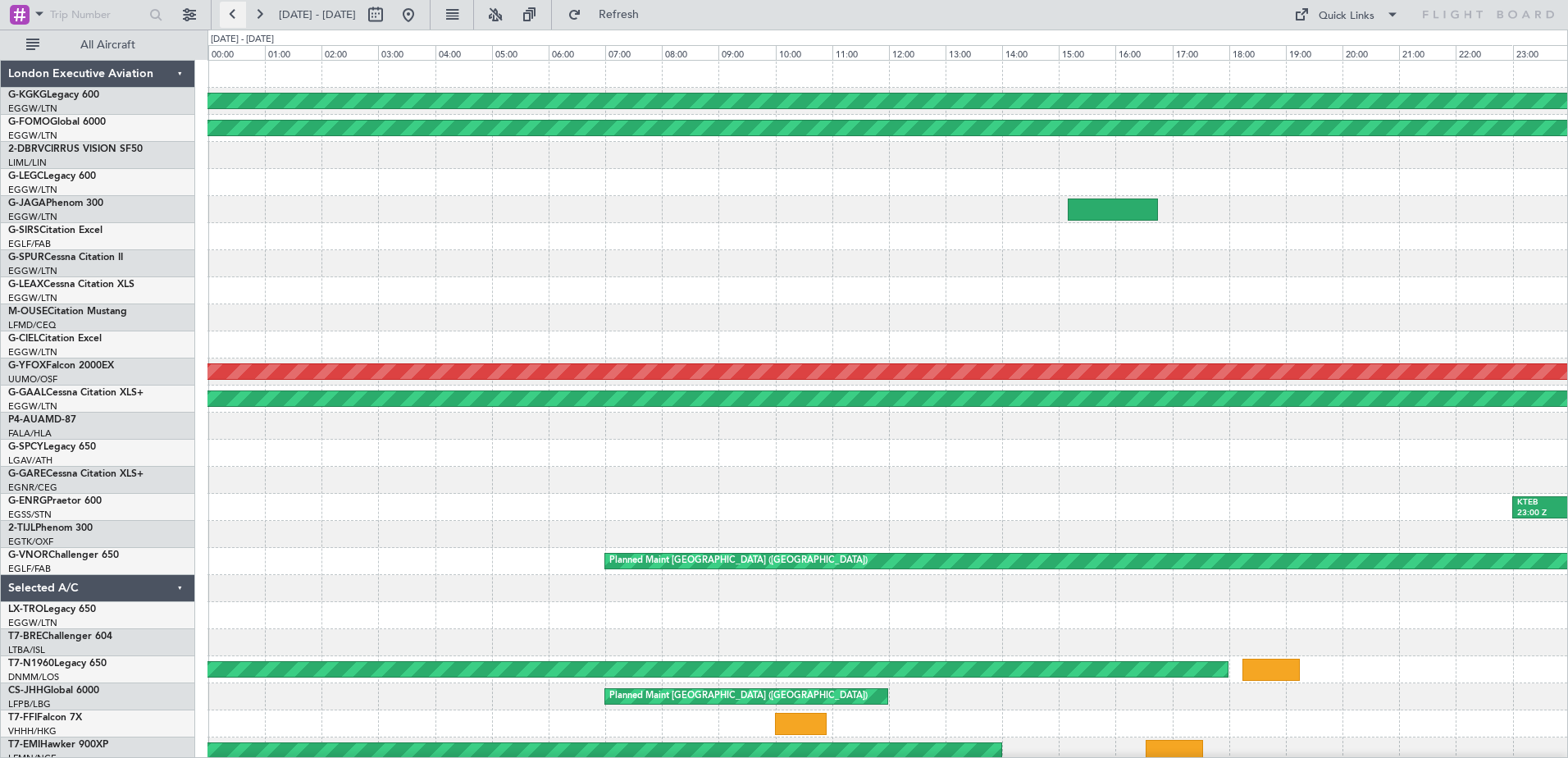
click at [238, 14] on button at bounding box center [232, 14] width 26 height 26
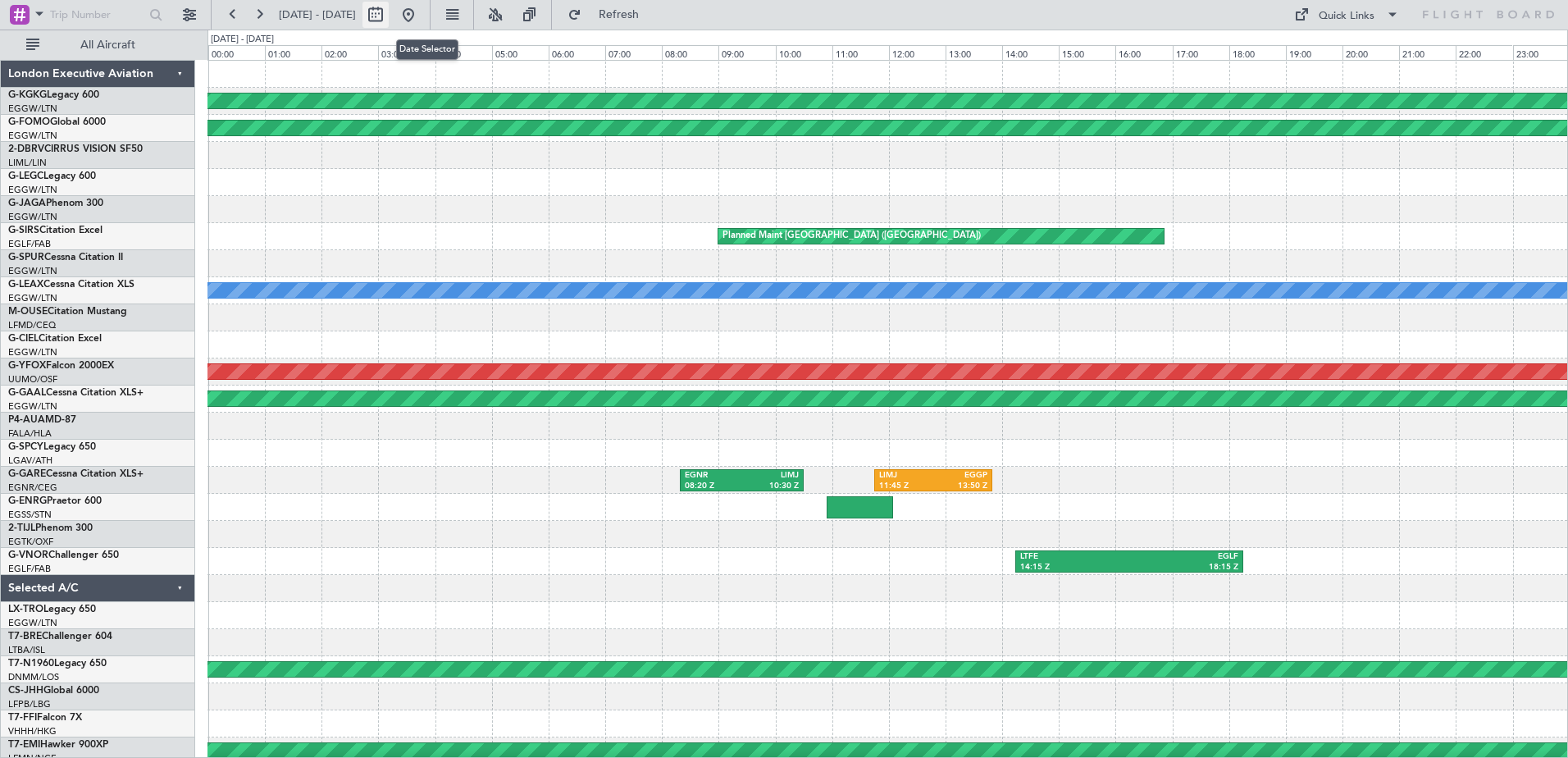
click at [388, 15] on button at bounding box center [375, 14] width 26 height 26
select select "9"
select select "2025"
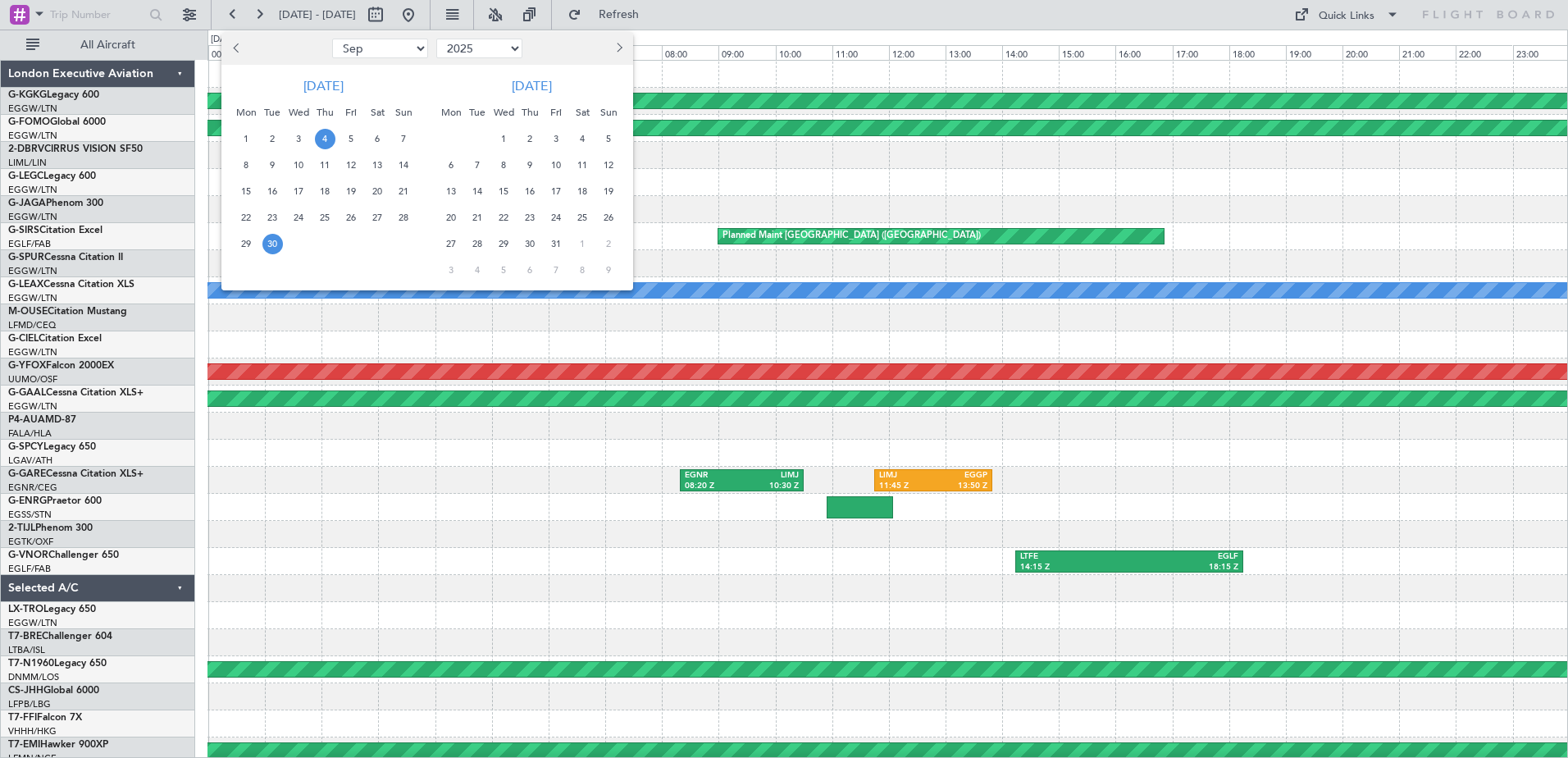
click at [269, 243] on span "30" at bounding box center [272, 244] width 20 height 20
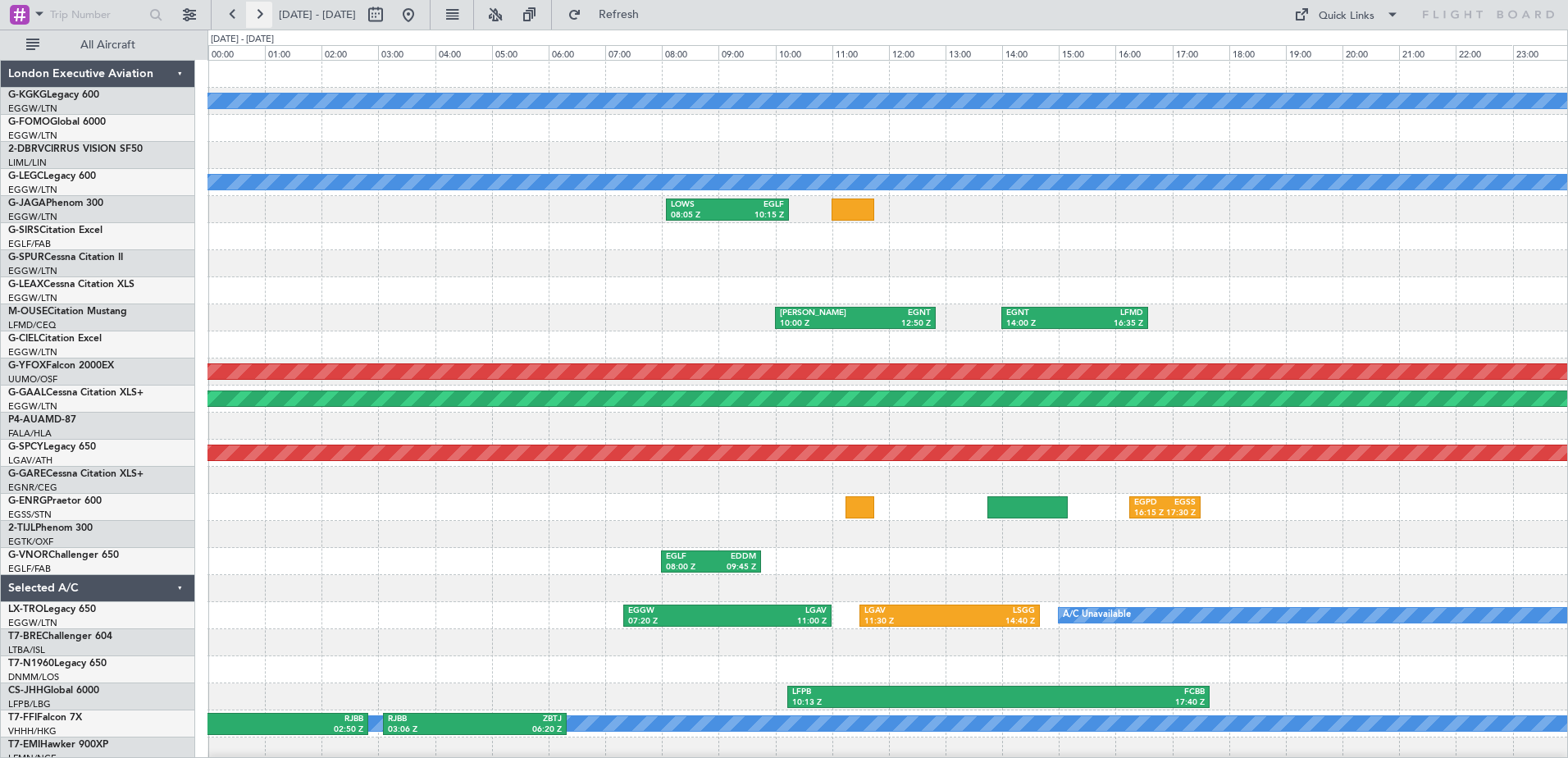
click at [261, 13] on button at bounding box center [259, 14] width 26 height 26
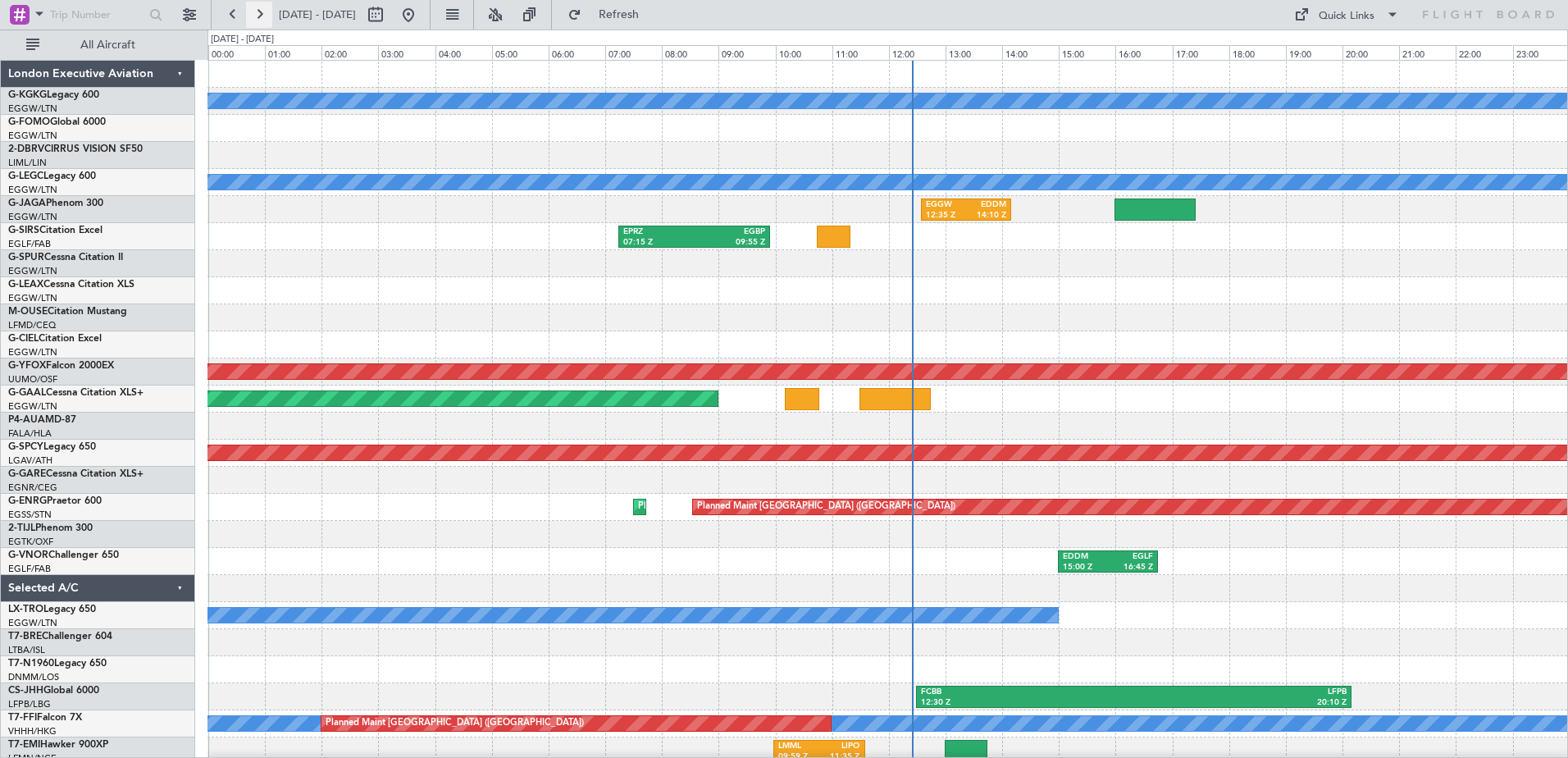
click at [255, 13] on button at bounding box center [259, 14] width 26 height 26
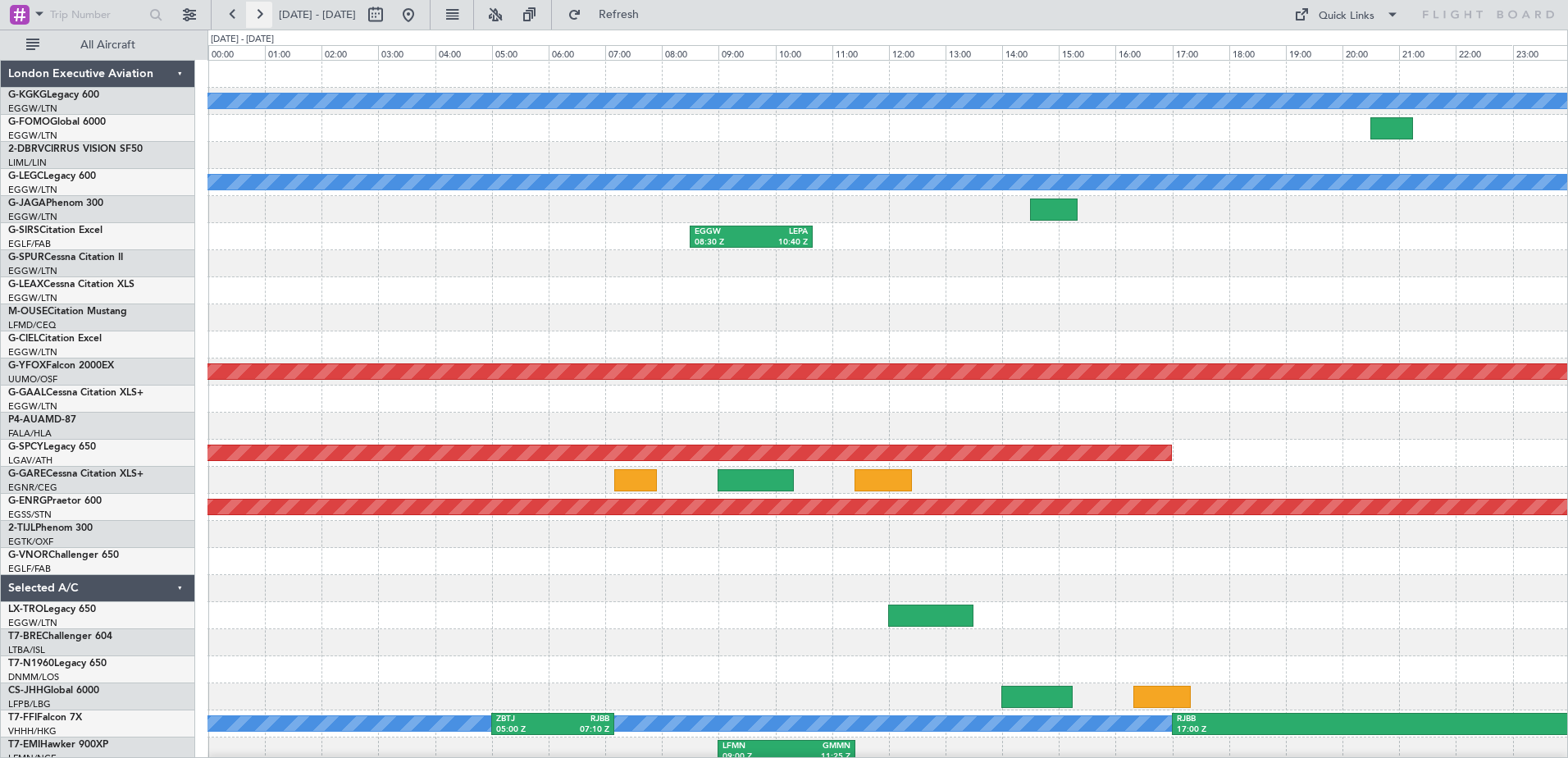
click at [255, 13] on button at bounding box center [259, 14] width 26 height 26
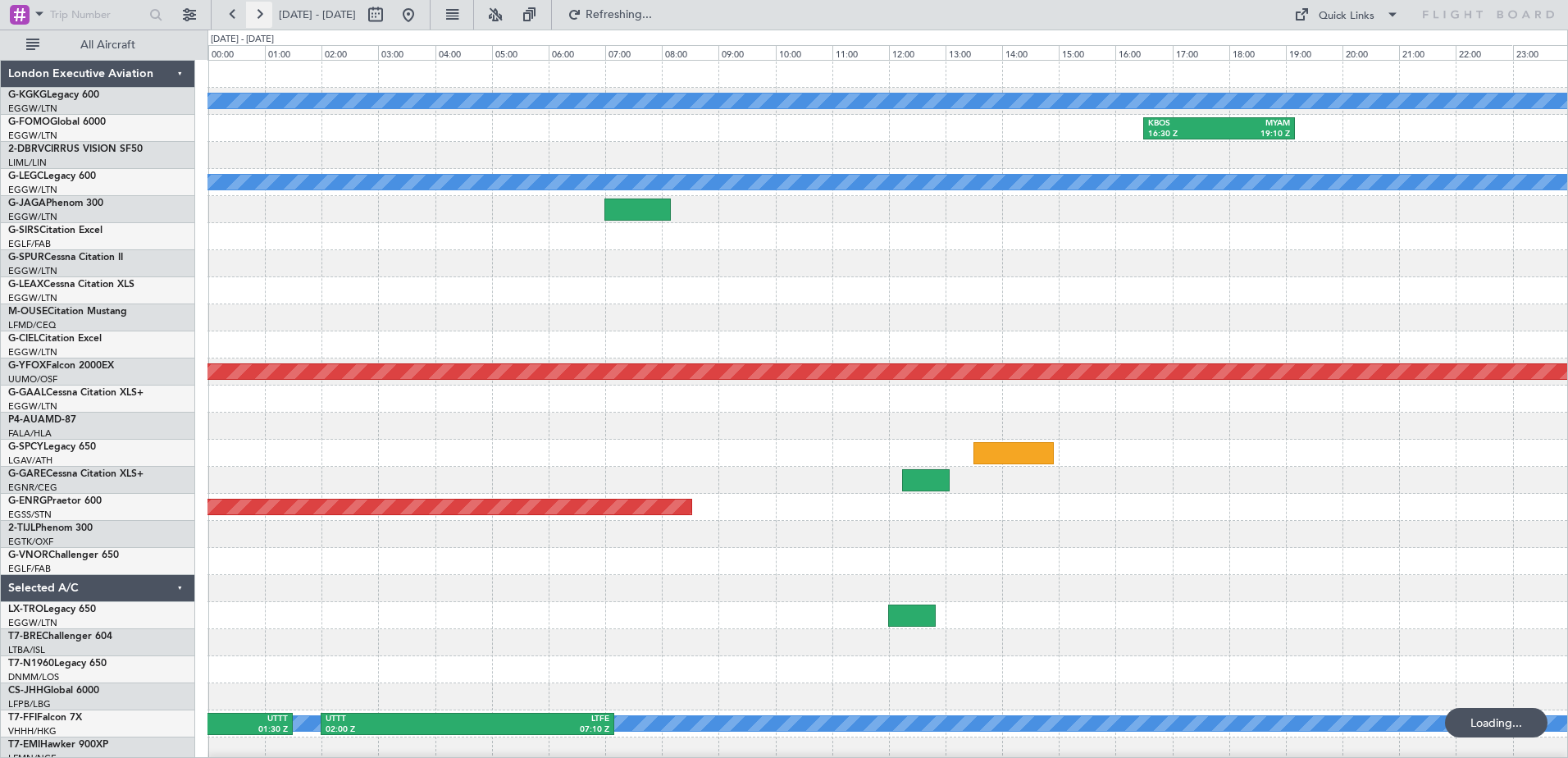
click at [255, 13] on button at bounding box center [259, 14] width 26 height 26
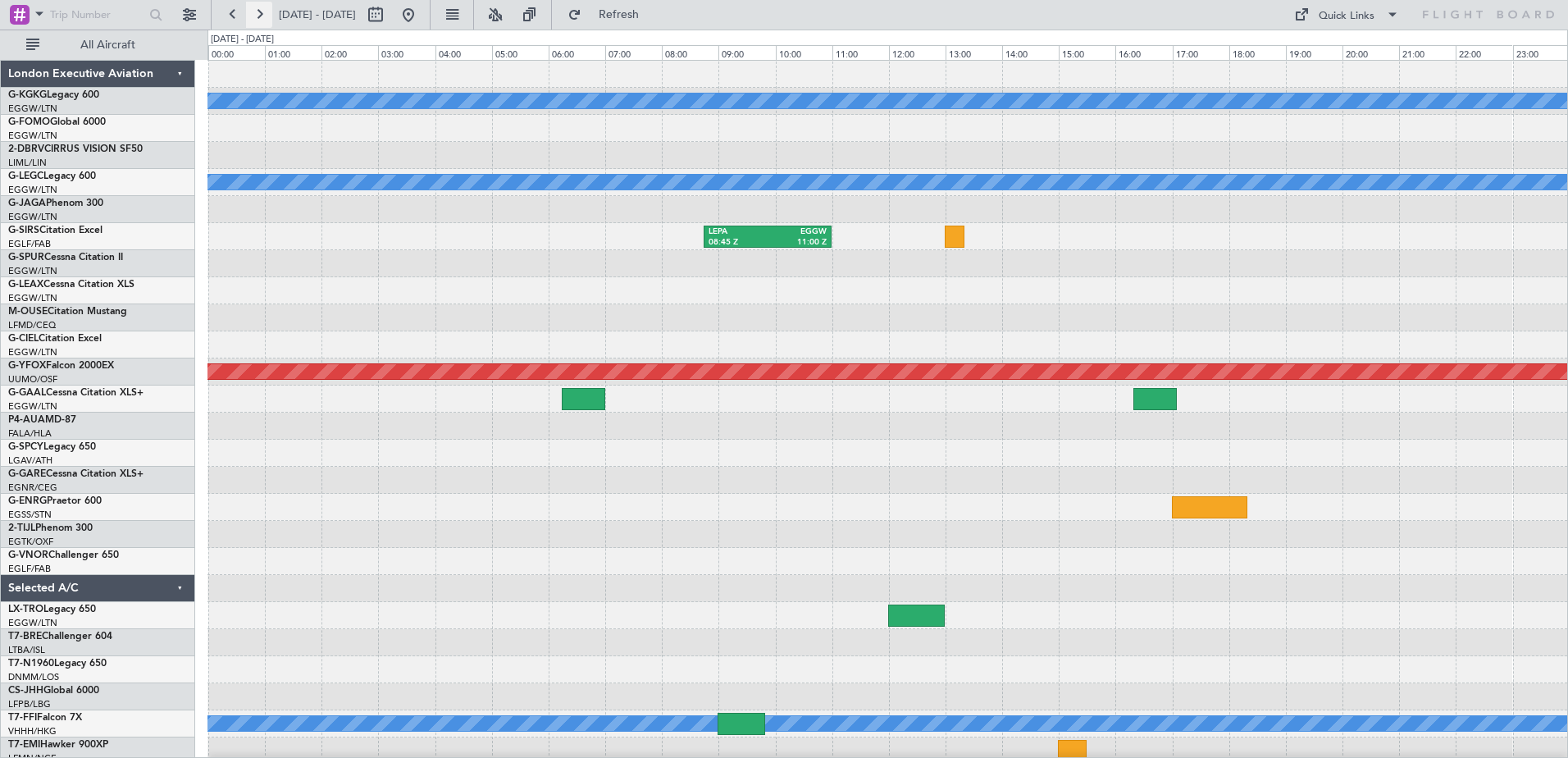
click at [263, 14] on button at bounding box center [259, 14] width 26 height 26
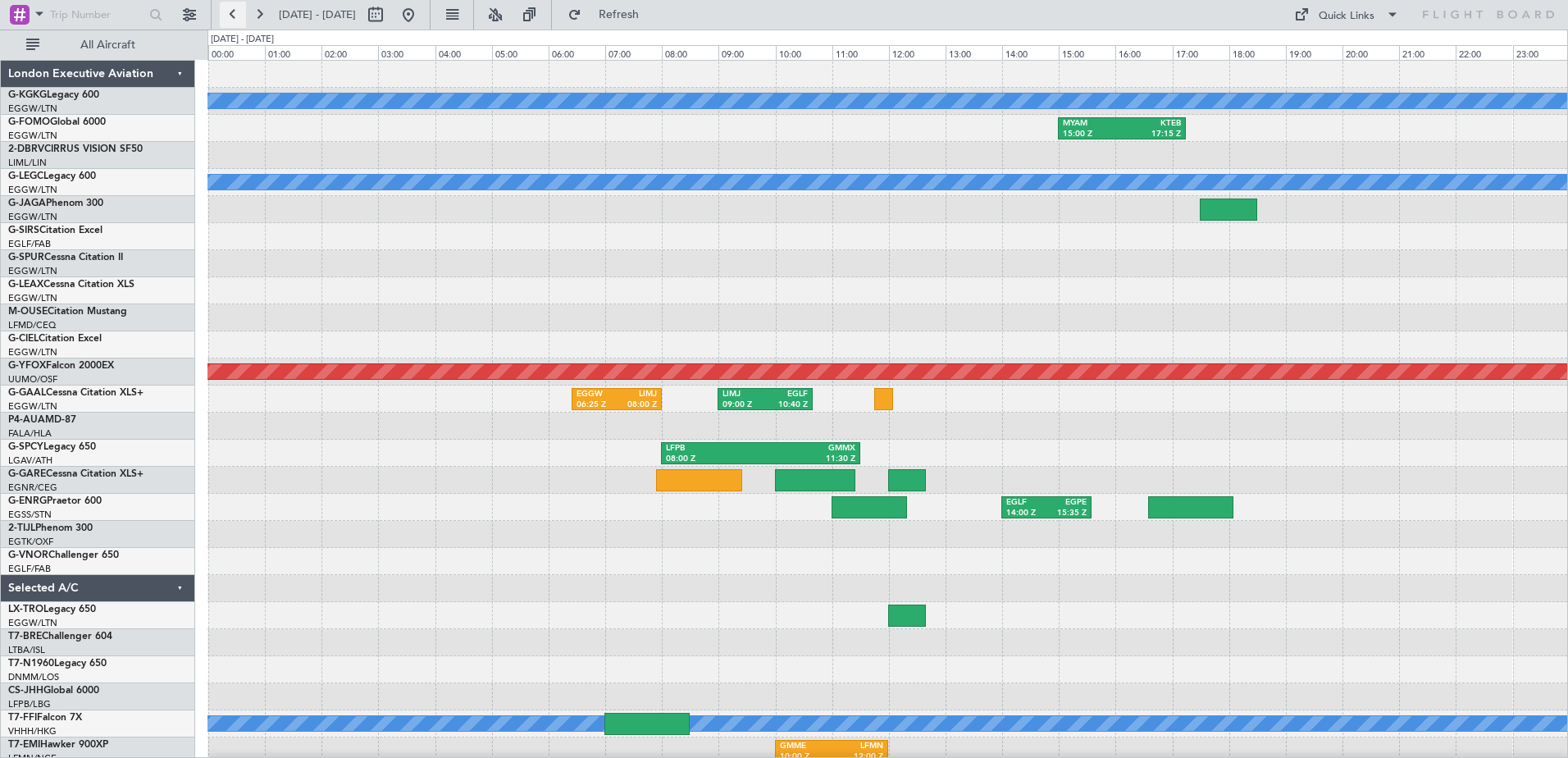
click at [237, 13] on button at bounding box center [232, 14] width 26 height 26
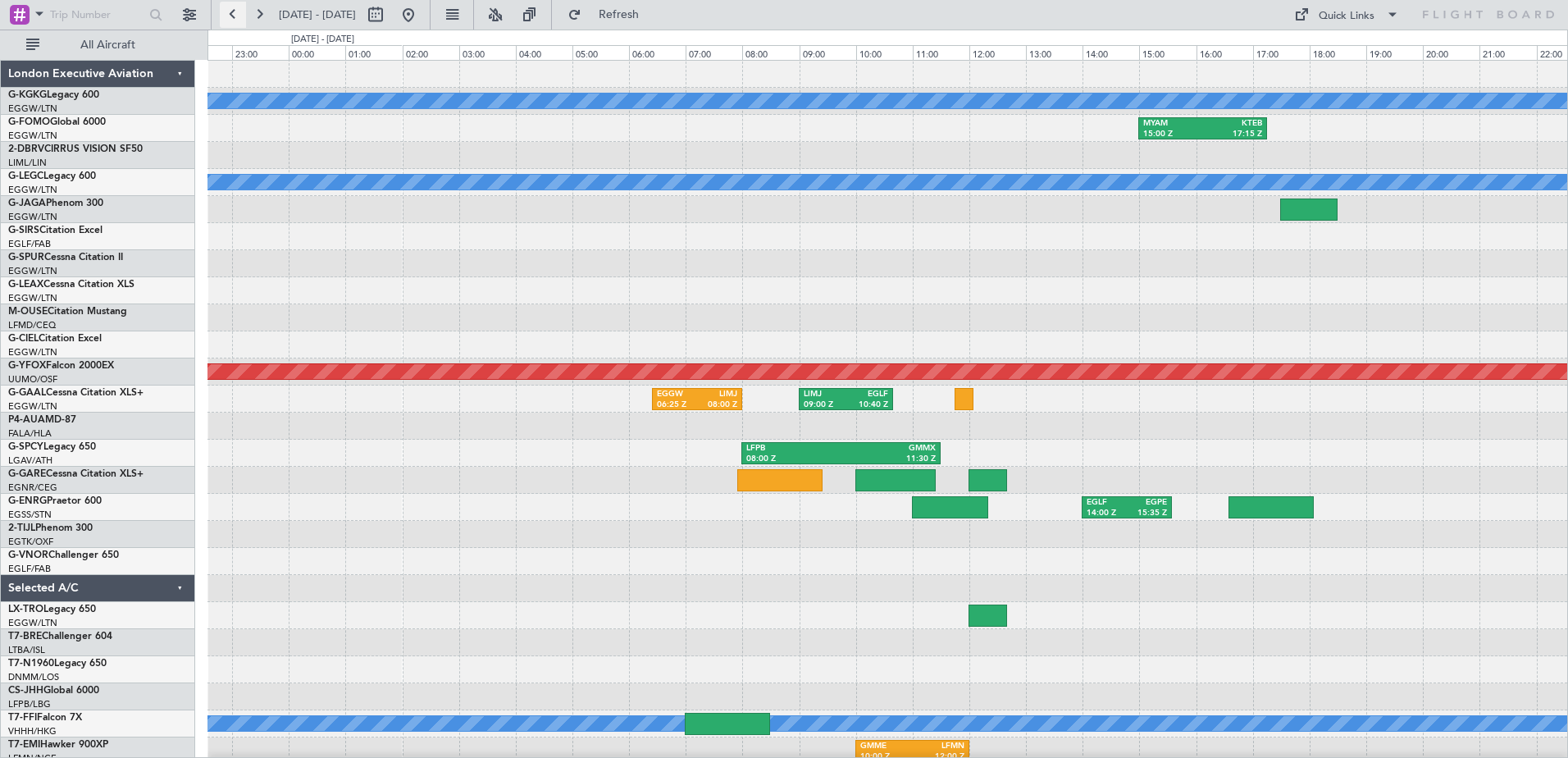
click at [237, 13] on button at bounding box center [232, 14] width 26 height 26
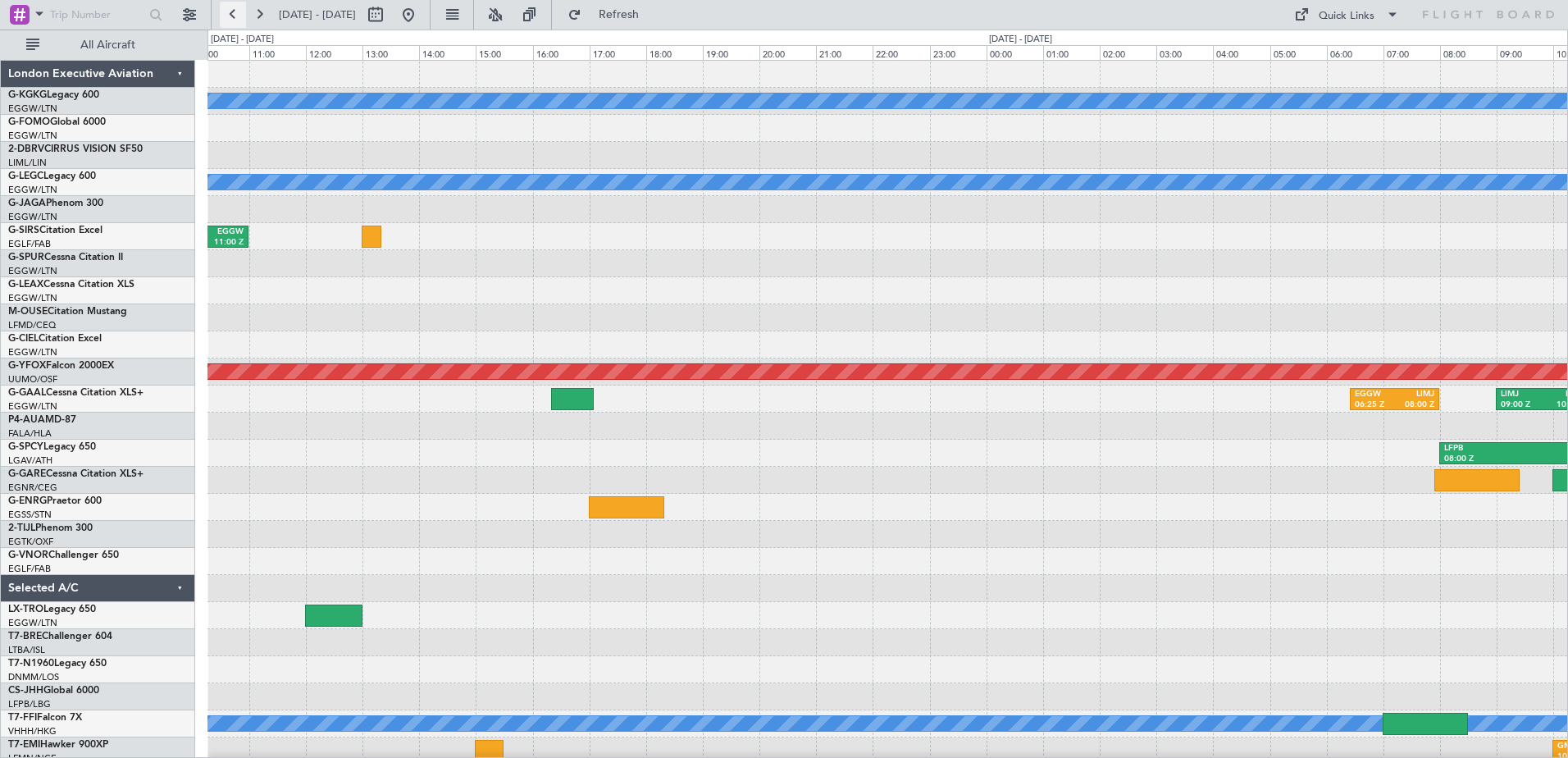
click at [237, 13] on button at bounding box center [232, 14] width 26 height 26
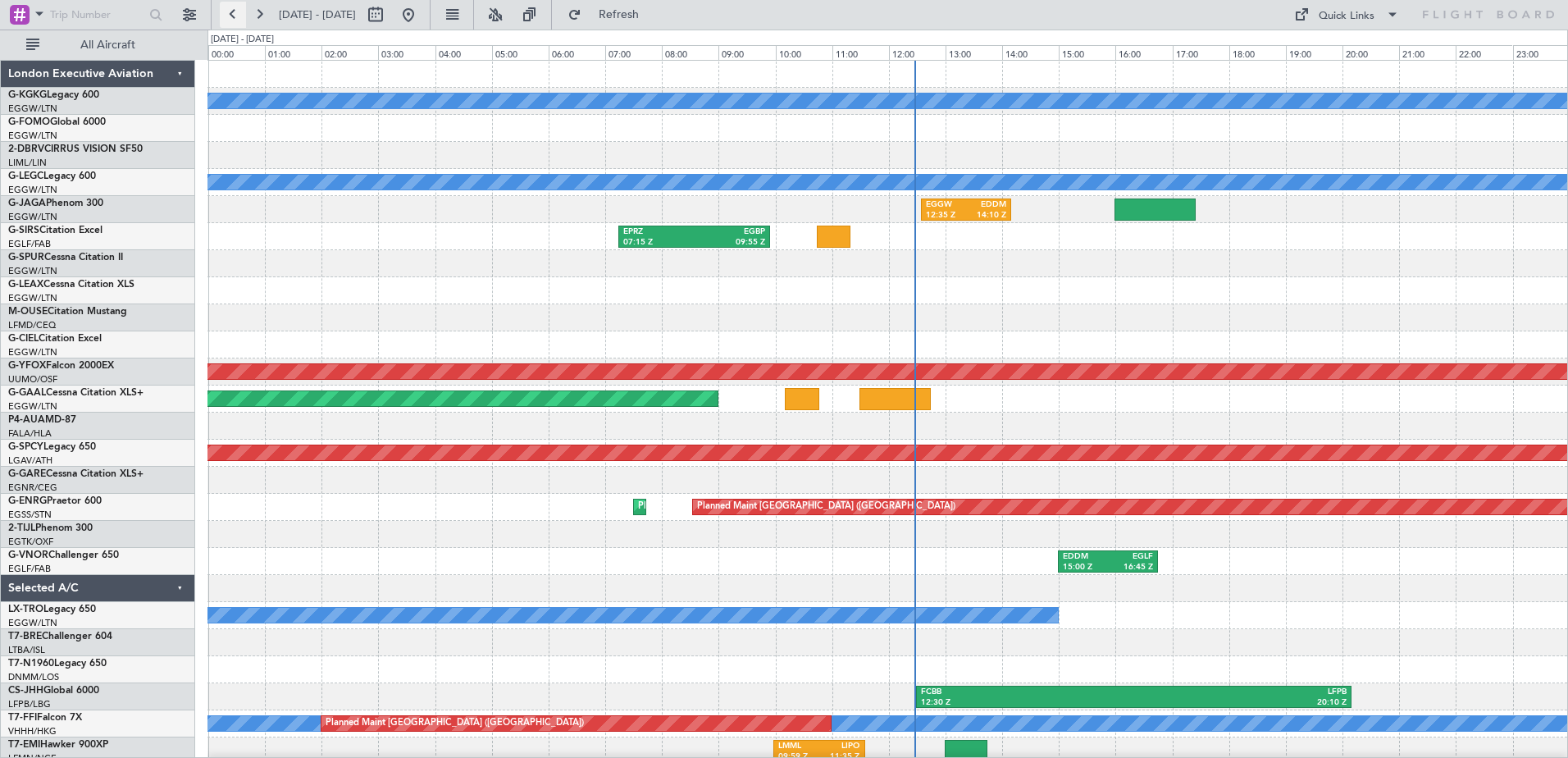
click at [237, 13] on button at bounding box center [232, 14] width 26 height 26
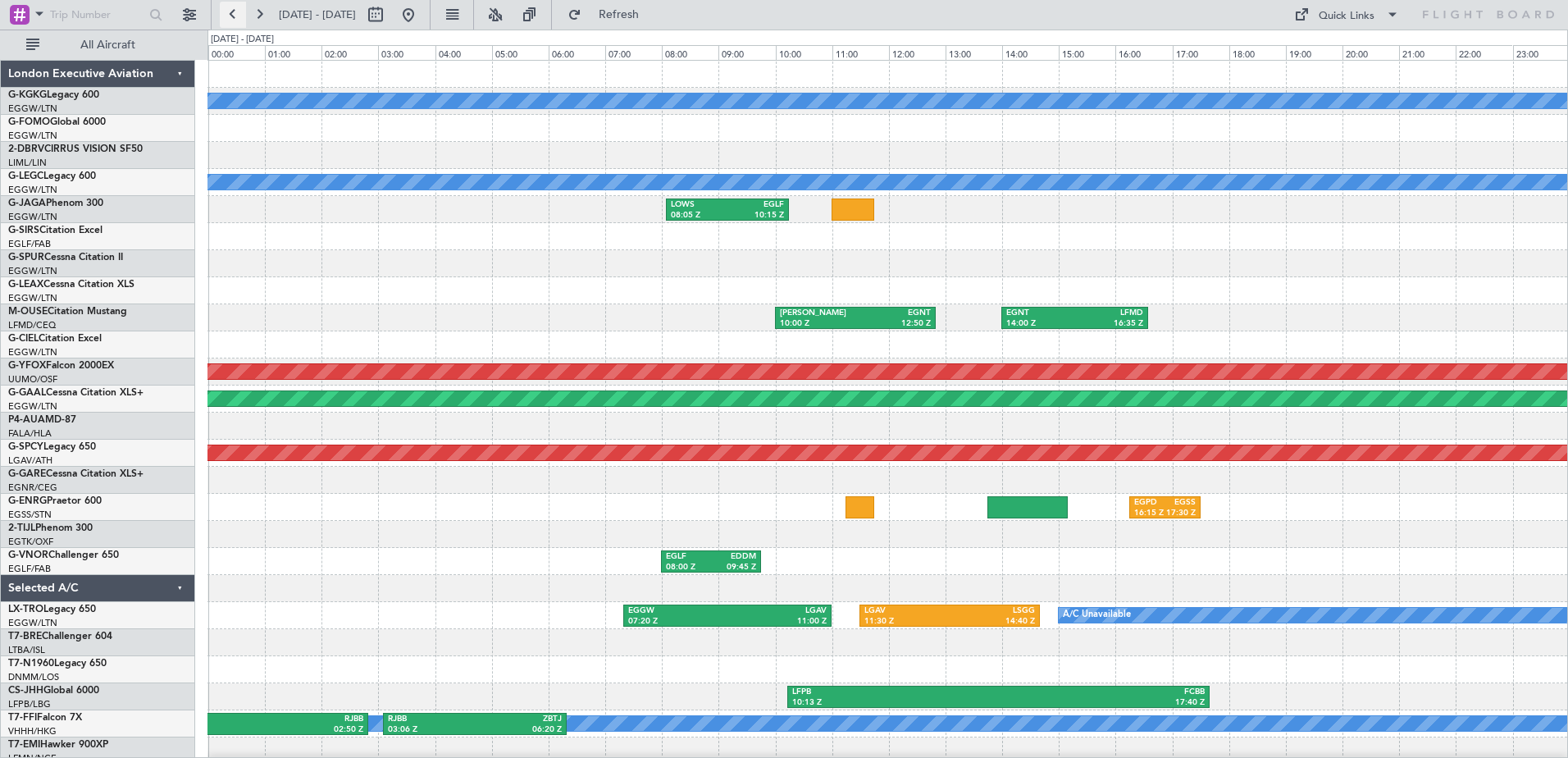
click at [237, 13] on button at bounding box center [232, 14] width 26 height 26
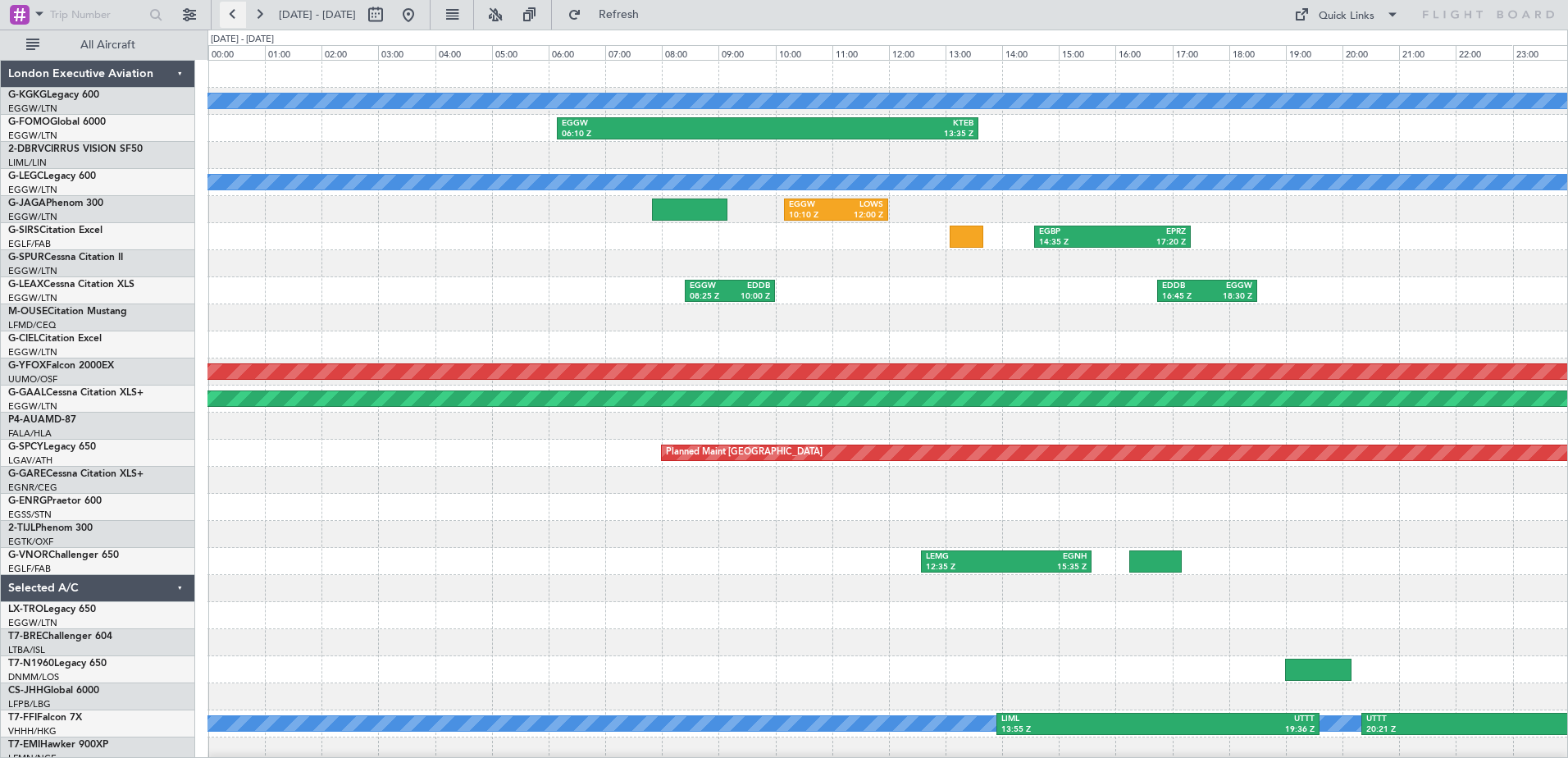
click at [237, 13] on button at bounding box center [232, 14] width 26 height 26
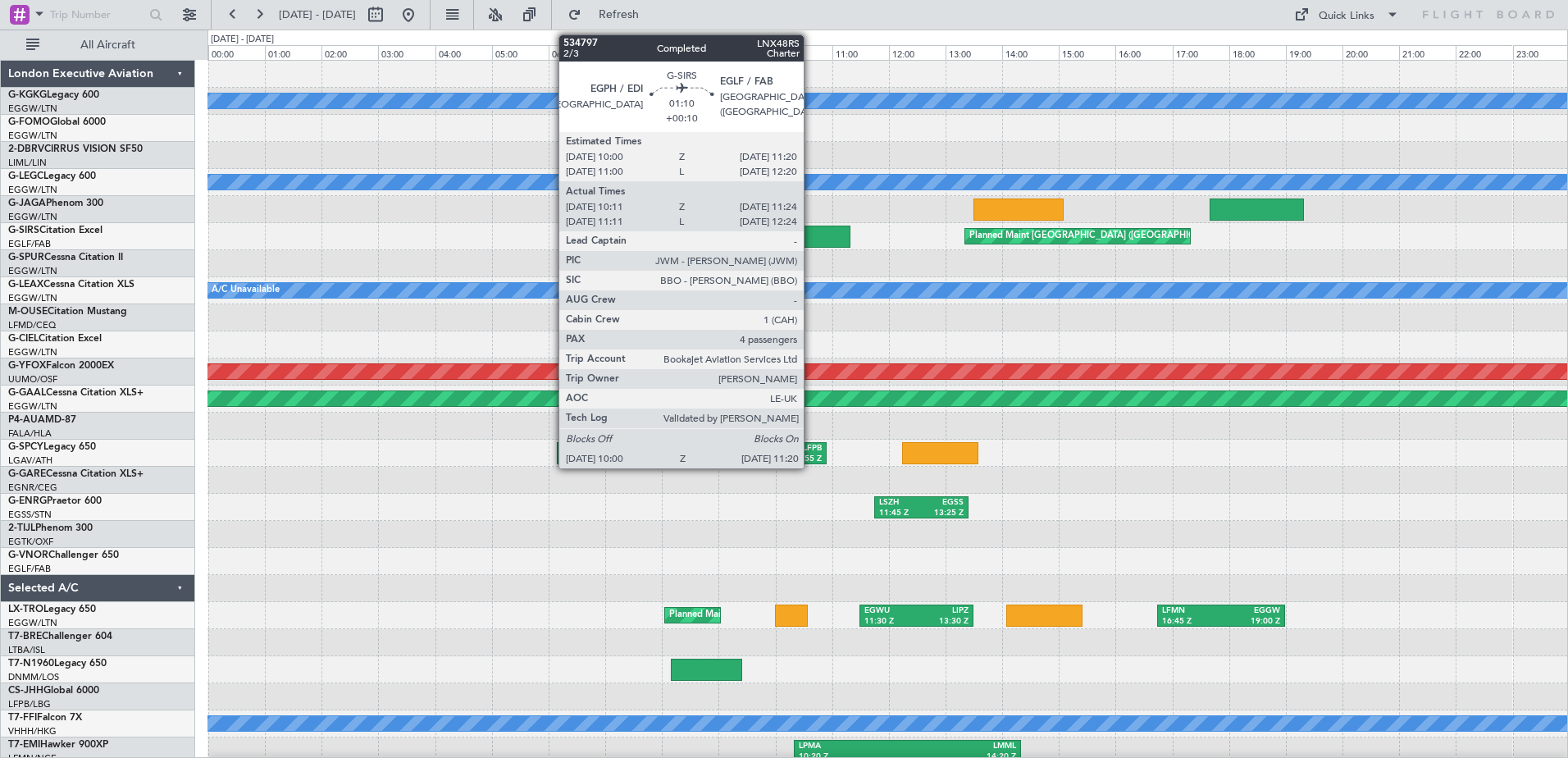
click at [811, 231] on div at bounding box center [813, 236] width 76 height 22
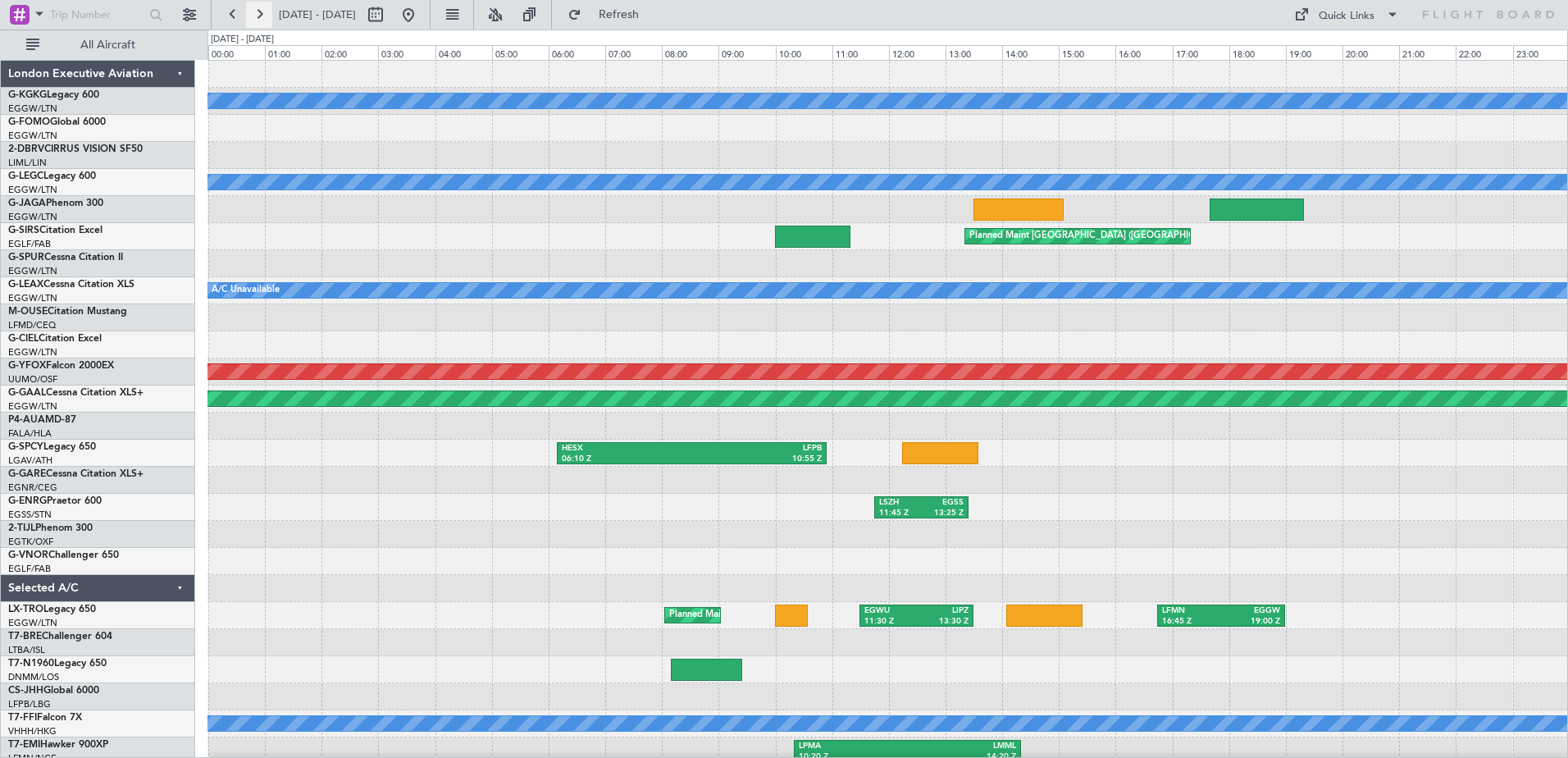
click at [253, 18] on button at bounding box center [259, 14] width 26 height 26
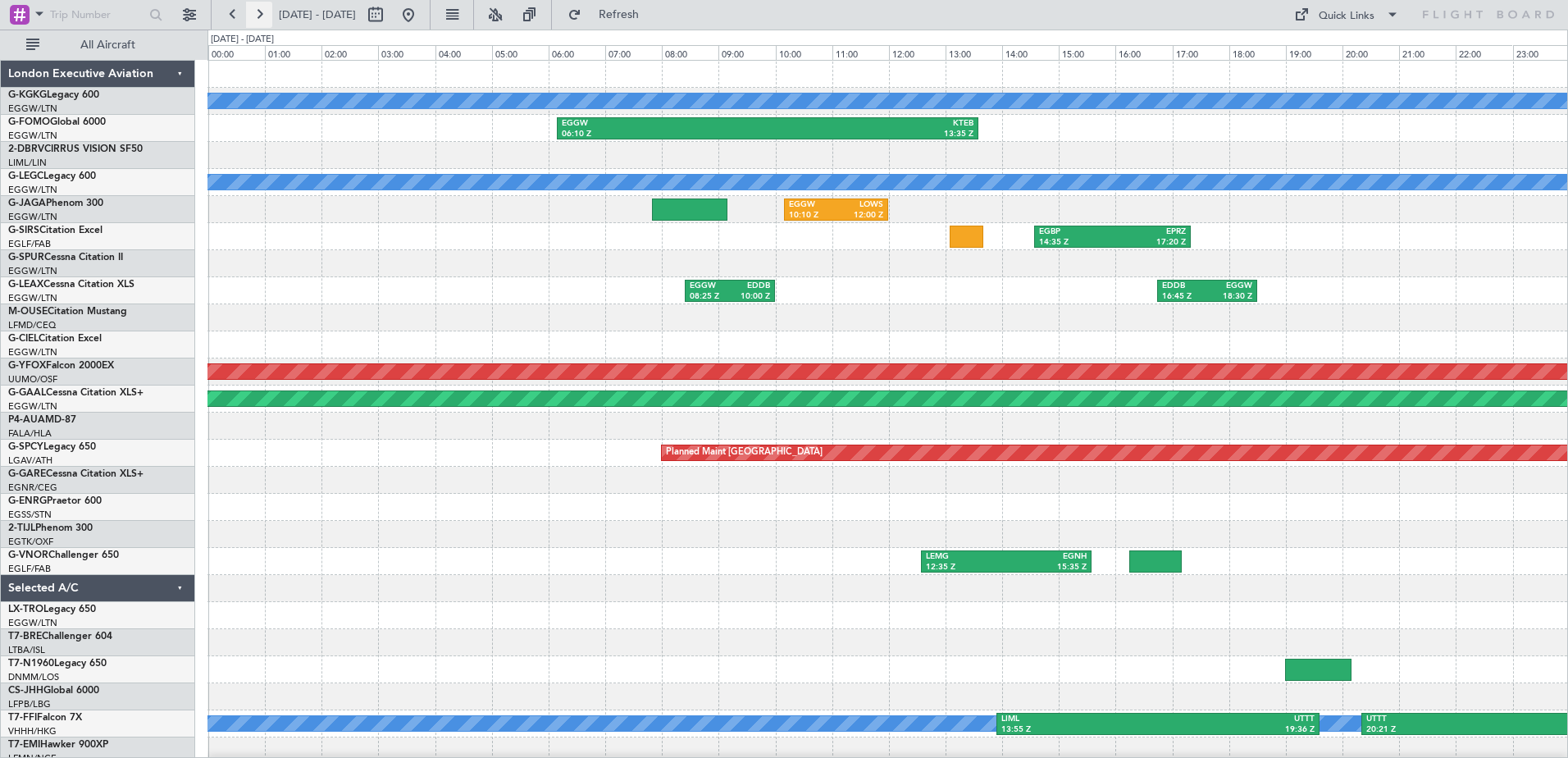
click at [253, 18] on button at bounding box center [259, 14] width 26 height 26
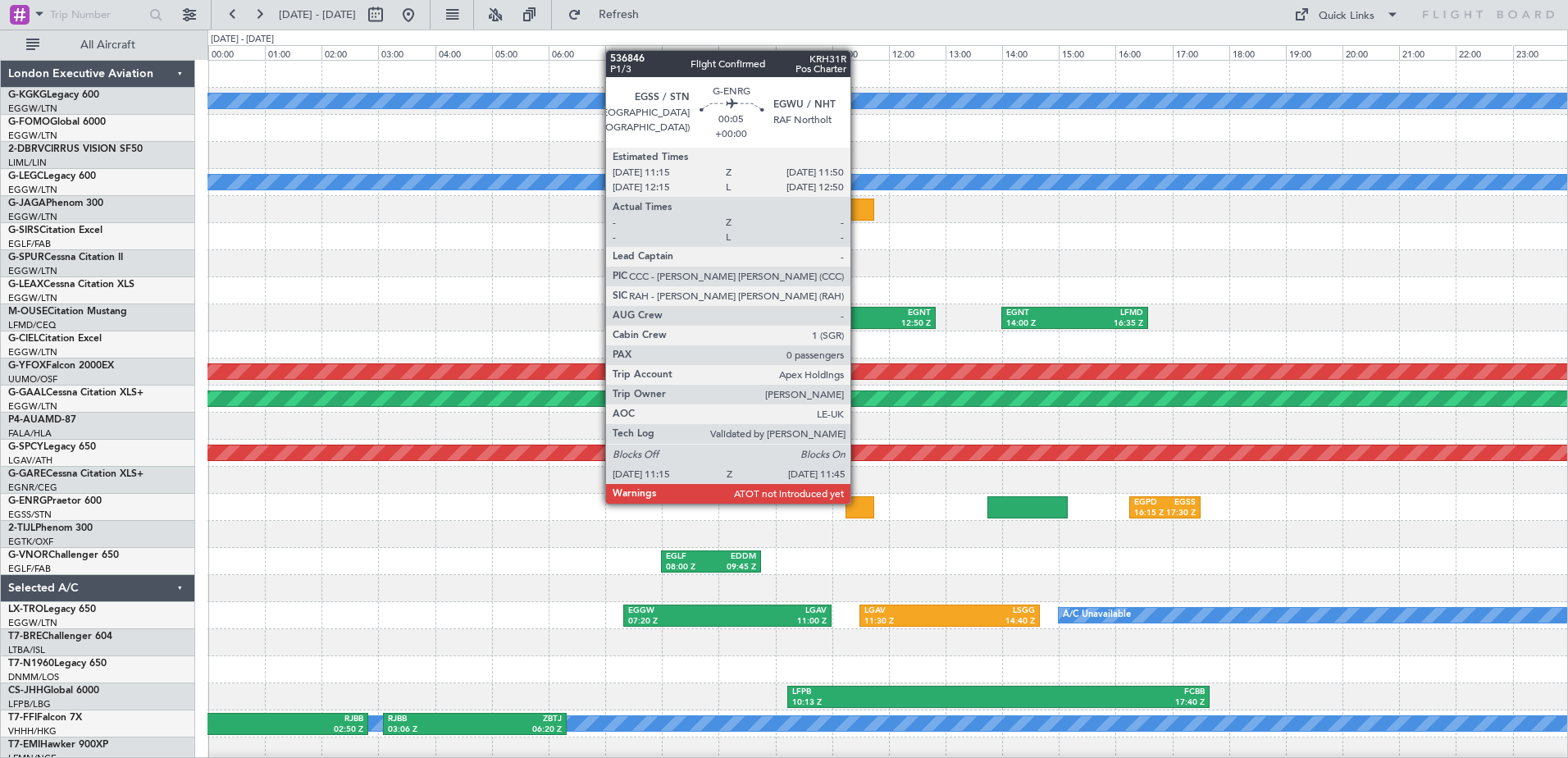
click at [857, 502] on div at bounding box center [860, 508] width 28 height 22
